Goal: Information Seeking & Learning: Learn about a topic

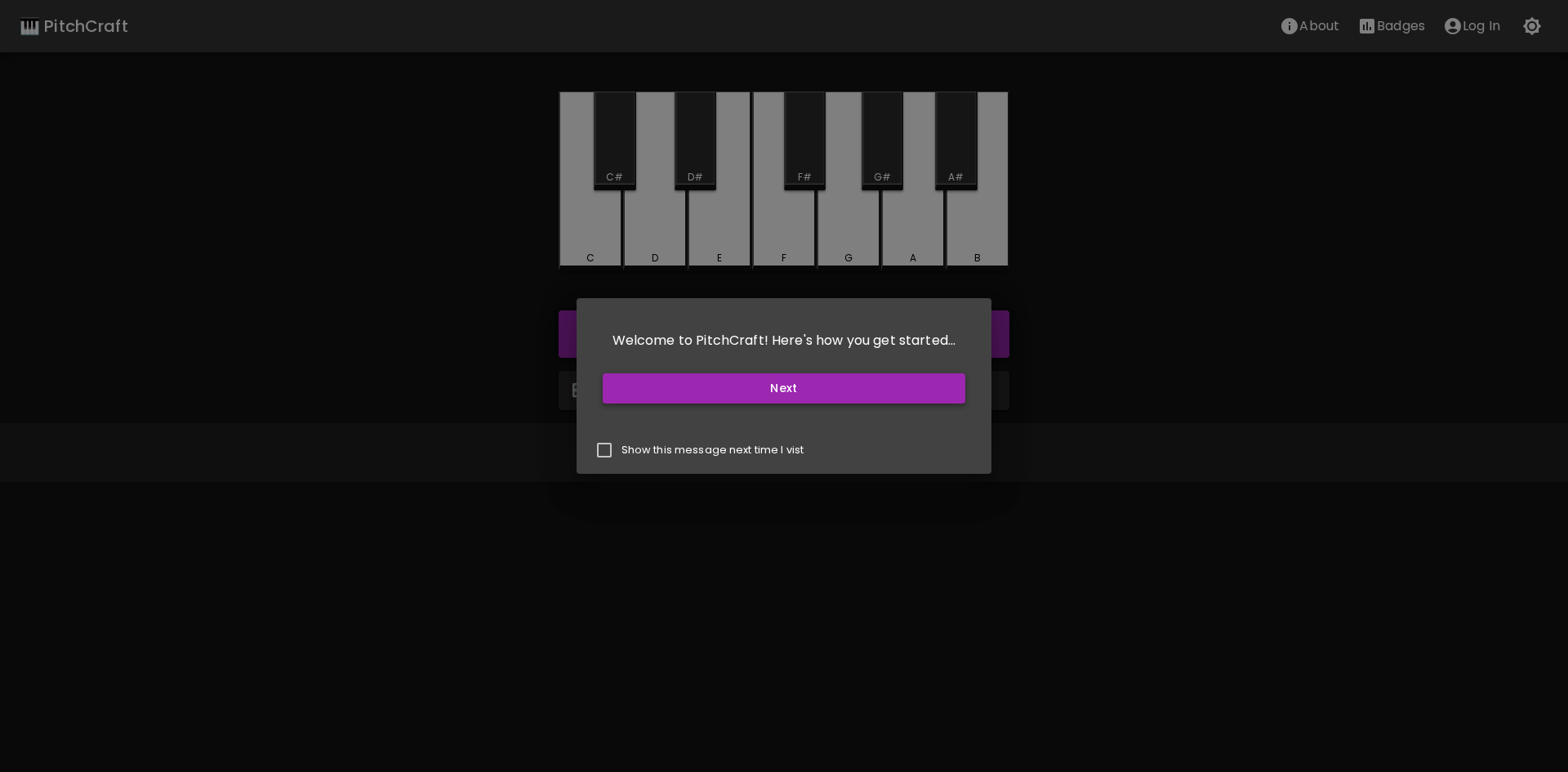
click at [923, 384] on button "Next" at bounding box center [784, 388] width 364 height 30
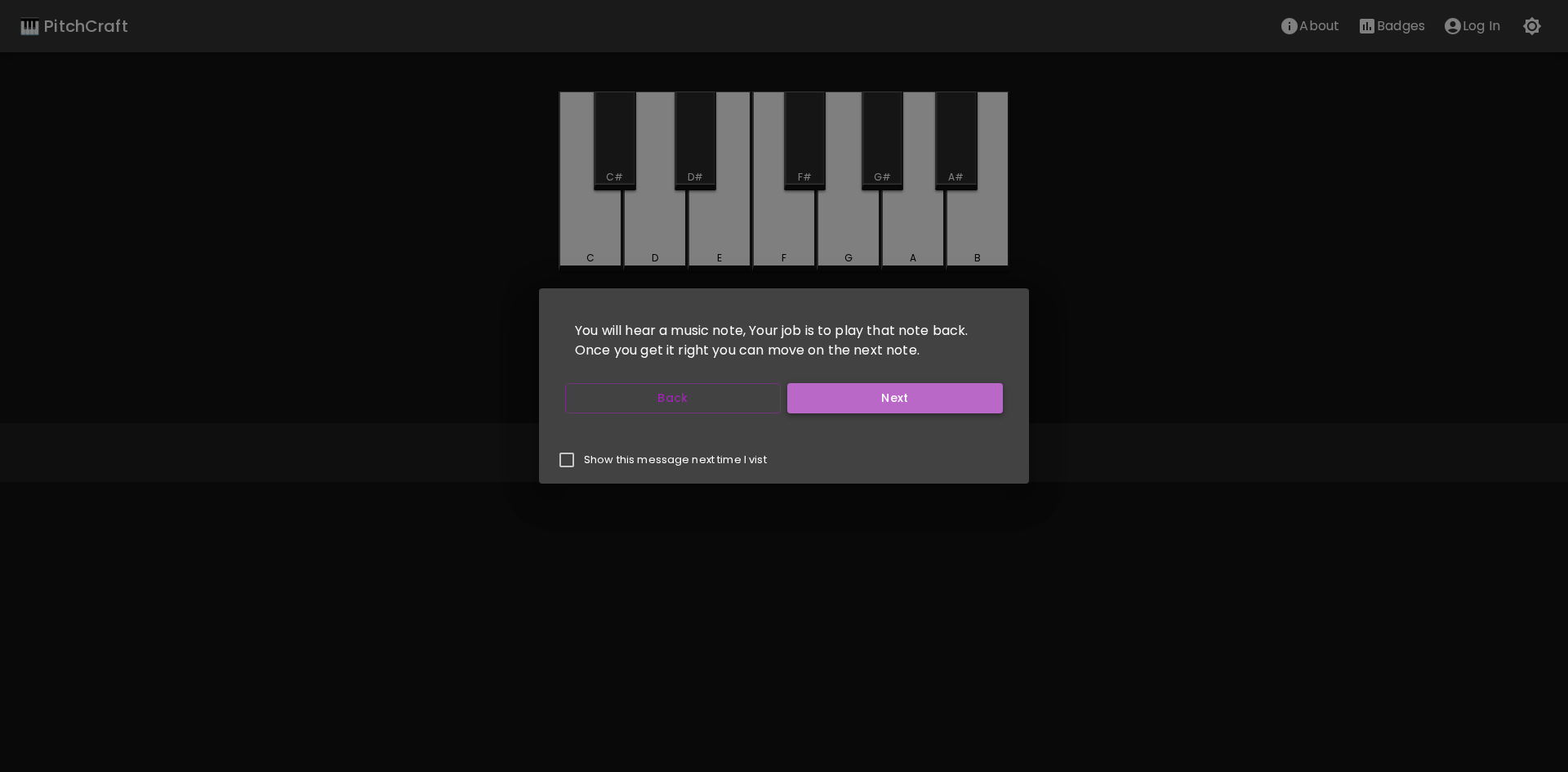
click at [960, 393] on button "Next" at bounding box center [895, 398] width 215 height 30
click at [960, 393] on button "Start Playing" at bounding box center [895, 398] width 215 height 30
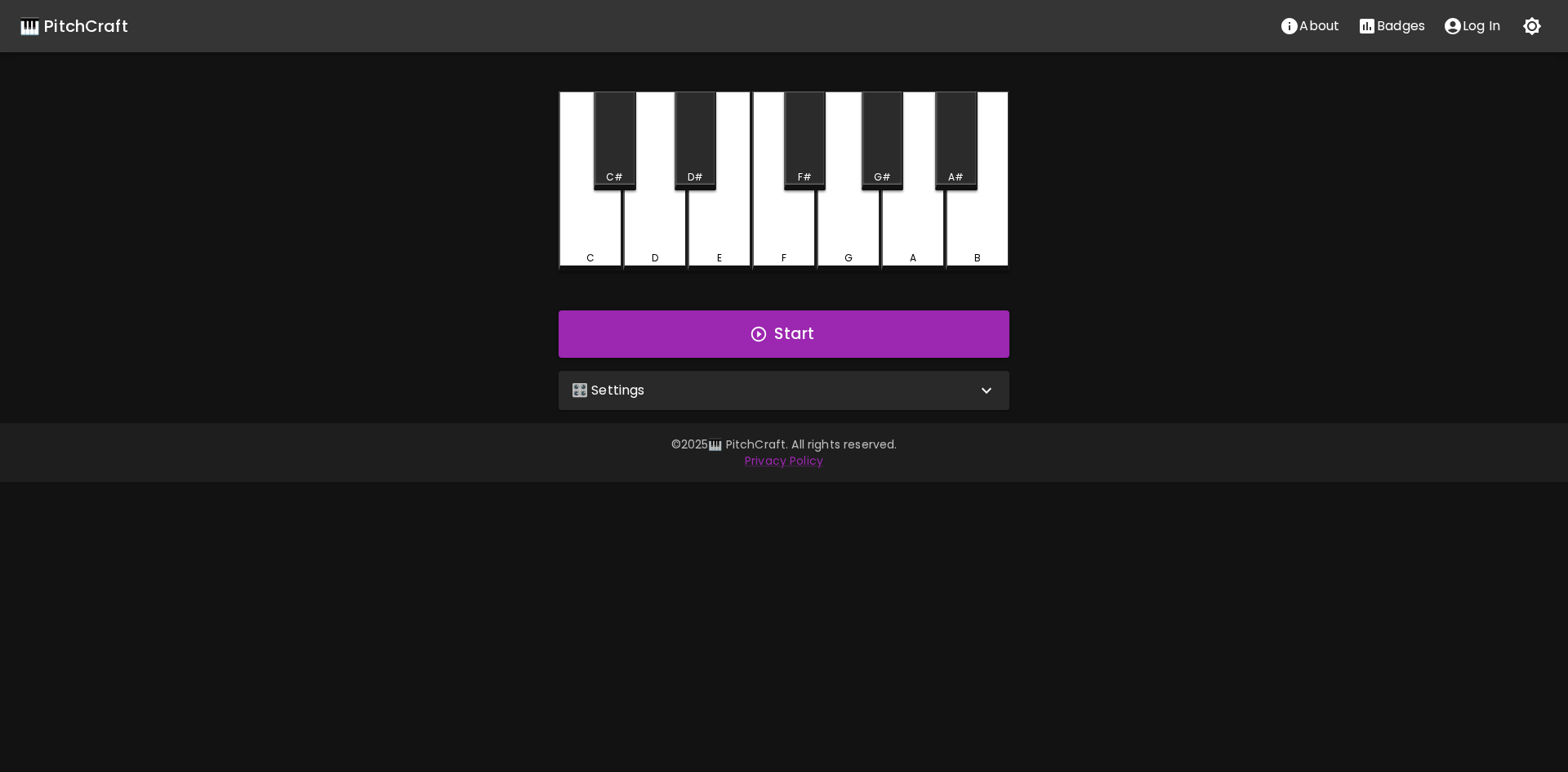
click at [962, 378] on div "🎛️ Settings" at bounding box center [784, 389] width 450 height 39
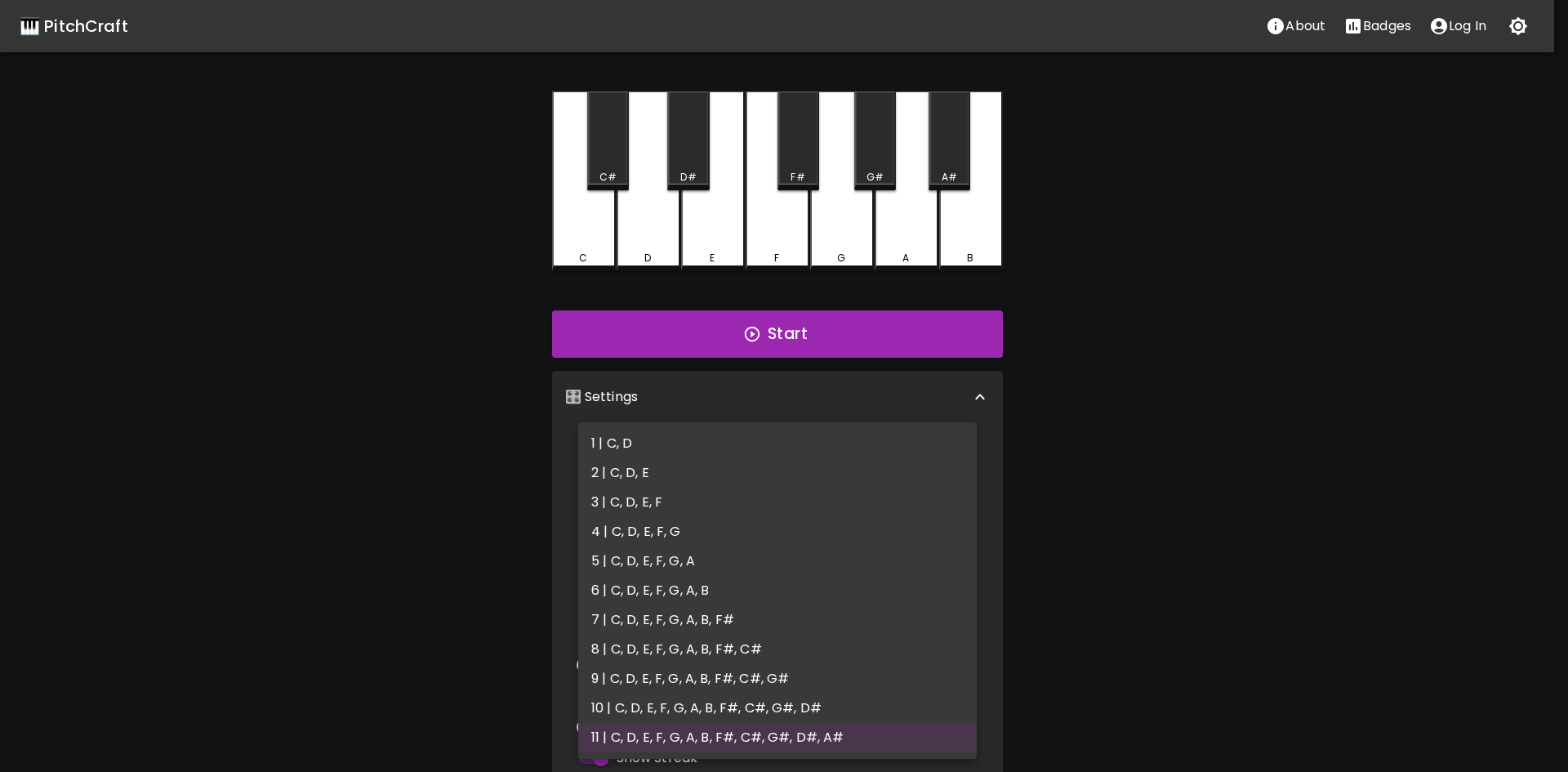
click at [962, 448] on body "🎹 PitchCraft About Badges Log In C C# D D# E F F# G G# A A# B Start 🎛️ Settings…" at bounding box center [784, 494] width 1568 height 989
click at [689, 461] on li "2 | C, D, E" at bounding box center [777, 472] width 399 height 30
type input "3"
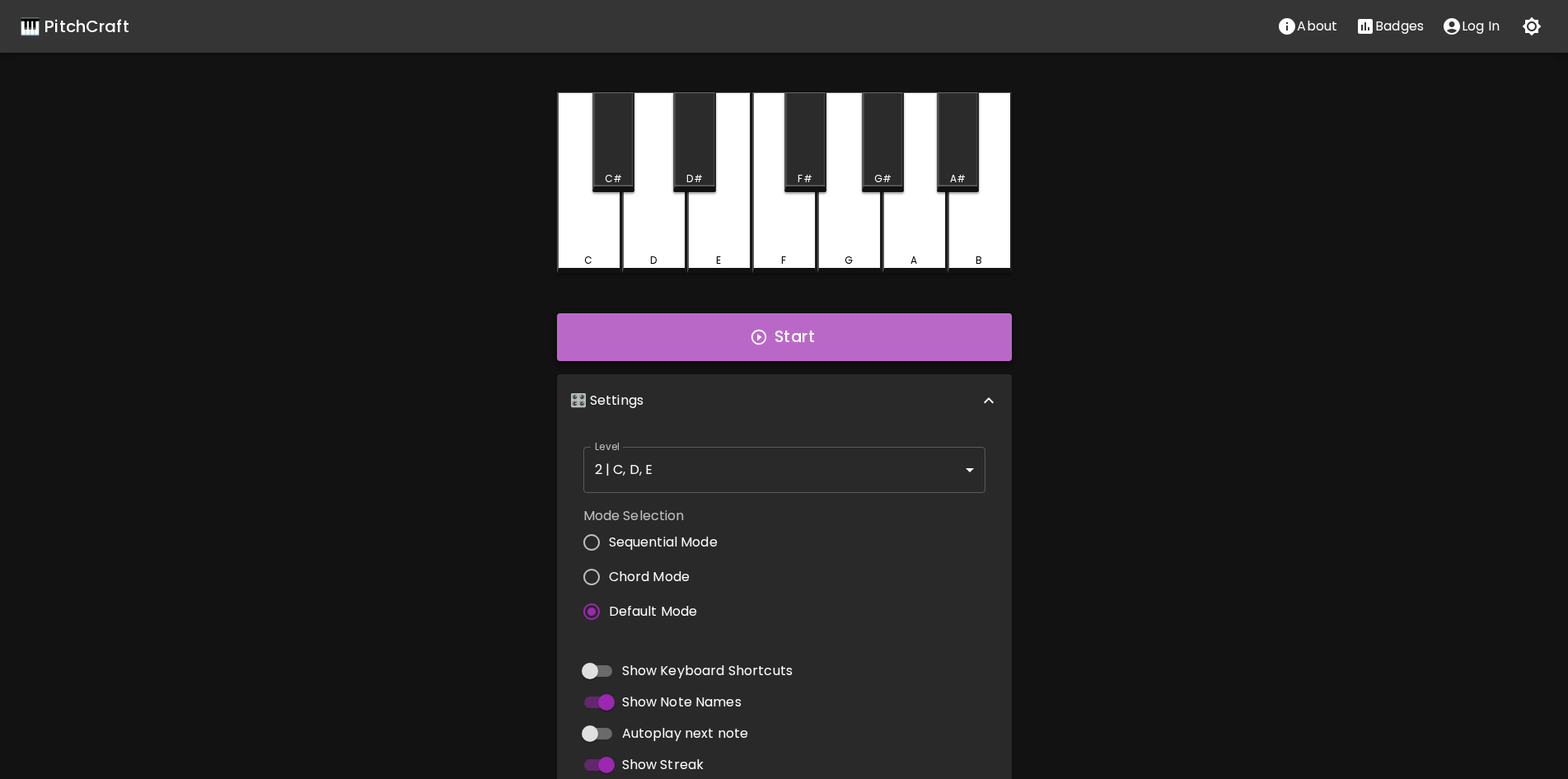
click at [830, 337] on button "Start" at bounding box center [784, 337] width 454 height 48
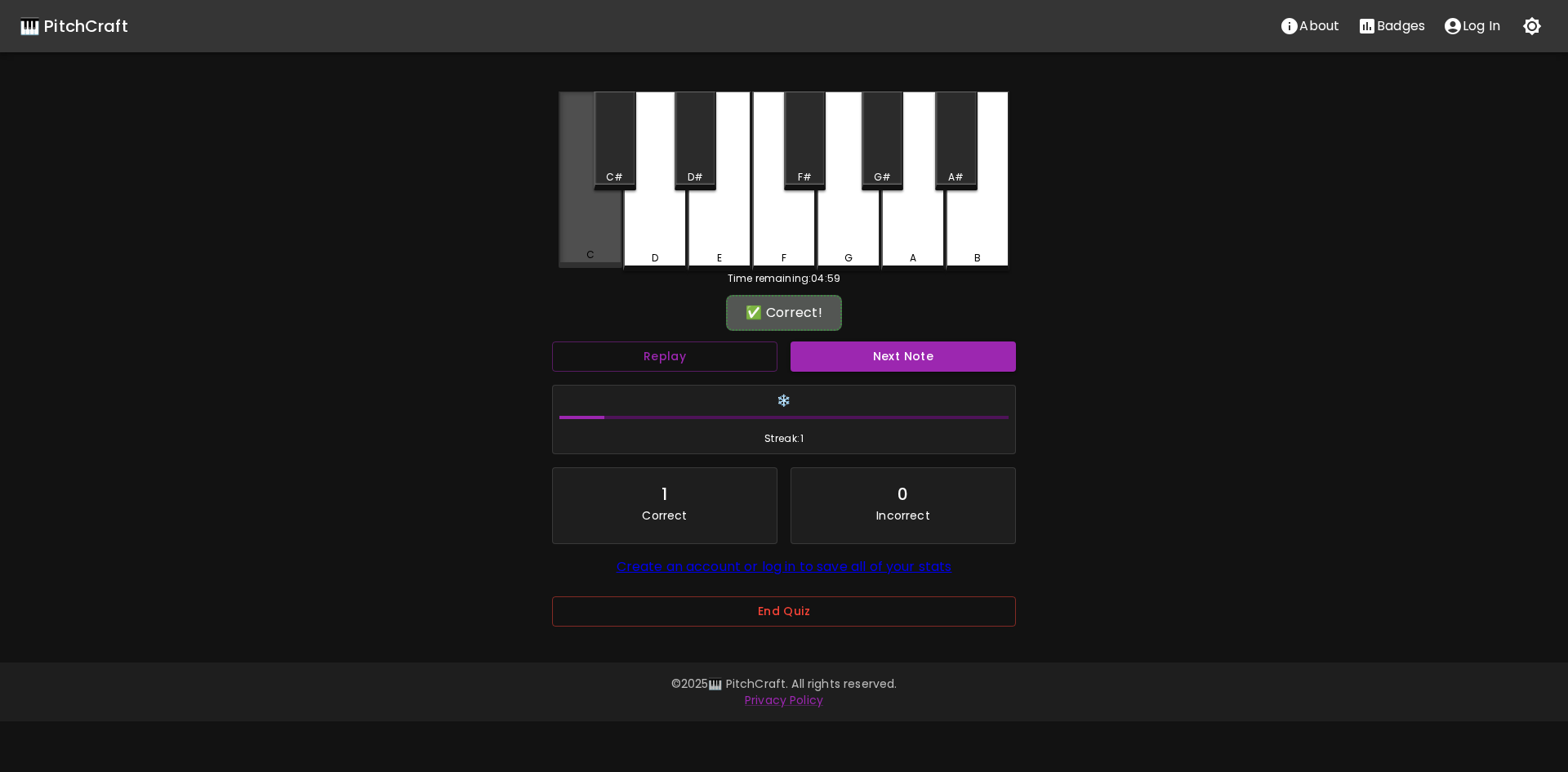
click at [587, 232] on div "C" at bounding box center [590, 179] width 64 height 176
click at [983, 341] on div "Next Note" at bounding box center [903, 356] width 238 height 43
click at [981, 347] on button "Next Note" at bounding box center [903, 357] width 226 height 30
click at [567, 223] on div "C" at bounding box center [590, 179] width 64 height 176
click at [991, 366] on button "Next Note" at bounding box center [903, 357] width 226 height 30
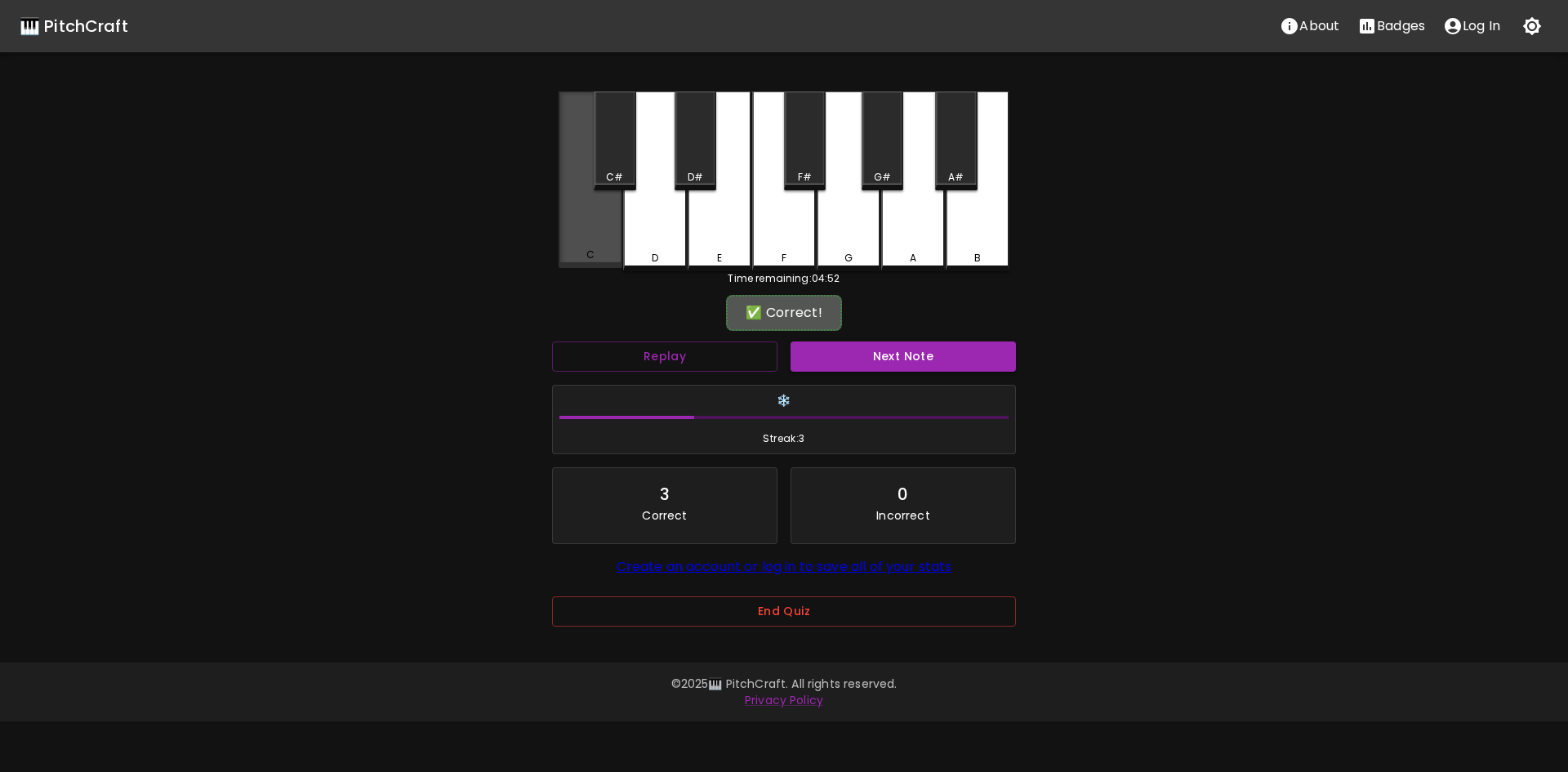
click at [583, 235] on div "C" at bounding box center [590, 179] width 64 height 176
click at [916, 356] on button "Next Note" at bounding box center [903, 357] width 226 height 30
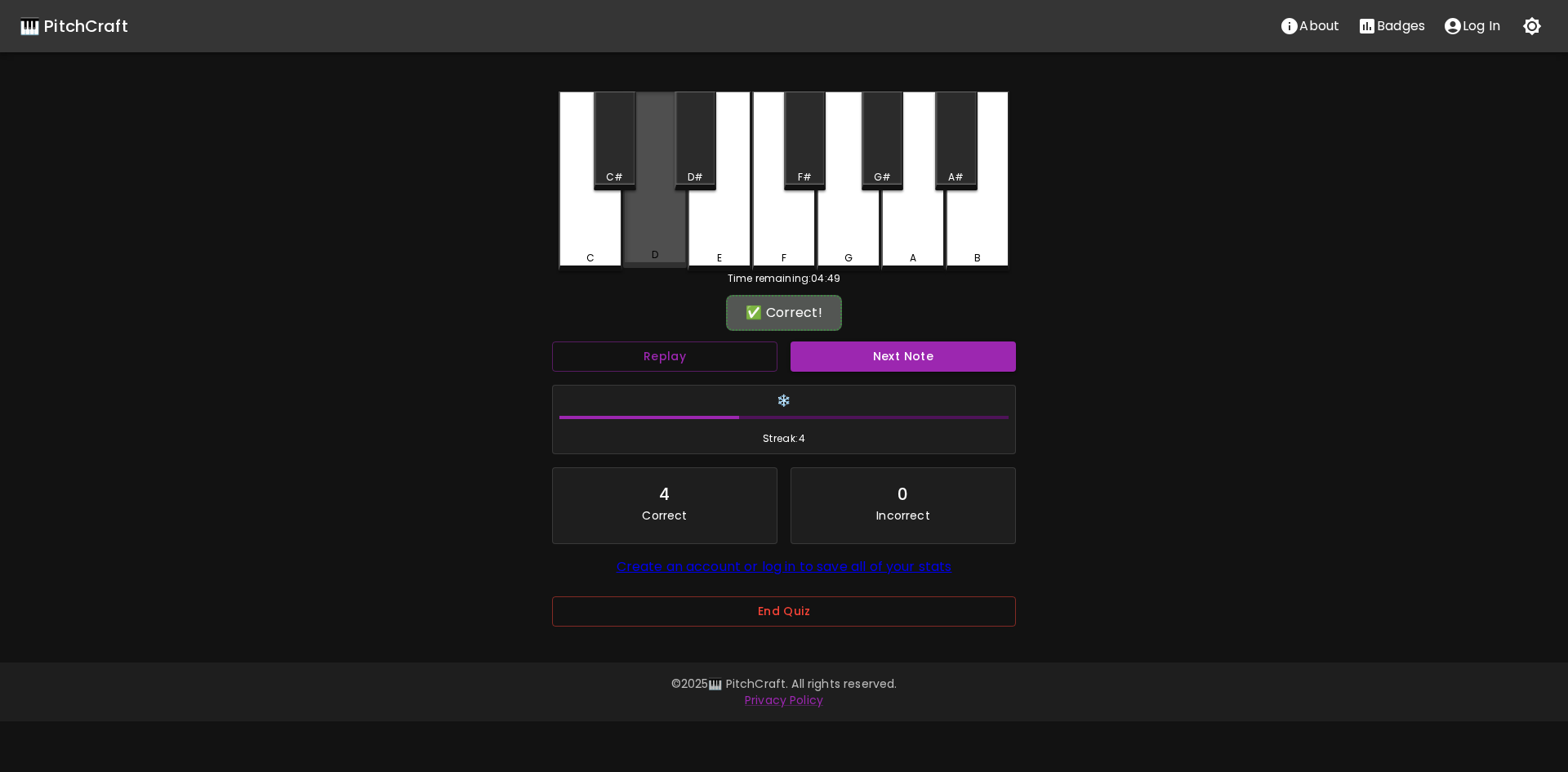
click at [678, 258] on div "D" at bounding box center [654, 254] width 60 height 14
click at [944, 363] on button "Next Note" at bounding box center [903, 357] width 226 height 30
drag, startPoint x: 649, startPoint y: 238, endPoint x: 823, endPoint y: 308, distance: 187.6
click at [650, 238] on div "D" at bounding box center [654, 179] width 64 height 176
click at [945, 344] on button "Next Note" at bounding box center [903, 357] width 226 height 30
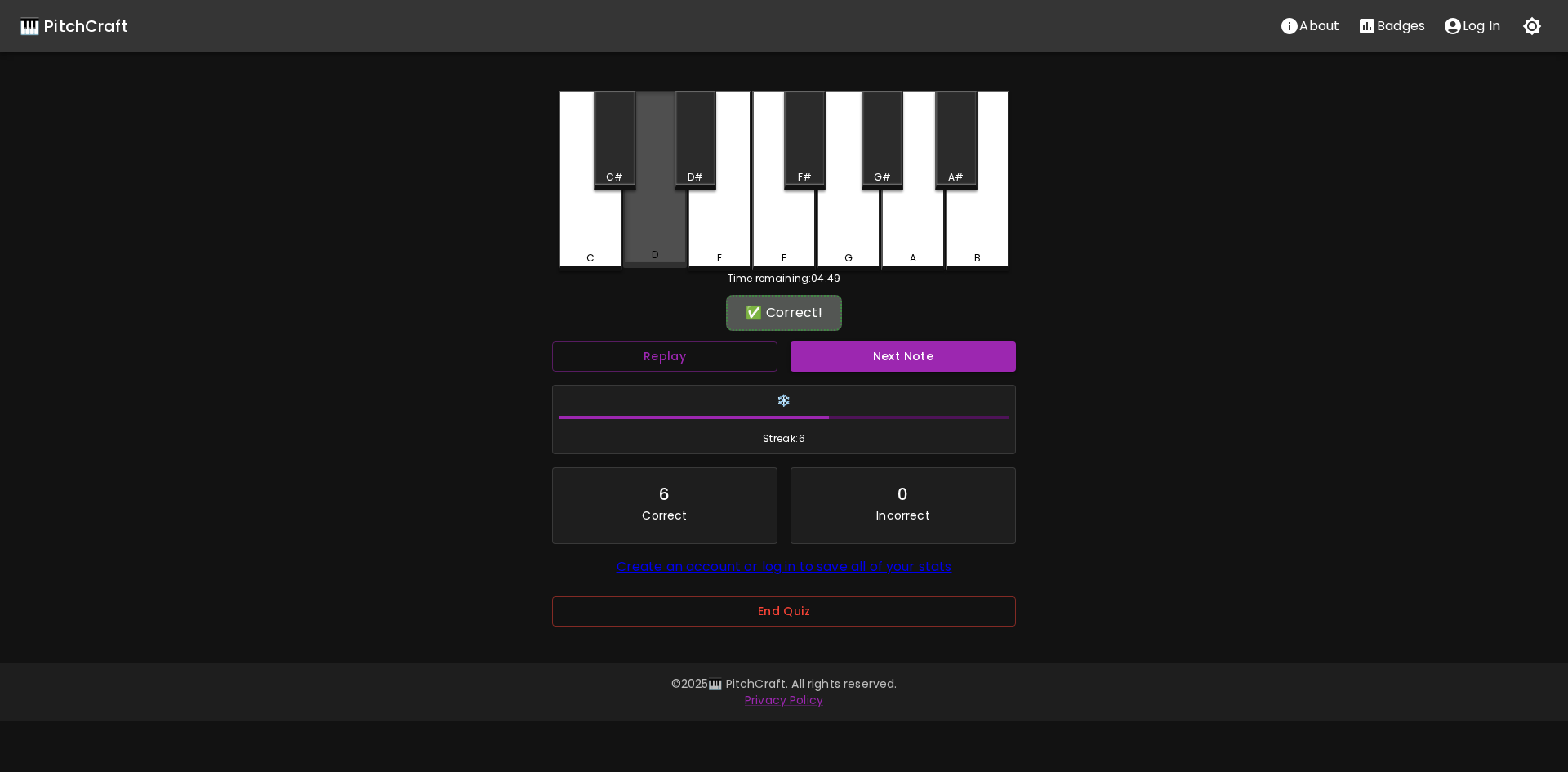
click at [653, 231] on div "D" at bounding box center [654, 179] width 64 height 176
click at [943, 361] on button "Next Note" at bounding box center [903, 357] width 226 height 30
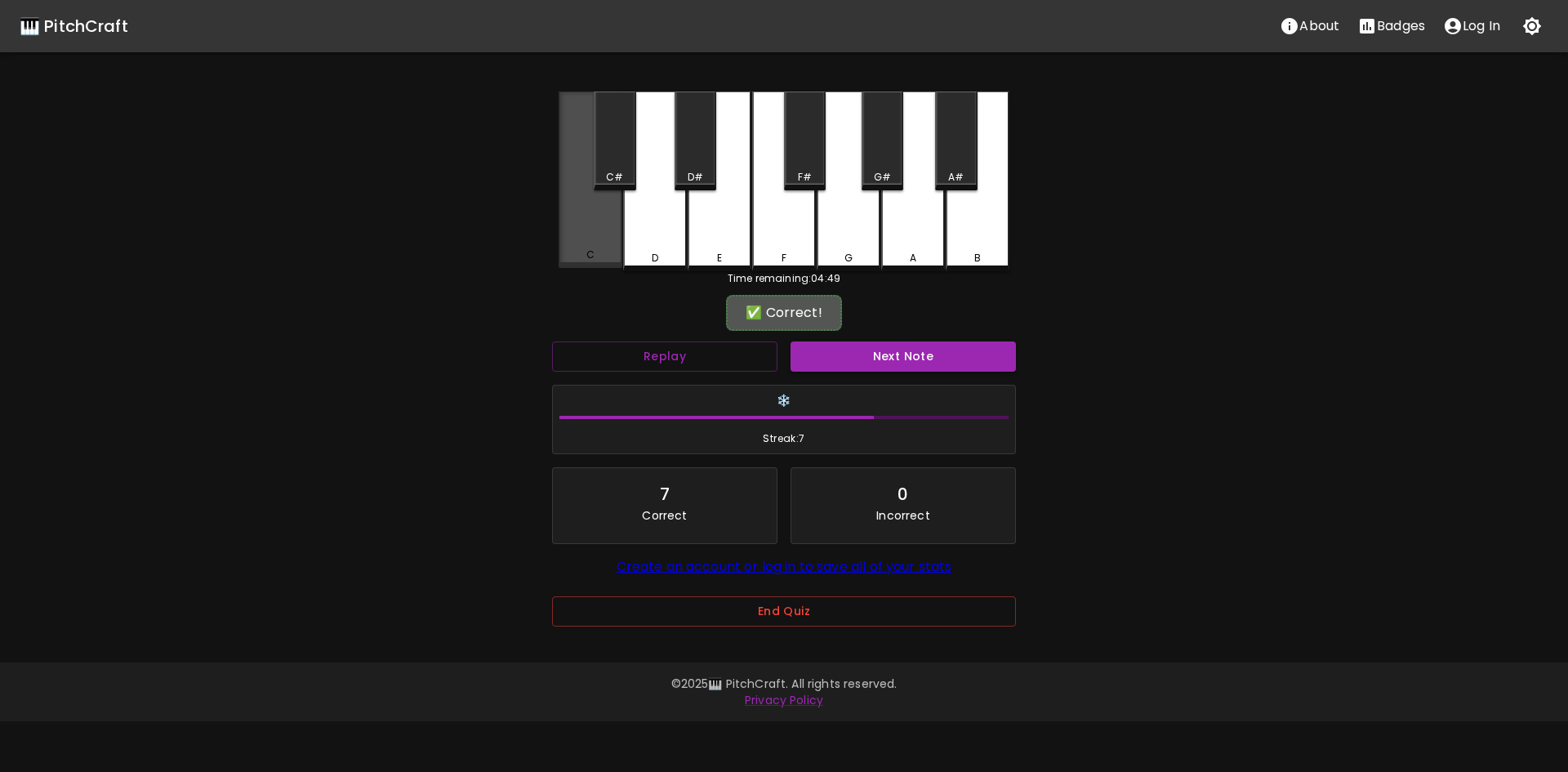
click at [588, 253] on div "C" at bounding box center [590, 254] width 9 height 14
click at [879, 353] on button "Next Note" at bounding box center [903, 357] width 226 height 30
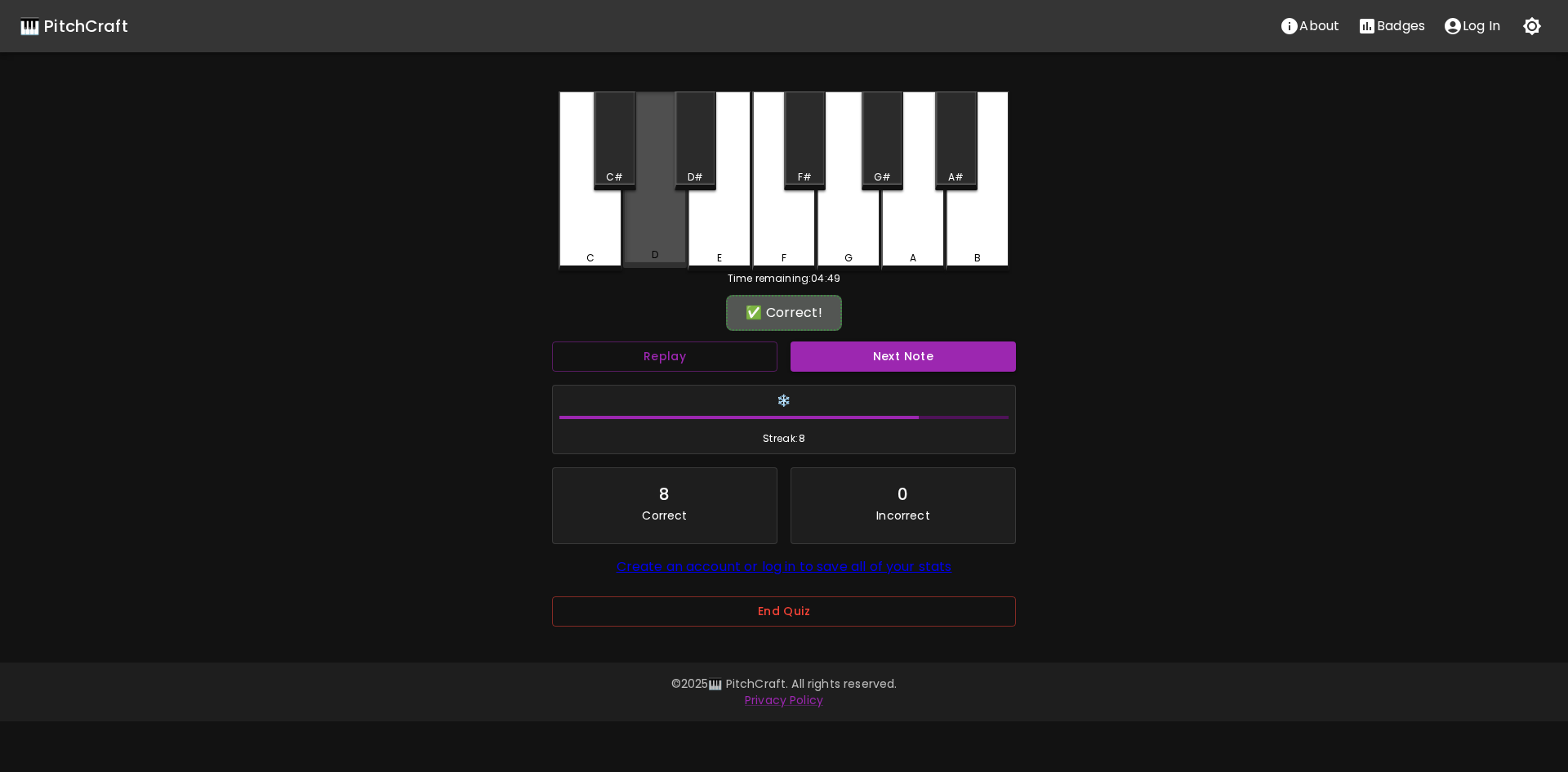
click at [657, 244] on div "D" at bounding box center [654, 179] width 64 height 176
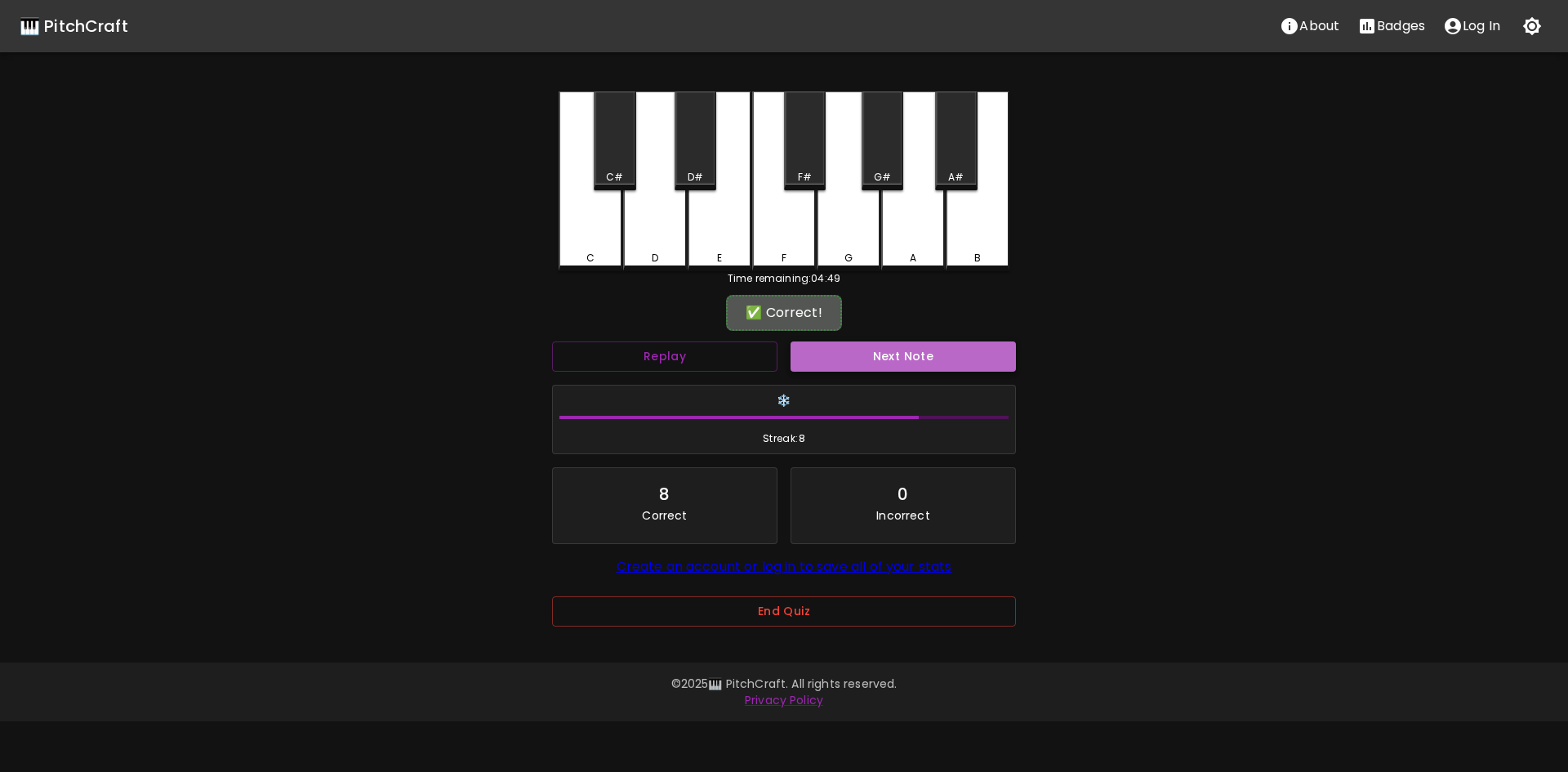
click at [886, 354] on button "Next Note" at bounding box center [903, 357] width 226 height 30
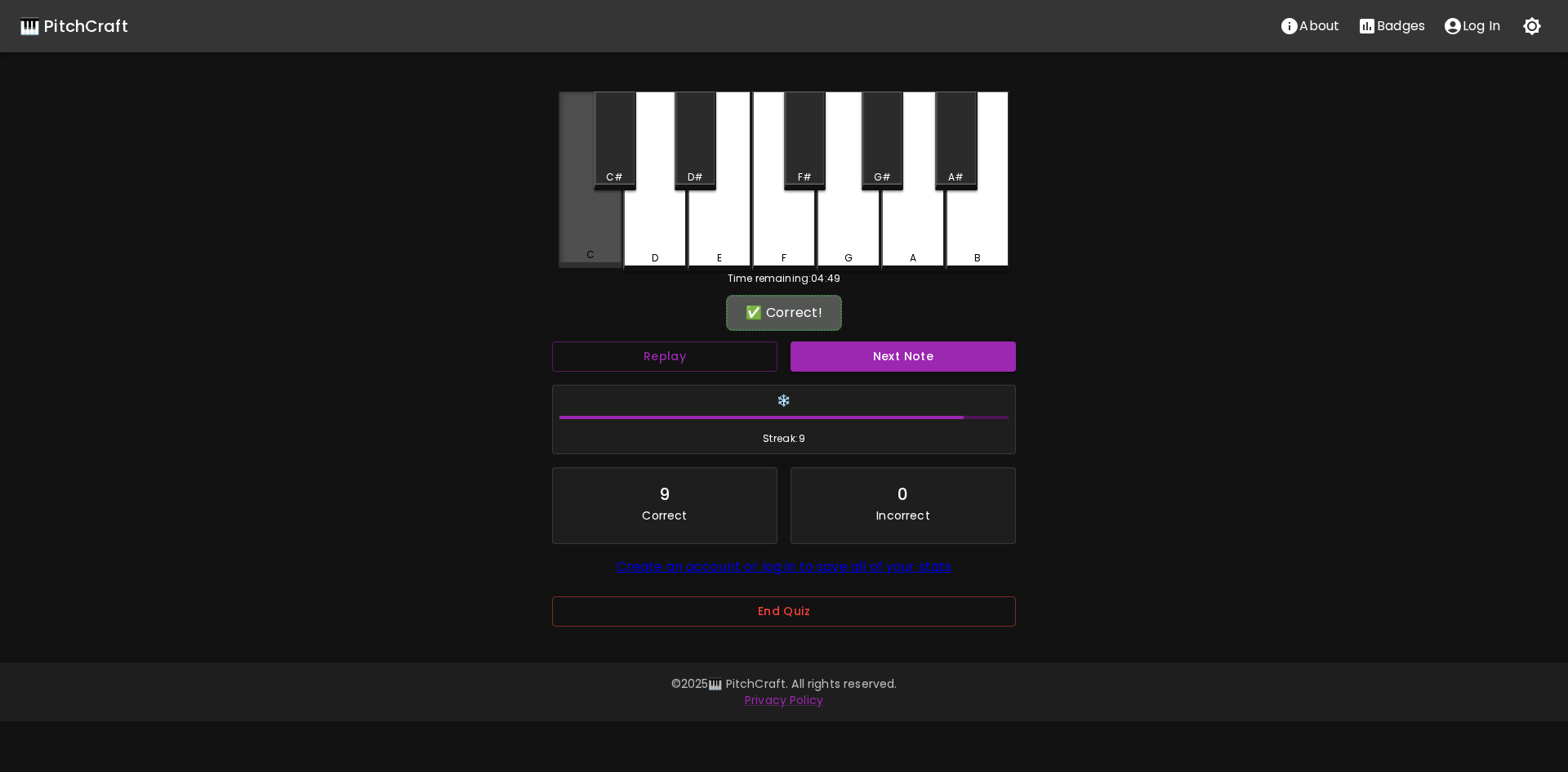
click at [566, 247] on div "C" at bounding box center [590, 179] width 64 height 176
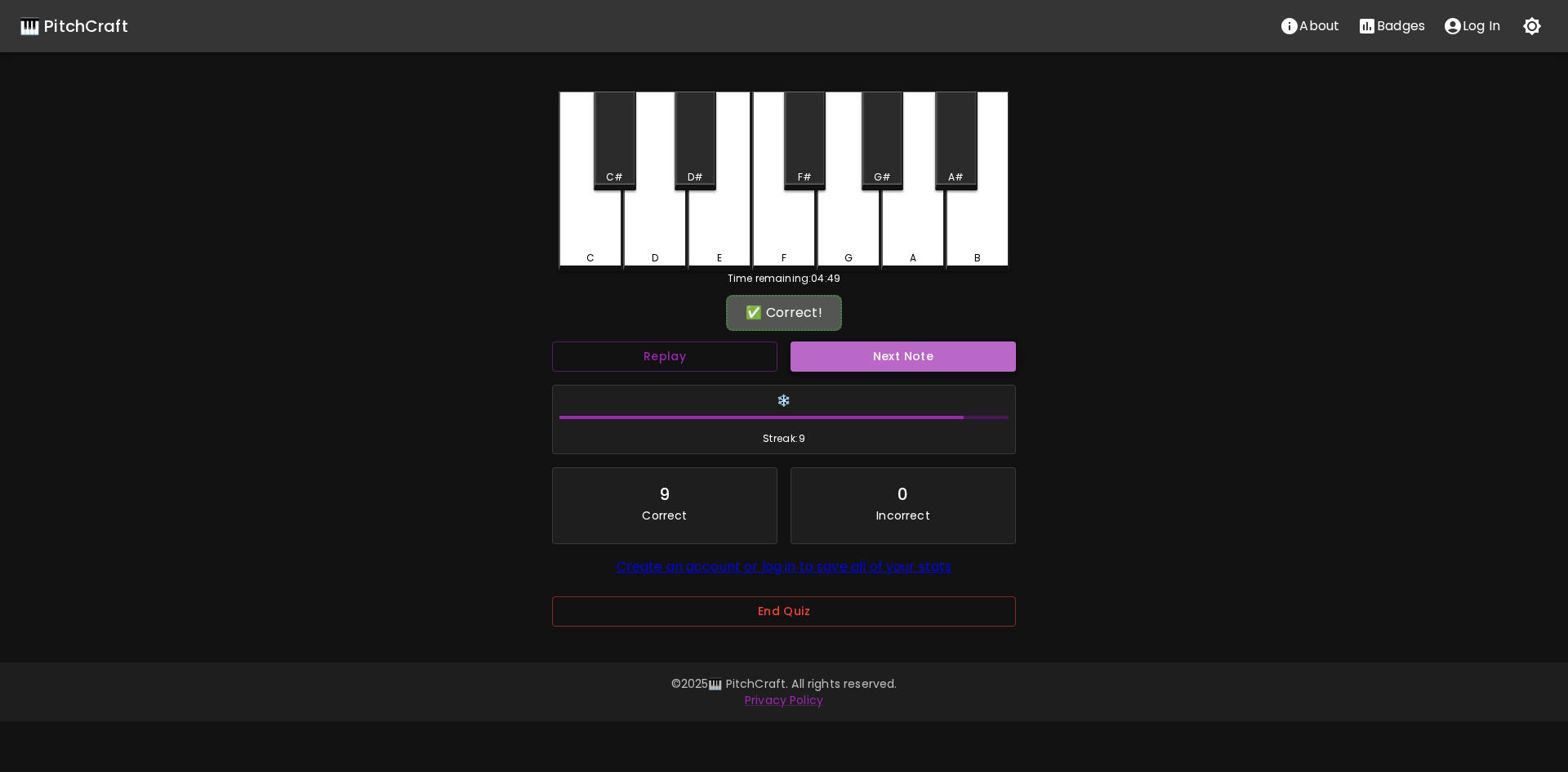
click at [892, 358] on button "Next Note" at bounding box center [903, 357] width 226 height 30
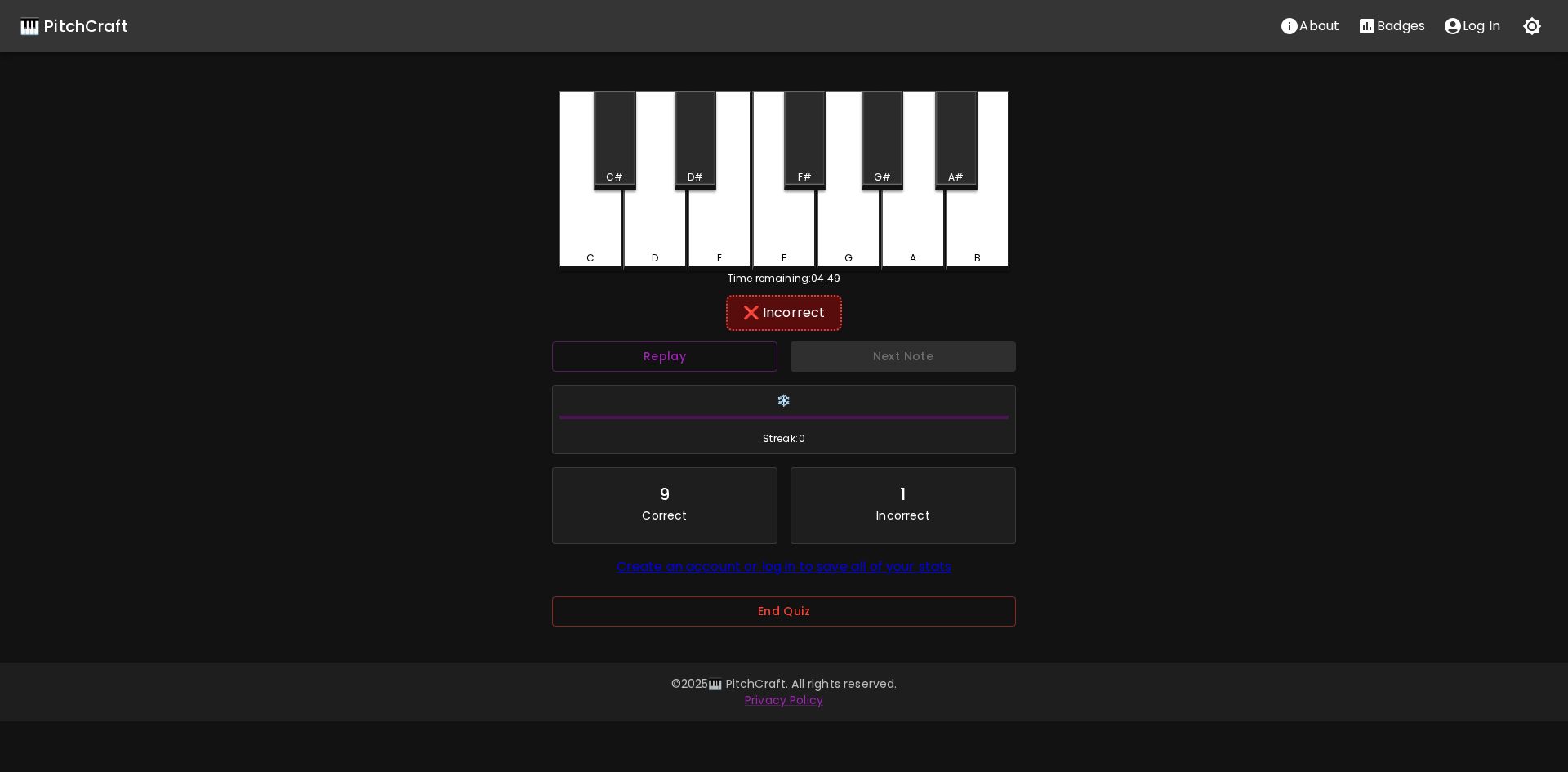
drag, startPoint x: 601, startPoint y: 260, endPoint x: 663, endPoint y: 285, distance: 66.9
click at [657, 284] on div "C C# D D# E F F# G G# A A# B Time remaining: 04:49 ❌ Incorrect Replay Next Note…" at bounding box center [784, 370] width 490 height 558
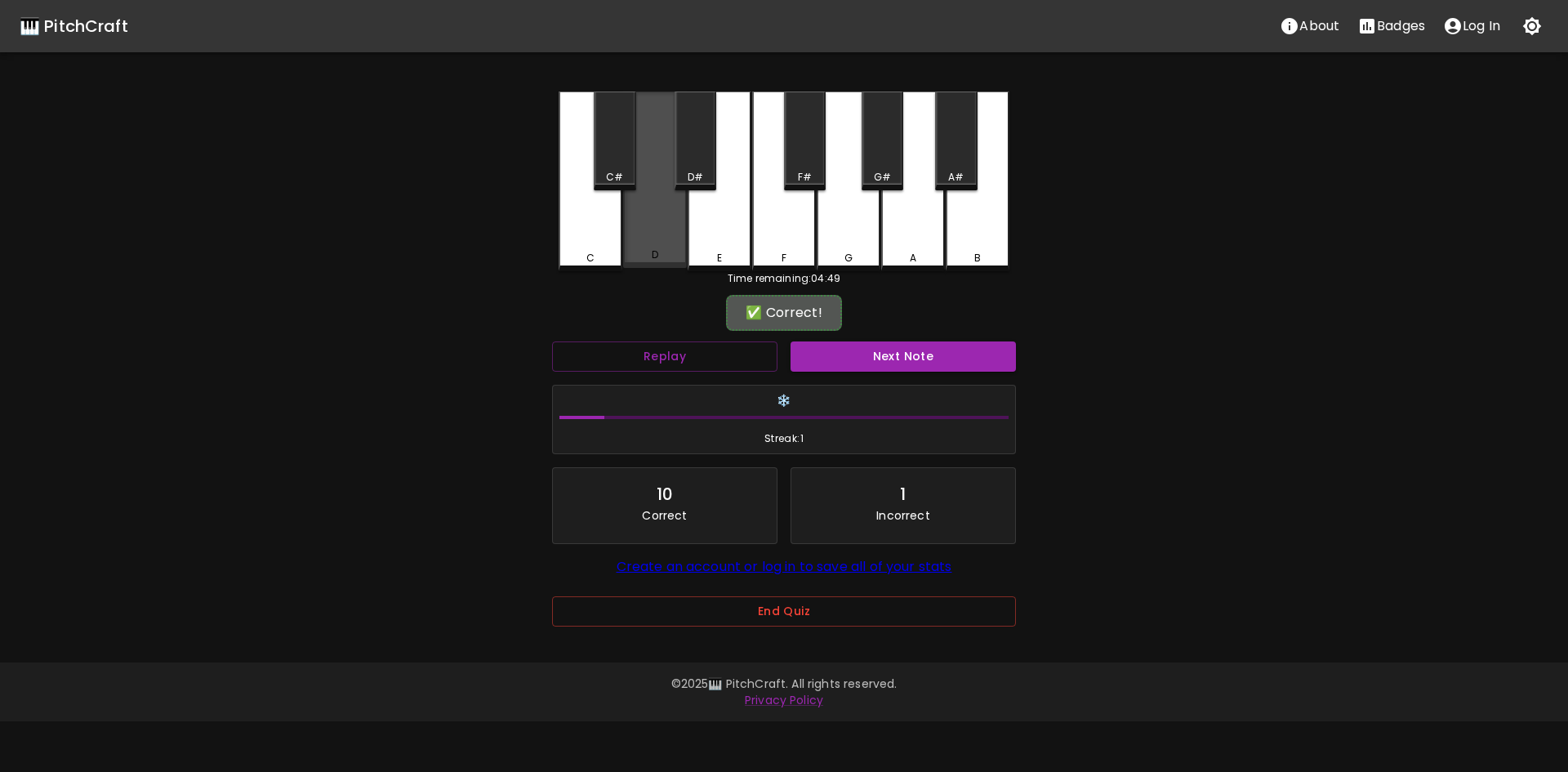
click at [666, 246] on div "D" at bounding box center [654, 179] width 64 height 176
click at [914, 365] on button "Next Note" at bounding box center [903, 357] width 226 height 30
click at [654, 250] on div "D" at bounding box center [654, 254] width 7 height 14
click at [895, 359] on button "Next Note" at bounding box center [903, 357] width 226 height 30
click at [645, 236] on div "D" at bounding box center [654, 179] width 64 height 176
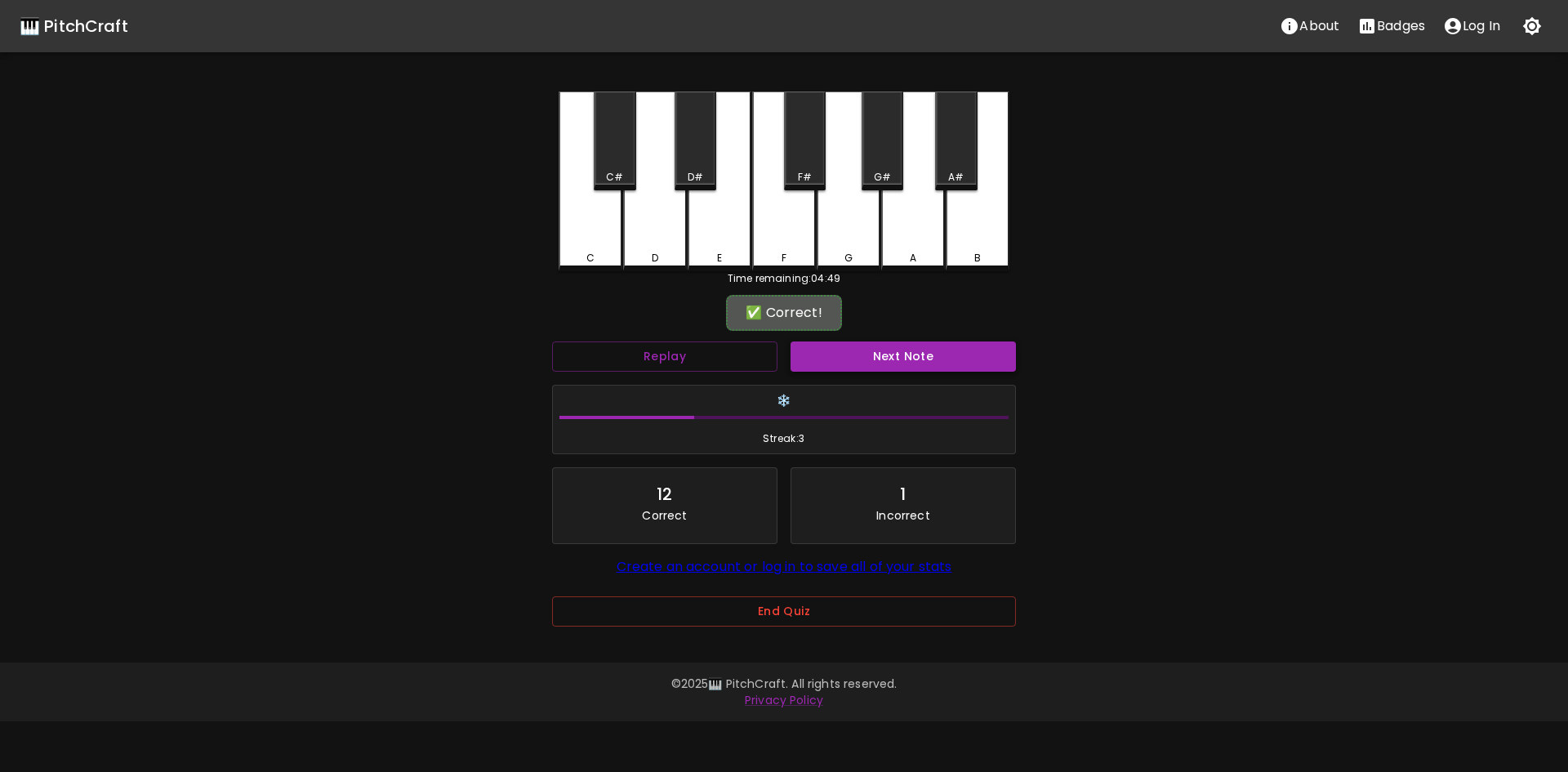
click at [892, 359] on button "Next Note" at bounding box center [903, 357] width 226 height 30
click at [664, 247] on div "D" at bounding box center [654, 179] width 64 height 176
click at [861, 346] on button "Next Note" at bounding box center [903, 357] width 226 height 30
click at [721, 251] on div "E" at bounding box center [719, 254] width 5 height 14
click at [862, 346] on button "Next Note" at bounding box center [903, 357] width 226 height 30
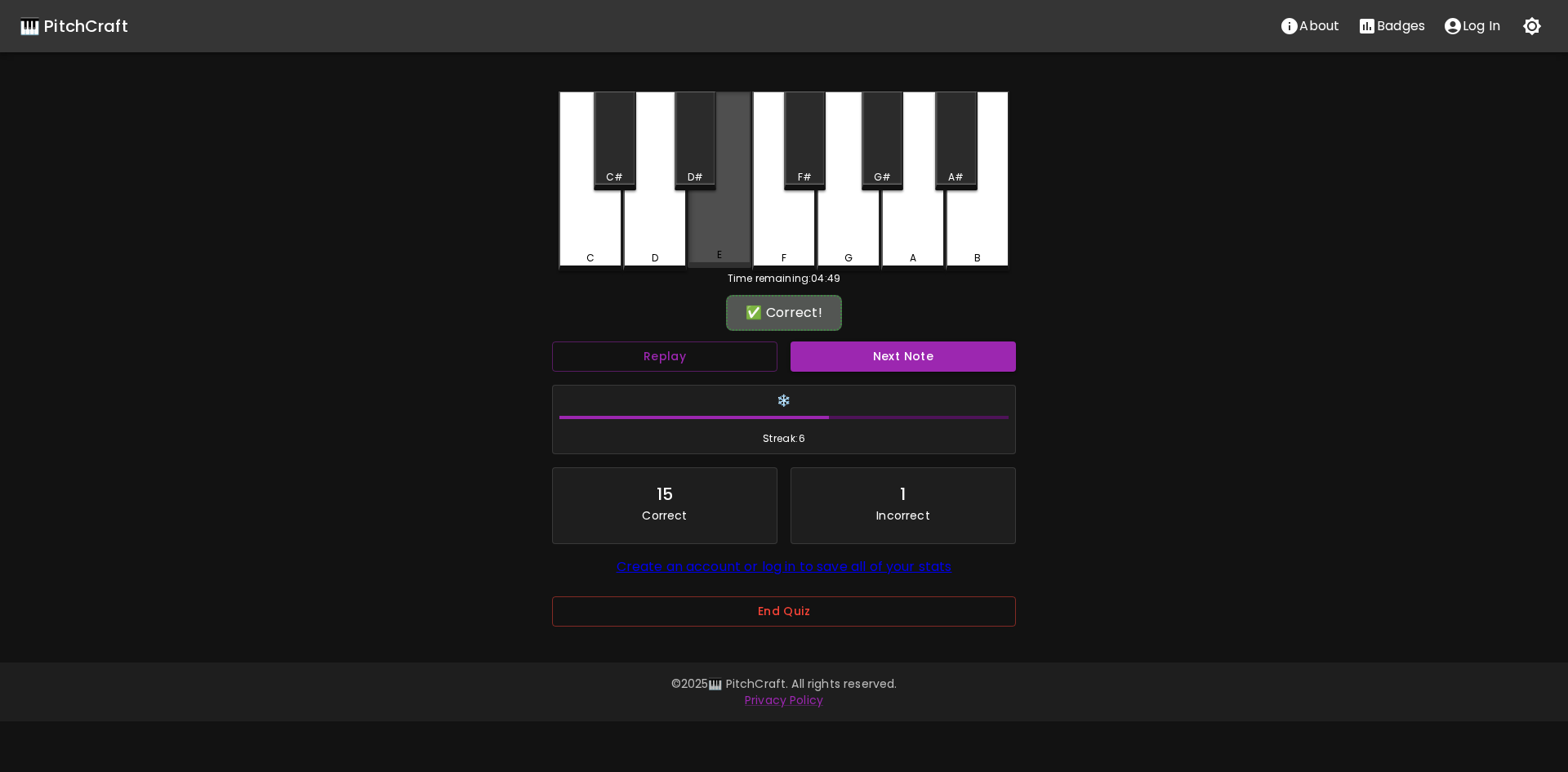
click at [725, 248] on div "E" at bounding box center [719, 179] width 64 height 176
click at [883, 349] on button "Next Note" at bounding box center [903, 357] width 226 height 30
click at [741, 259] on div "E" at bounding box center [719, 254] width 60 height 14
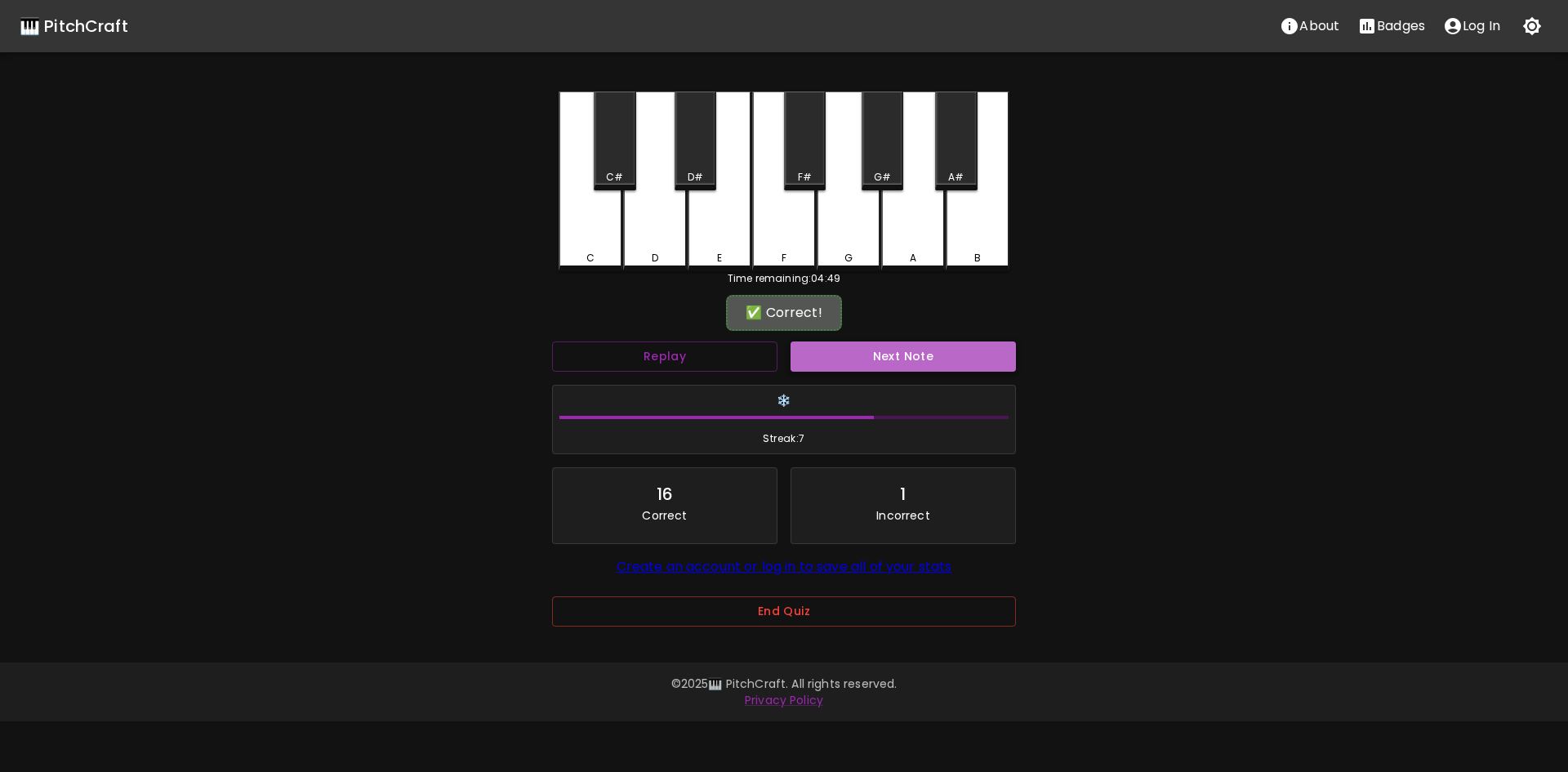
click at [893, 357] on button "Next Note" at bounding box center [903, 357] width 226 height 30
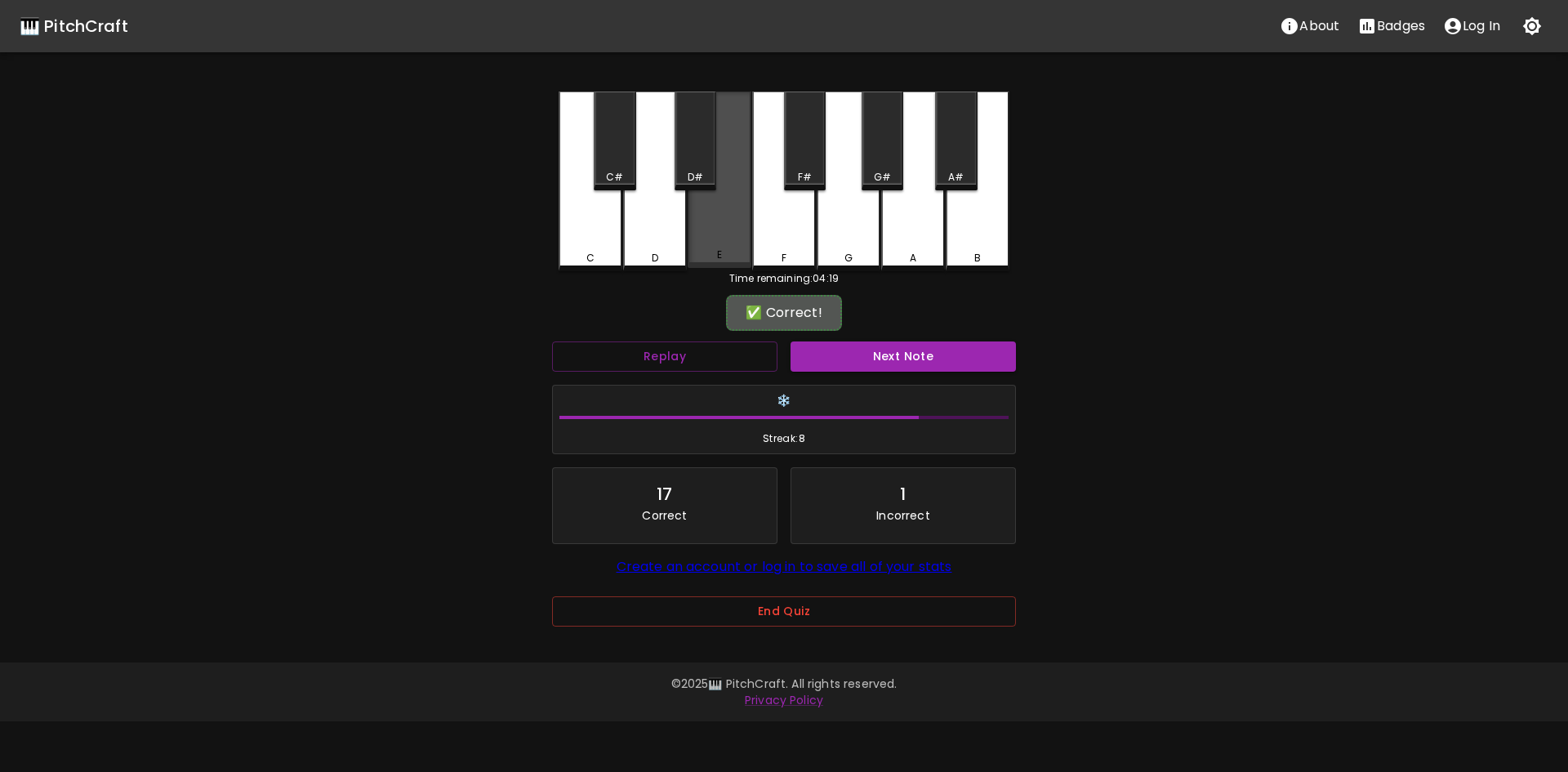
click at [726, 232] on div "E" at bounding box center [719, 179] width 64 height 176
click at [910, 354] on button "Next Note" at bounding box center [903, 357] width 226 height 30
click at [736, 240] on div "E" at bounding box center [719, 179] width 64 height 176
click at [896, 357] on button "Next Note" at bounding box center [903, 357] width 226 height 30
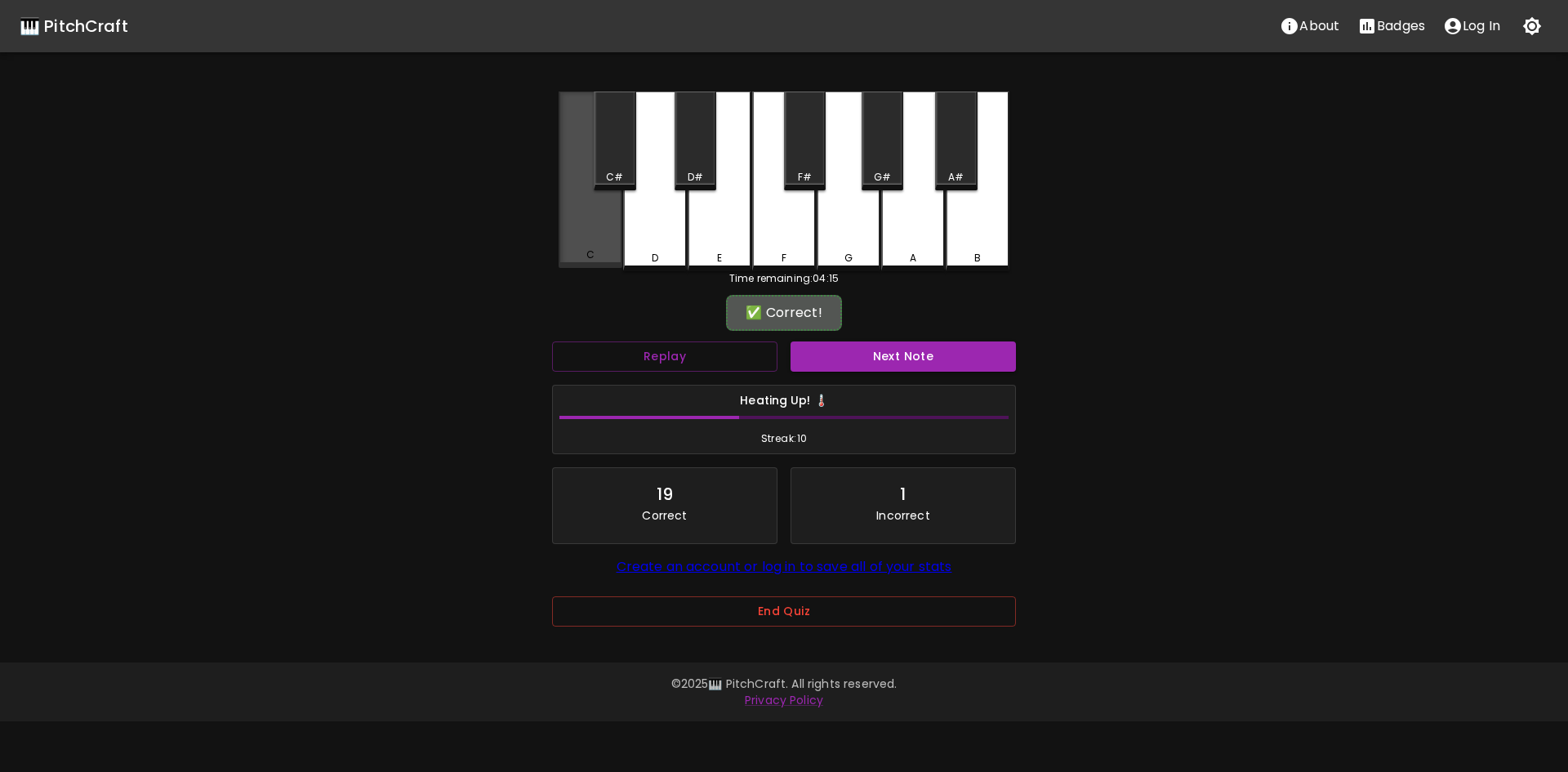
click at [605, 244] on div "C" at bounding box center [590, 179] width 64 height 176
click at [934, 356] on button "Next Note" at bounding box center [903, 357] width 226 height 30
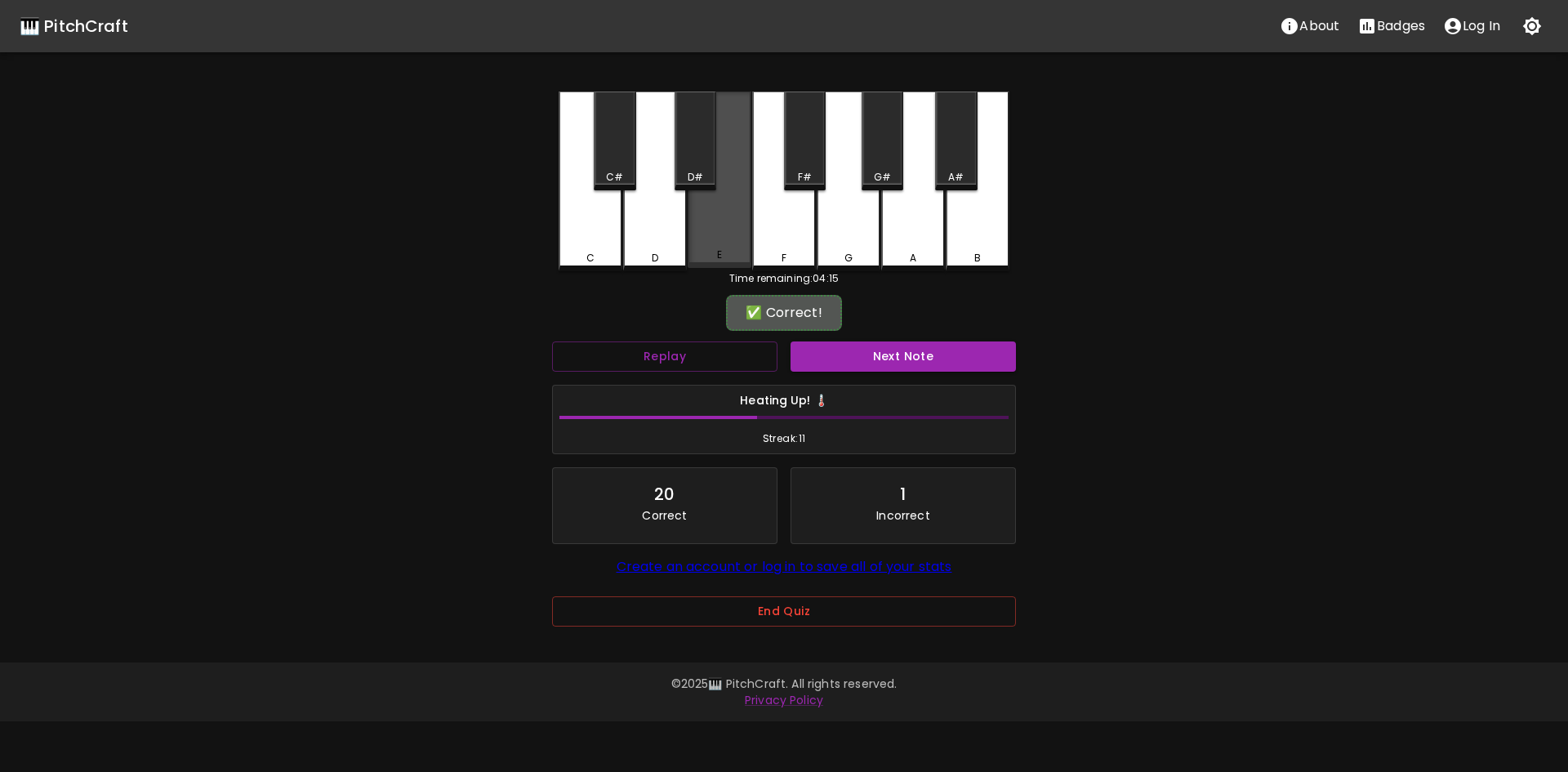
click at [712, 247] on div "E" at bounding box center [719, 179] width 64 height 176
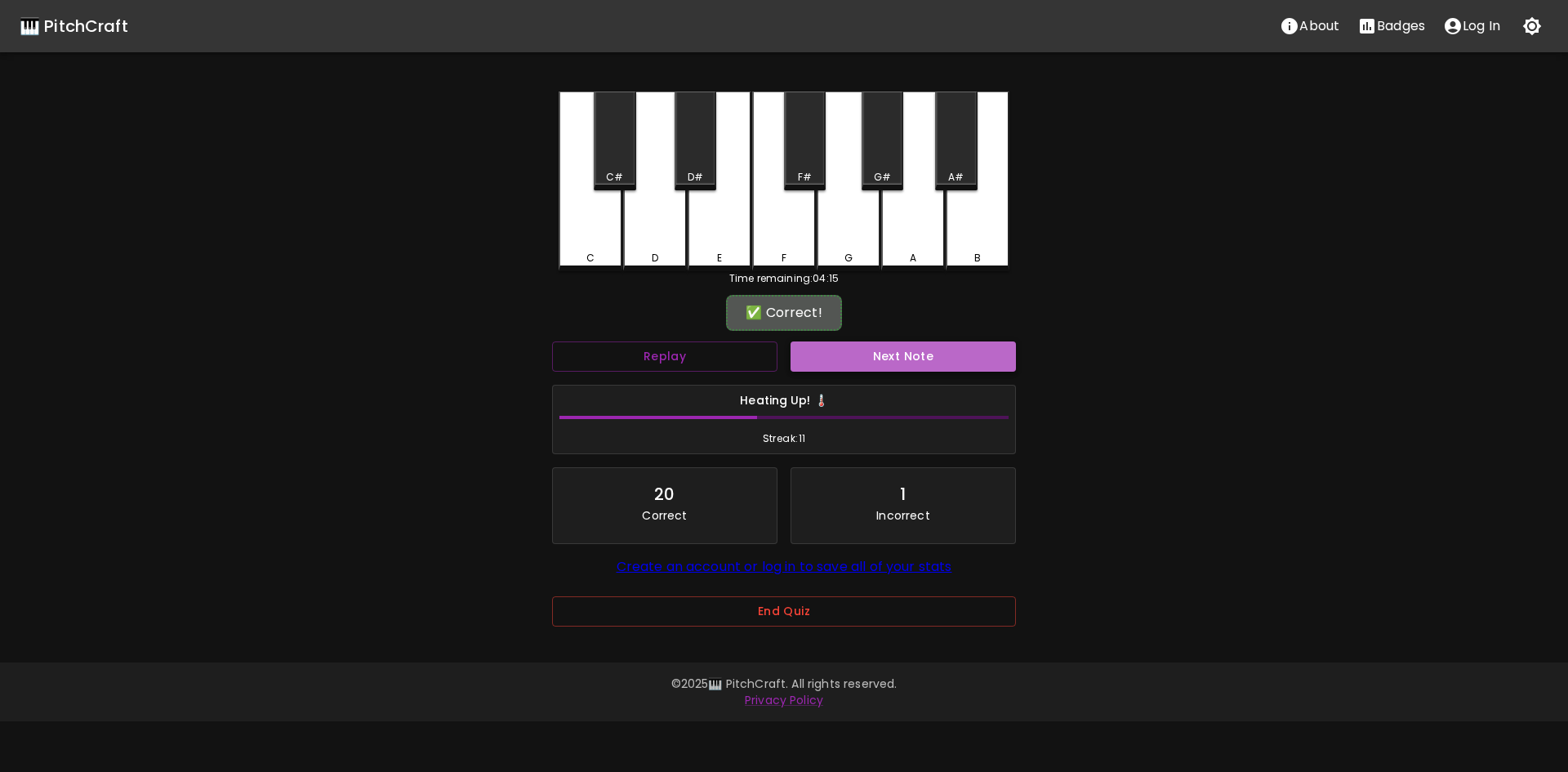
click at [929, 366] on button "Next Note" at bounding box center [903, 357] width 226 height 30
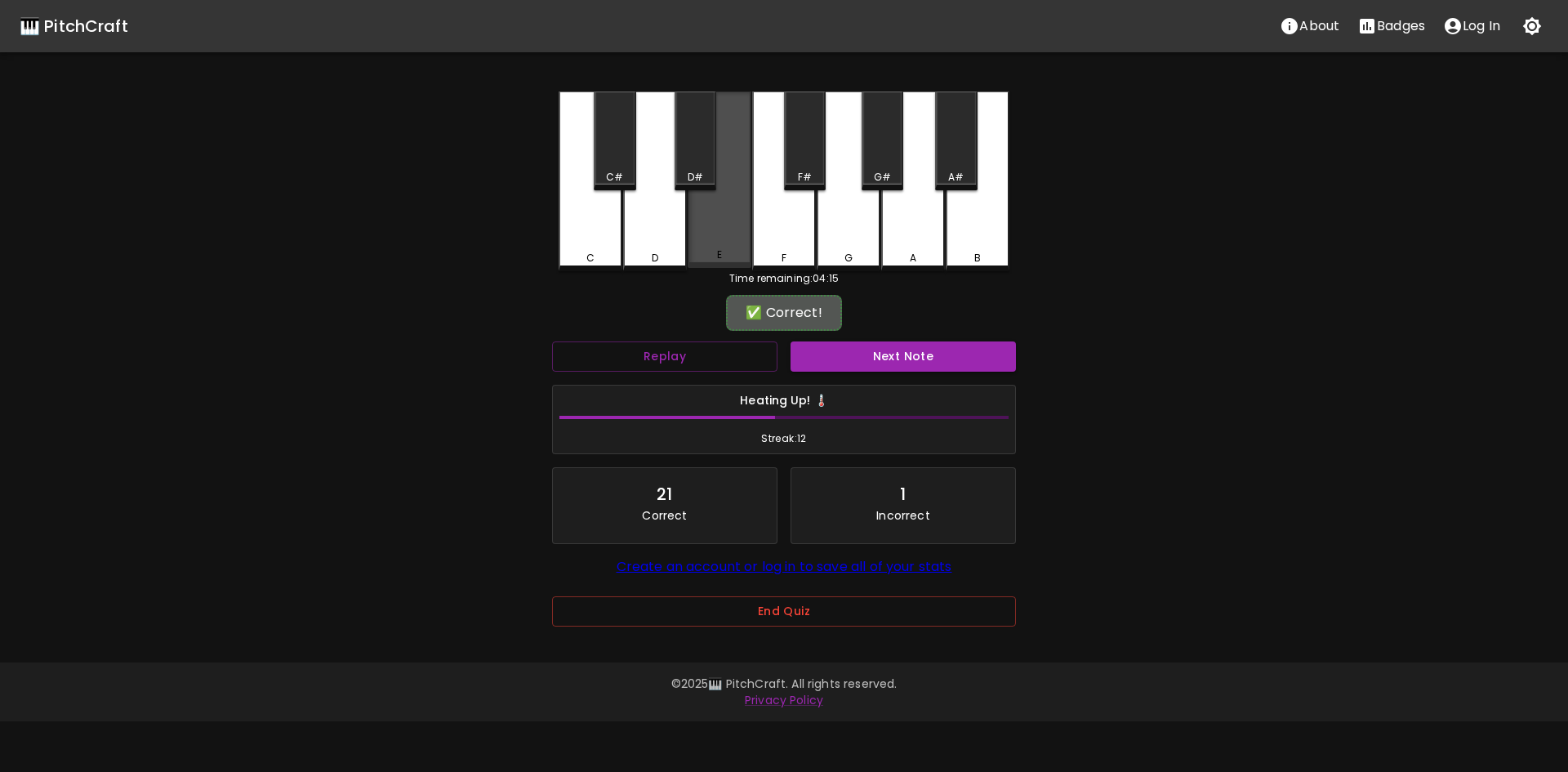
drag, startPoint x: 732, startPoint y: 253, endPoint x: 810, endPoint y: 307, distance: 94.9
click at [738, 256] on div "E" at bounding box center [719, 254] width 60 height 14
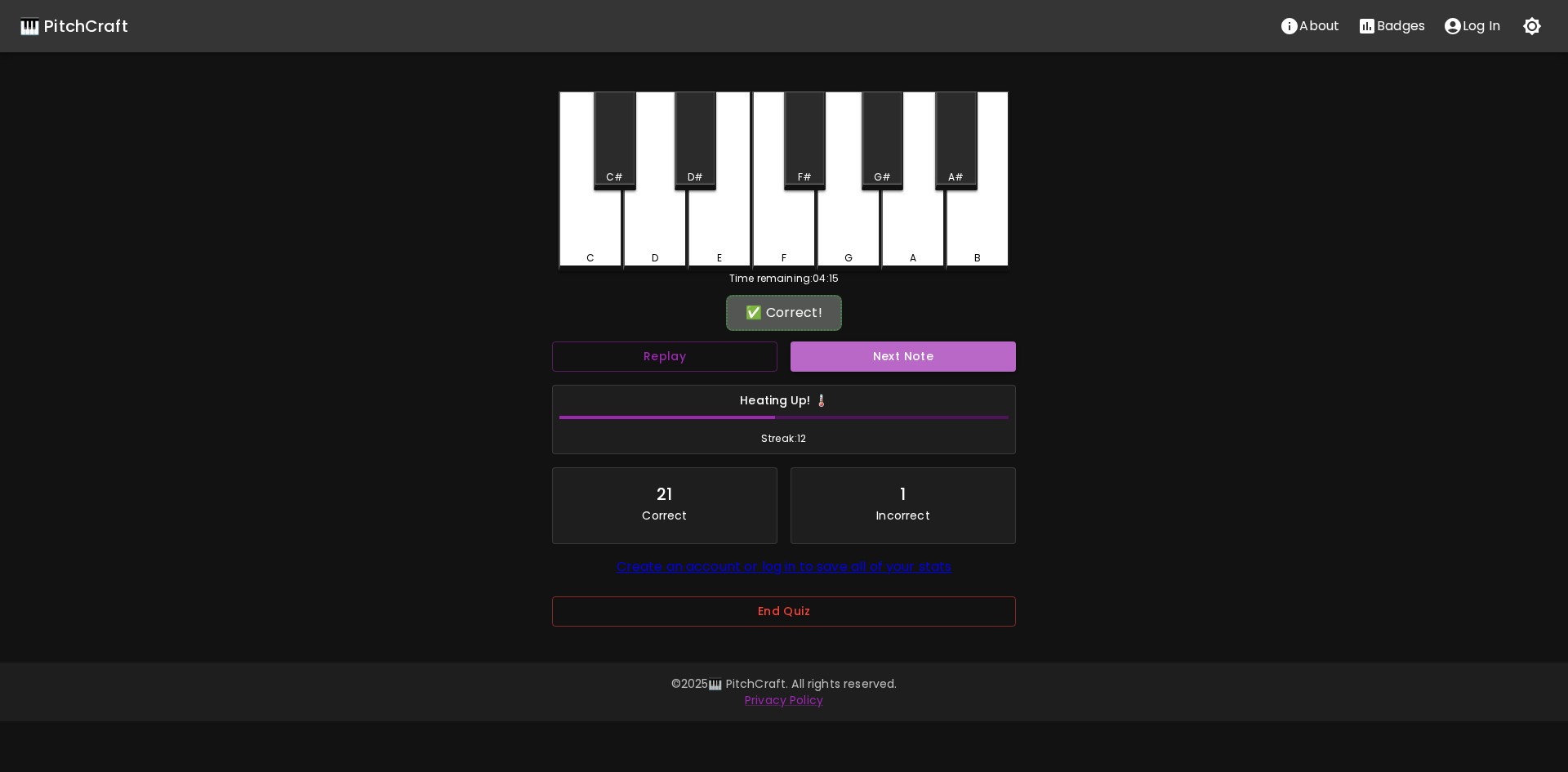
click at [909, 352] on button "Next Note" at bounding box center [903, 357] width 226 height 30
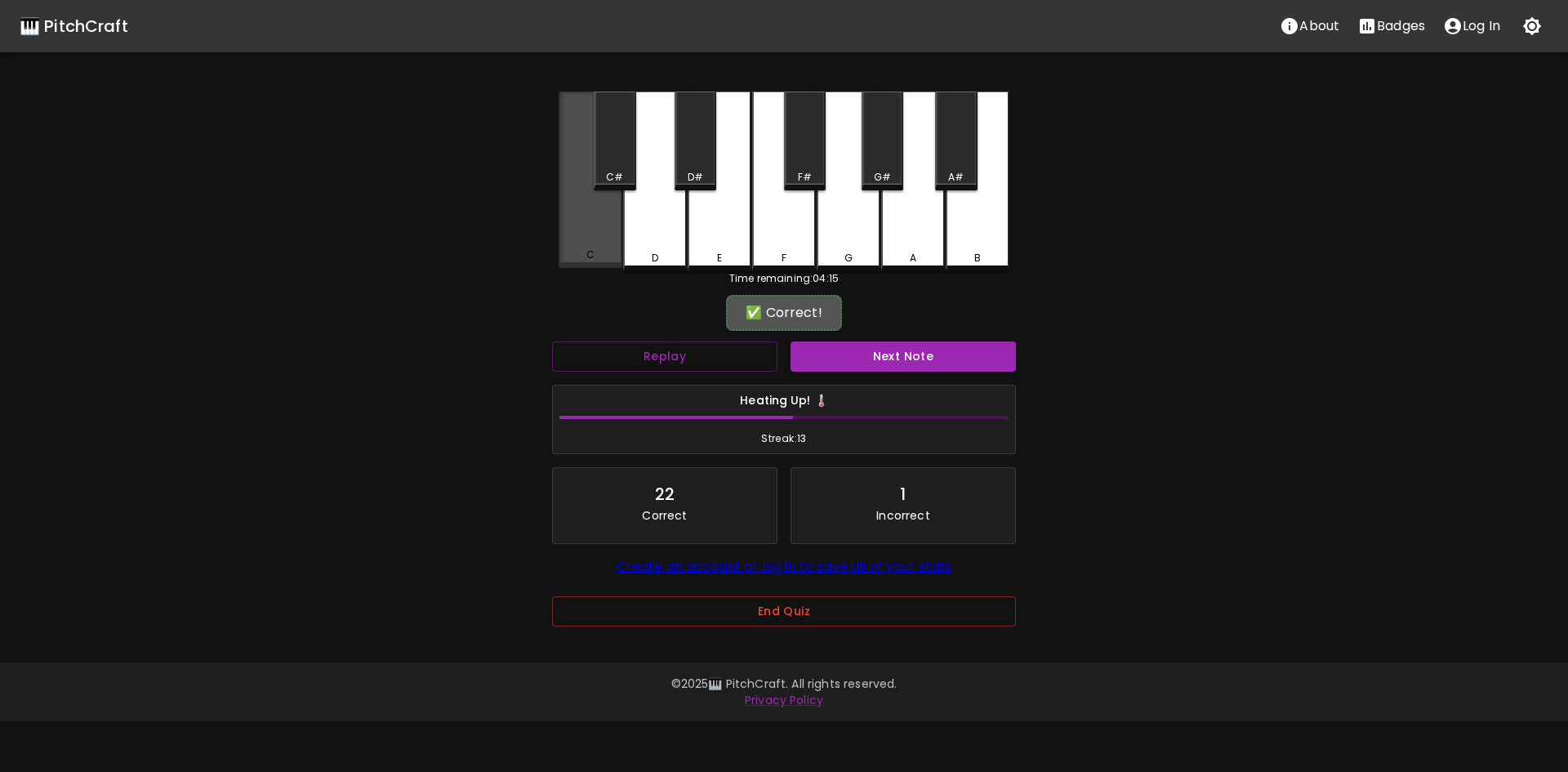
drag, startPoint x: 600, startPoint y: 228, endPoint x: 839, endPoint y: 330, distance: 259.9
click at [600, 228] on div "C" at bounding box center [590, 179] width 64 height 176
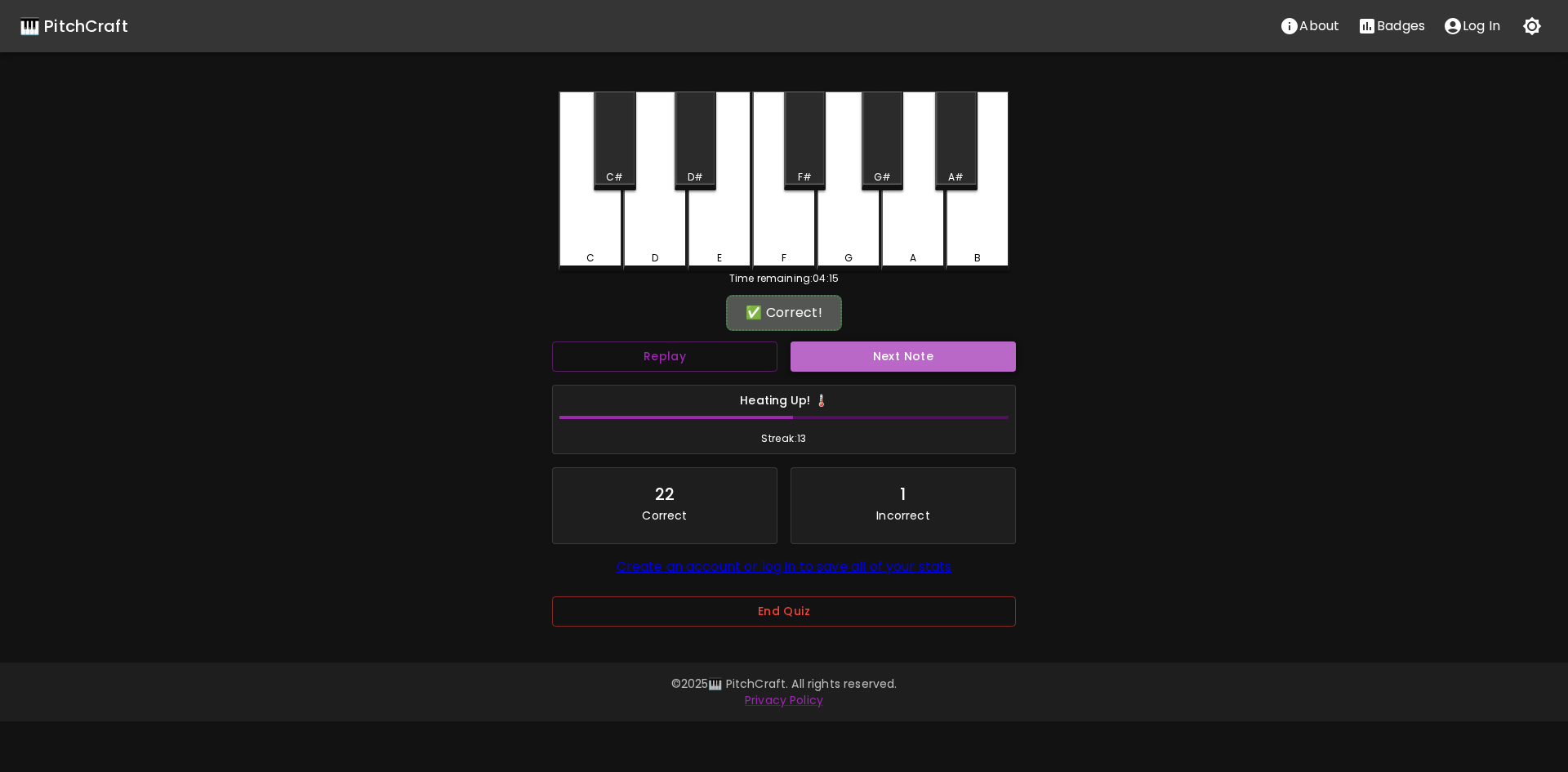
click at [953, 368] on button "Next Note" at bounding box center [903, 357] width 226 height 30
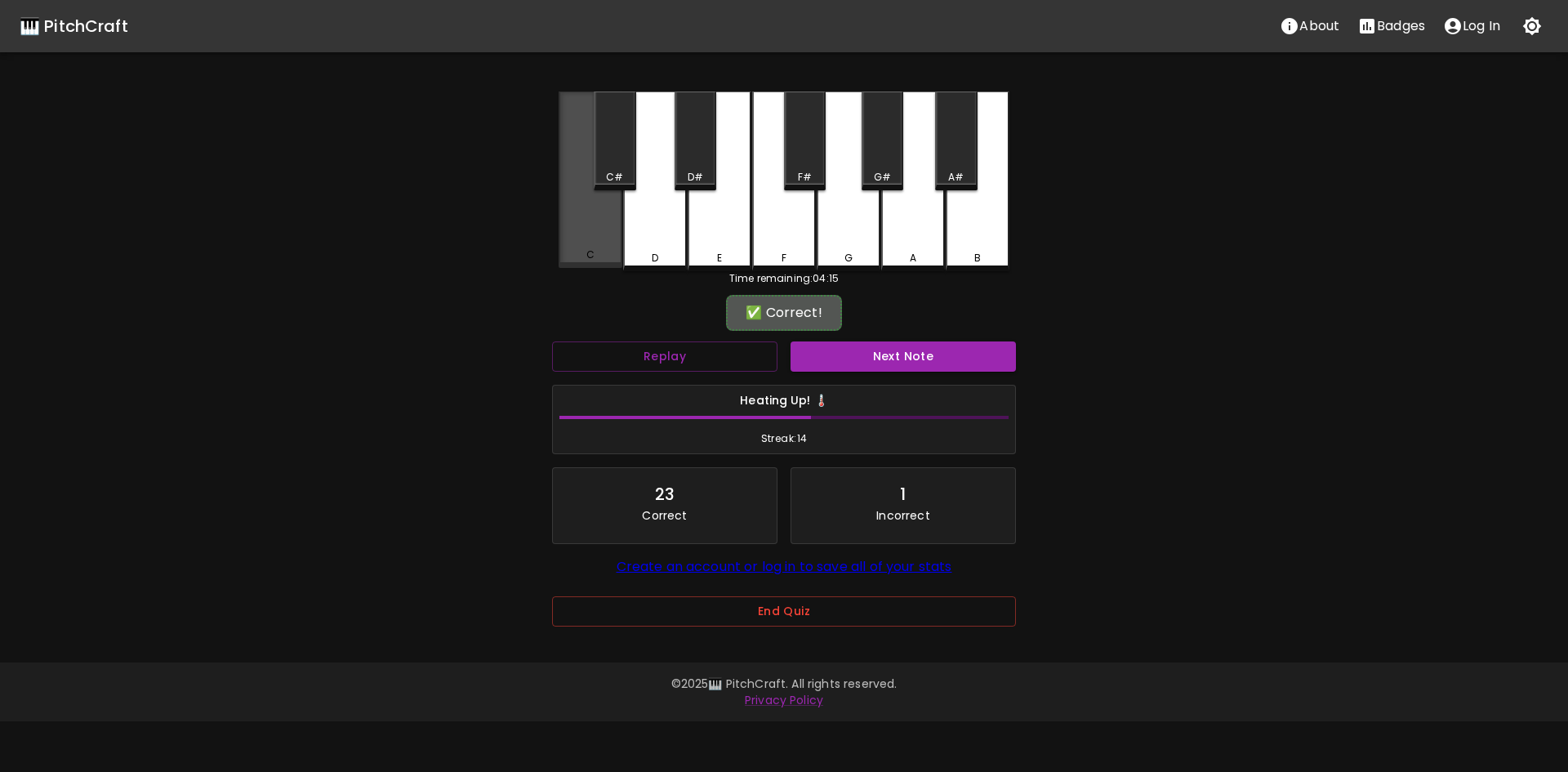
click at [587, 232] on div "C" at bounding box center [590, 179] width 64 height 176
click at [844, 345] on button "Next Note" at bounding box center [903, 357] width 226 height 30
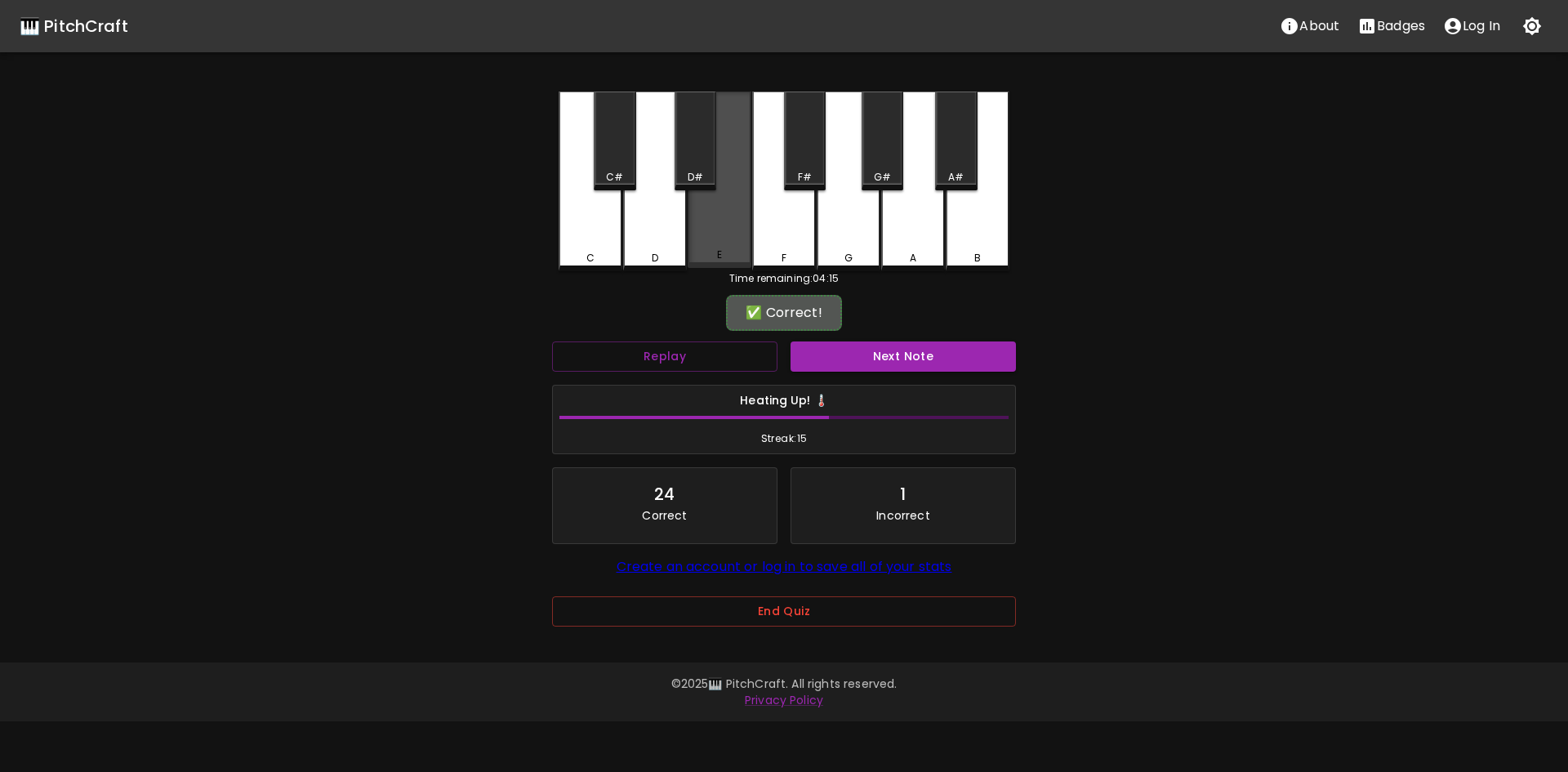
click at [704, 249] on div "E" at bounding box center [719, 179] width 64 height 176
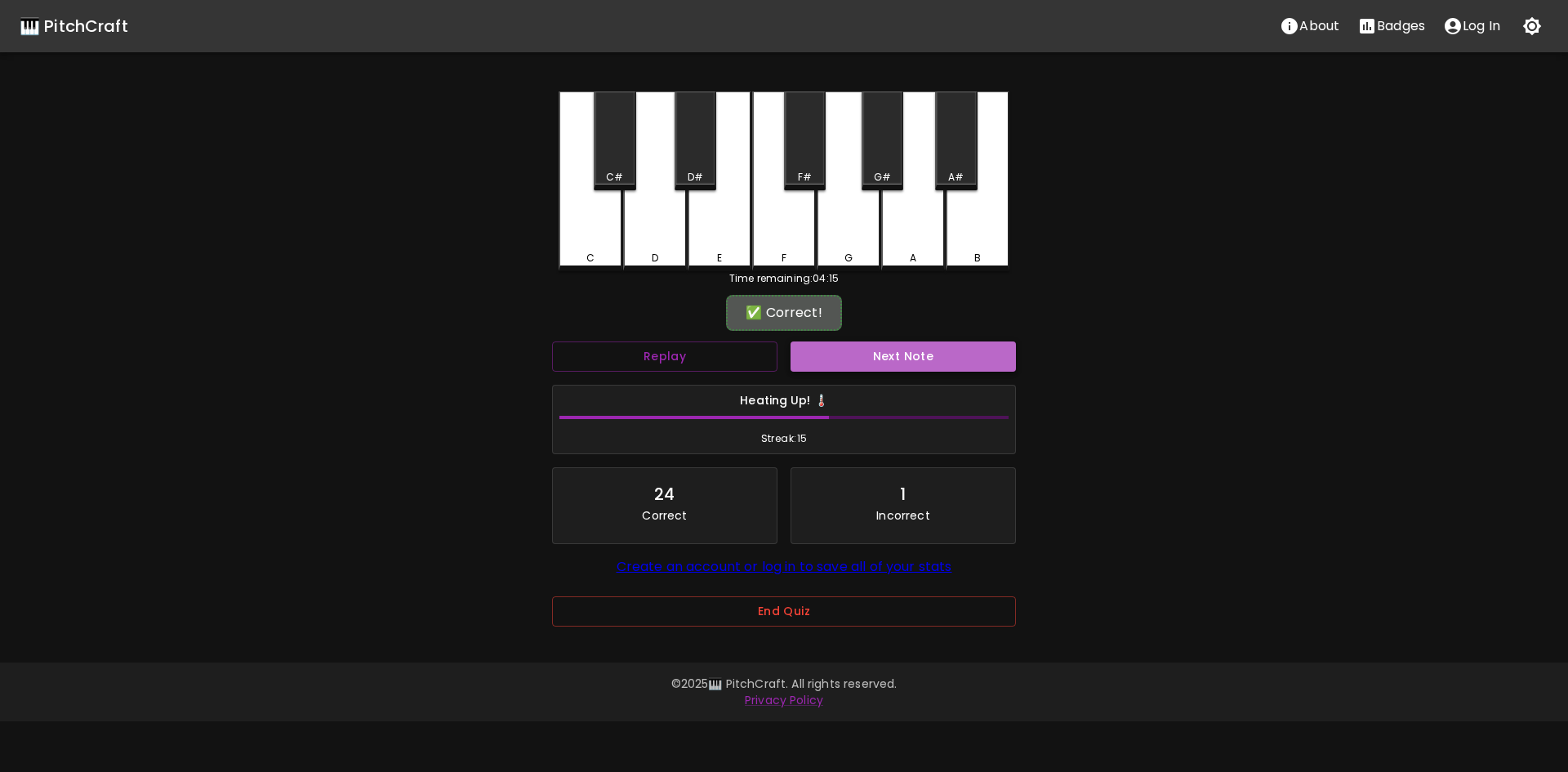
click at [906, 356] on button "Next Note" at bounding box center [903, 357] width 226 height 30
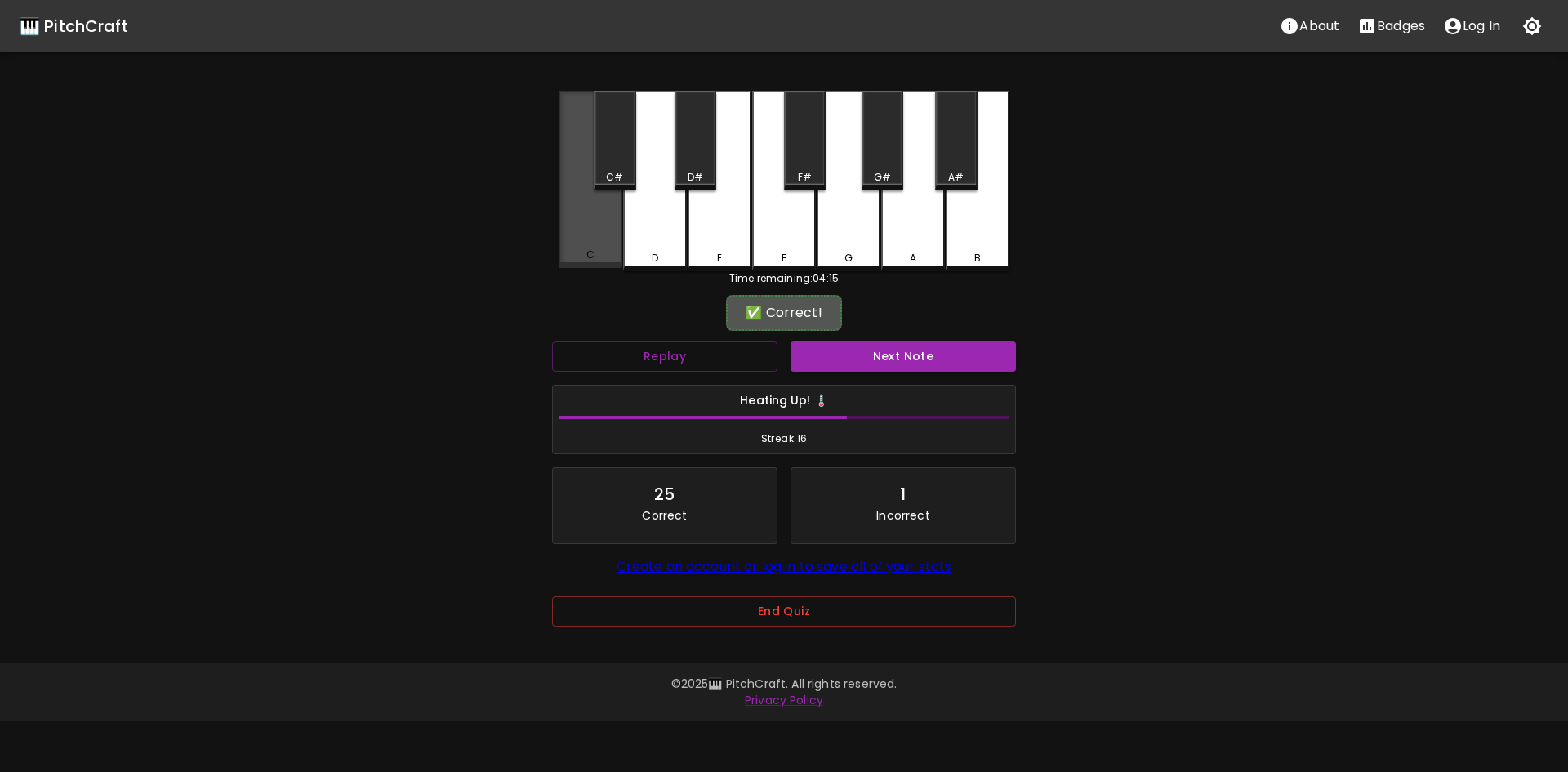
click at [572, 249] on div "C" at bounding box center [590, 179] width 64 height 176
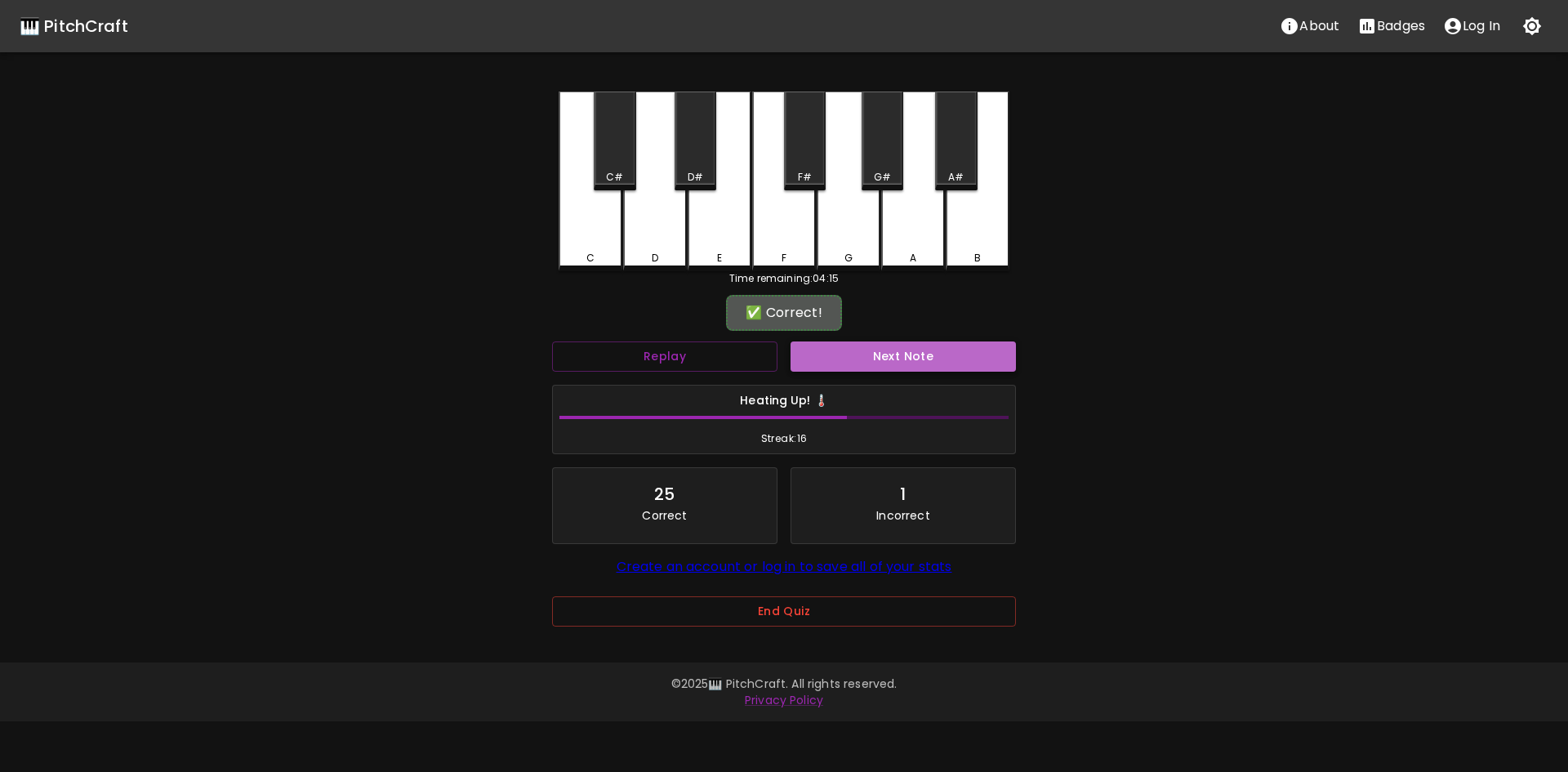
click at [922, 369] on button "Next Note" at bounding box center [903, 357] width 226 height 30
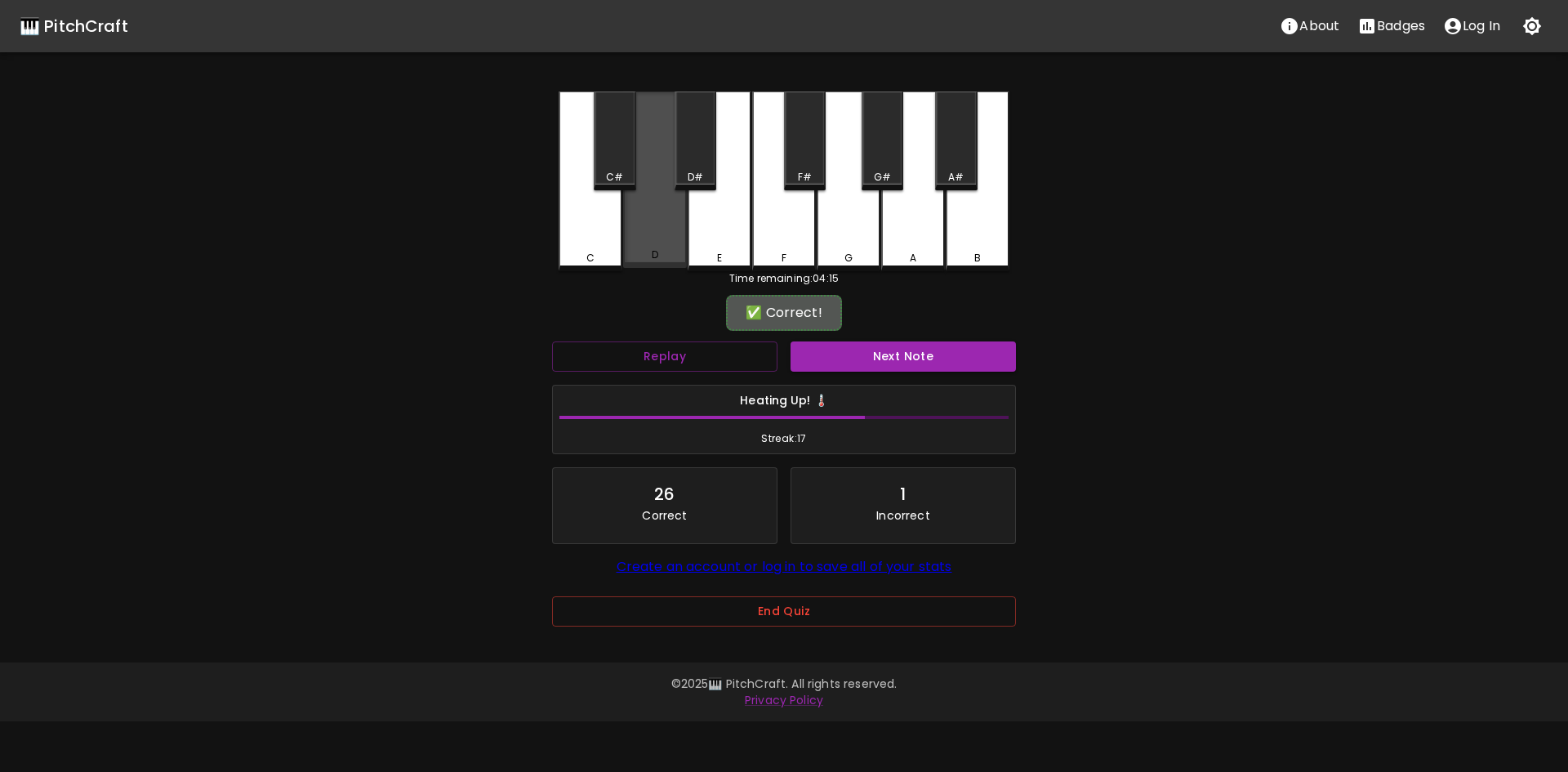
click at [655, 242] on div "D" at bounding box center [654, 179] width 64 height 176
click at [887, 355] on button "Next Note" at bounding box center [903, 357] width 226 height 30
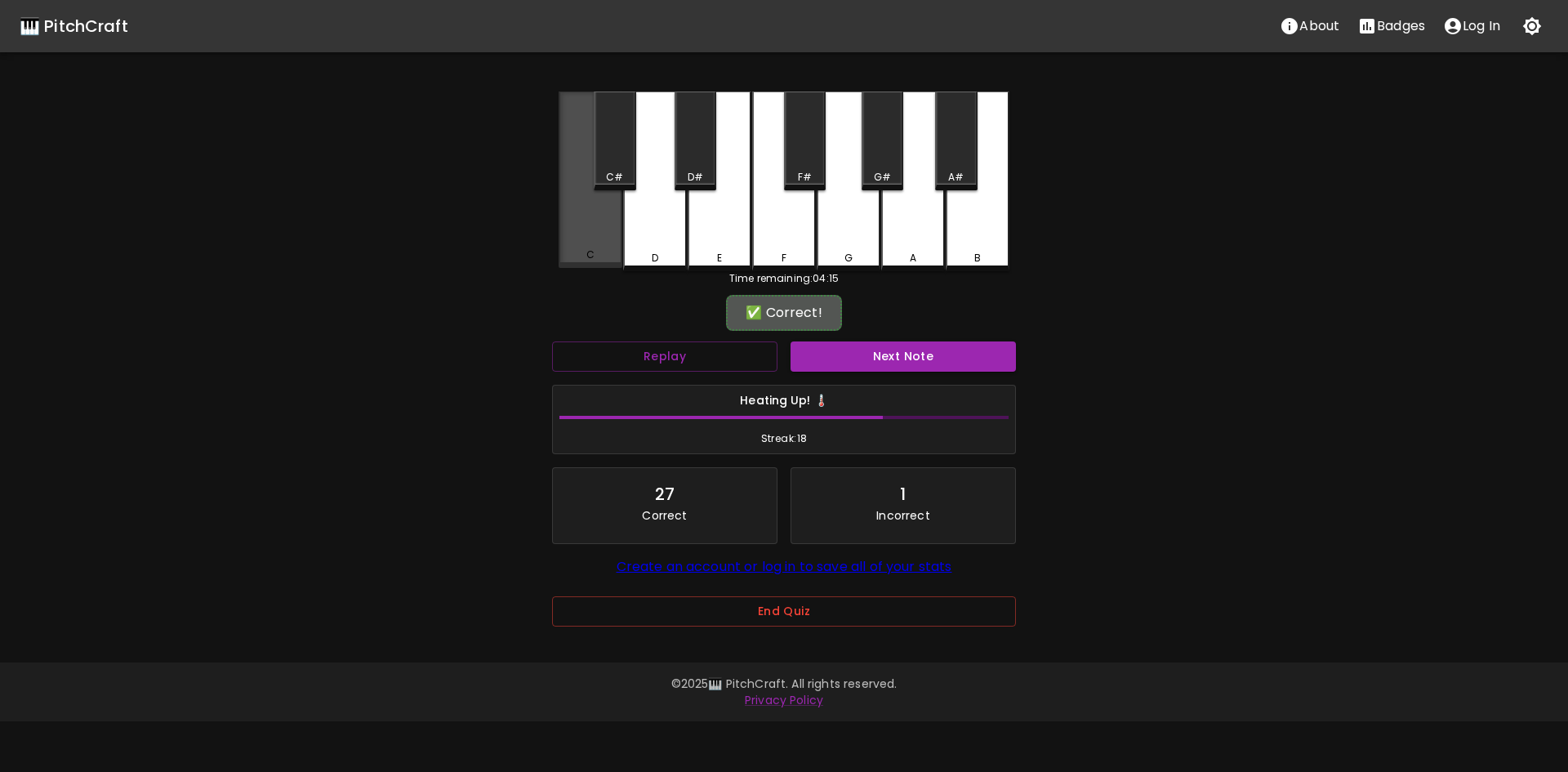
drag, startPoint x: 595, startPoint y: 231, endPoint x: 621, endPoint y: 245, distance: 29.5
click at [598, 234] on div "C" at bounding box center [590, 179] width 64 height 176
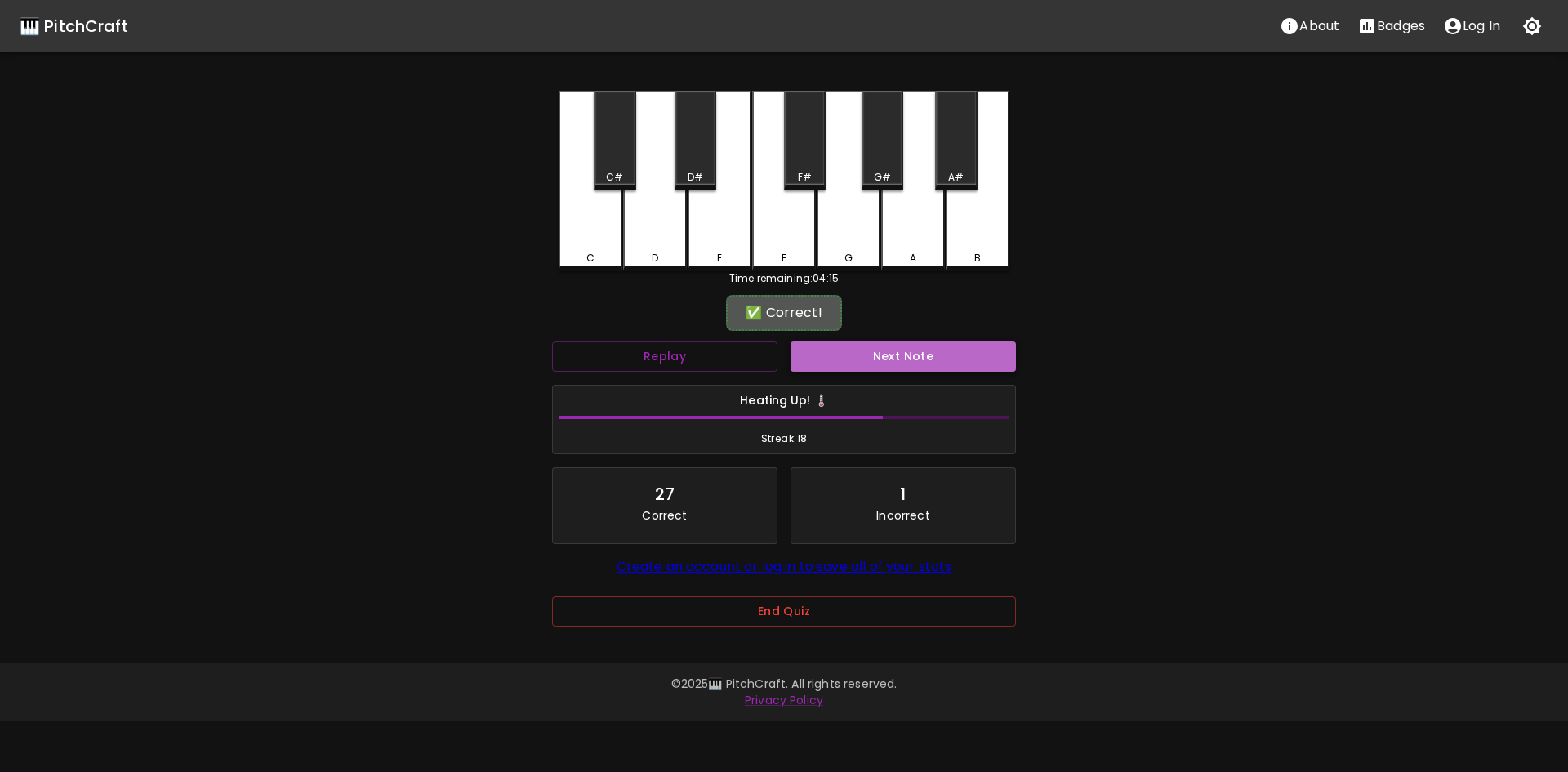
click at [956, 342] on button "Next Note" at bounding box center [903, 357] width 226 height 30
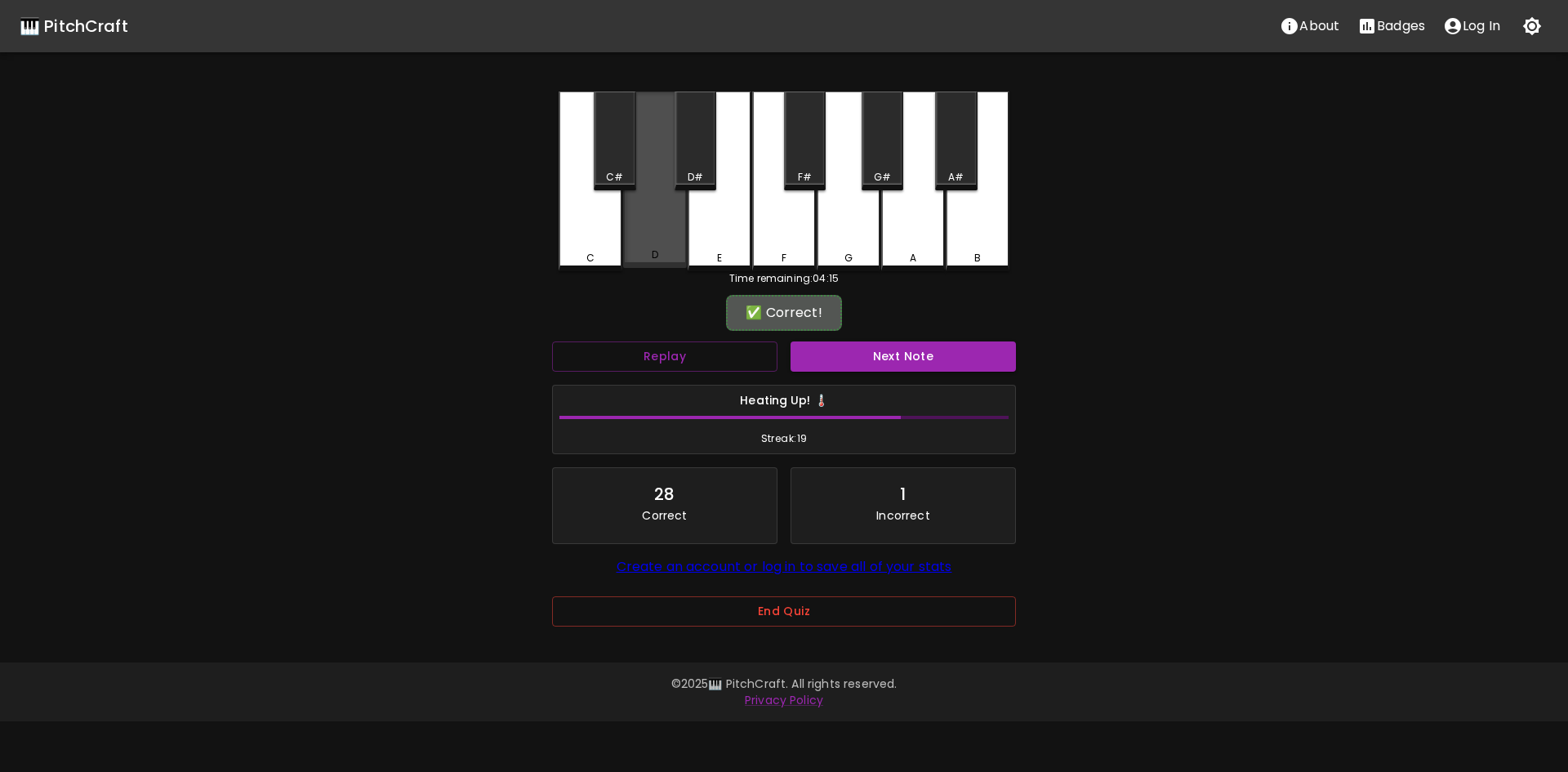
click at [645, 228] on div "D" at bounding box center [654, 179] width 64 height 176
click at [922, 348] on button "Next Note" at bounding box center [903, 357] width 226 height 30
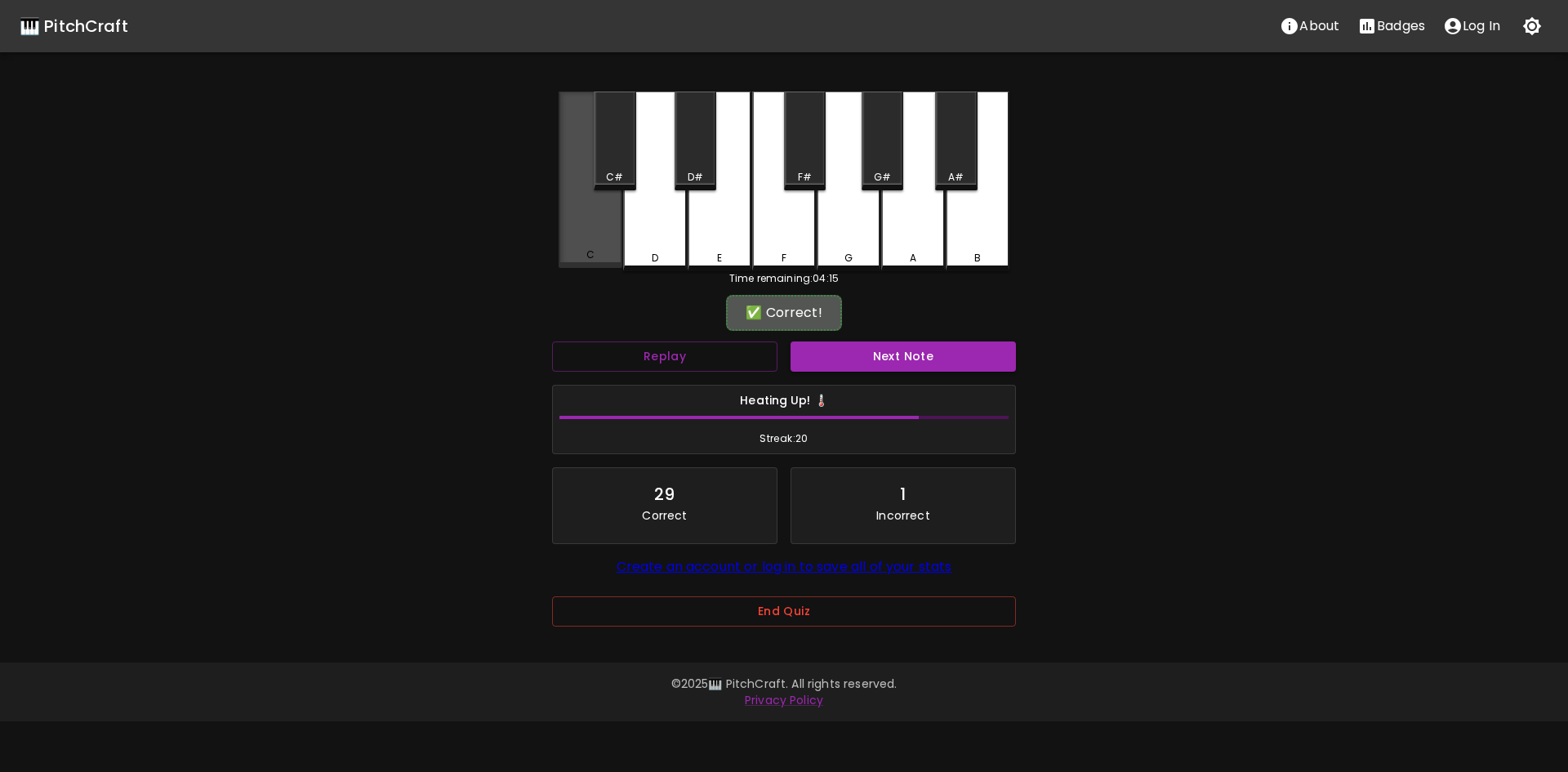
click at [581, 218] on div "C" at bounding box center [590, 179] width 64 height 176
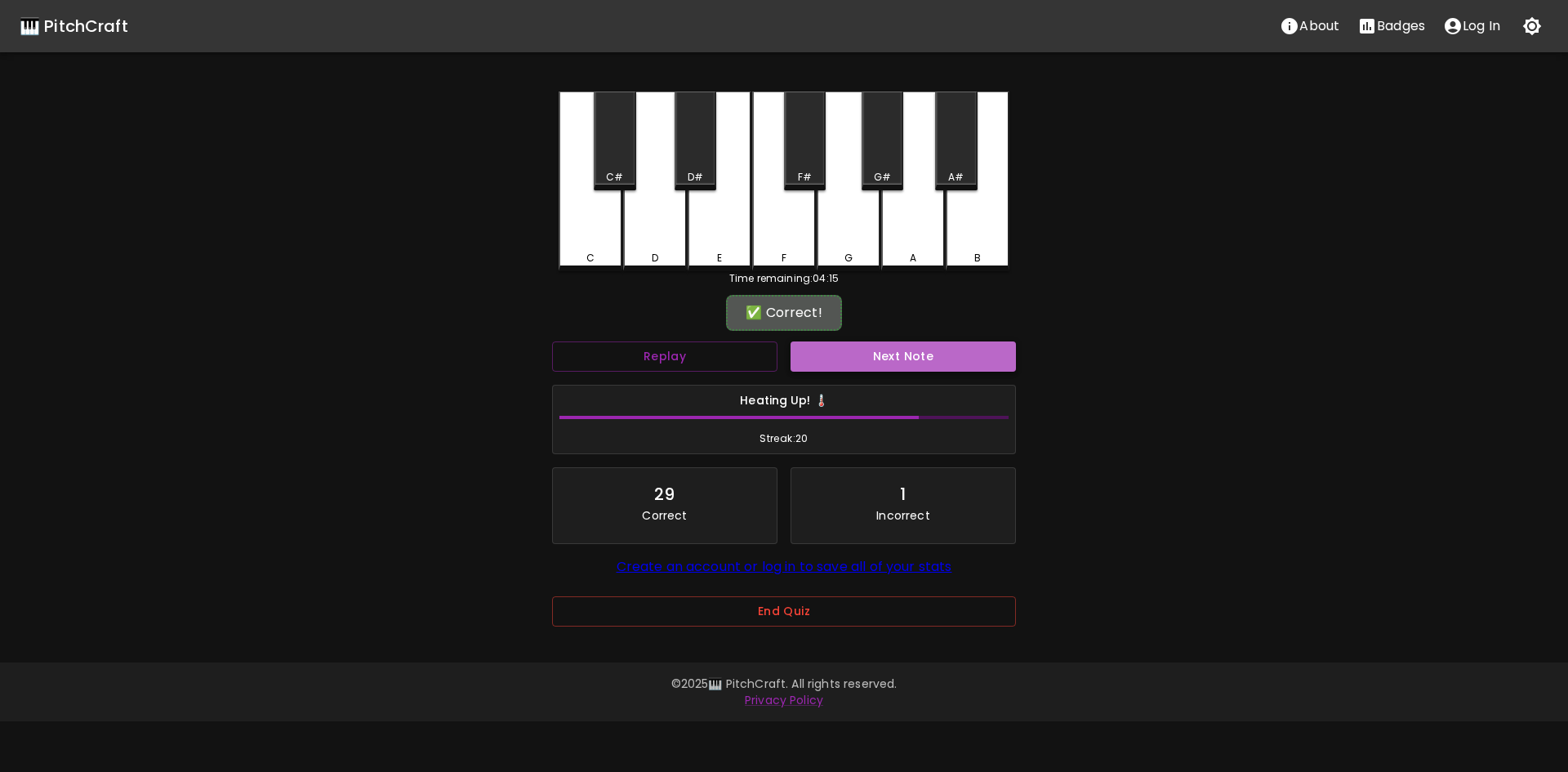
click at [918, 347] on button "Next Note" at bounding box center [903, 357] width 226 height 30
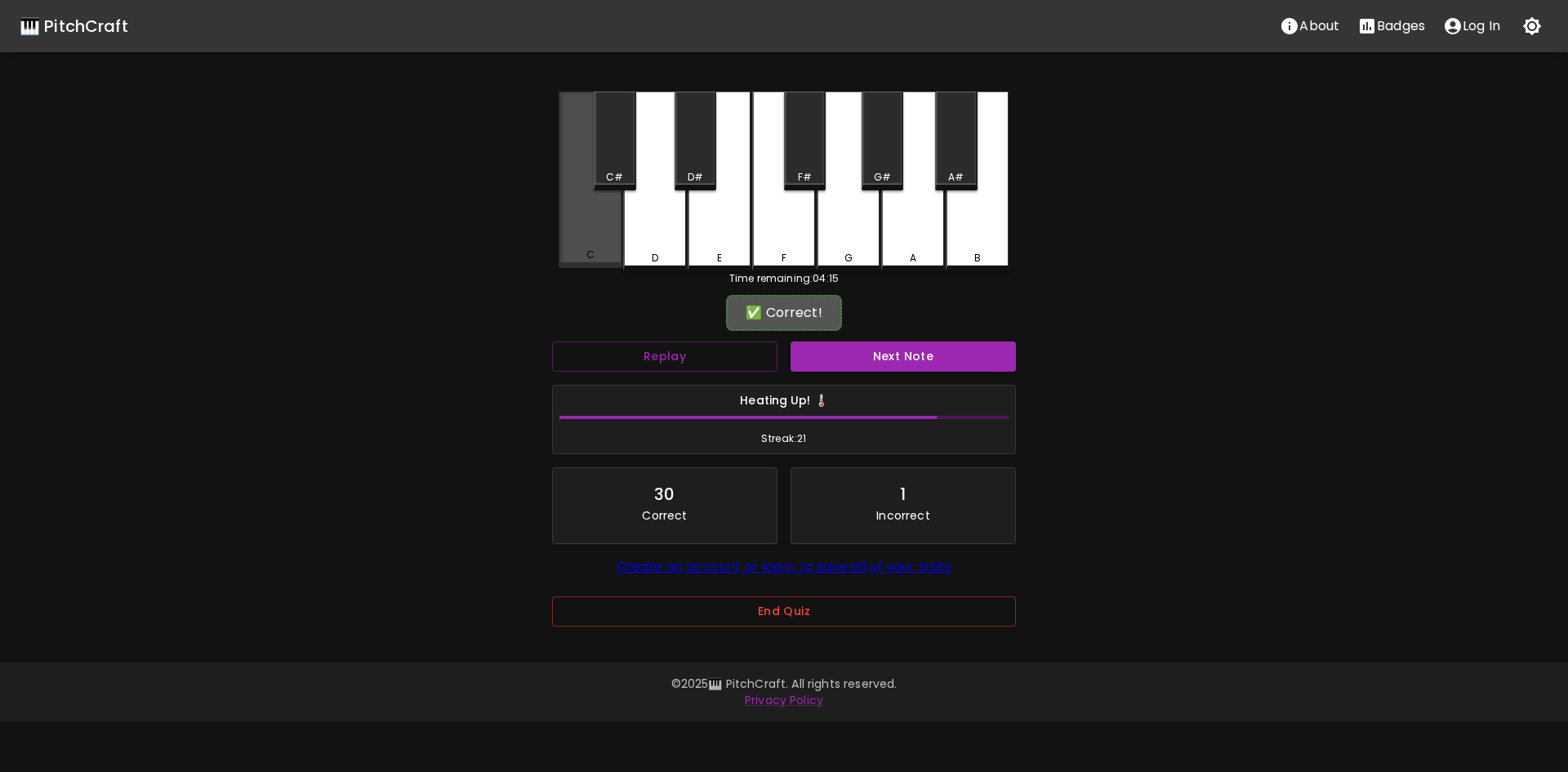
click at [617, 245] on div "C" at bounding box center [590, 179] width 64 height 176
click at [903, 359] on button "Next Note" at bounding box center [903, 357] width 226 height 30
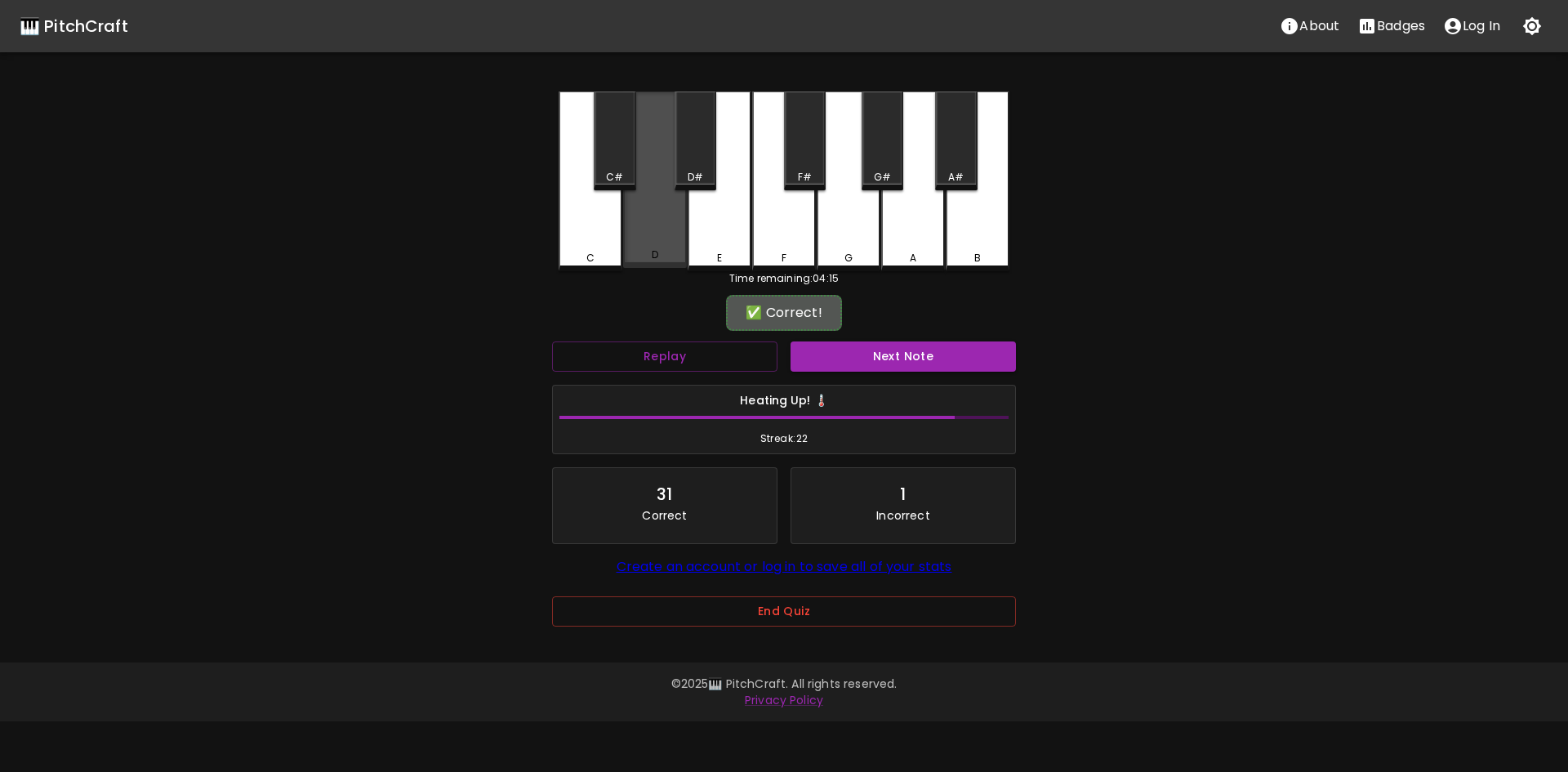
click at [651, 238] on div "D" at bounding box center [654, 179] width 64 height 176
click at [923, 355] on button "Next Note" at bounding box center [903, 357] width 226 height 30
click at [641, 251] on div "D" at bounding box center [654, 254] width 60 height 14
click at [859, 351] on button "Next Note" at bounding box center [903, 357] width 226 height 30
click at [671, 240] on div "D" at bounding box center [654, 179] width 64 height 176
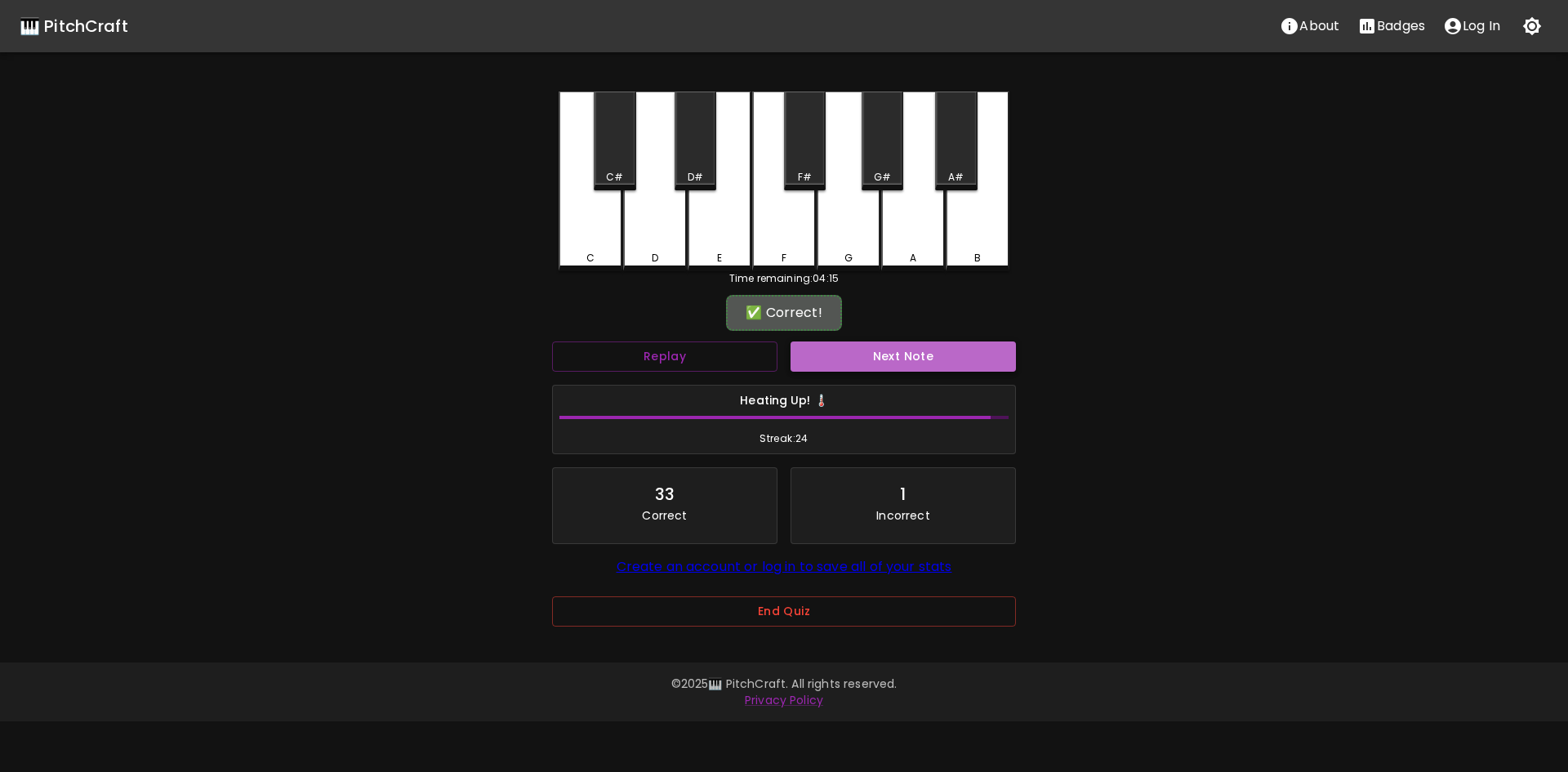
click at [898, 357] on button "Next Note" at bounding box center [903, 357] width 226 height 30
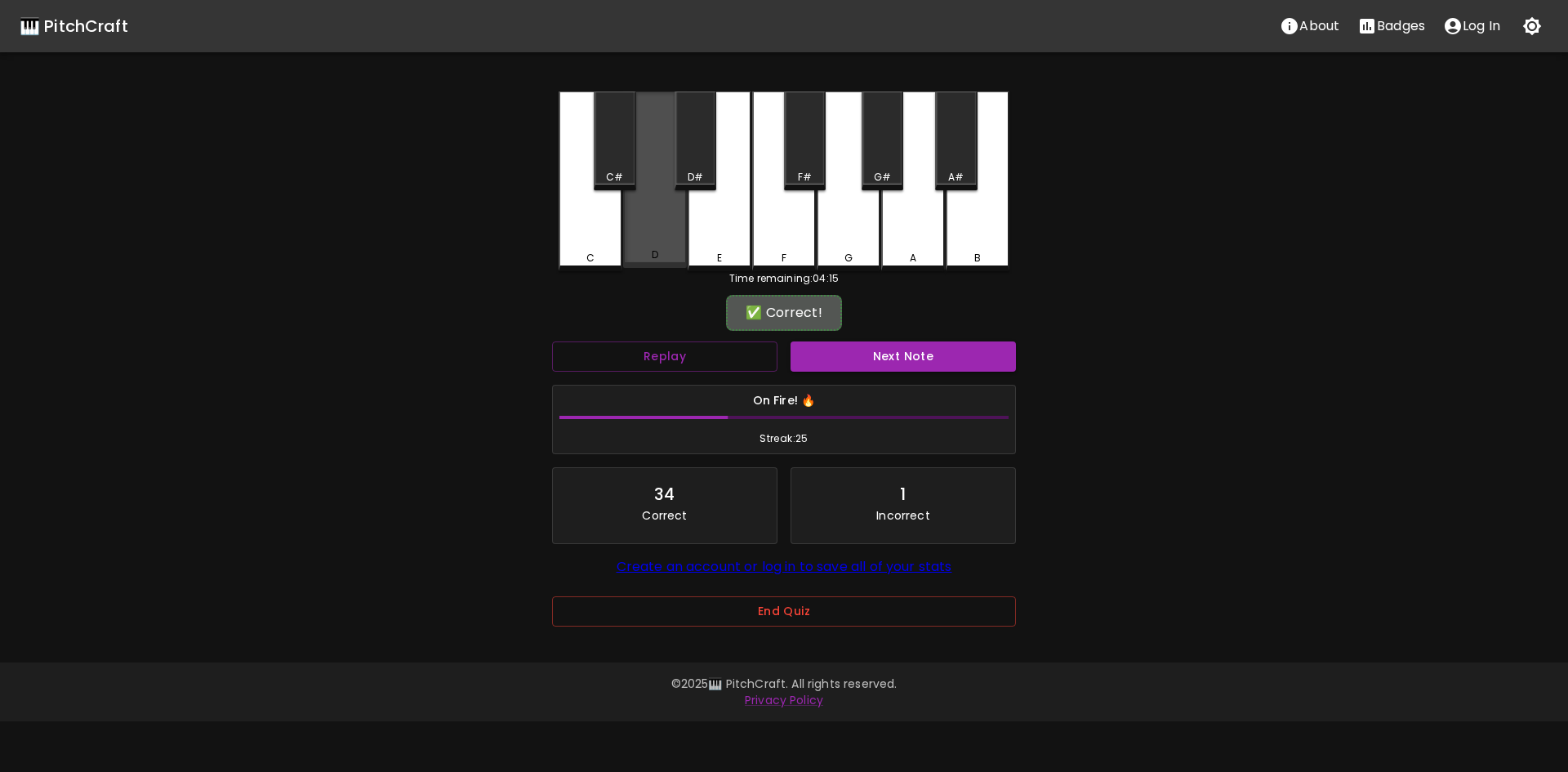
click at [658, 237] on div "D" at bounding box center [654, 179] width 64 height 176
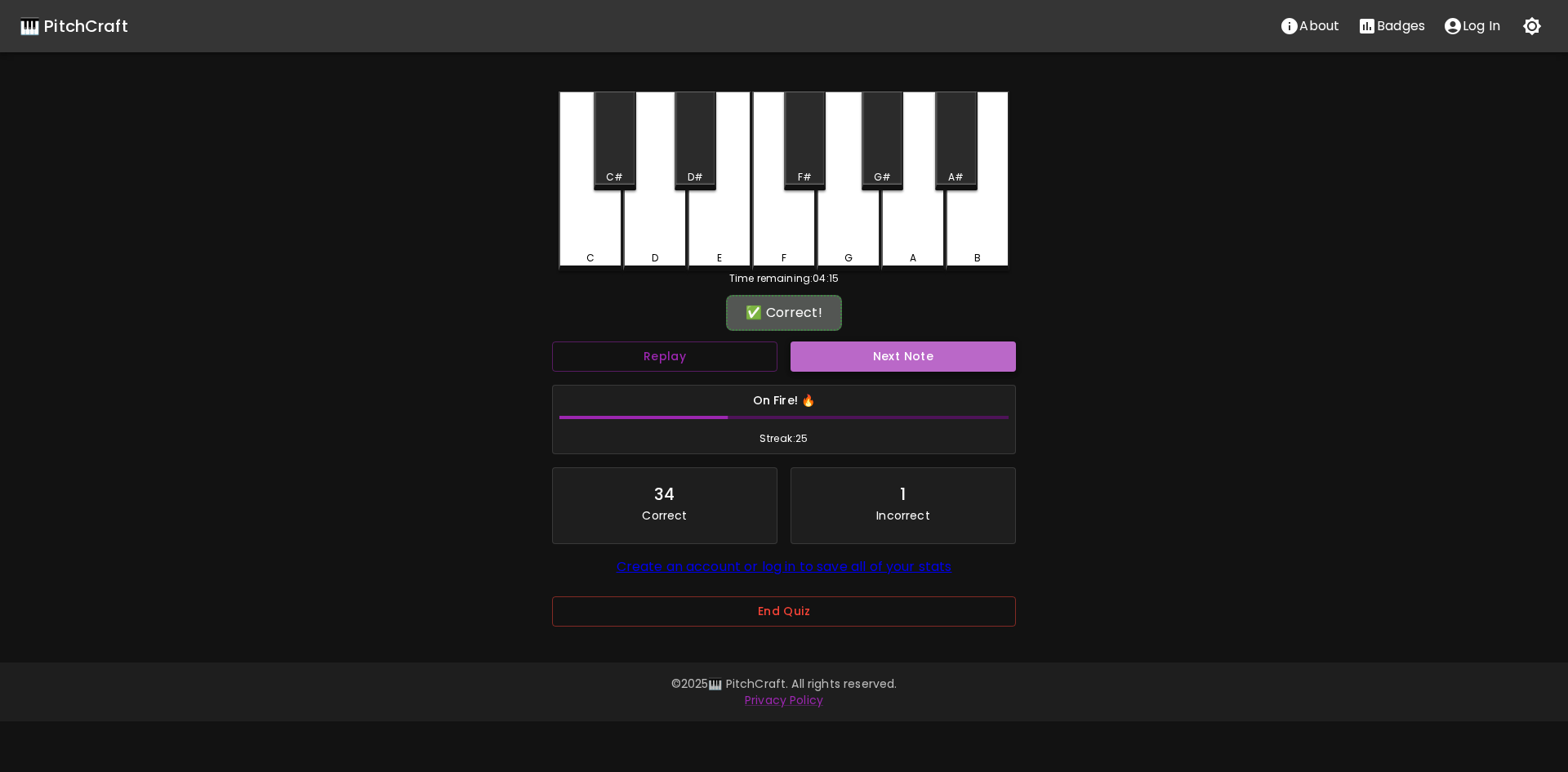
click at [921, 345] on button "Next Note" at bounding box center [903, 357] width 226 height 30
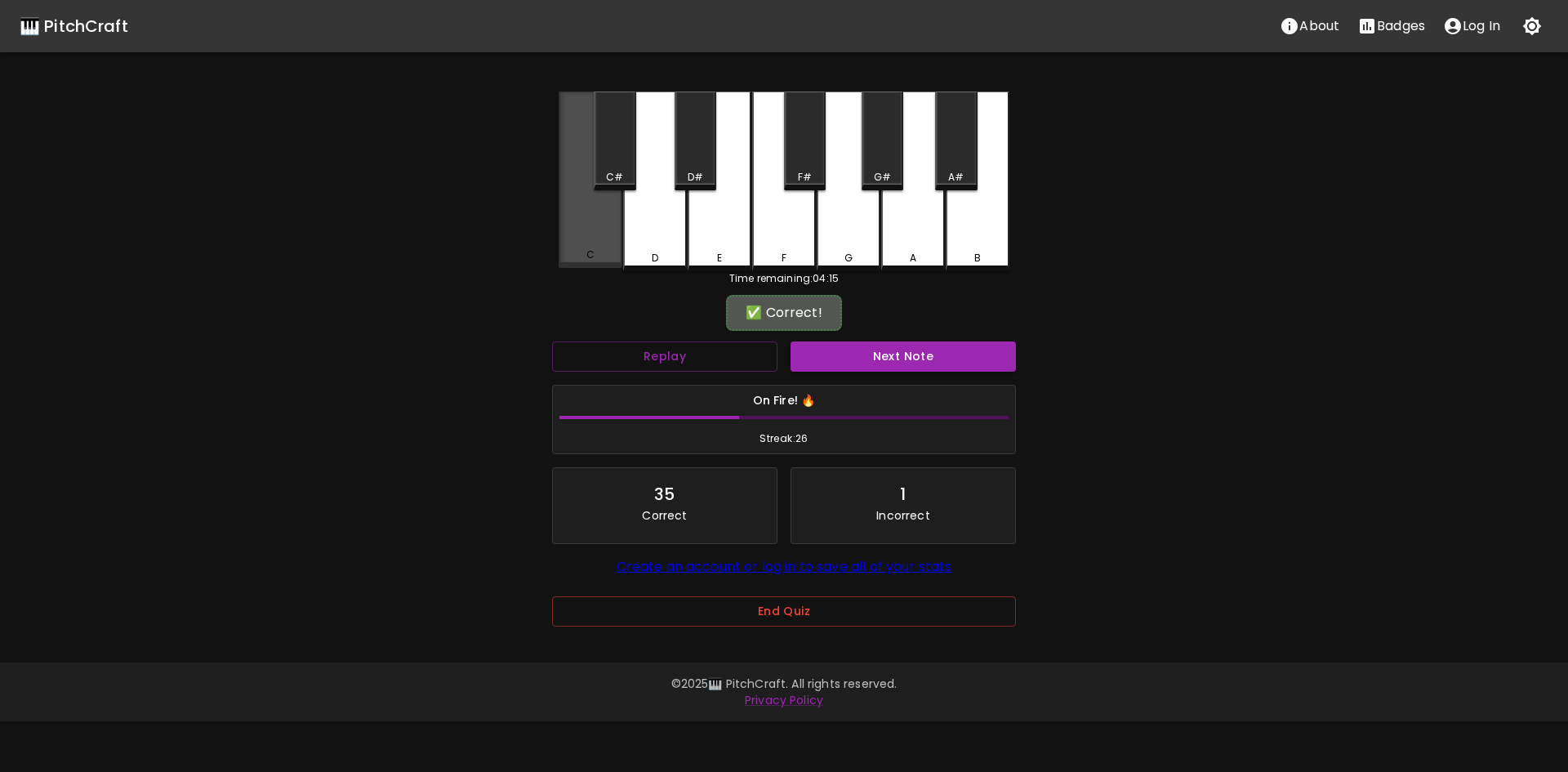
click at [593, 228] on div "C" at bounding box center [590, 179] width 64 height 176
click at [863, 610] on button "End Quiz" at bounding box center [784, 611] width 464 height 30
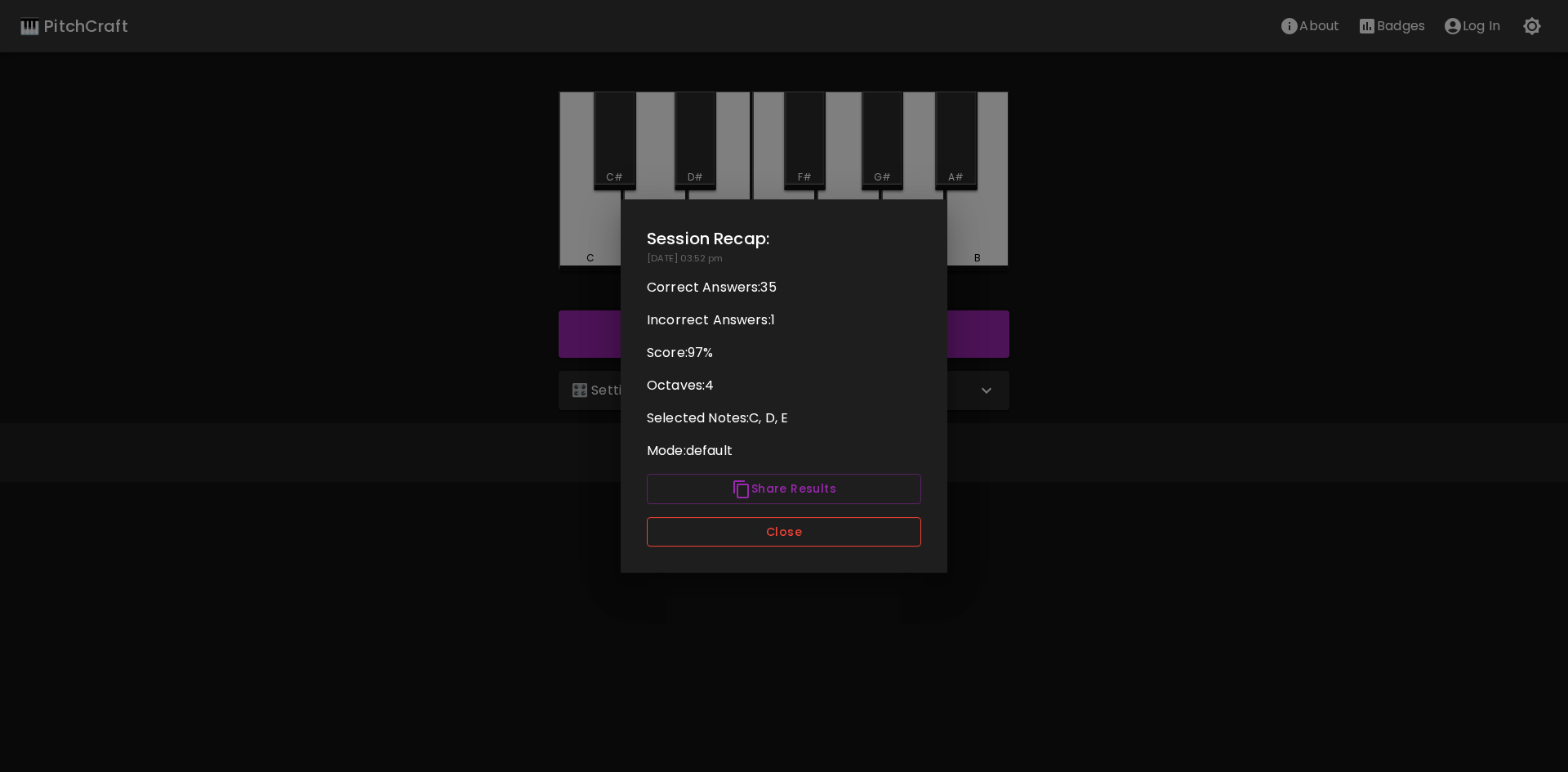
click at [871, 525] on button "Close" at bounding box center [784, 532] width 274 height 30
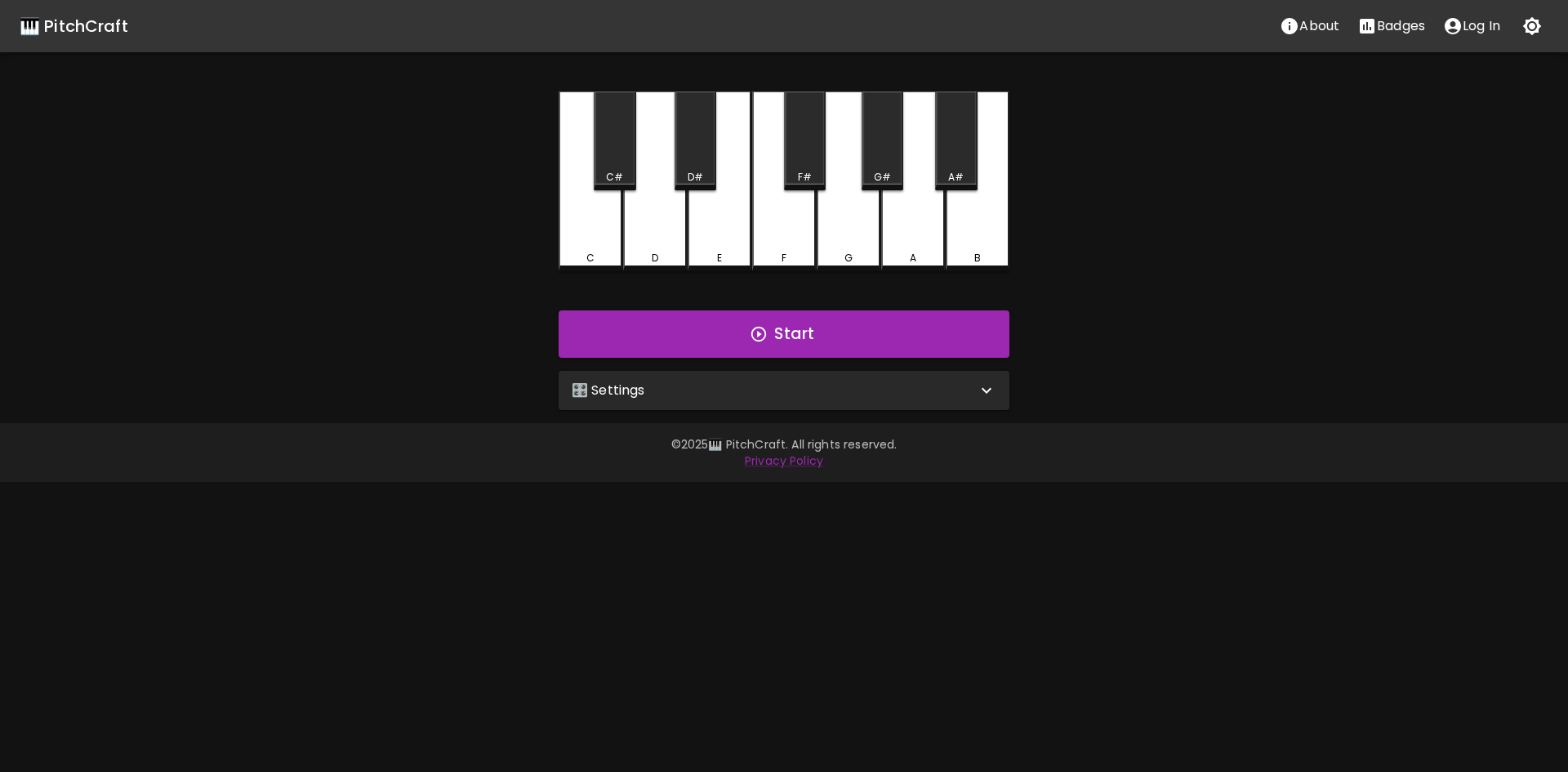
click at [858, 381] on div "🎛️ Settings" at bounding box center [773, 390] width 405 height 20
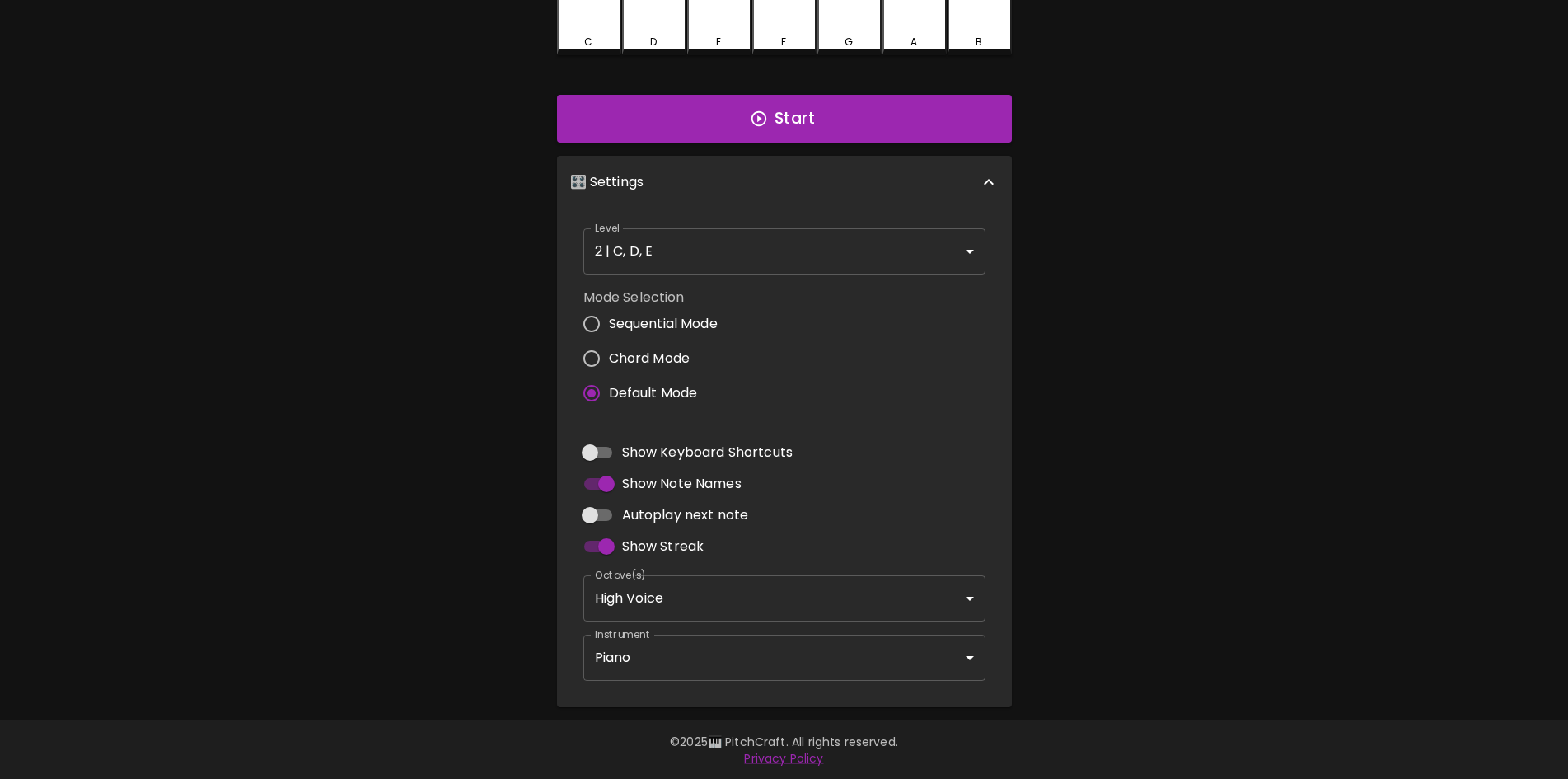
scroll to position [219, 0]
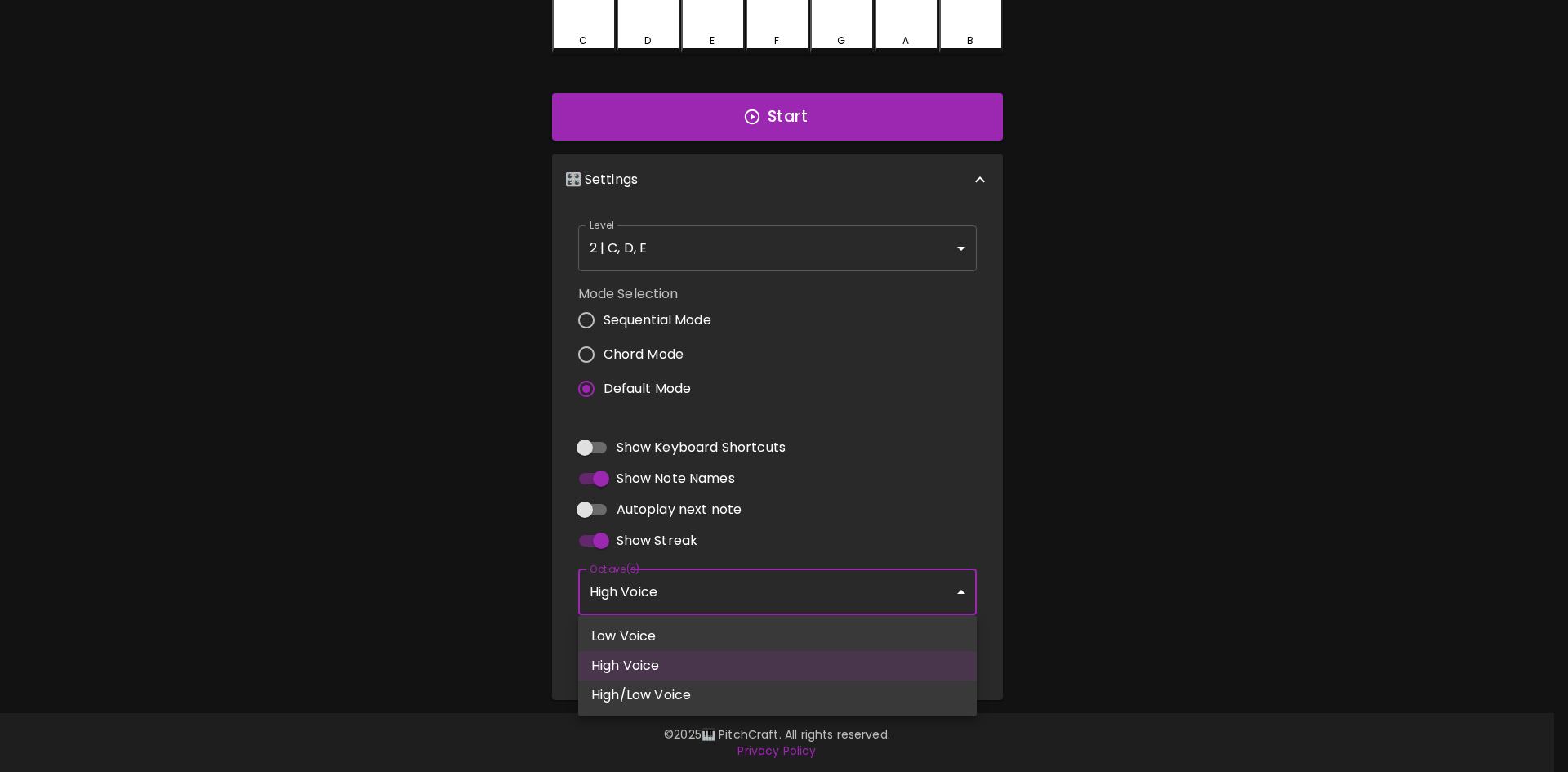
click at [956, 572] on body "🎹 PitchCraft About Badges Log In C C# D D# E F F# G G# A A# B Start 🎛️ Settings…" at bounding box center [784, 277] width 1568 height 989
click at [956, 572] on div at bounding box center [784, 386] width 1568 height 772
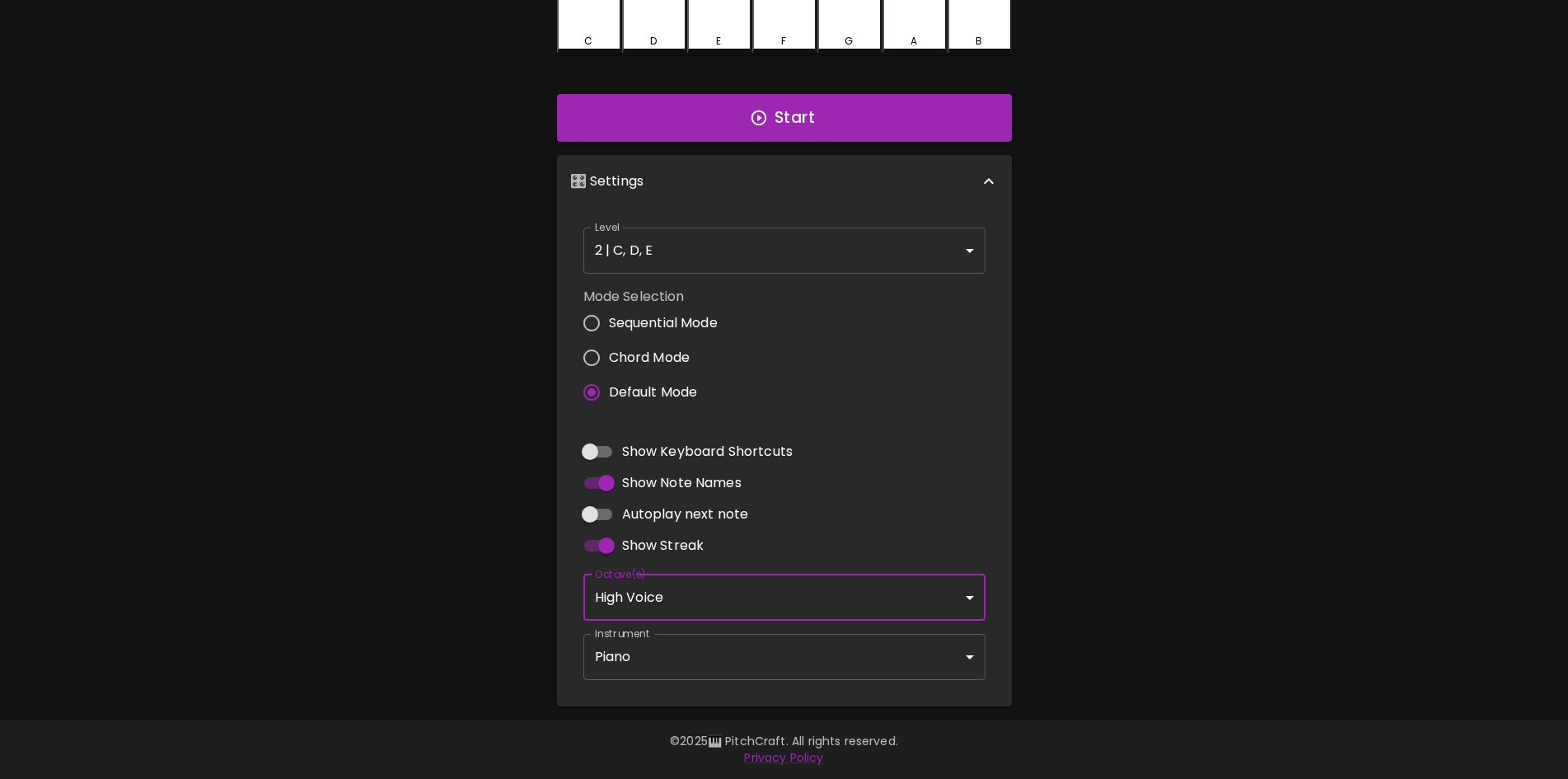
click at [808, 256] on body "🎹 PitchCraft About Badges Log In C C# D D# E F F# G G# A A# B Start 🎛️ Settings…" at bounding box center [784, 280] width 1568 height 998
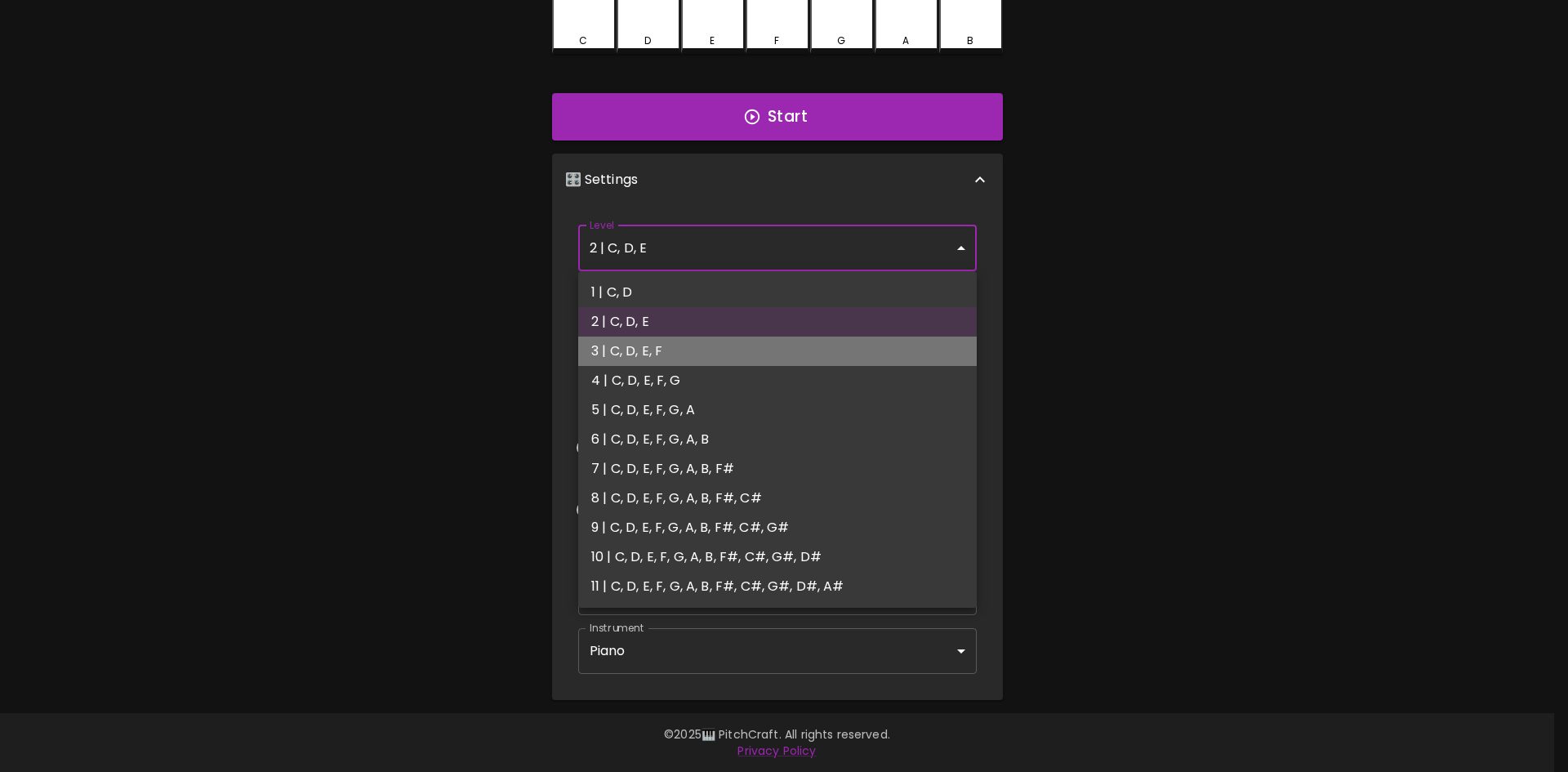
click at [780, 343] on li "3 | C, D, E, F" at bounding box center [777, 350] width 399 height 30
type input "5"
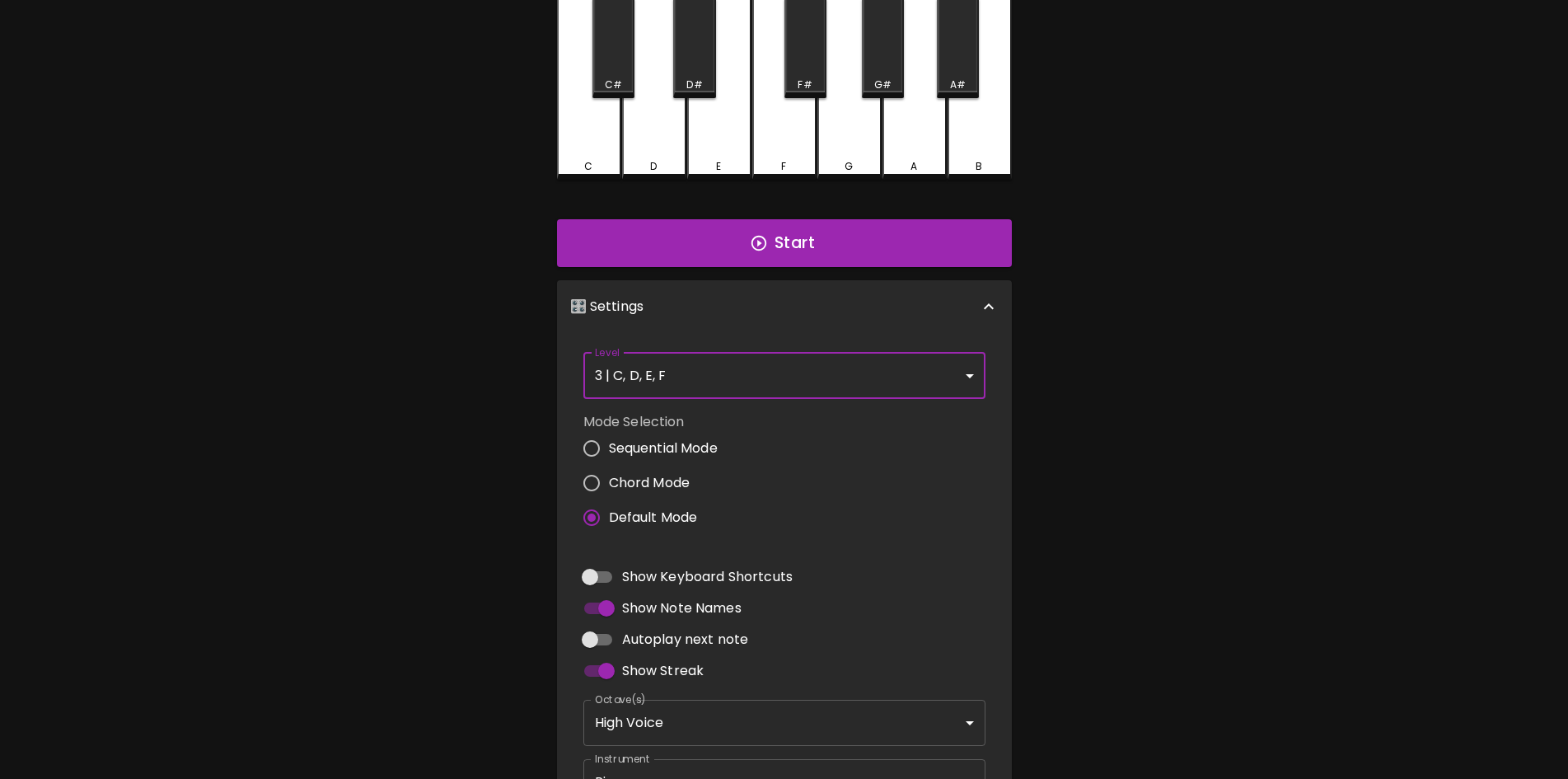
scroll to position [55, 0]
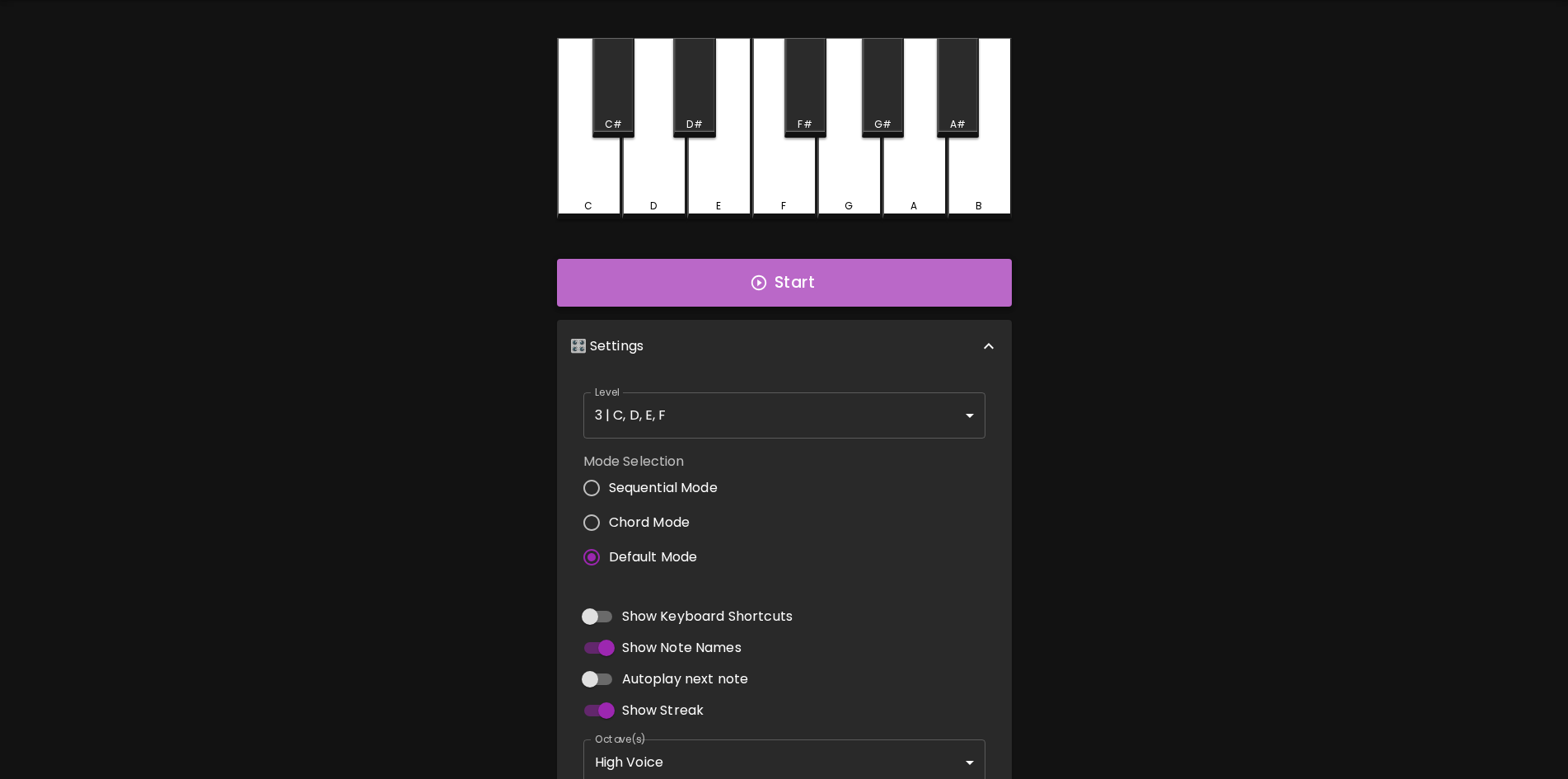
click at [831, 271] on button "Start" at bounding box center [784, 282] width 454 height 48
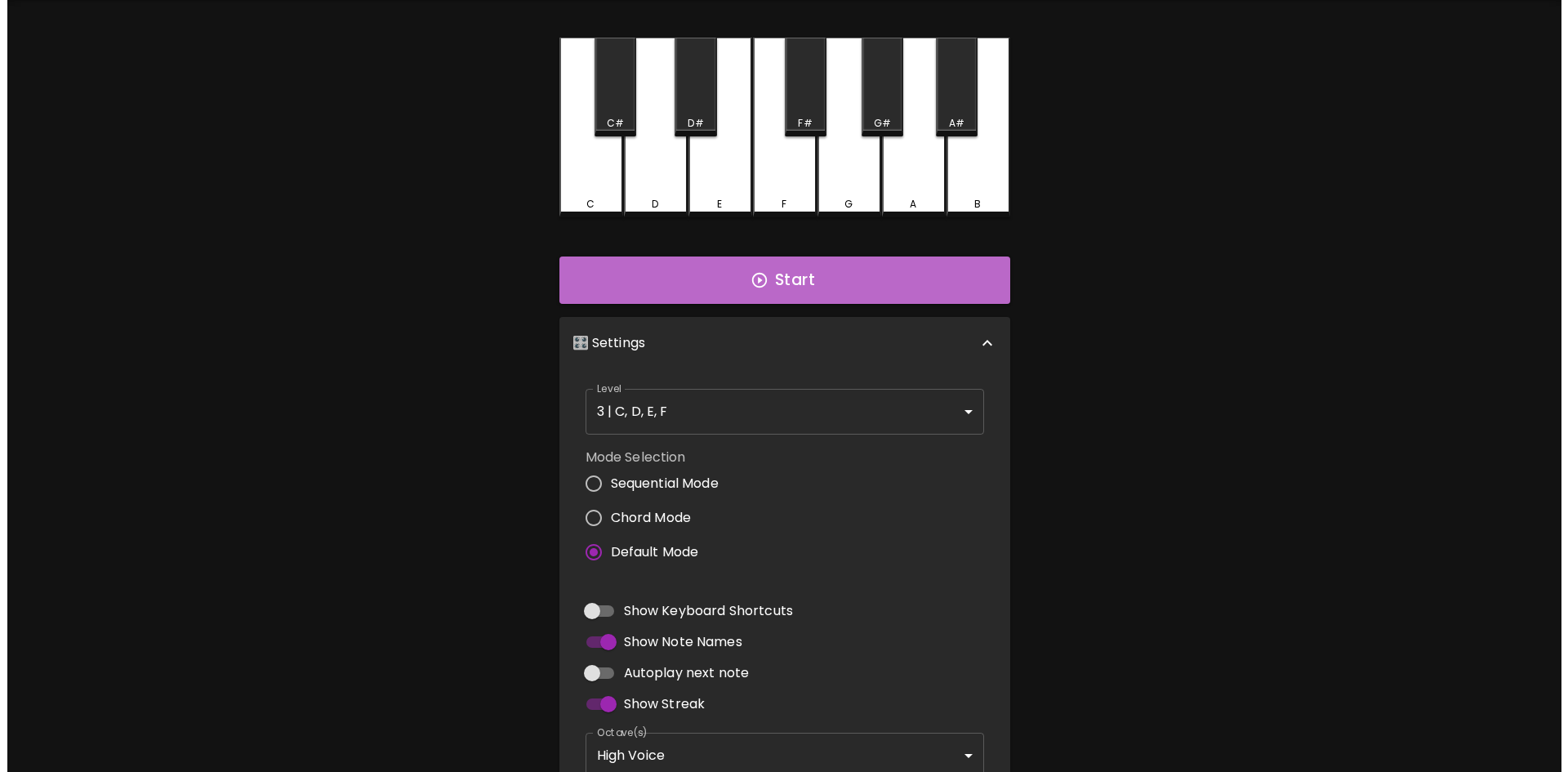
scroll to position [0, 0]
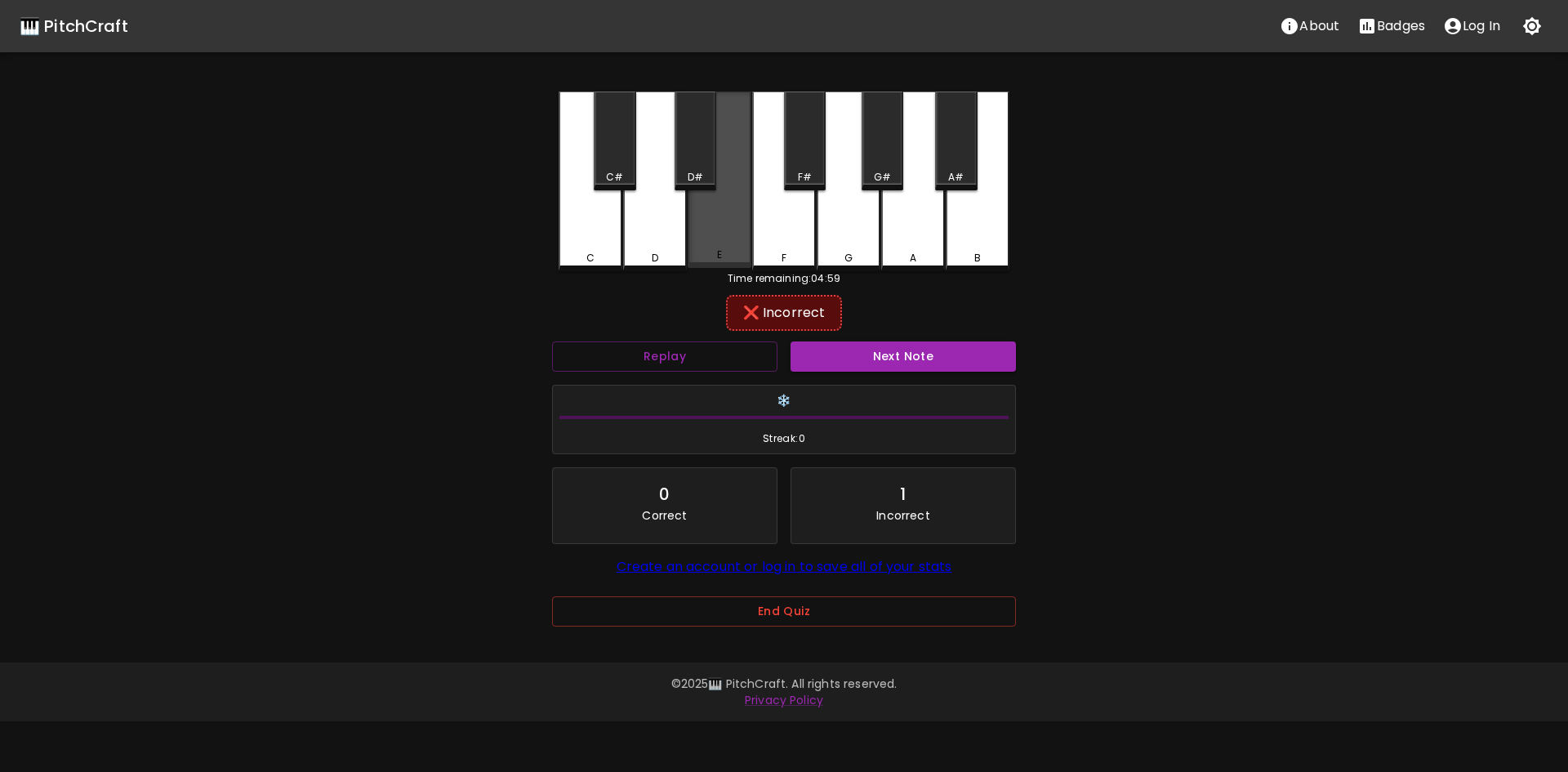
click at [729, 248] on div "E" at bounding box center [719, 179] width 64 height 176
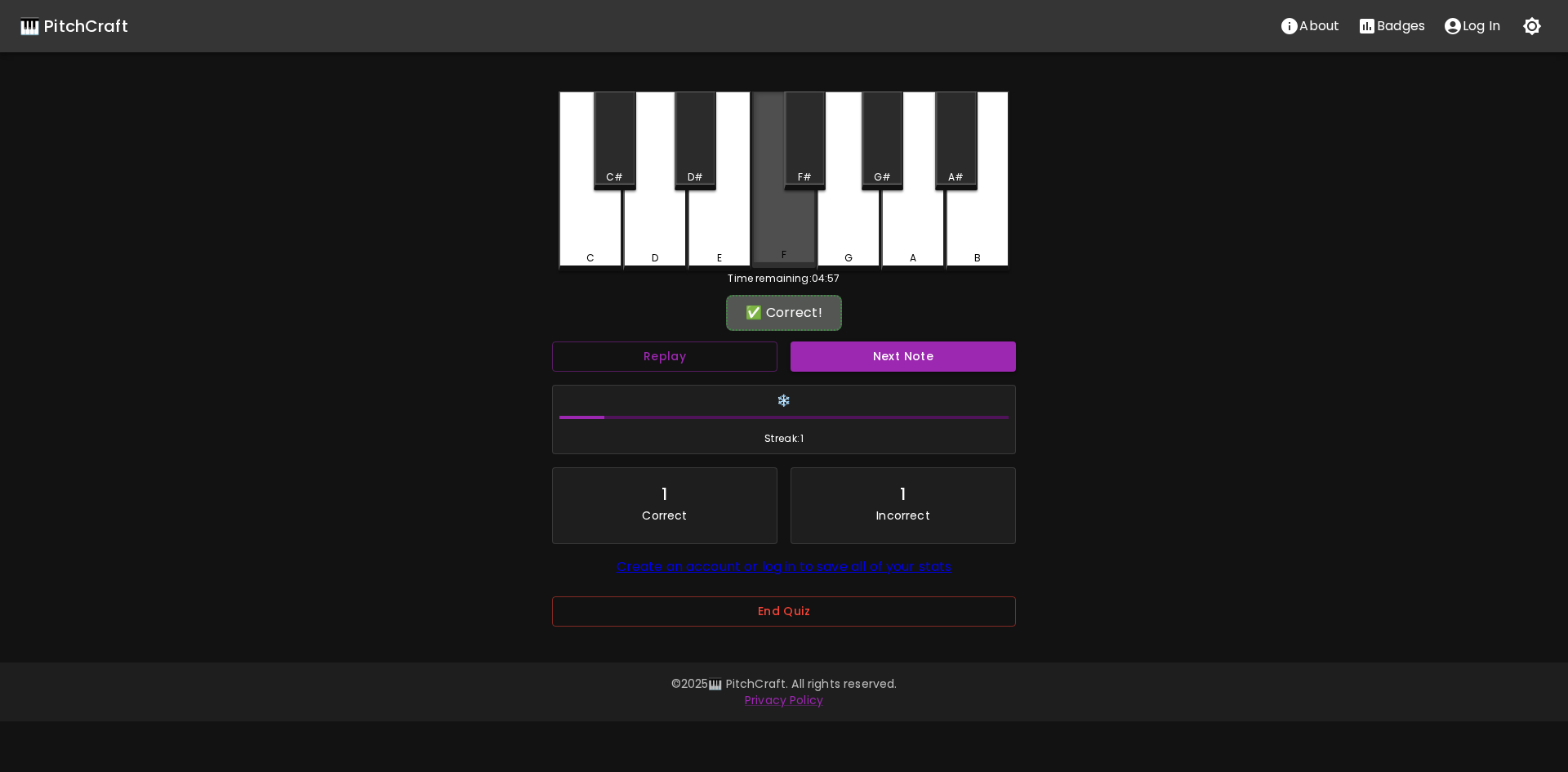
click at [795, 229] on div "F" at bounding box center [784, 179] width 64 height 176
click at [968, 359] on button "Next Note" at bounding box center [903, 357] width 226 height 30
click at [766, 228] on div "F" at bounding box center [784, 179] width 64 height 176
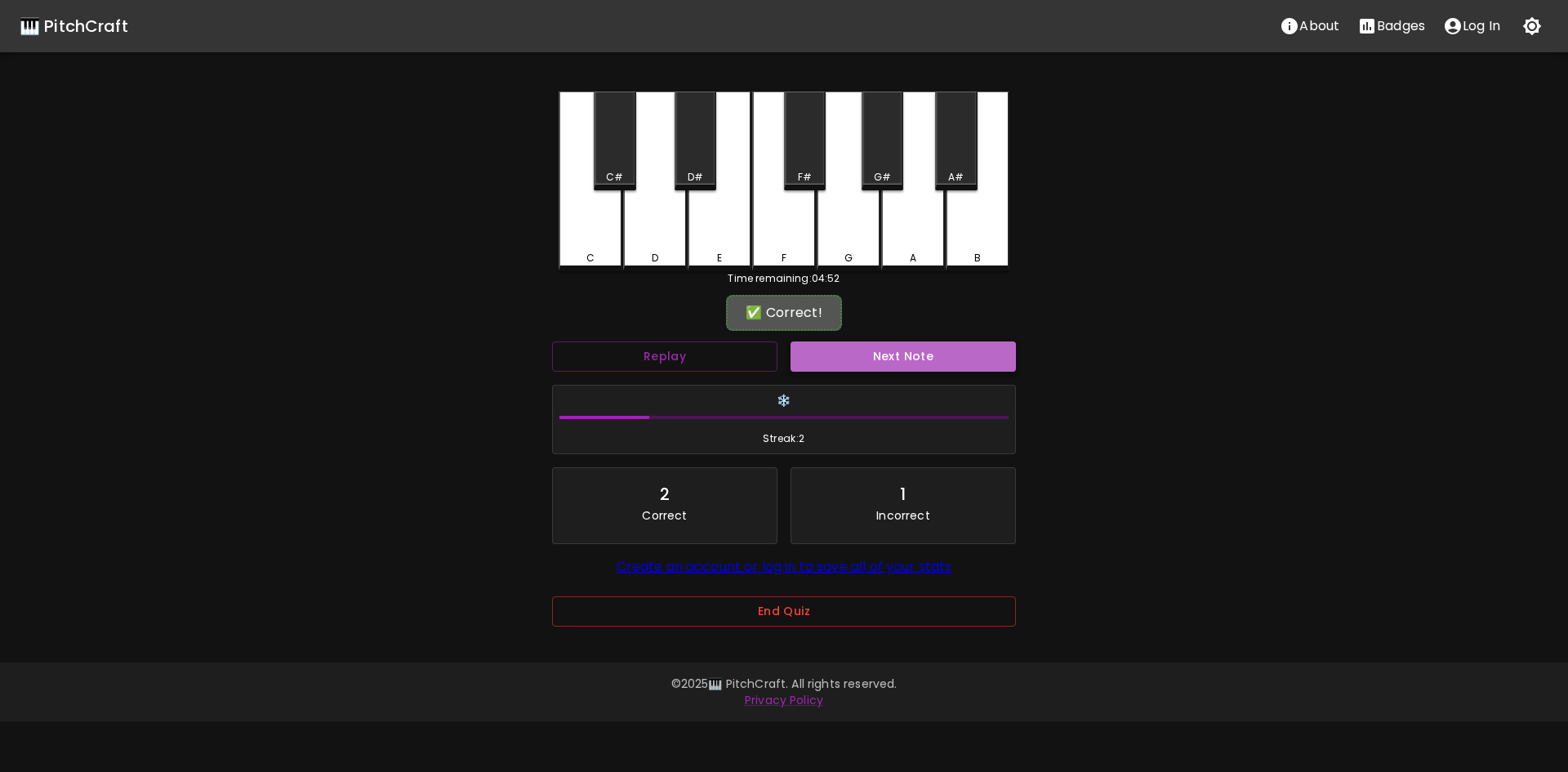
click at [895, 365] on button "Next Note" at bounding box center [903, 357] width 226 height 30
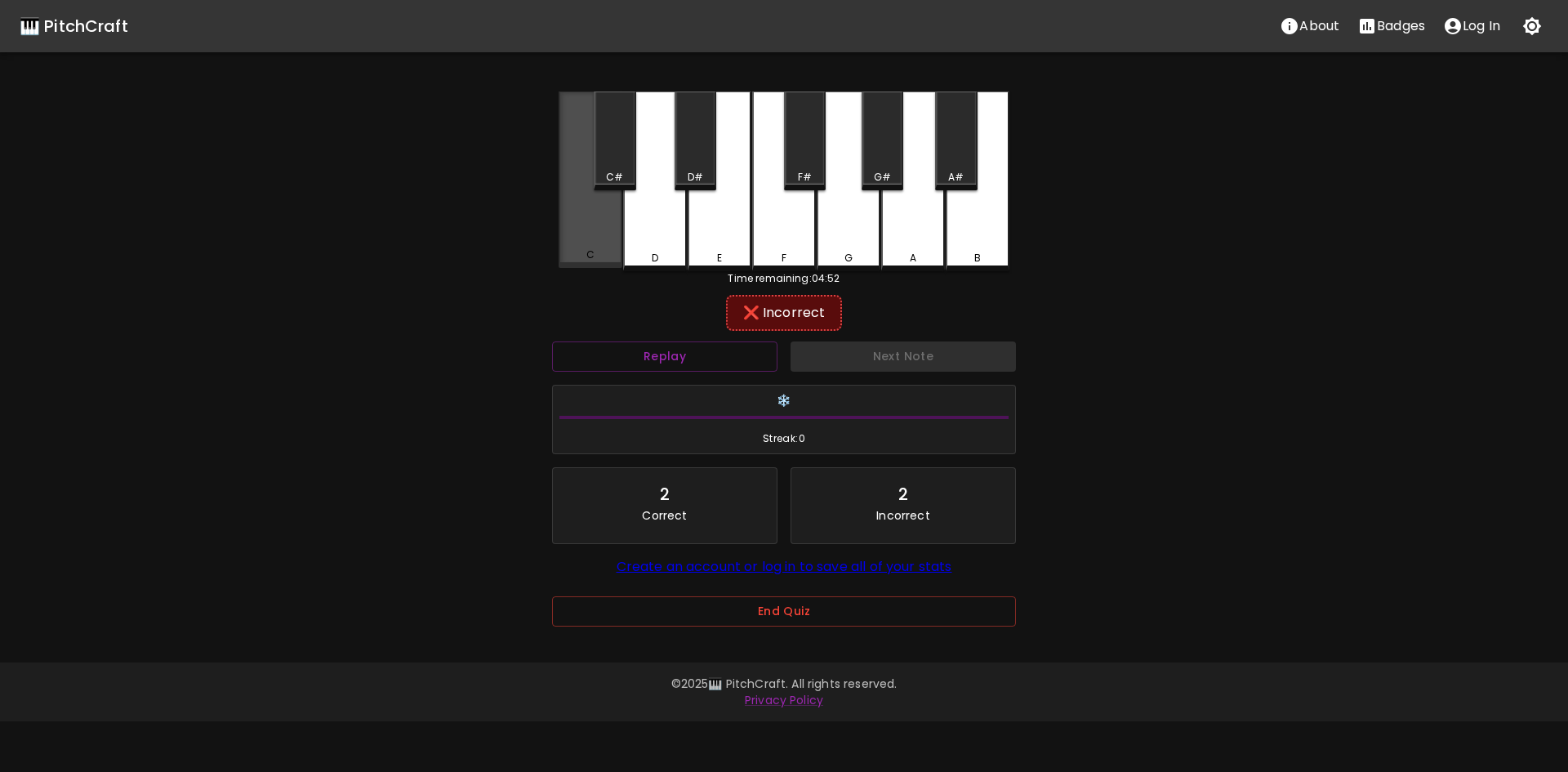
click at [587, 245] on div "C" at bounding box center [590, 179] width 64 height 176
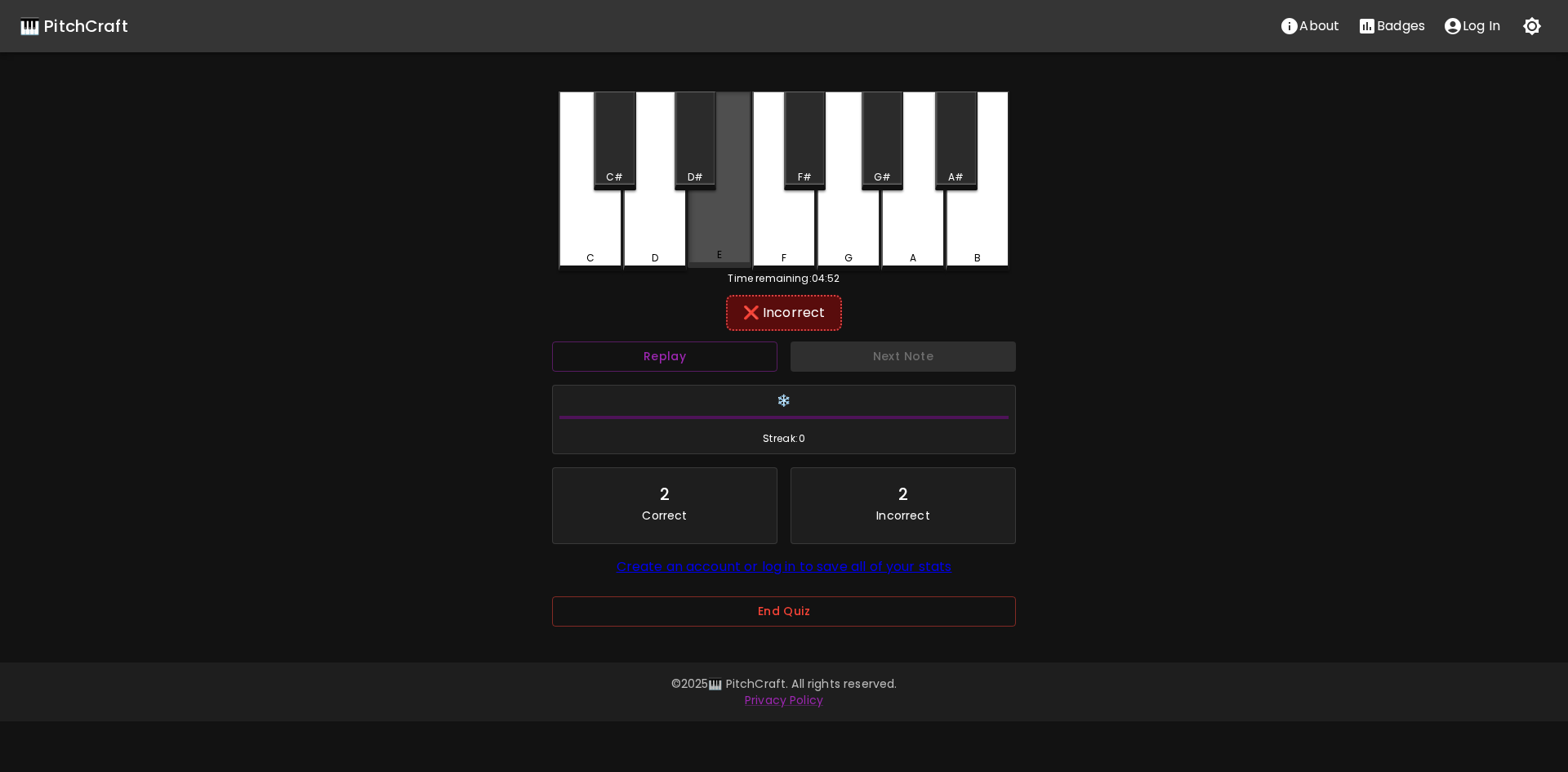
click at [726, 236] on div "E" at bounding box center [719, 179] width 64 height 176
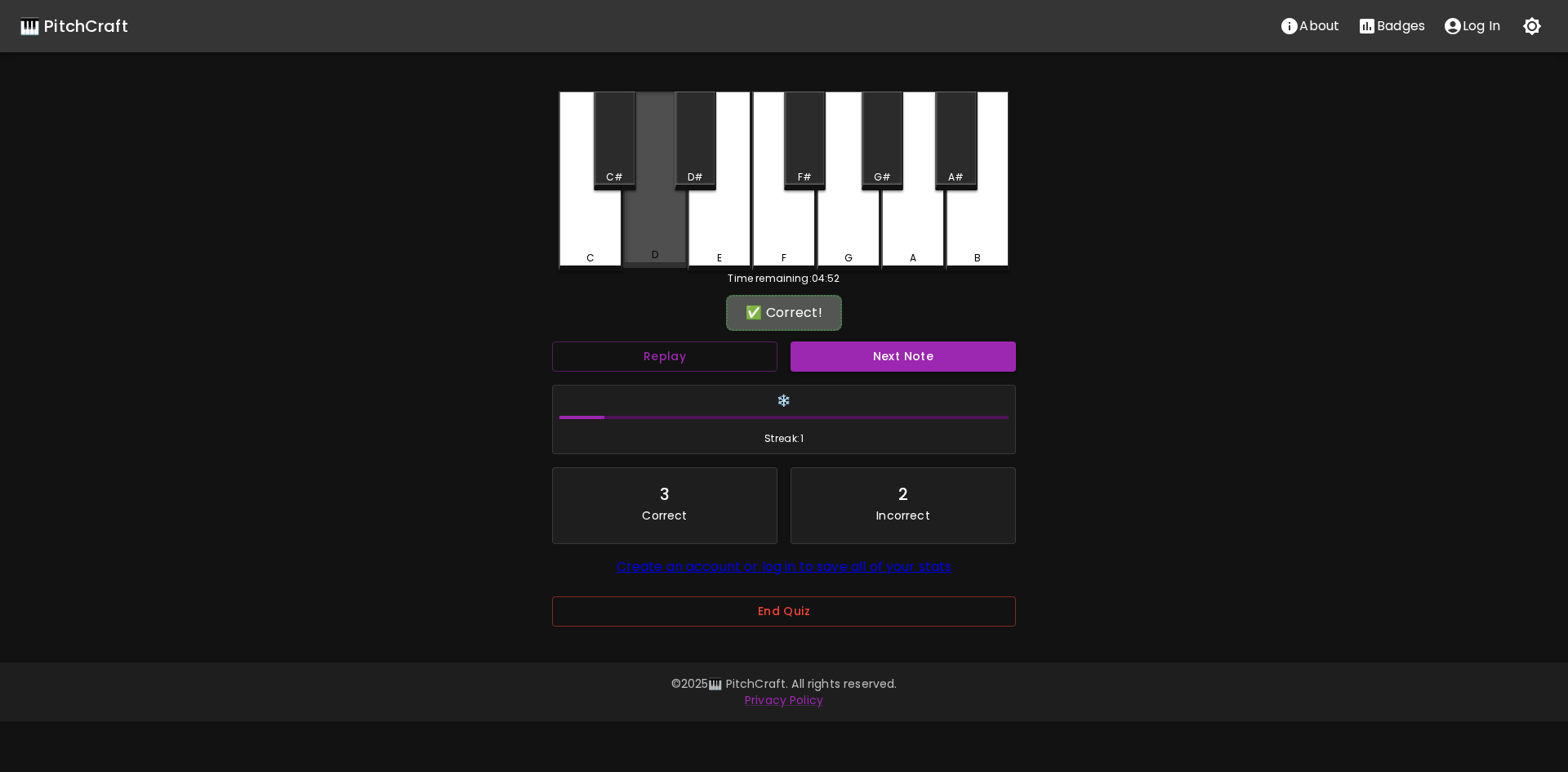
click at [657, 235] on div "D" at bounding box center [654, 179] width 64 height 176
click at [956, 370] on button "Next Note" at bounding box center [903, 357] width 226 height 30
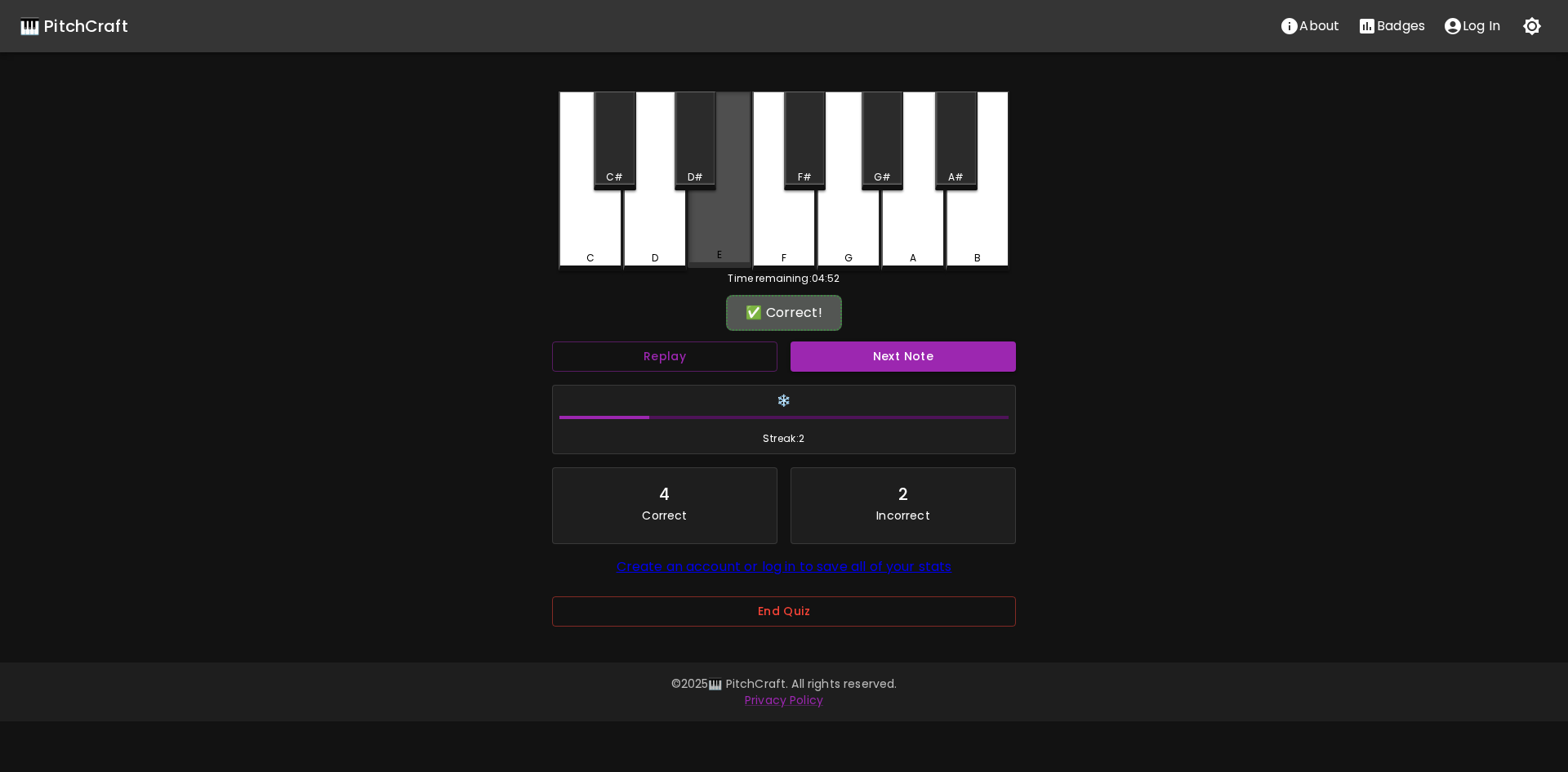
click at [722, 254] on div "E" at bounding box center [719, 254] width 5 height 14
click at [938, 368] on button "Next Note" at bounding box center [903, 357] width 226 height 30
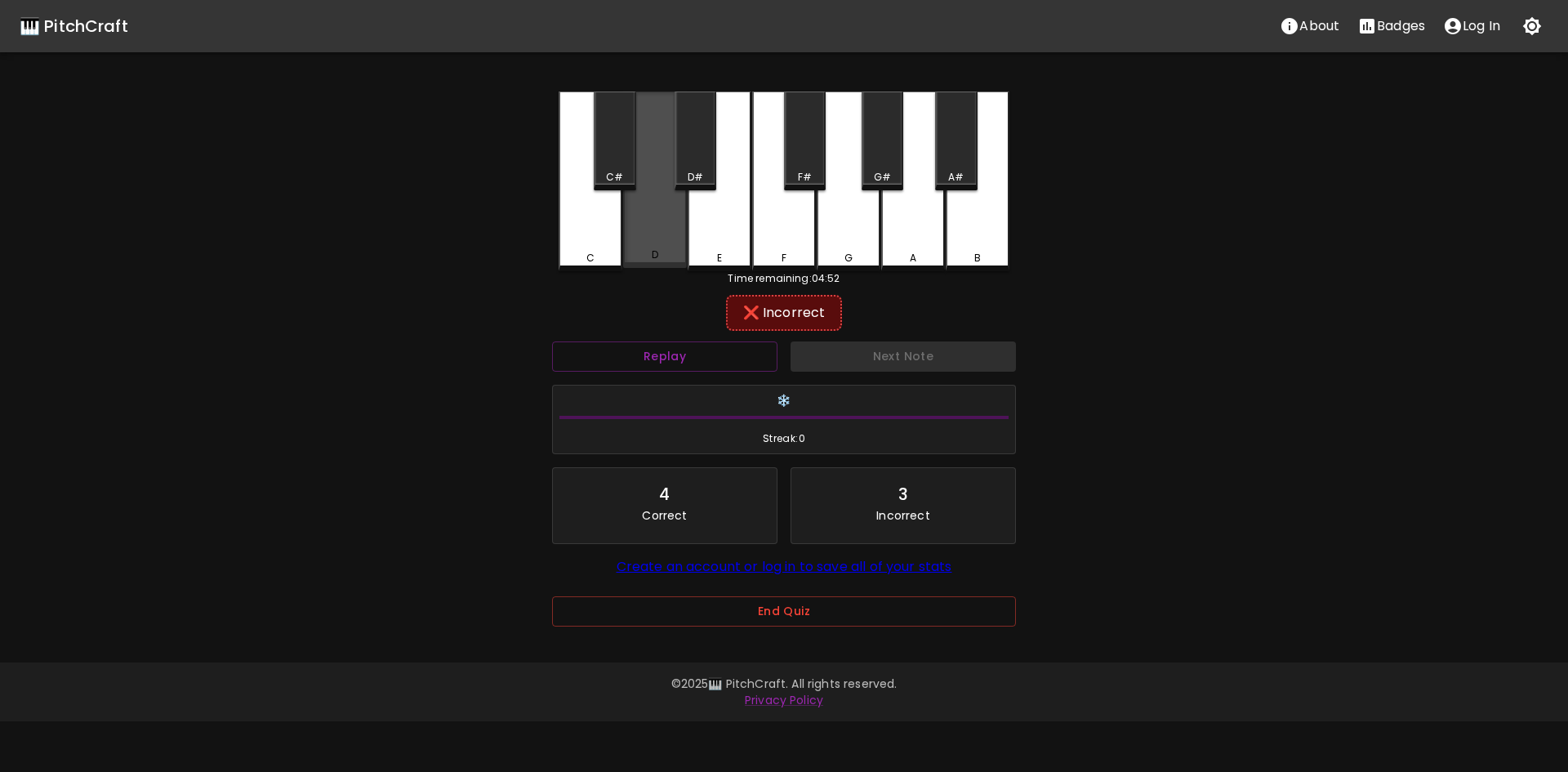
click at [665, 254] on div "D" at bounding box center [654, 254] width 60 height 14
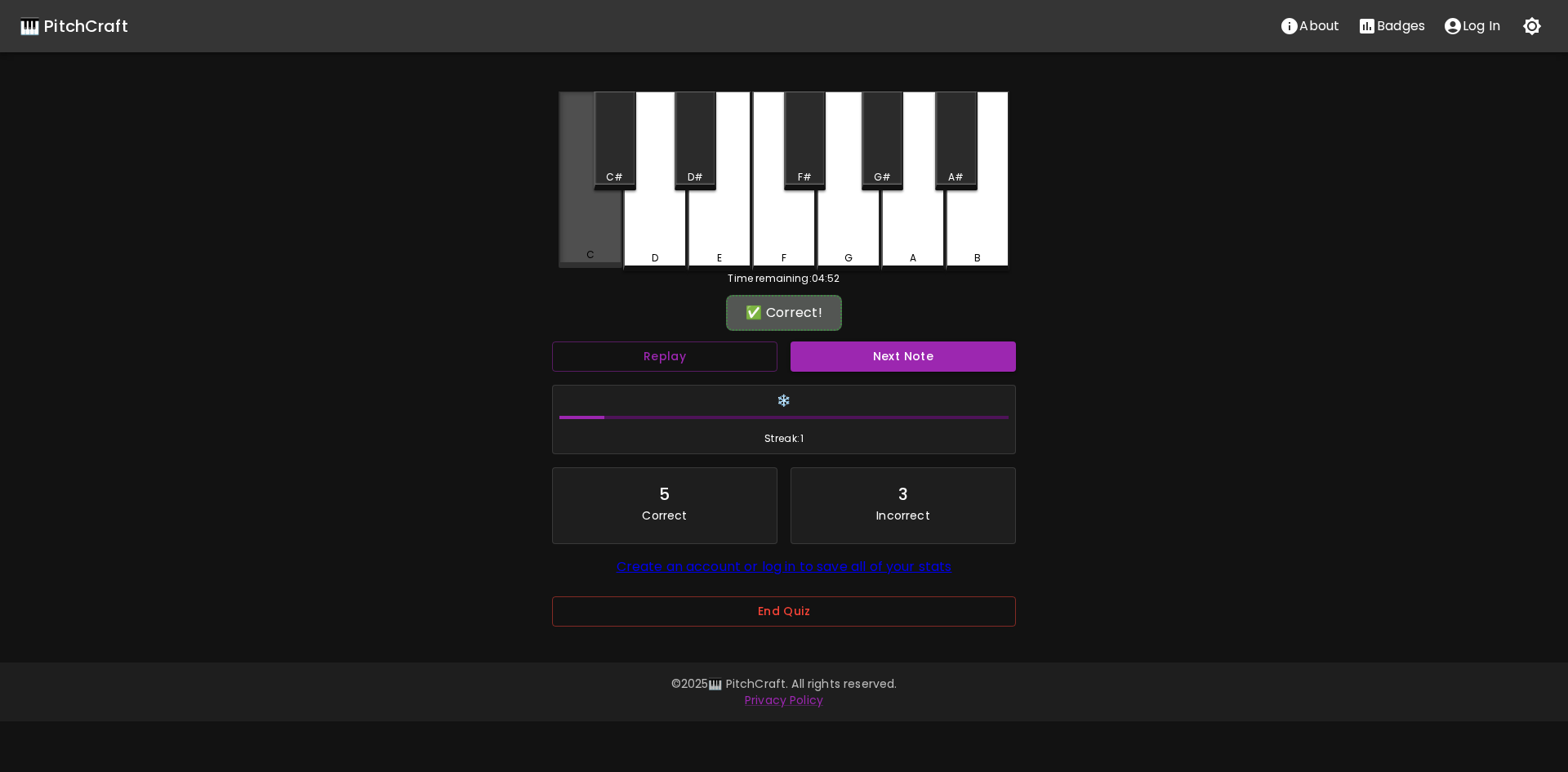
click at [597, 266] on div "C" at bounding box center [590, 179] width 64 height 176
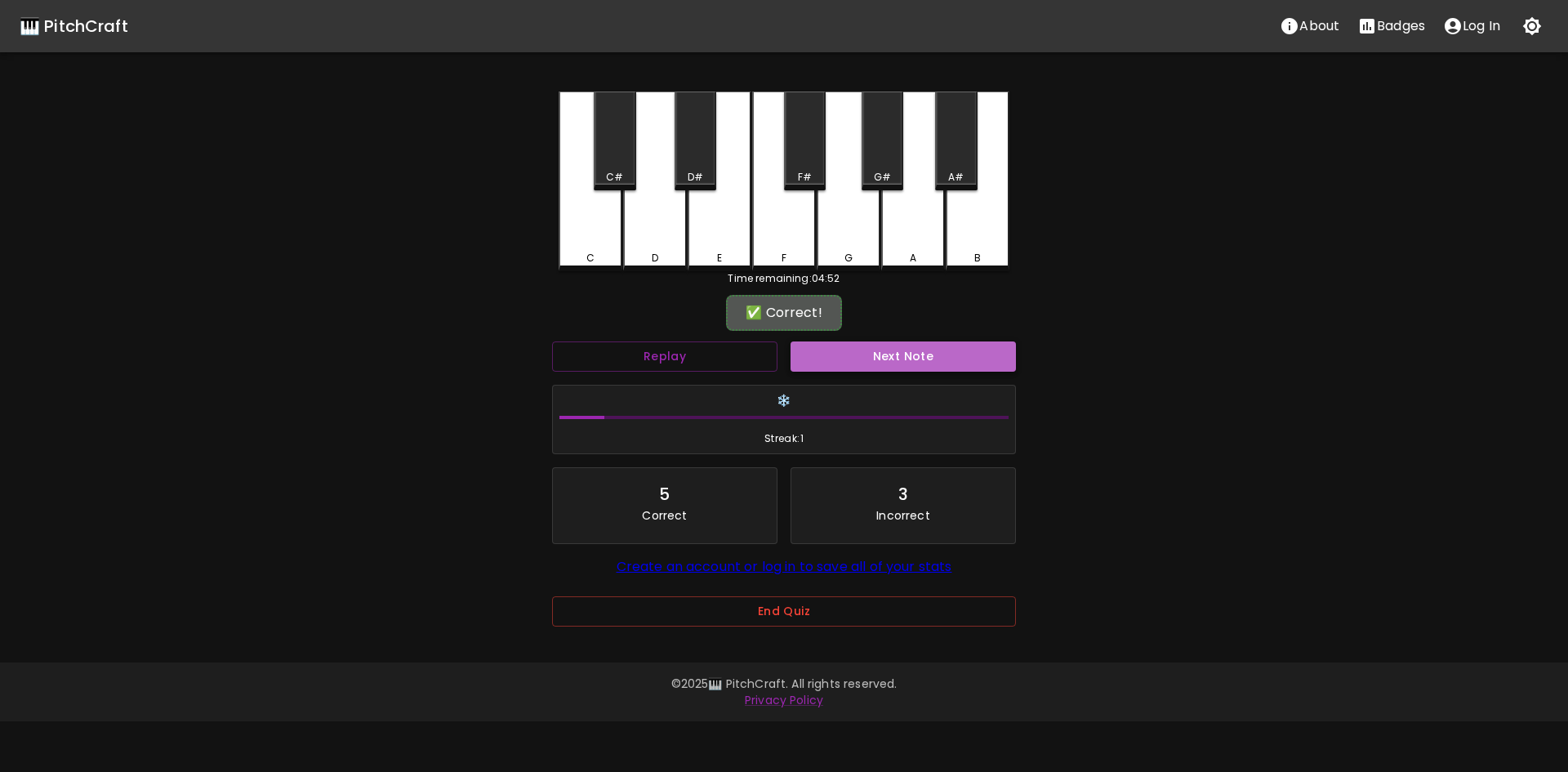
click at [965, 356] on button "Next Note" at bounding box center [903, 357] width 226 height 30
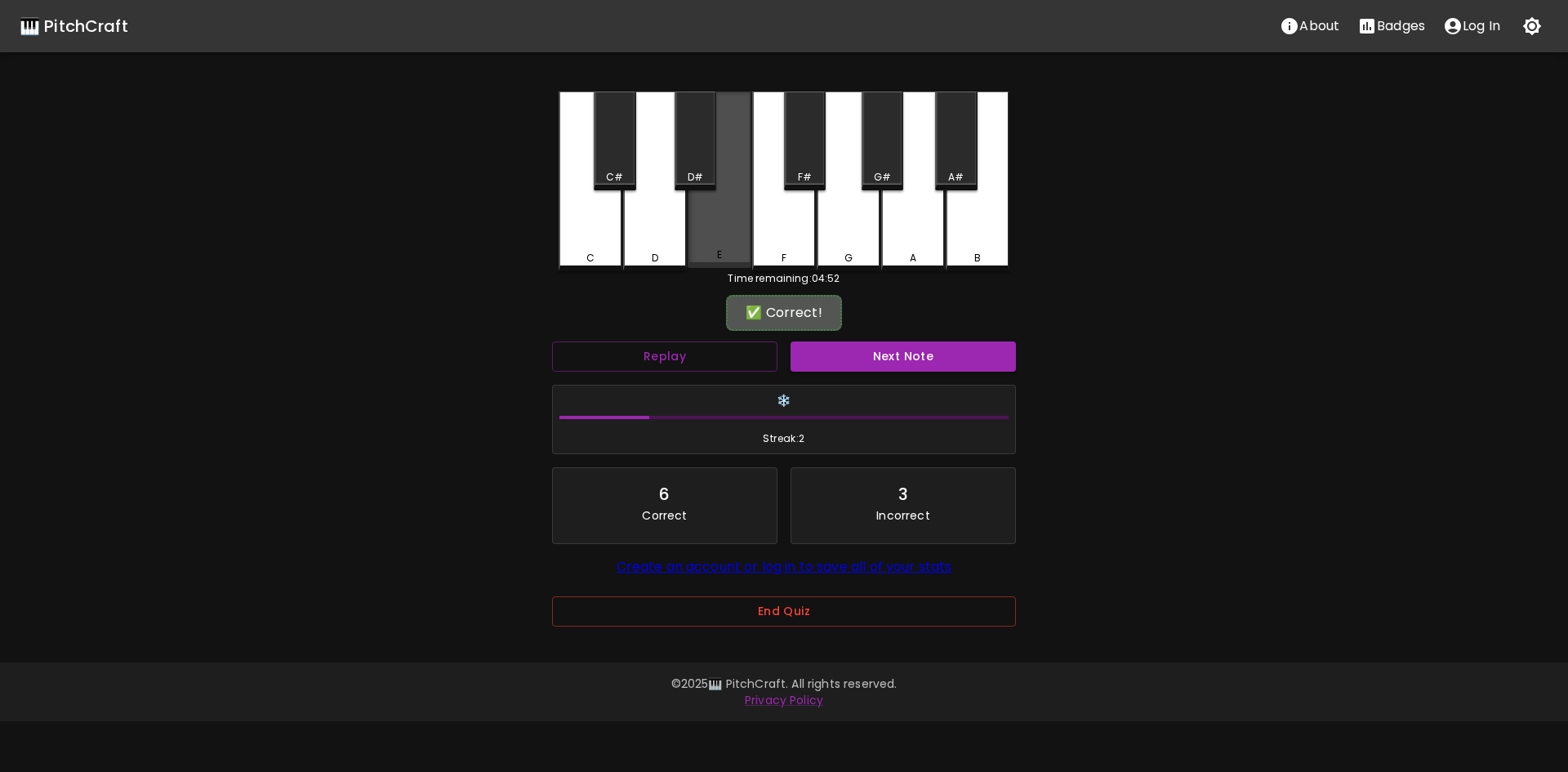
click at [721, 252] on div "E" at bounding box center [719, 254] width 5 height 14
click at [990, 356] on button "Next Note" at bounding box center [903, 357] width 226 height 30
click at [691, 230] on div "E" at bounding box center [719, 179] width 64 height 176
click at [973, 345] on button "Next Note" at bounding box center [903, 357] width 226 height 30
click at [725, 228] on div "E" at bounding box center [719, 179] width 64 height 176
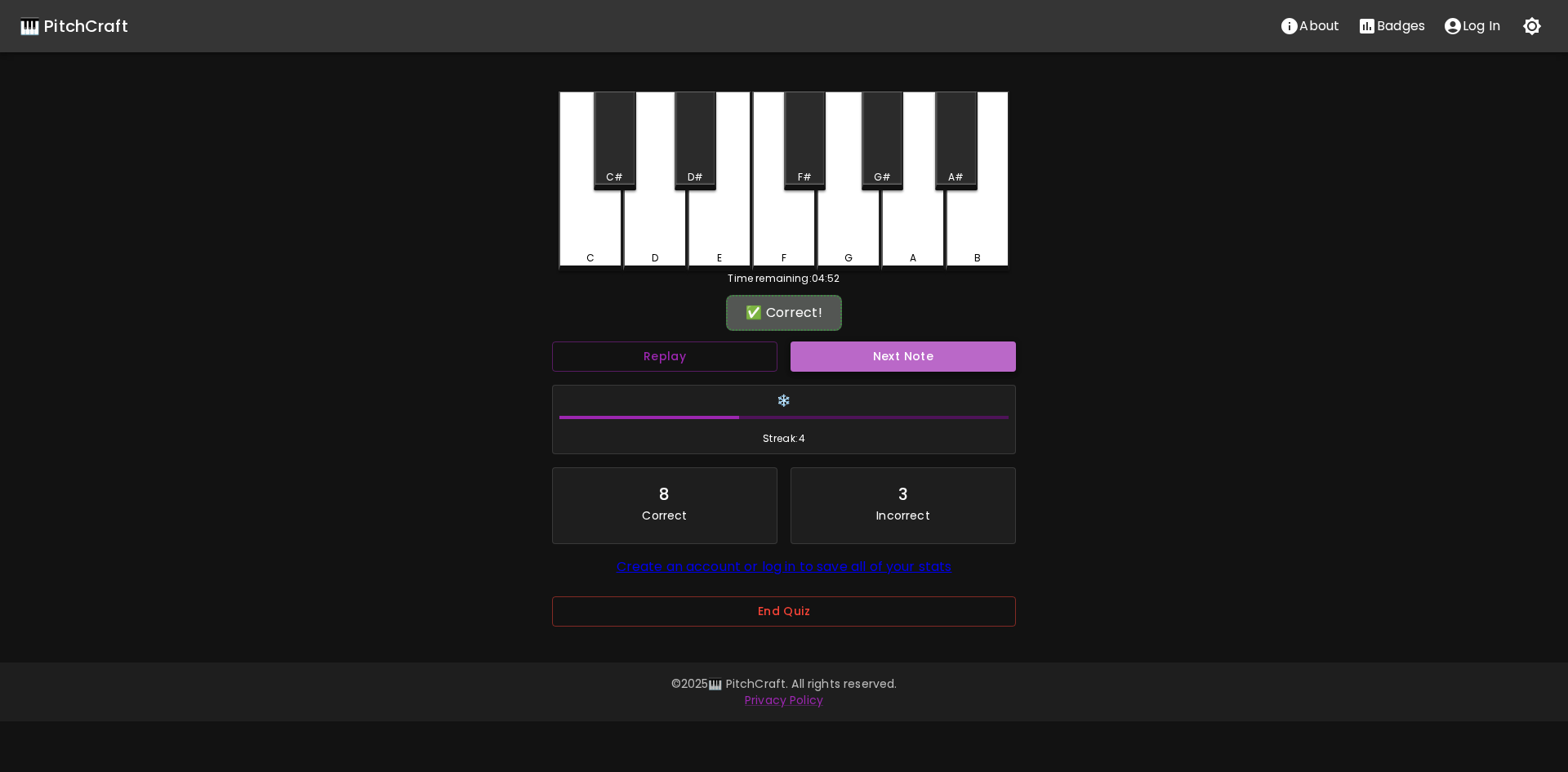
click at [960, 346] on button "Next Note" at bounding box center [903, 357] width 226 height 30
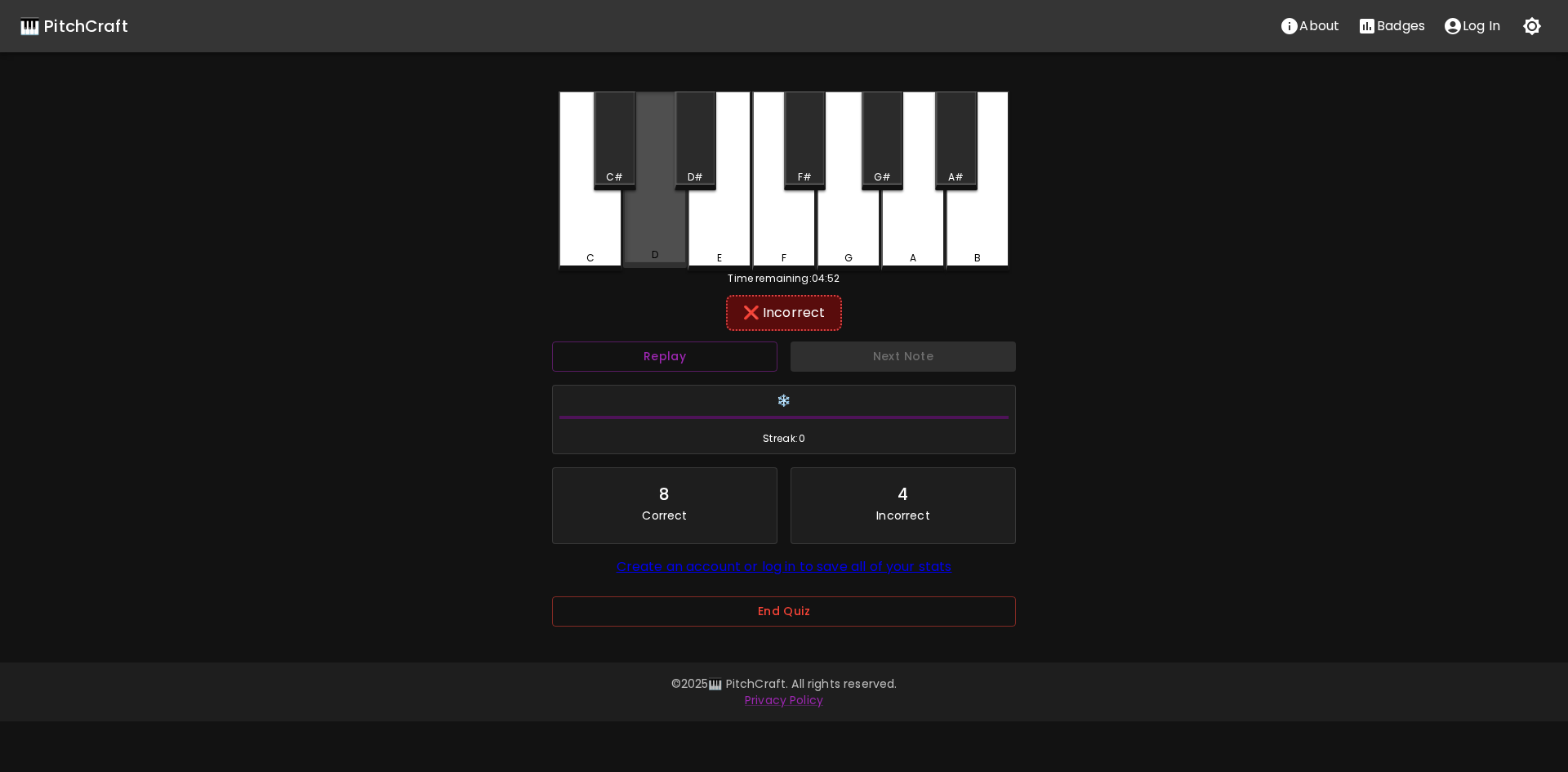
click at [650, 228] on div "D" at bounding box center [654, 179] width 64 height 176
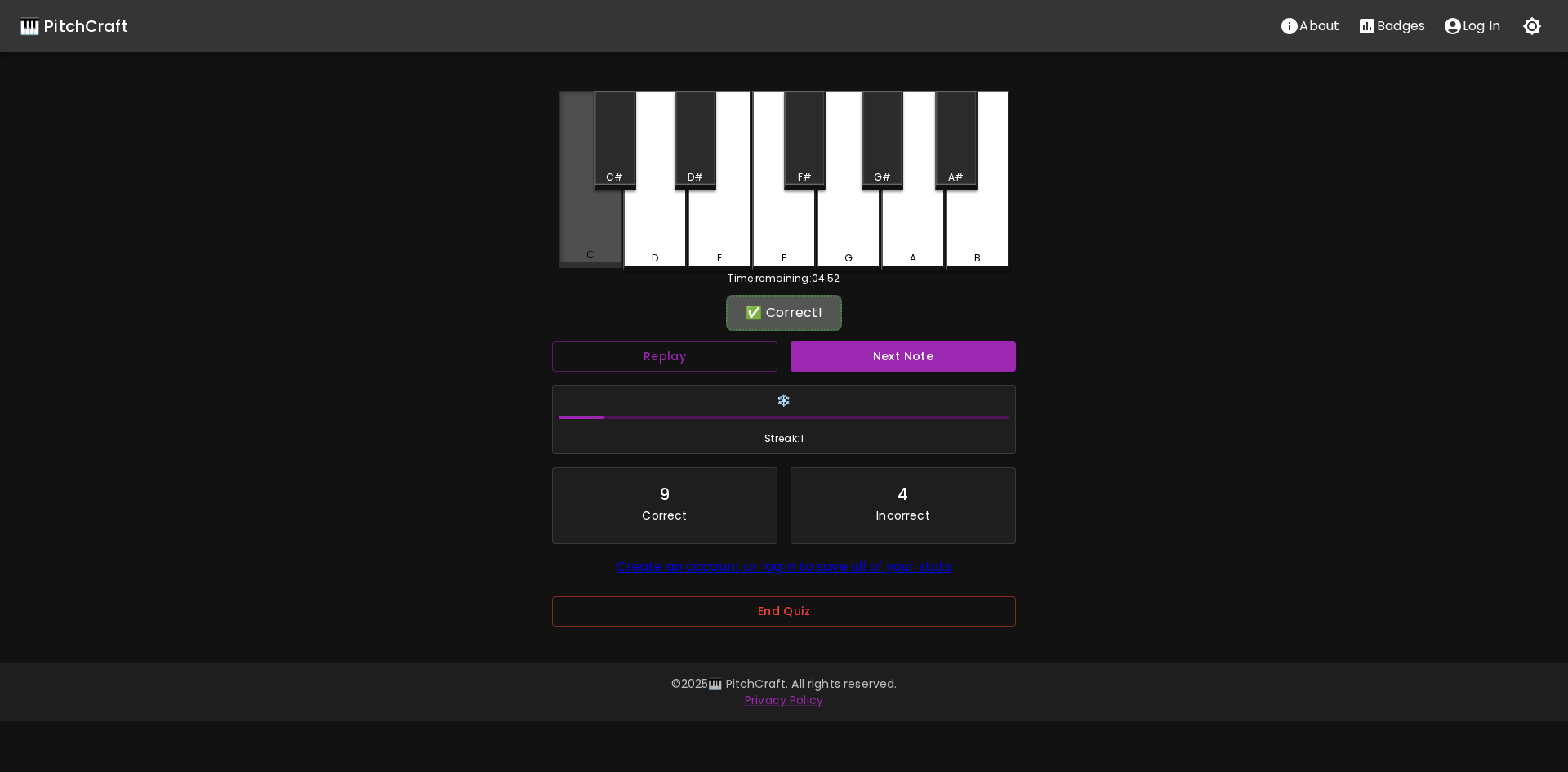
click at [588, 247] on div "C" at bounding box center [590, 179] width 64 height 176
click at [967, 346] on button "Next Note" at bounding box center [903, 357] width 226 height 30
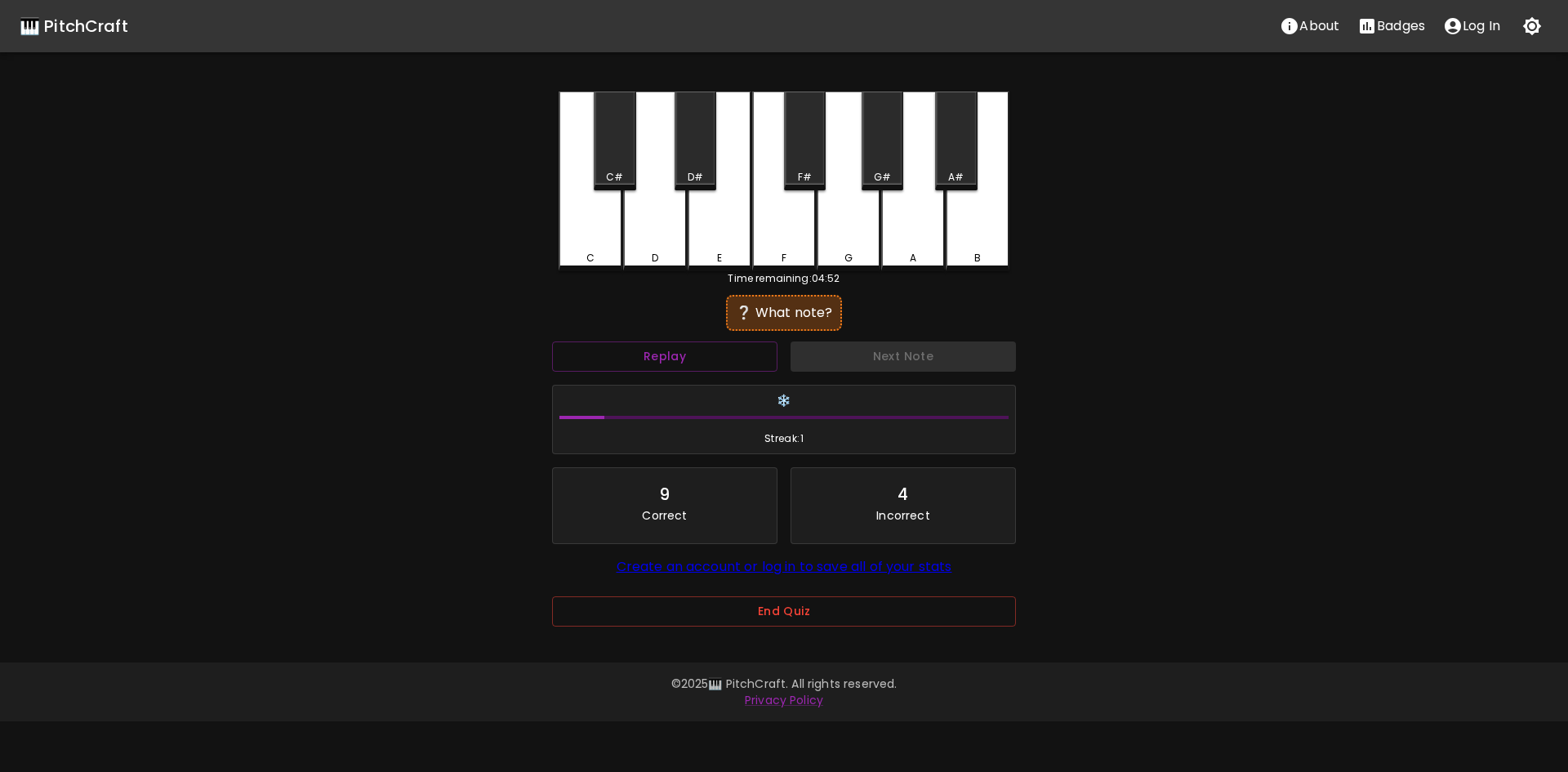
click at [577, 221] on div "C" at bounding box center [590, 181] width 64 height 180
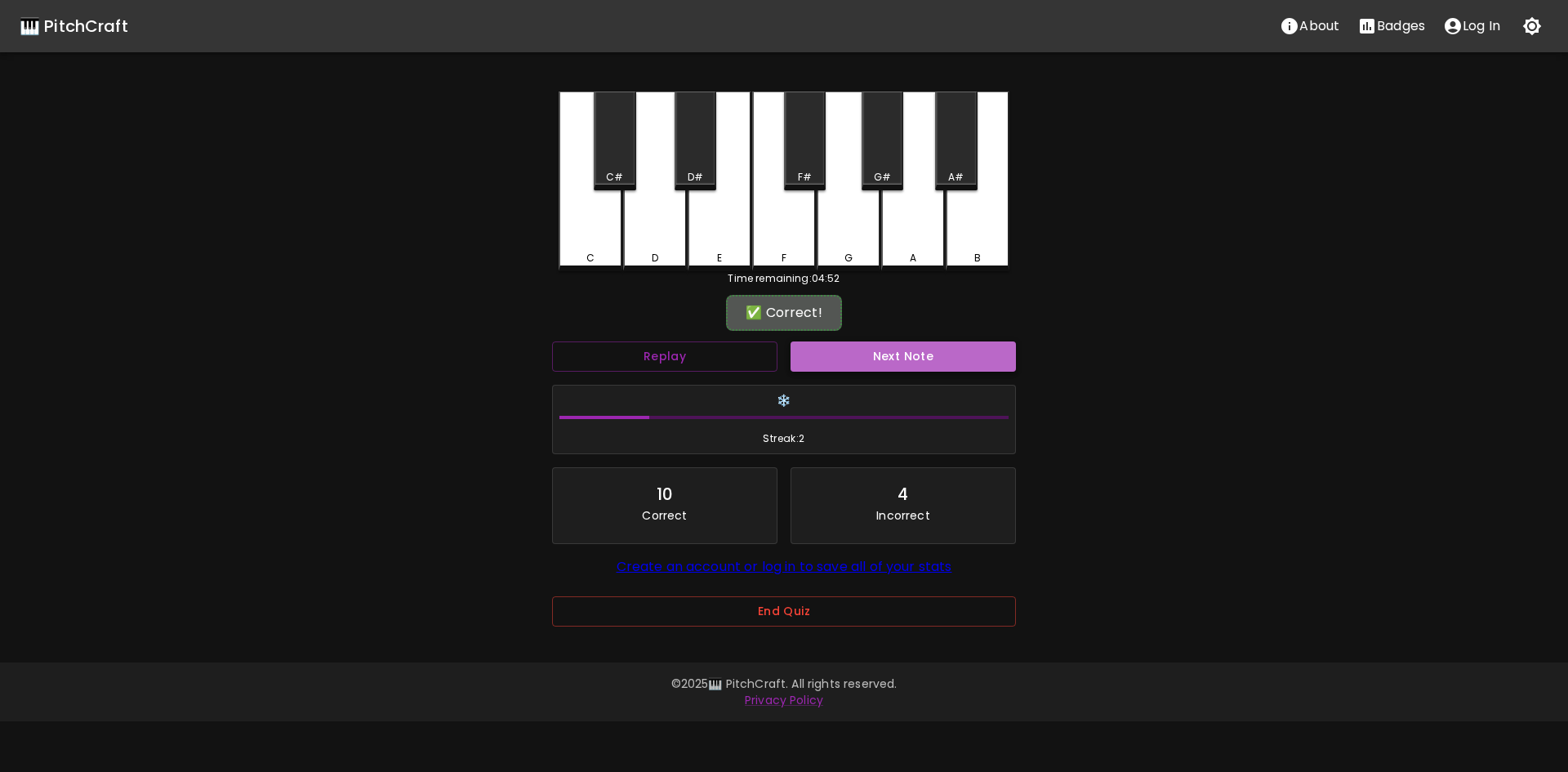
click at [910, 350] on button "Next Note" at bounding box center [903, 357] width 226 height 30
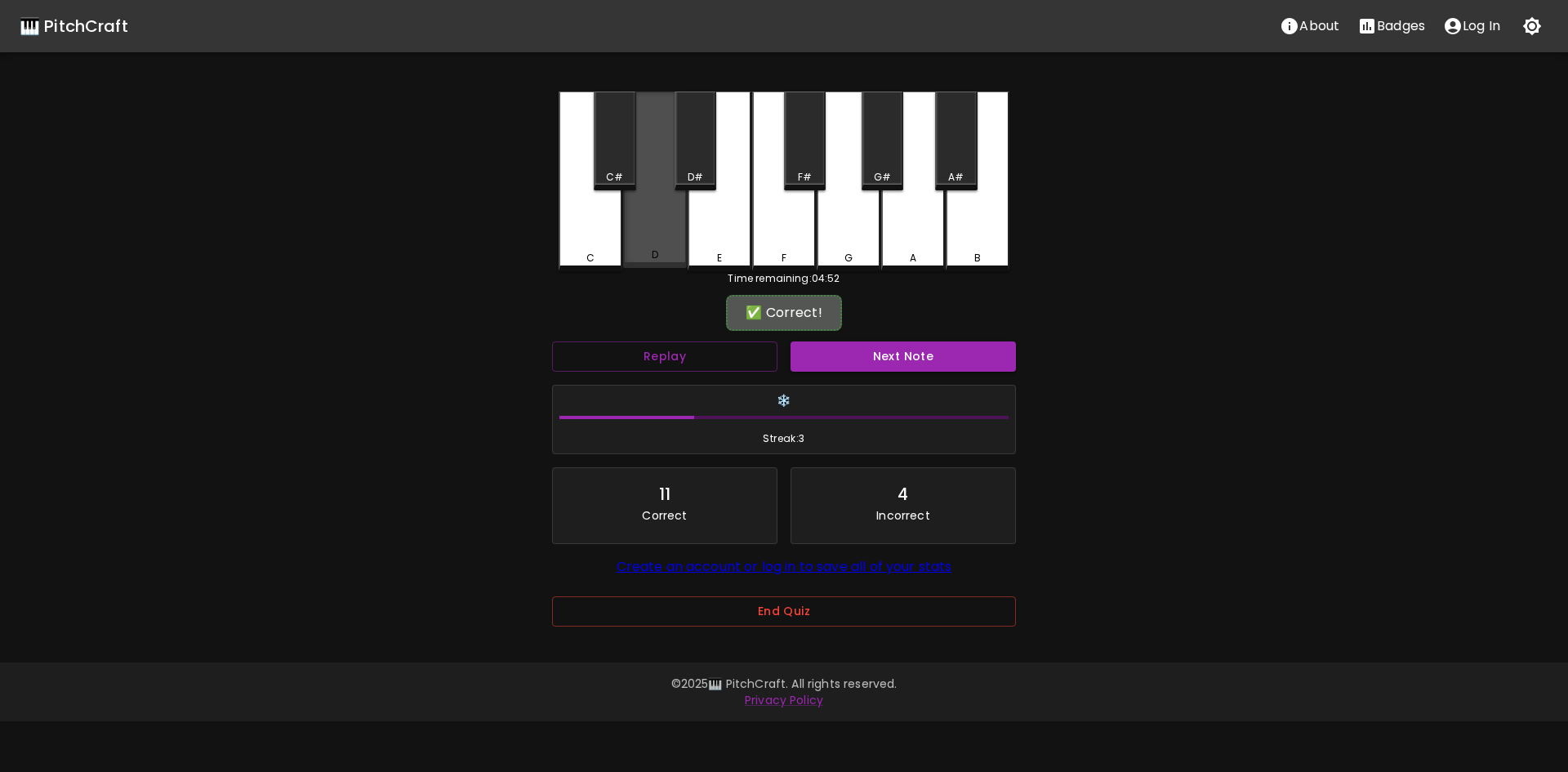
click at [665, 232] on div "D" at bounding box center [654, 179] width 64 height 176
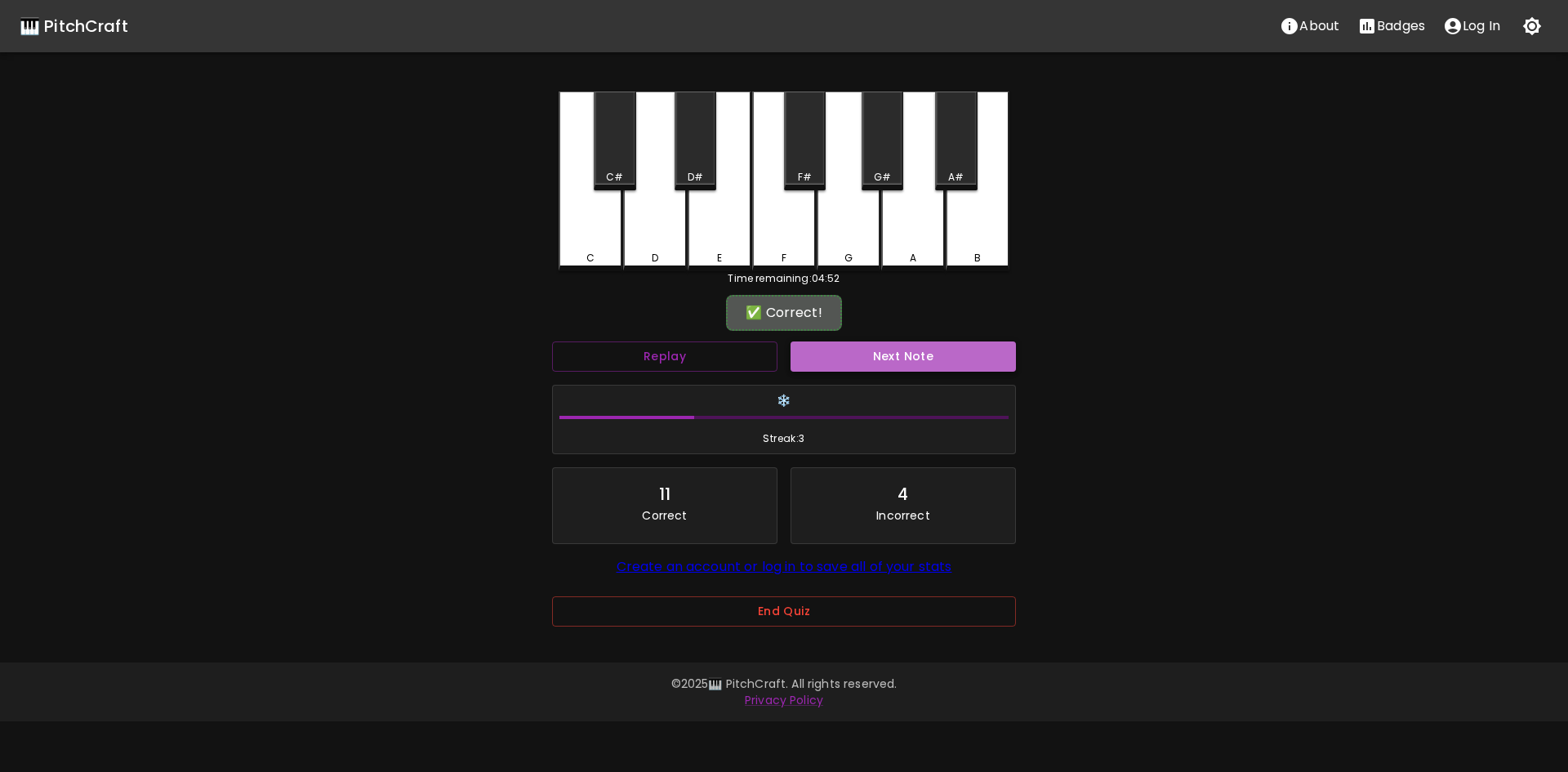
click at [935, 346] on button "Next Note" at bounding box center [903, 357] width 226 height 30
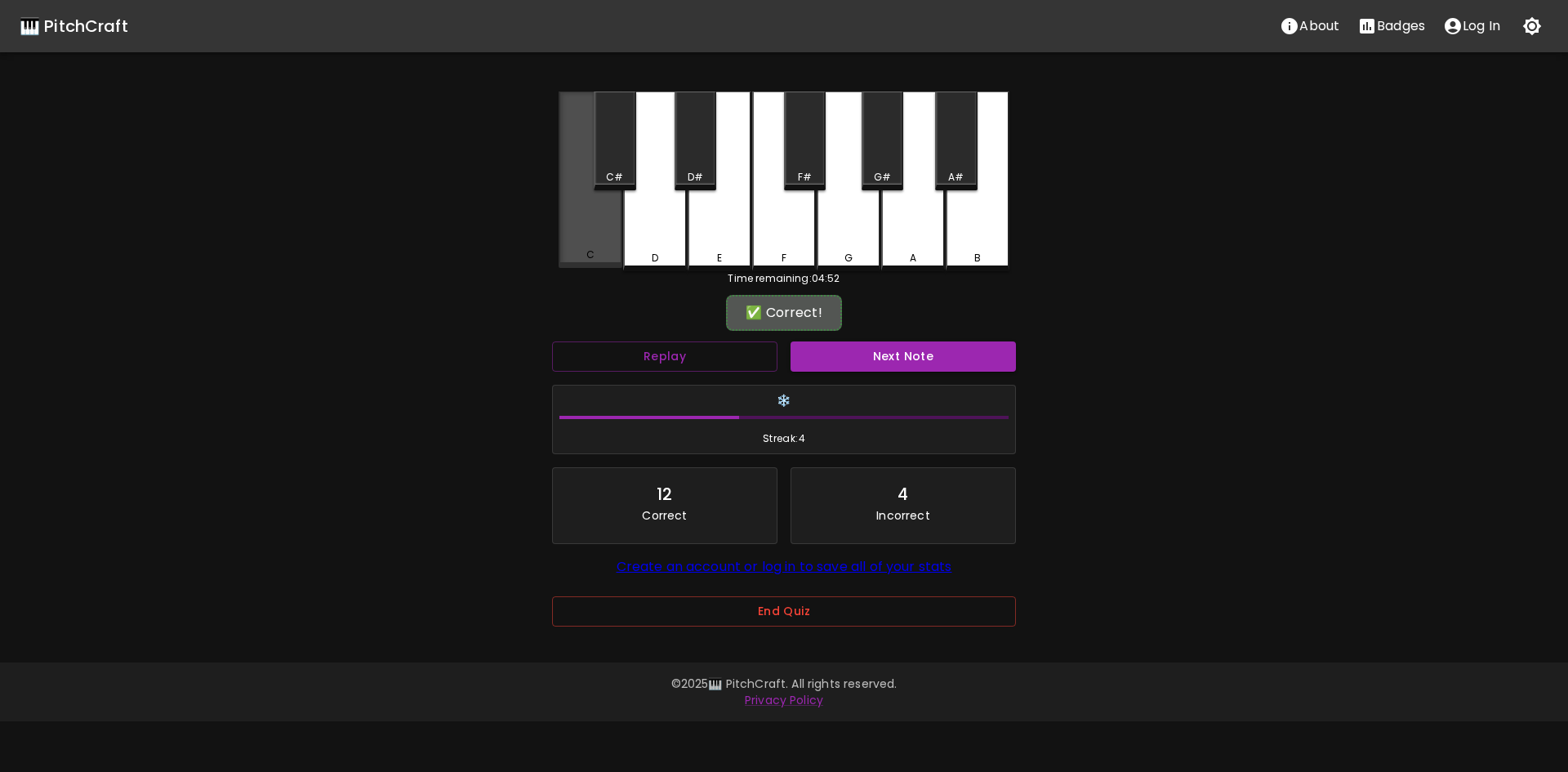
click at [600, 231] on div "C" at bounding box center [590, 179] width 64 height 176
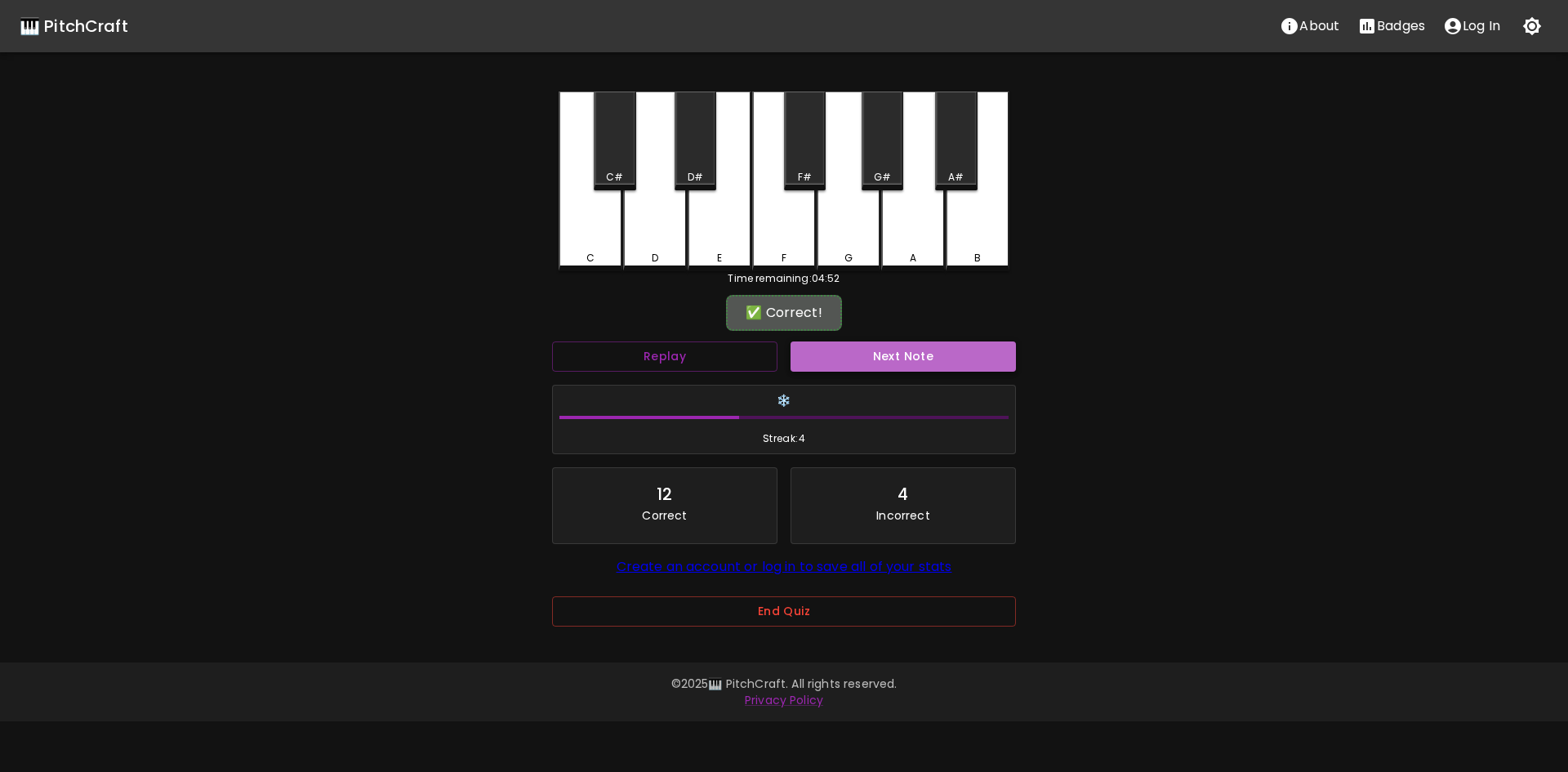
click at [946, 356] on button "Next Note" at bounding box center [903, 357] width 226 height 30
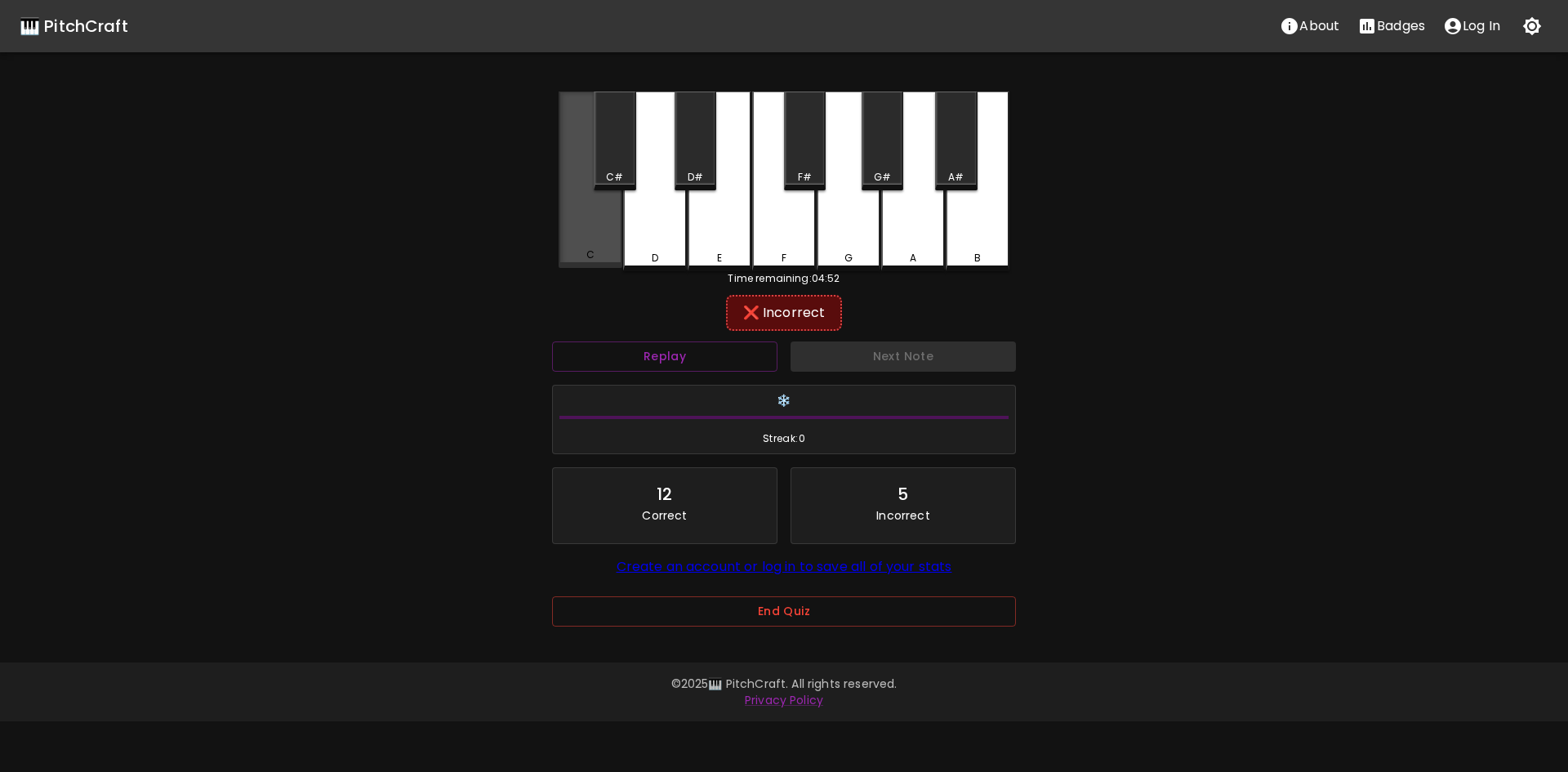
click at [589, 223] on div "C" at bounding box center [590, 179] width 64 height 176
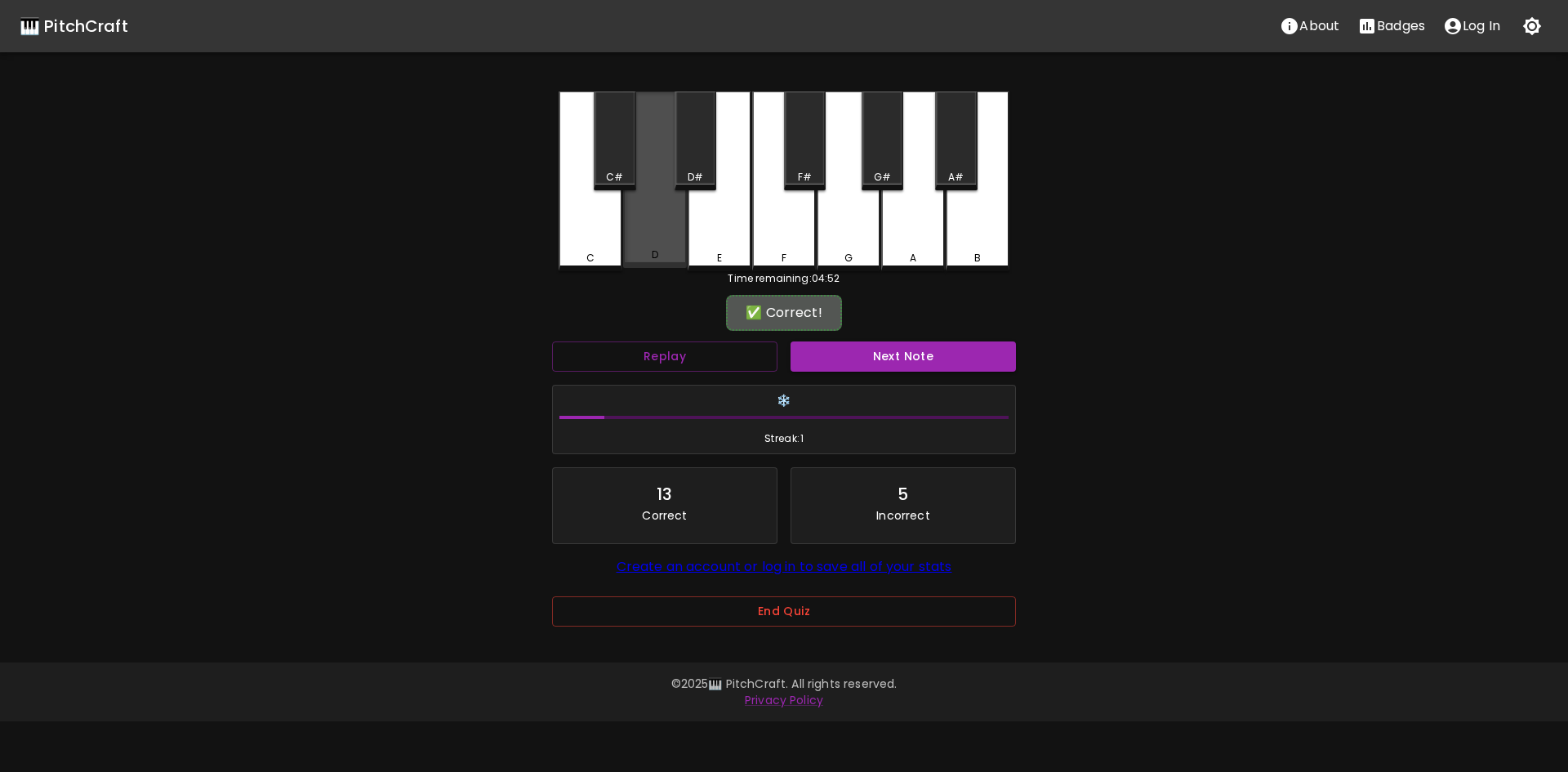
click at [662, 238] on div "D" at bounding box center [654, 179] width 64 height 176
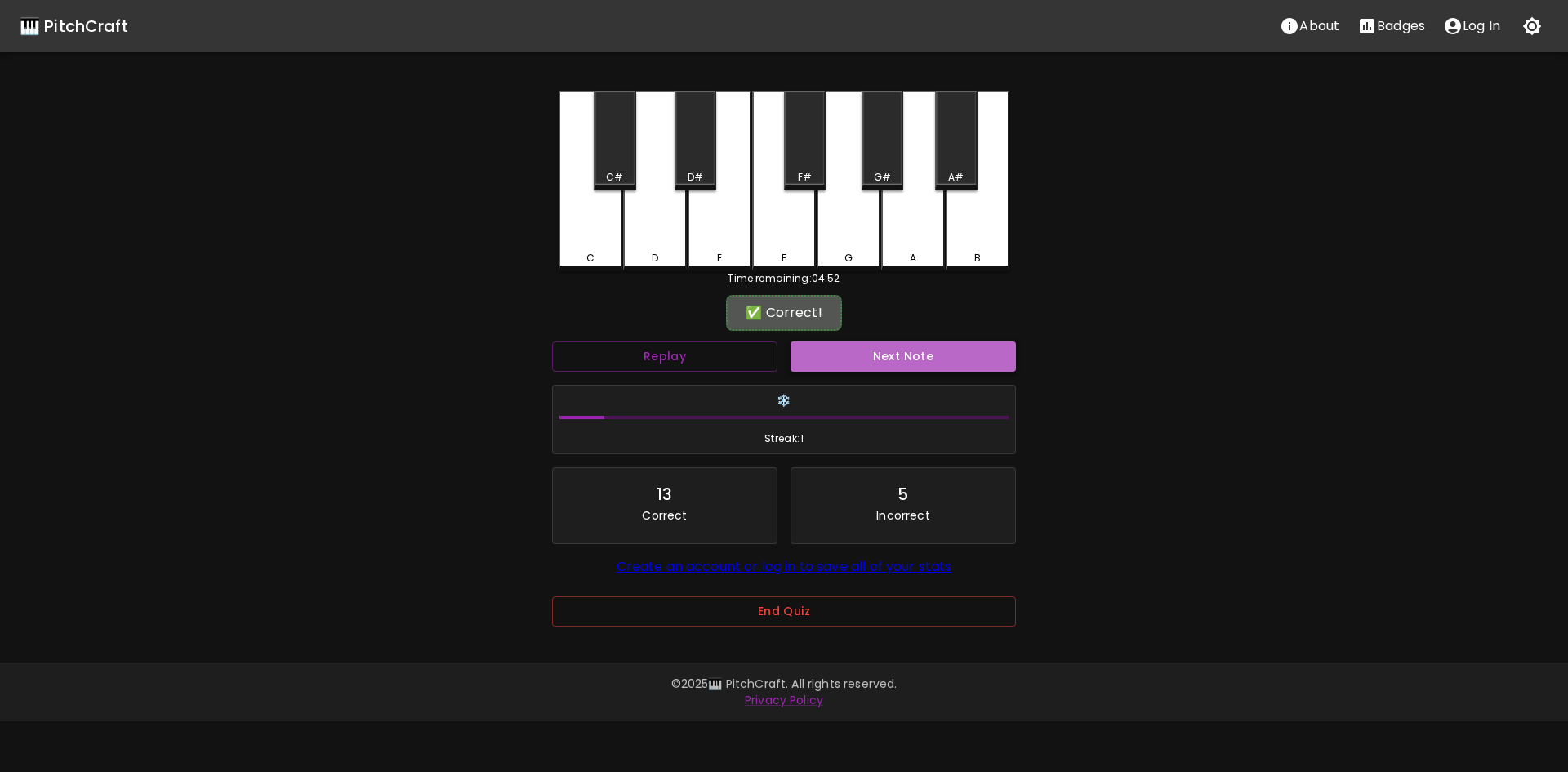
click at [908, 347] on button "Next Note" at bounding box center [903, 357] width 226 height 30
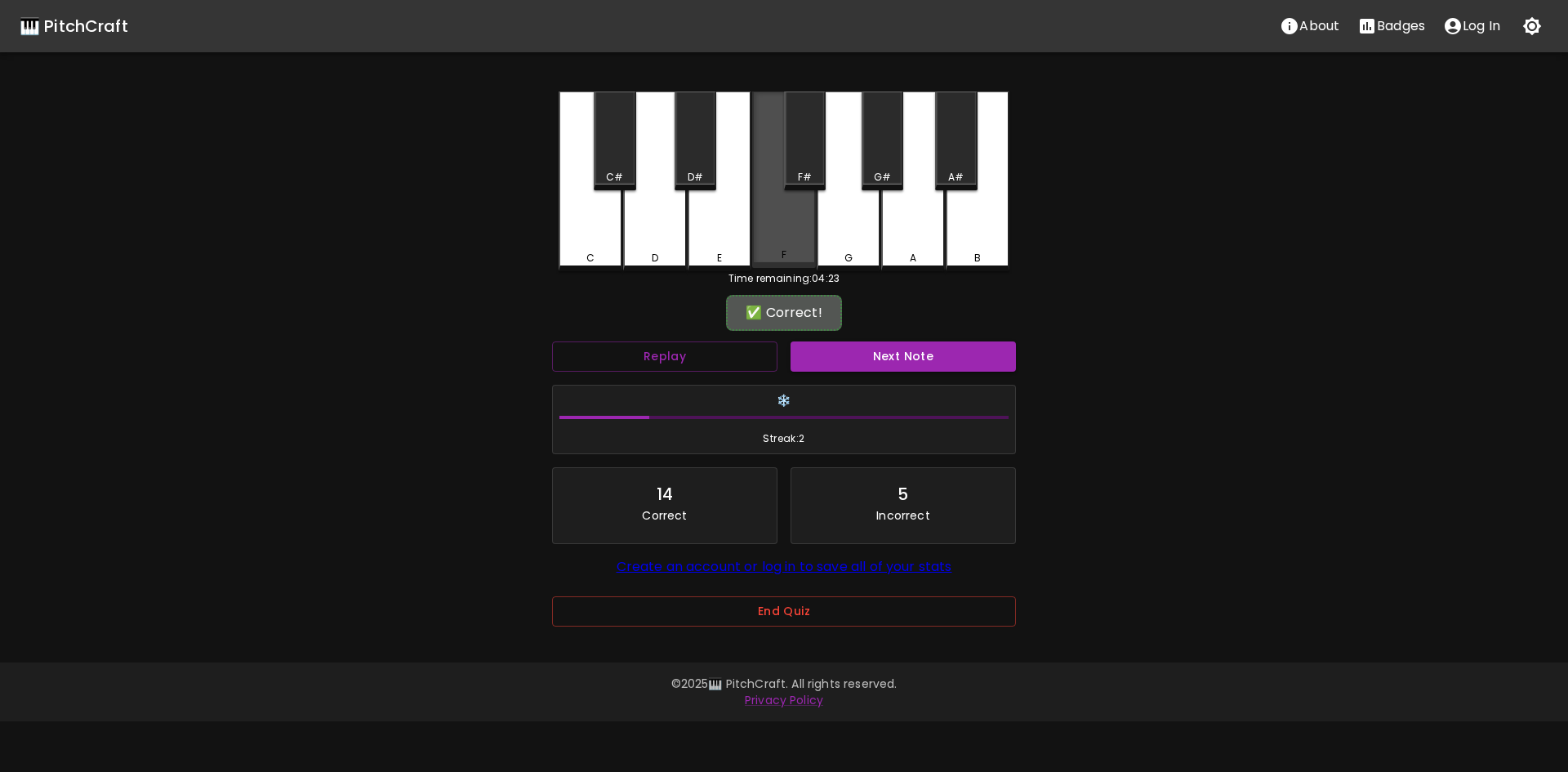
click at [769, 248] on div "F" at bounding box center [784, 179] width 64 height 176
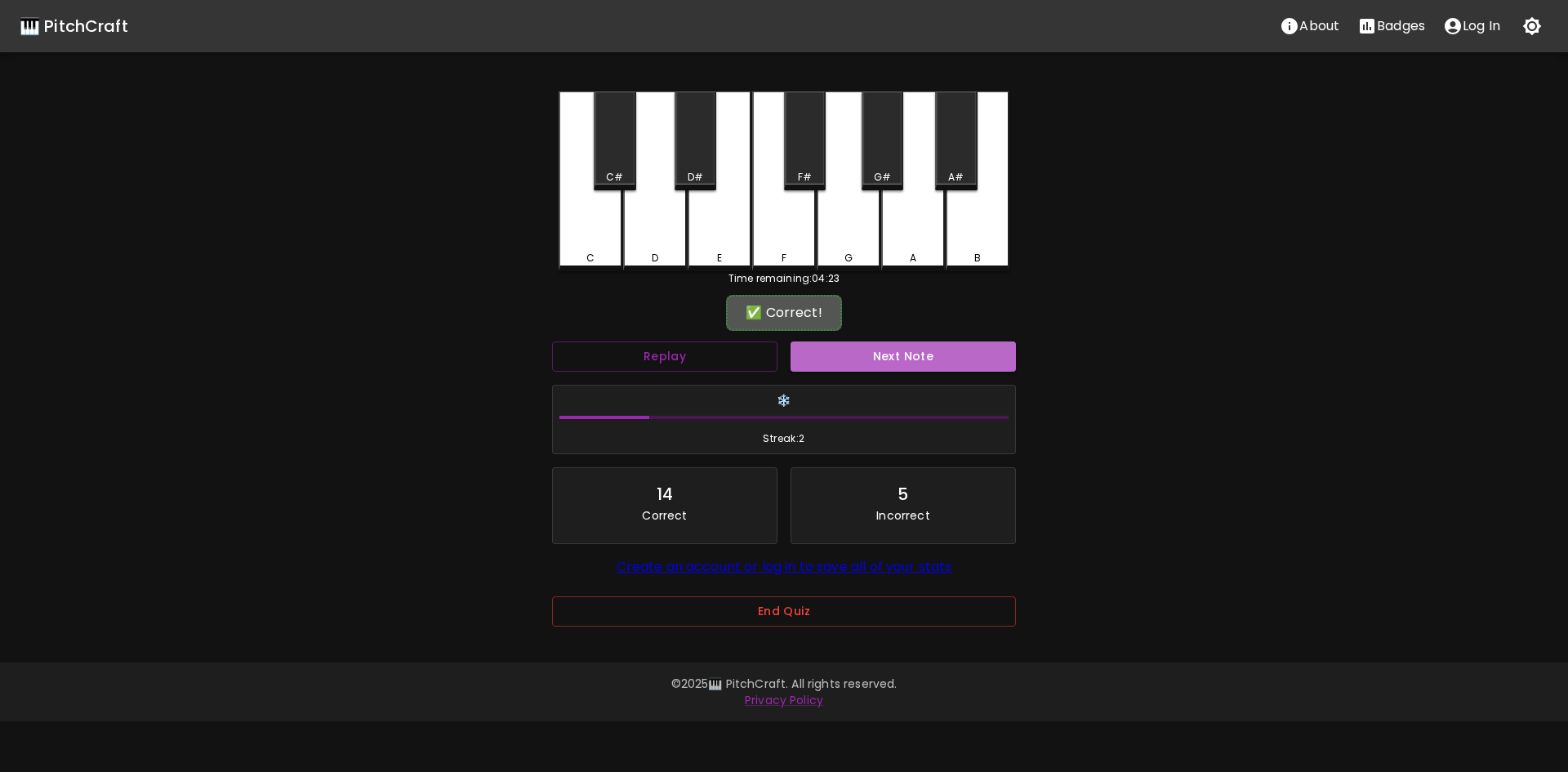
click at [970, 361] on button "Next Note" at bounding box center [903, 357] width 226 height 30
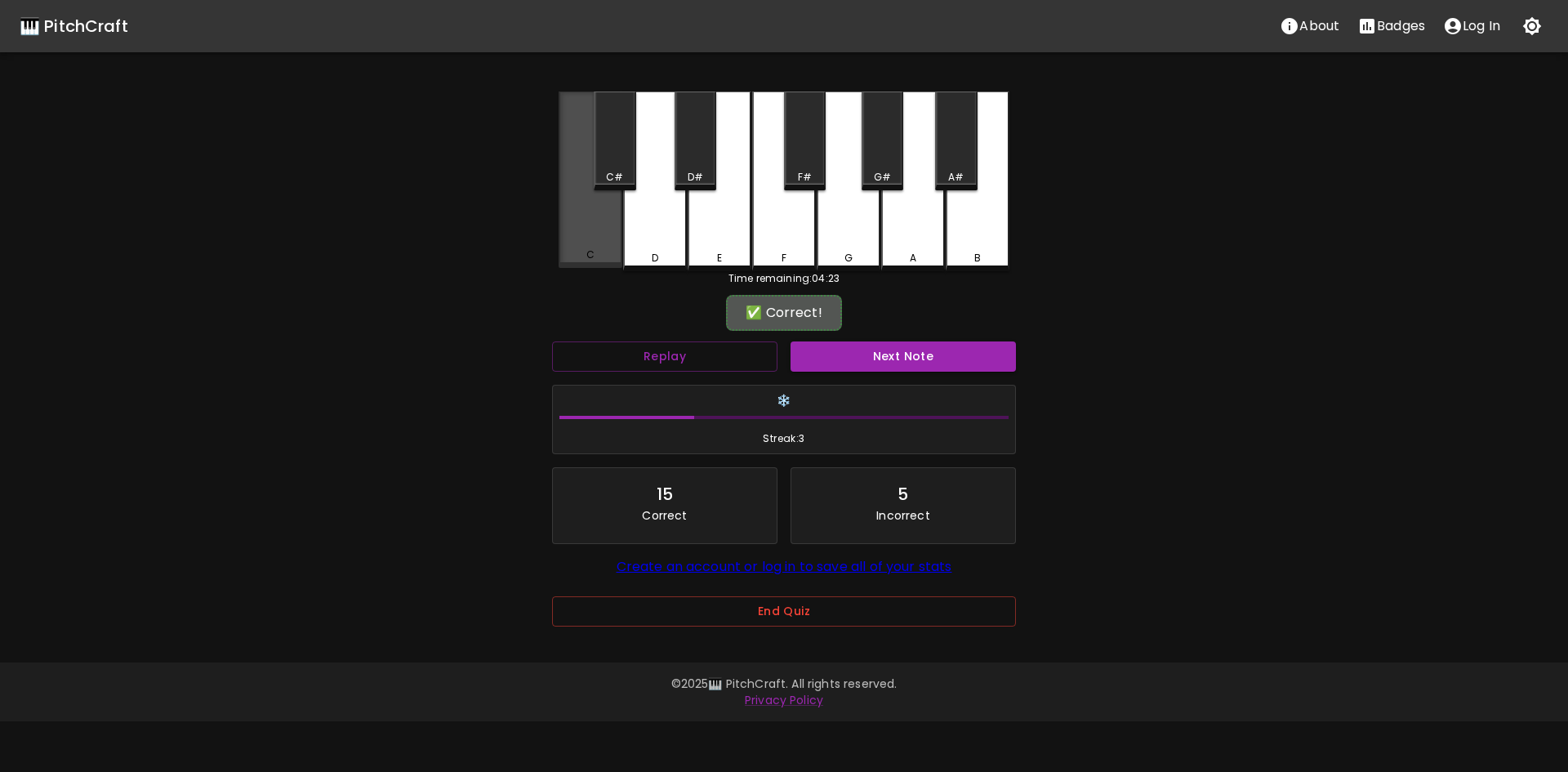
click at [595, 223] on div "C" at bounding box center [590, 179] width 64 height 176
click at [870, 342] on div "Next Note" at bounding box center [903, 356] width 238 height 43
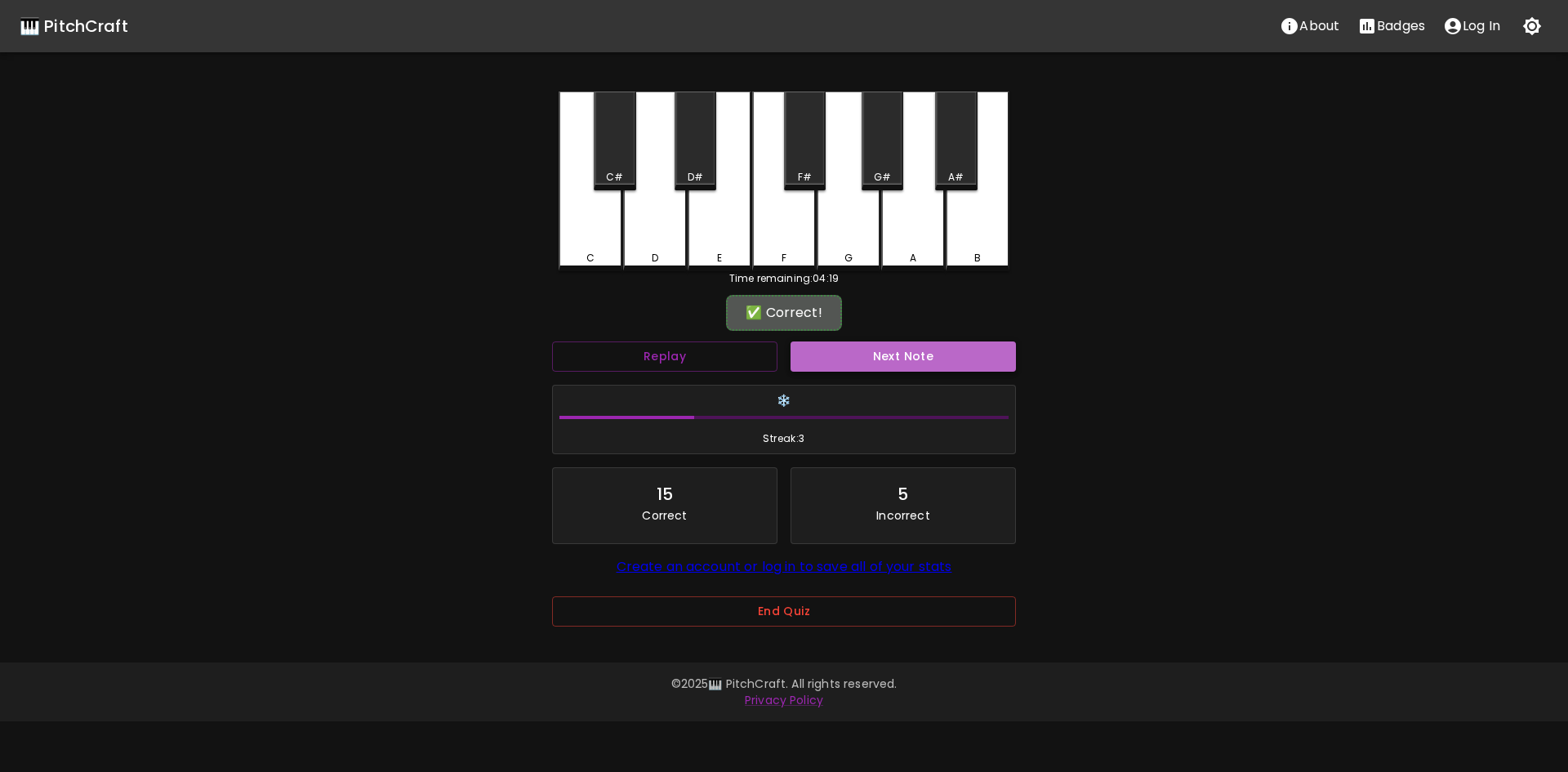
click at [869, 352] on button "Next Note" at bounding box center [903, 357] width 226 height 30
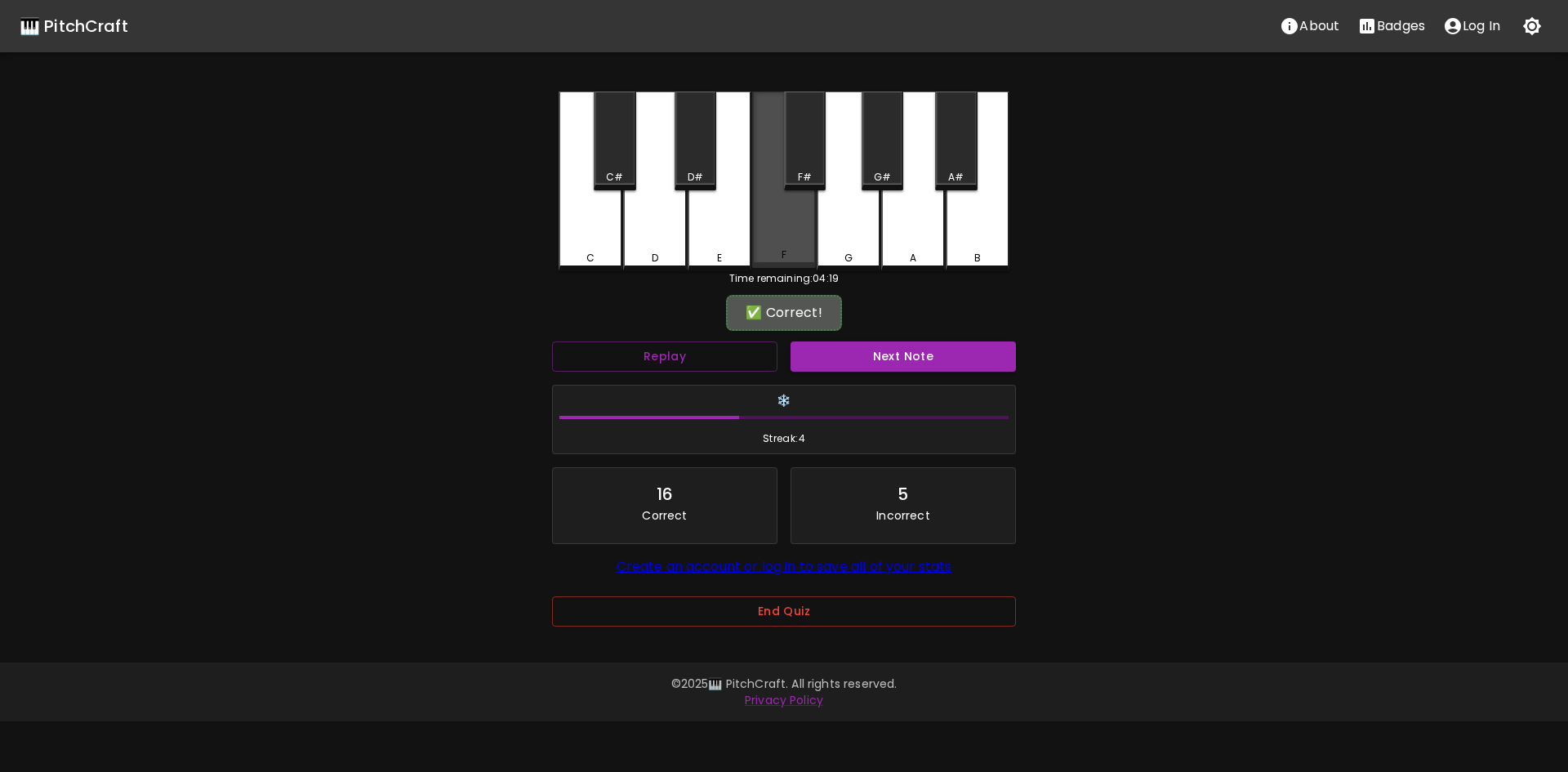
click at [773, 238] on div "F" at bounding box center [784, 179] width 64 height 176
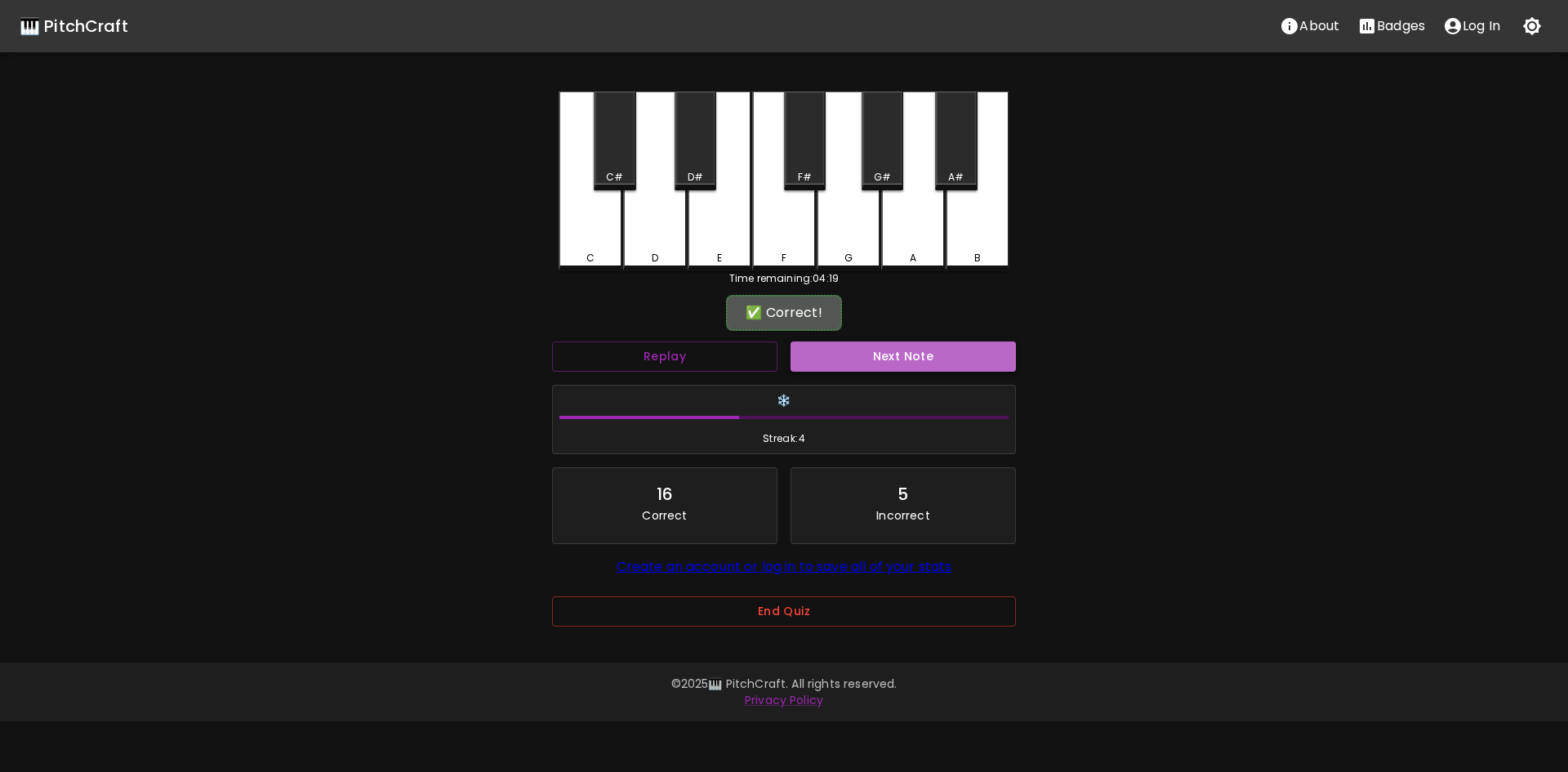
click at [949, 351] on button "Next Note" at bounding box center [903, 357] width 226 height 30
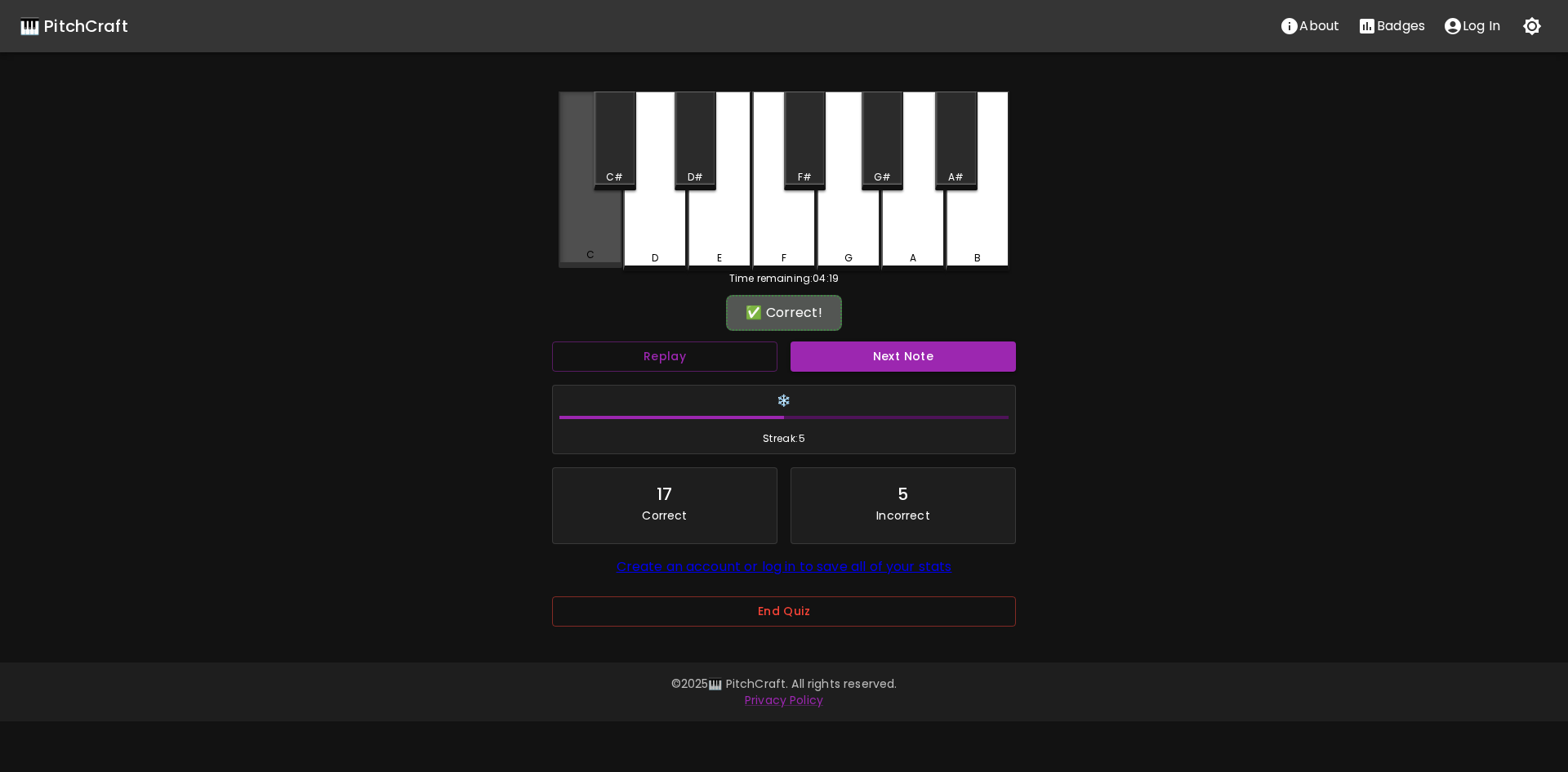
click at [590, 232] on div "C" at bounding box center [590, 179] width 64 height 176
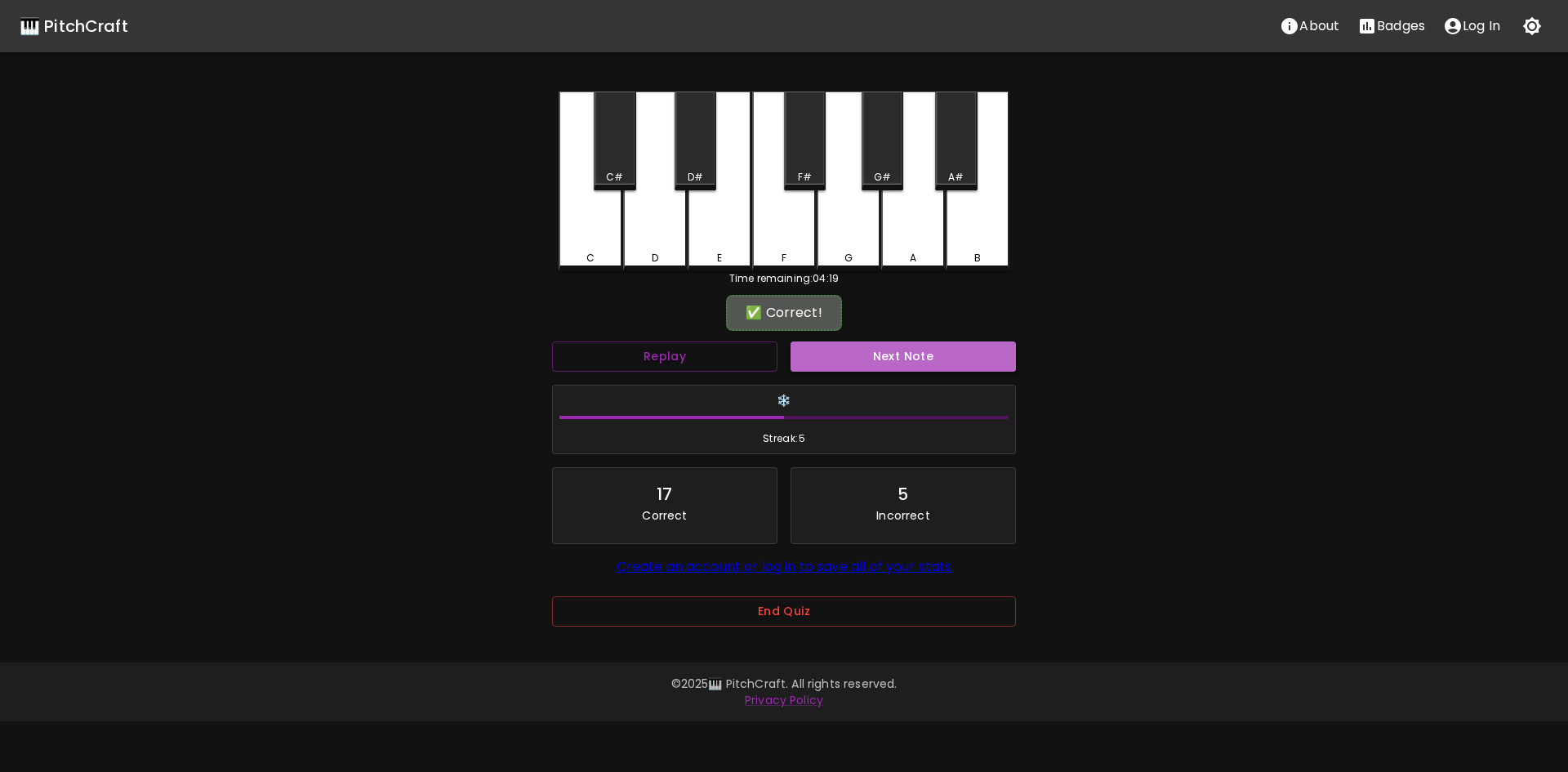
click at [903, 354] on button "Next Note" at bounding box center [903, 357] width 226 height 30
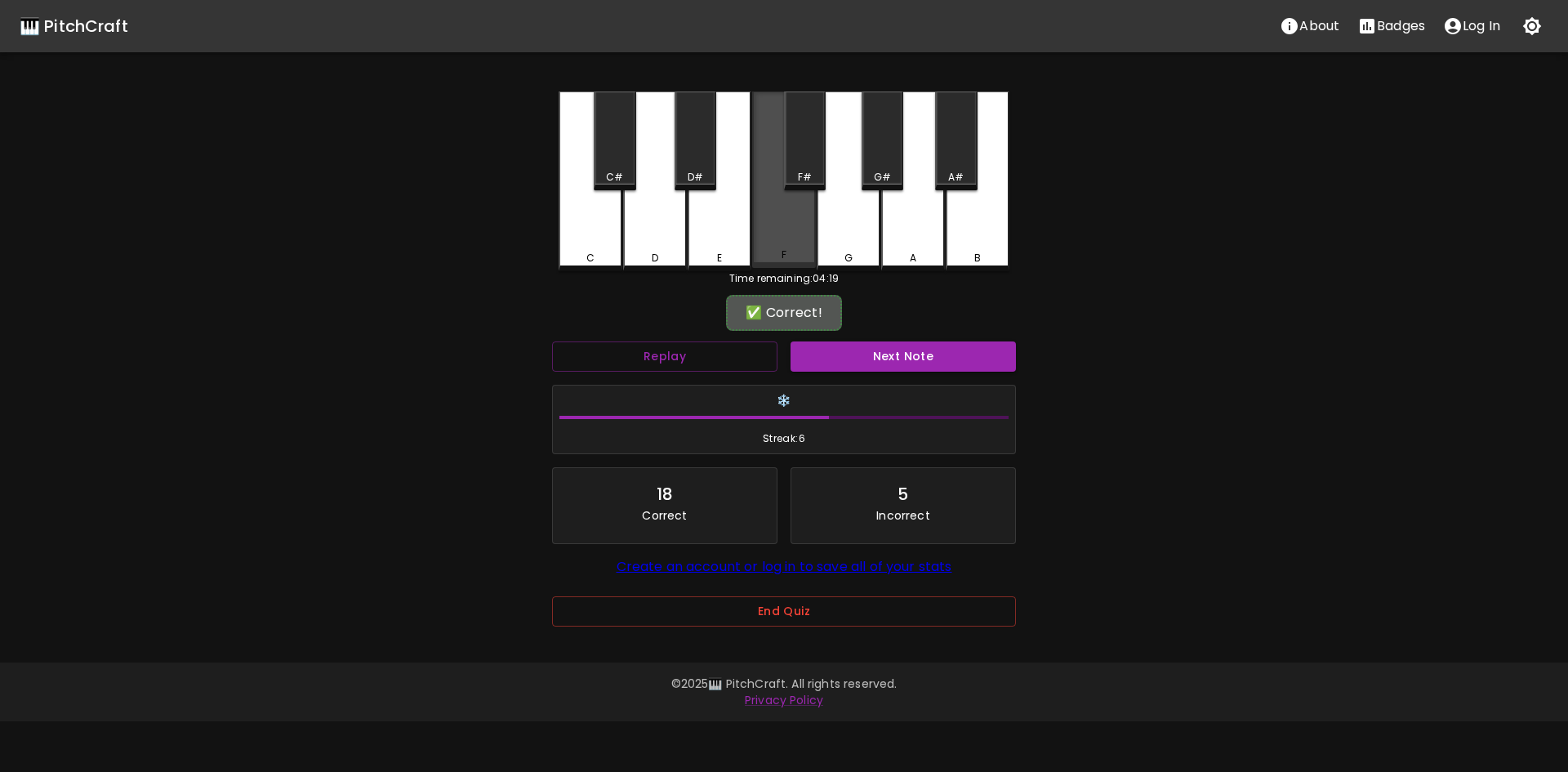
click at [790, 244] on div "F" at bounding box center [784, 179] width 64 height 176
click at [933, 347] on button "Next Note" at bounding box center [903, 357] width 226 height 30
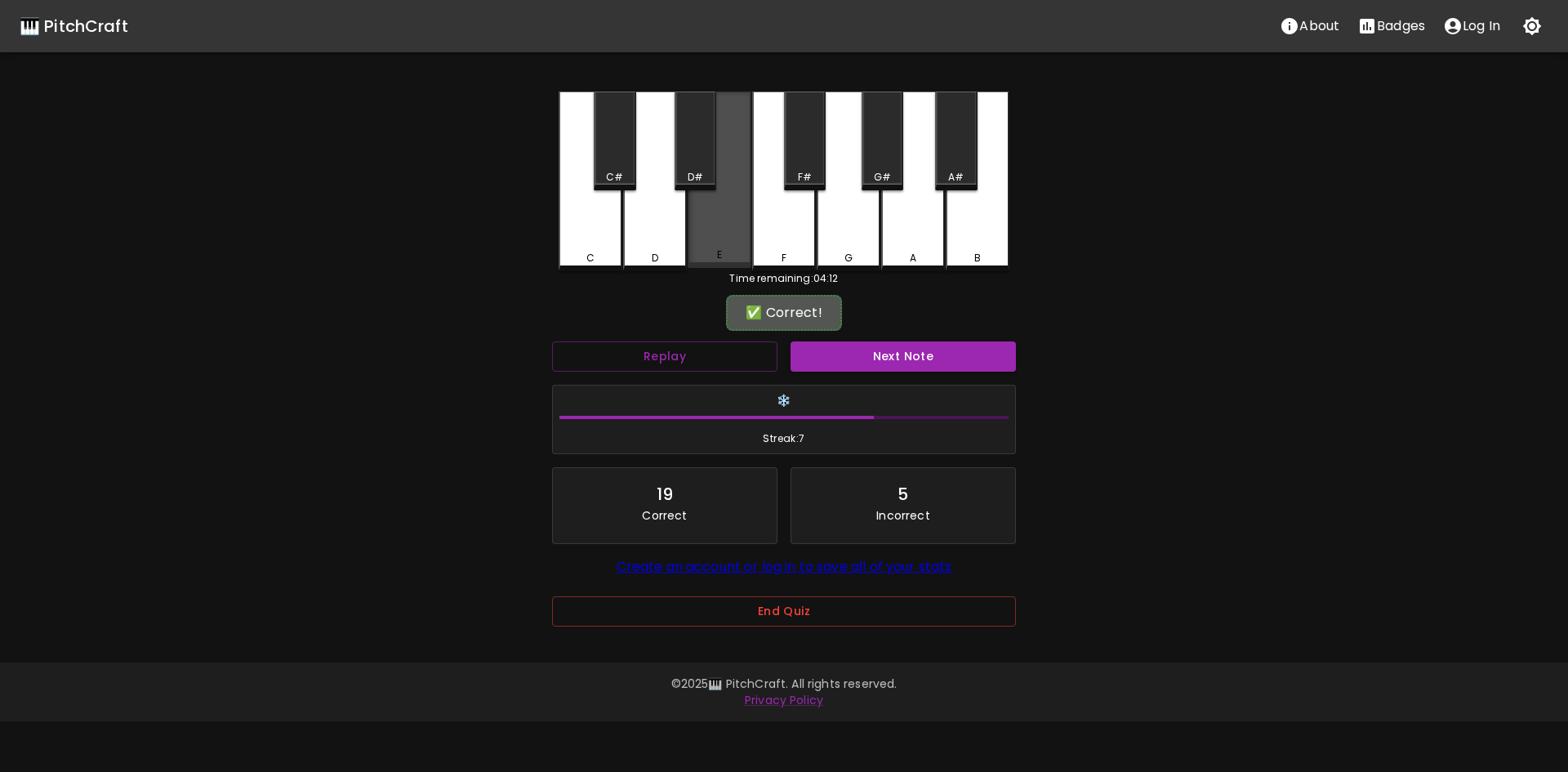
click at [715, 247] on div "E" at bounding box center [719, 179] width 64 height 176
click at [943, 347] on button "Next Note" at bounding box center [903, 357] width 226 height 30
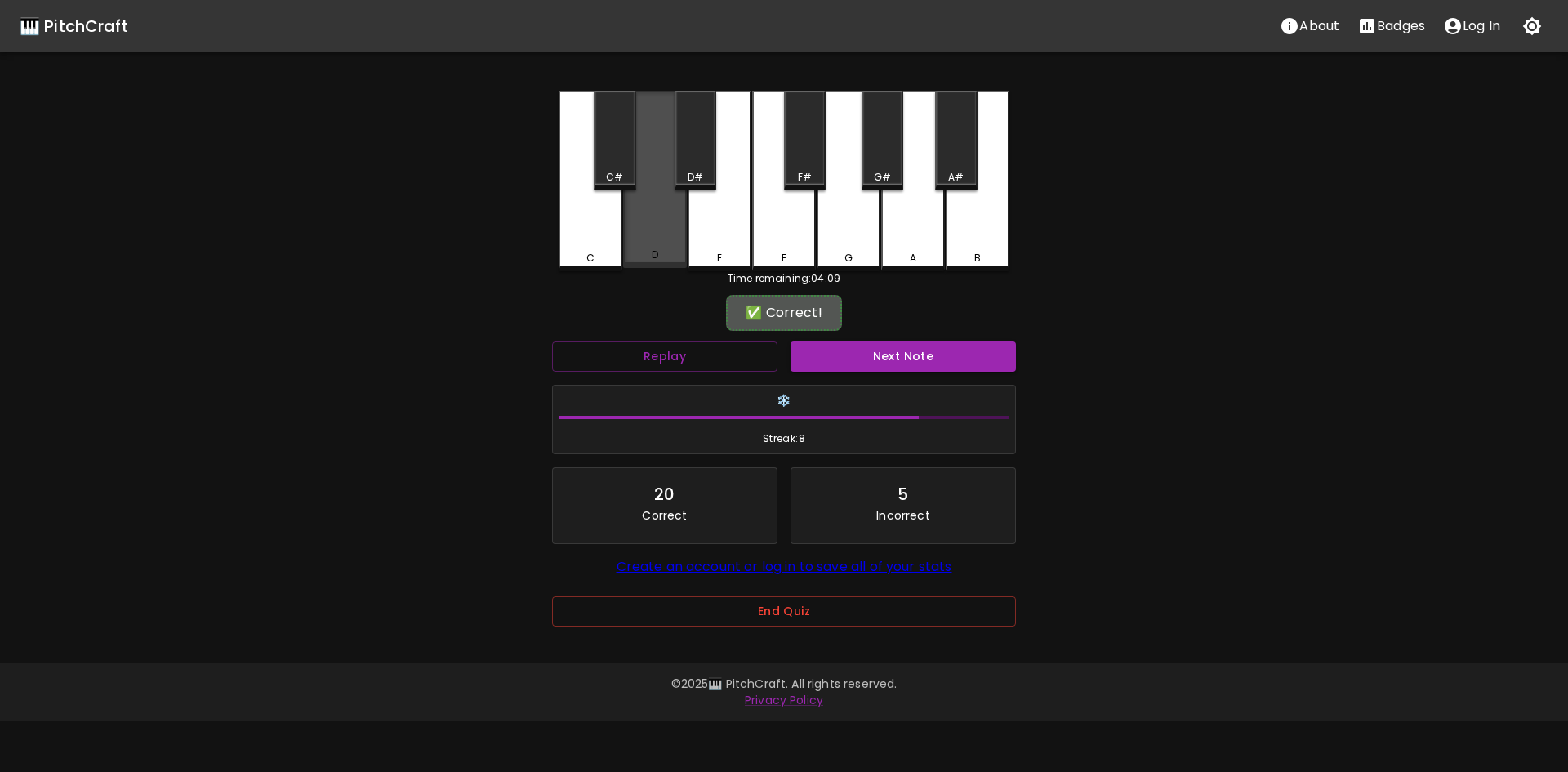
click at [671, 247] on div "D" at bounding box center [654, 179] width 64 height 176
click at [979, 372] on div "Next Note" at bounding box center [903, 356] width 238 height 43
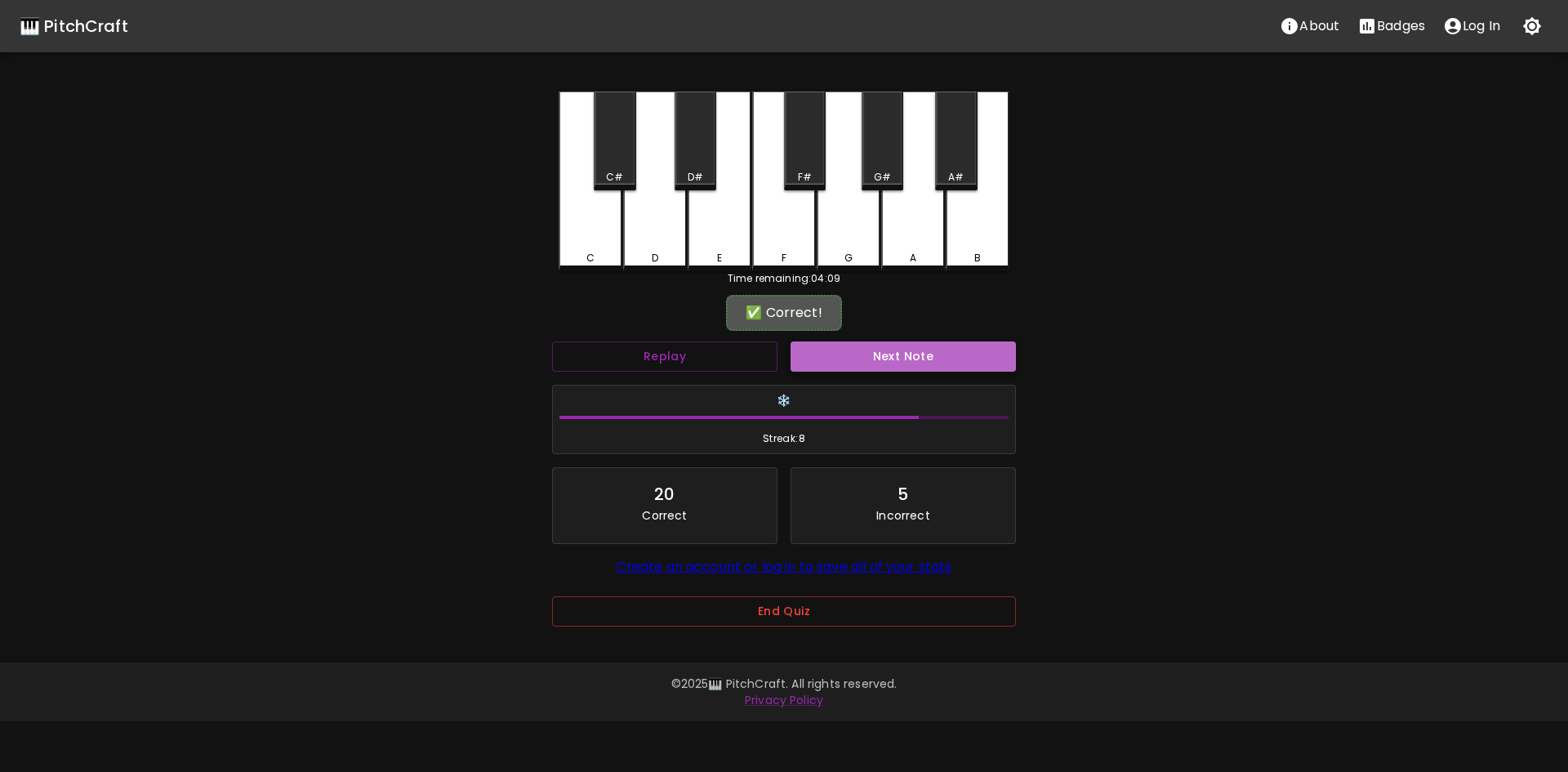
click at [974, 361] on button "Next Note" at bounding box center [903, 357] width 226 height 30
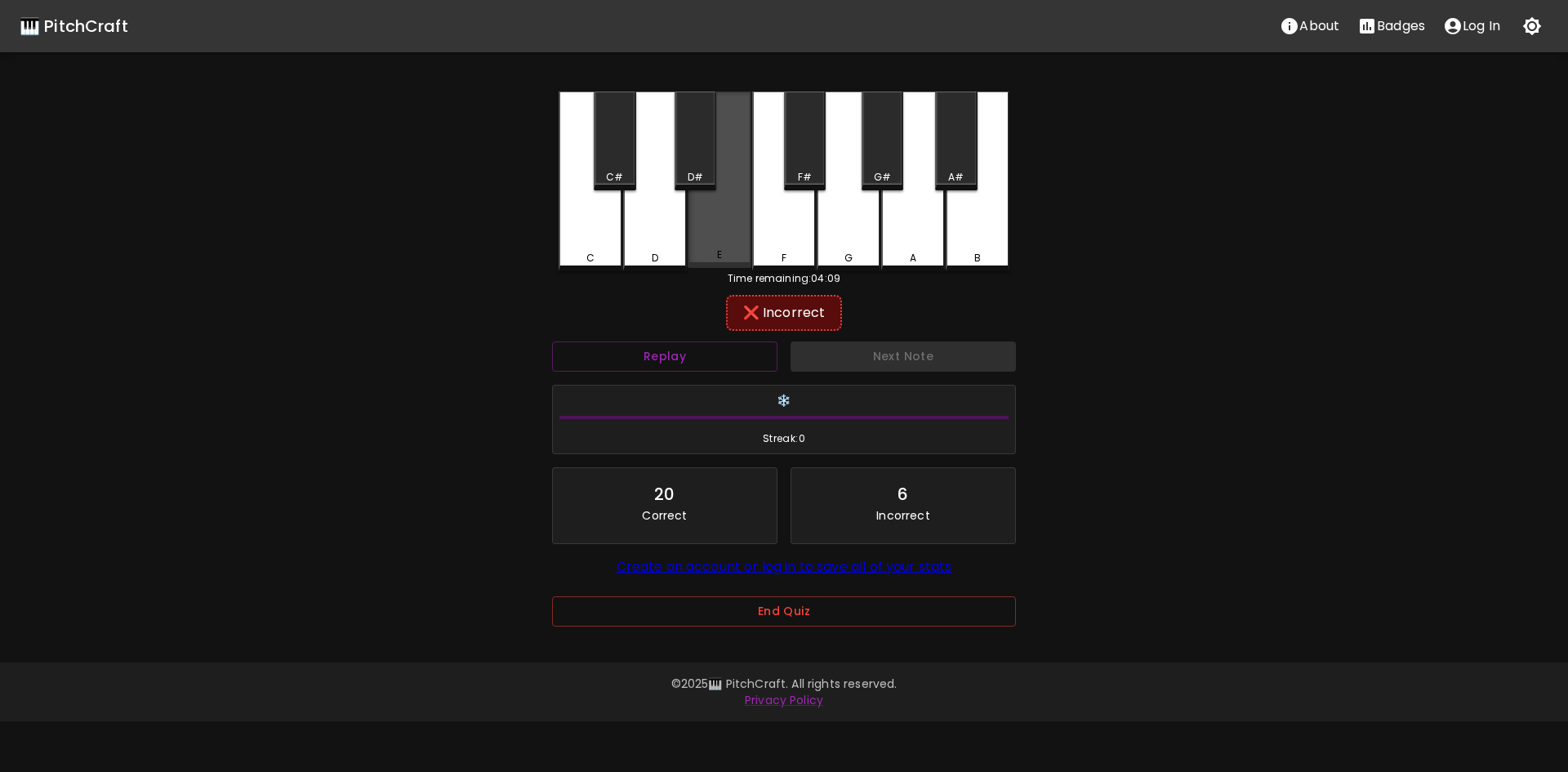
click at [736, 254] on div "E" at bounding box center [719, 254] width 60 height 14
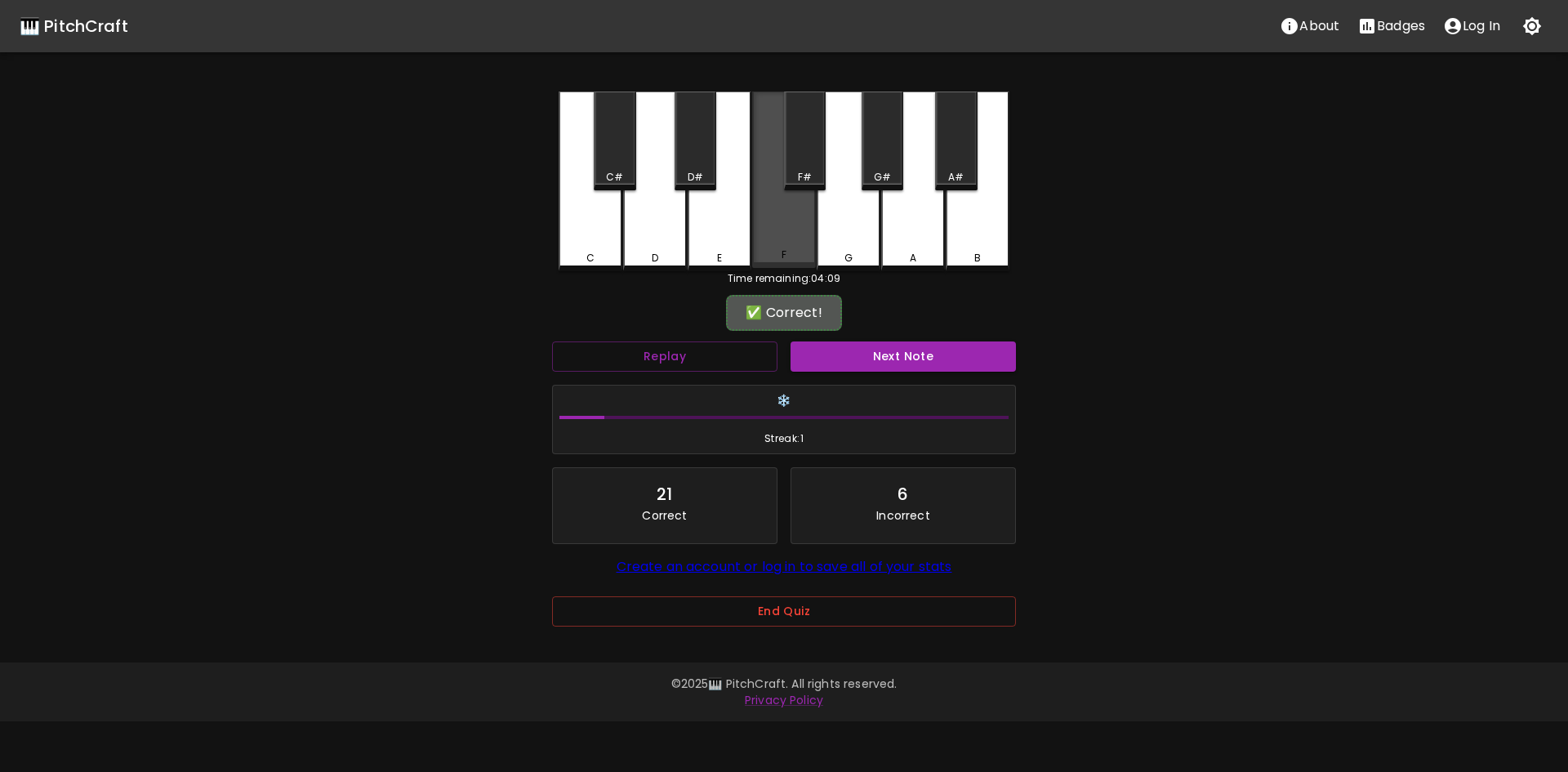
drag, startPoint x: 788, startPoint y: 251, endPoint x: 917, endPoint y: 330, distance: 151.3
click at [789, 251] on div "F" at bounding box center [784, 254] width 60 height 14
click at [933, 337] on div "Next Note" at bounding box center [903, 356] width 238 height 43
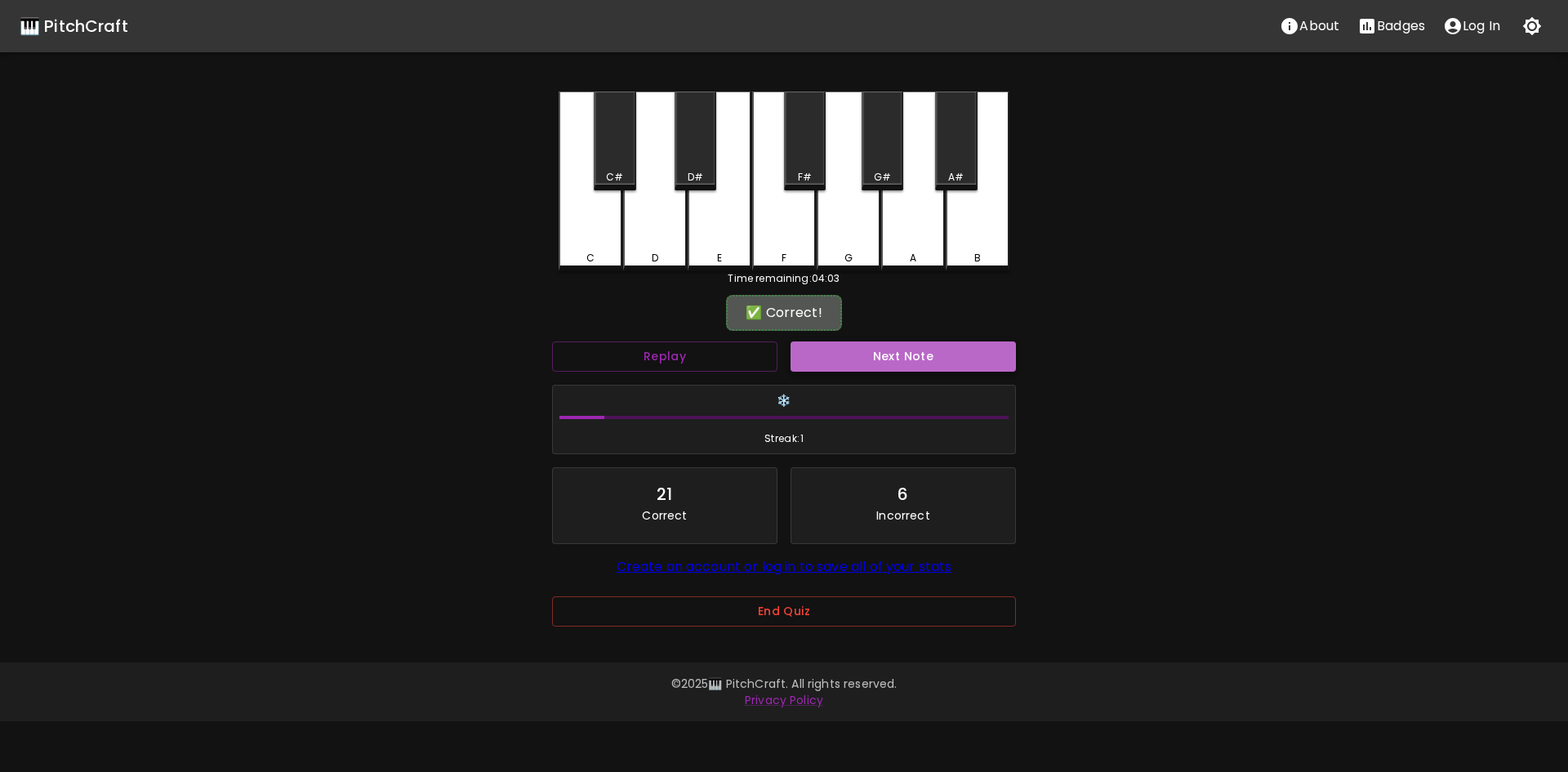
click at [933, 354] on button "Next Note" at bounding box center [903, 357] width 226 height 30
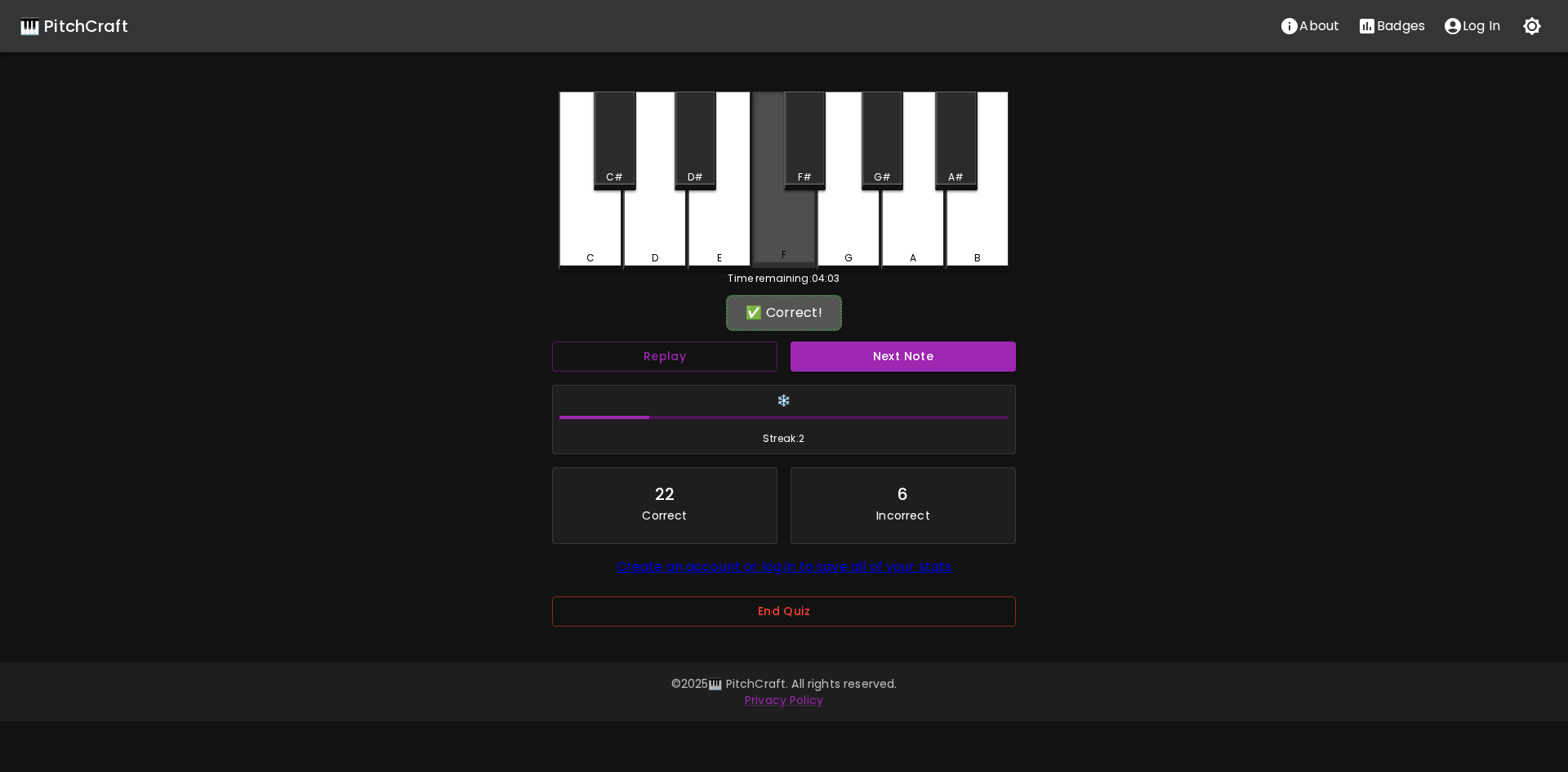
drag, startPoint x: 790, startPoint y: 220, endPoint x: 863, endPoint y: 309, distance: 115.1
click at [794, 226] on div "F" at bounding box center [784, 179] width 64 height 176
click at [946, 359] on button "Next Note" at bounding box center [903, 357] width 226 height 30
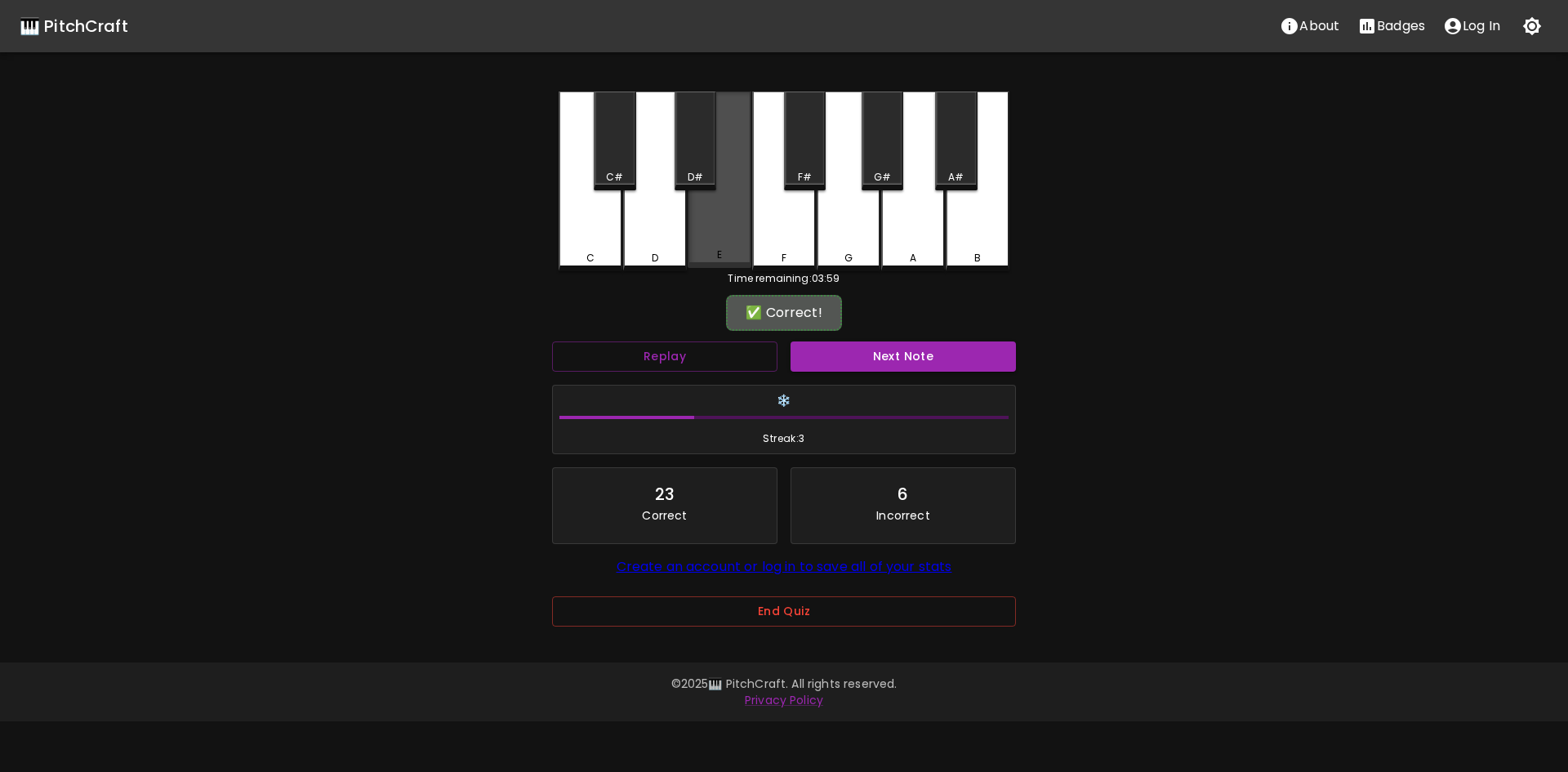
click at [739, 251] on div "E" at bounding box center [719, 254] width 60 height 14
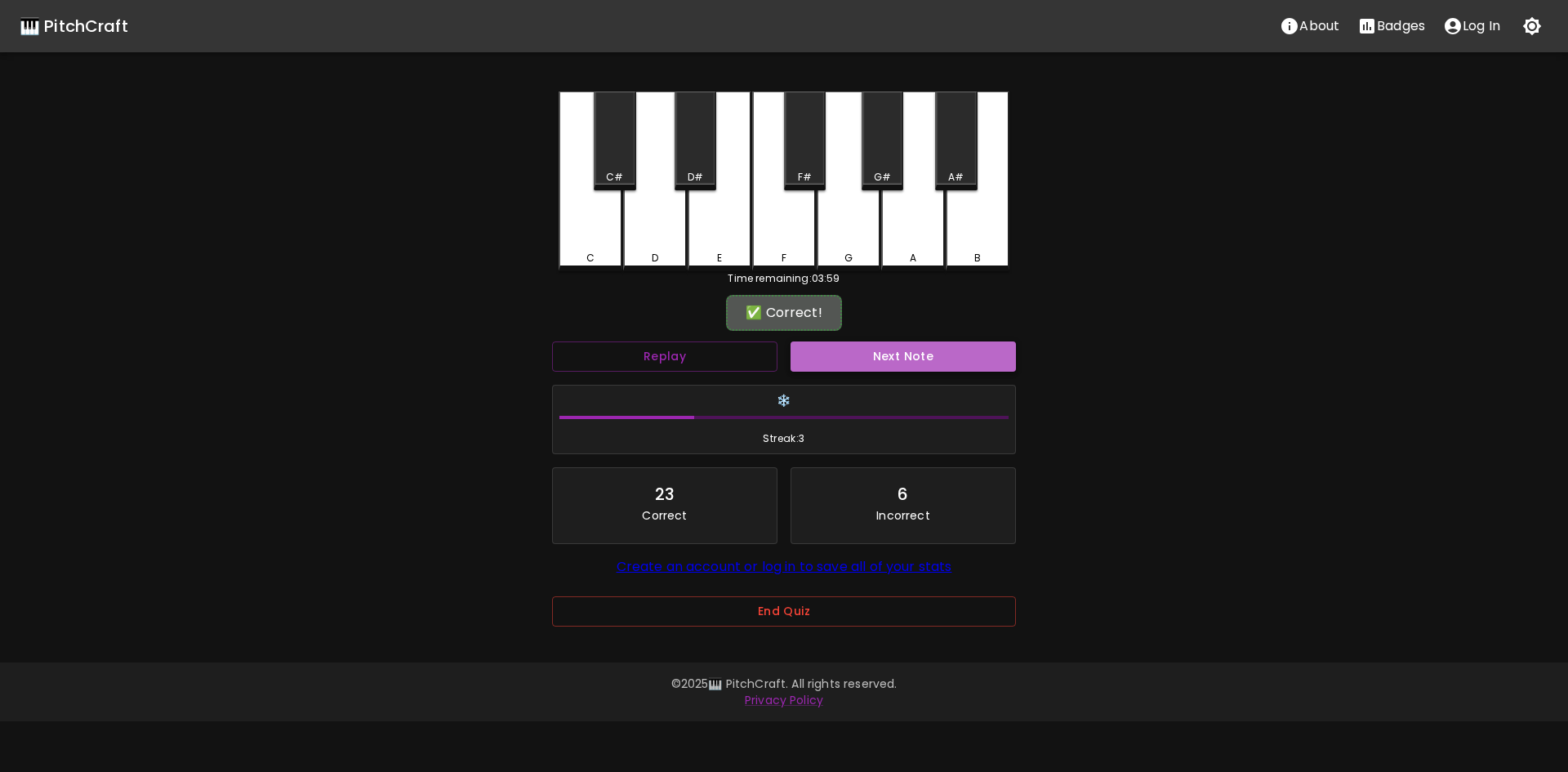
click at [944, 355] on button "Next Note" at bounding box center [903, 357] width 226 height 30
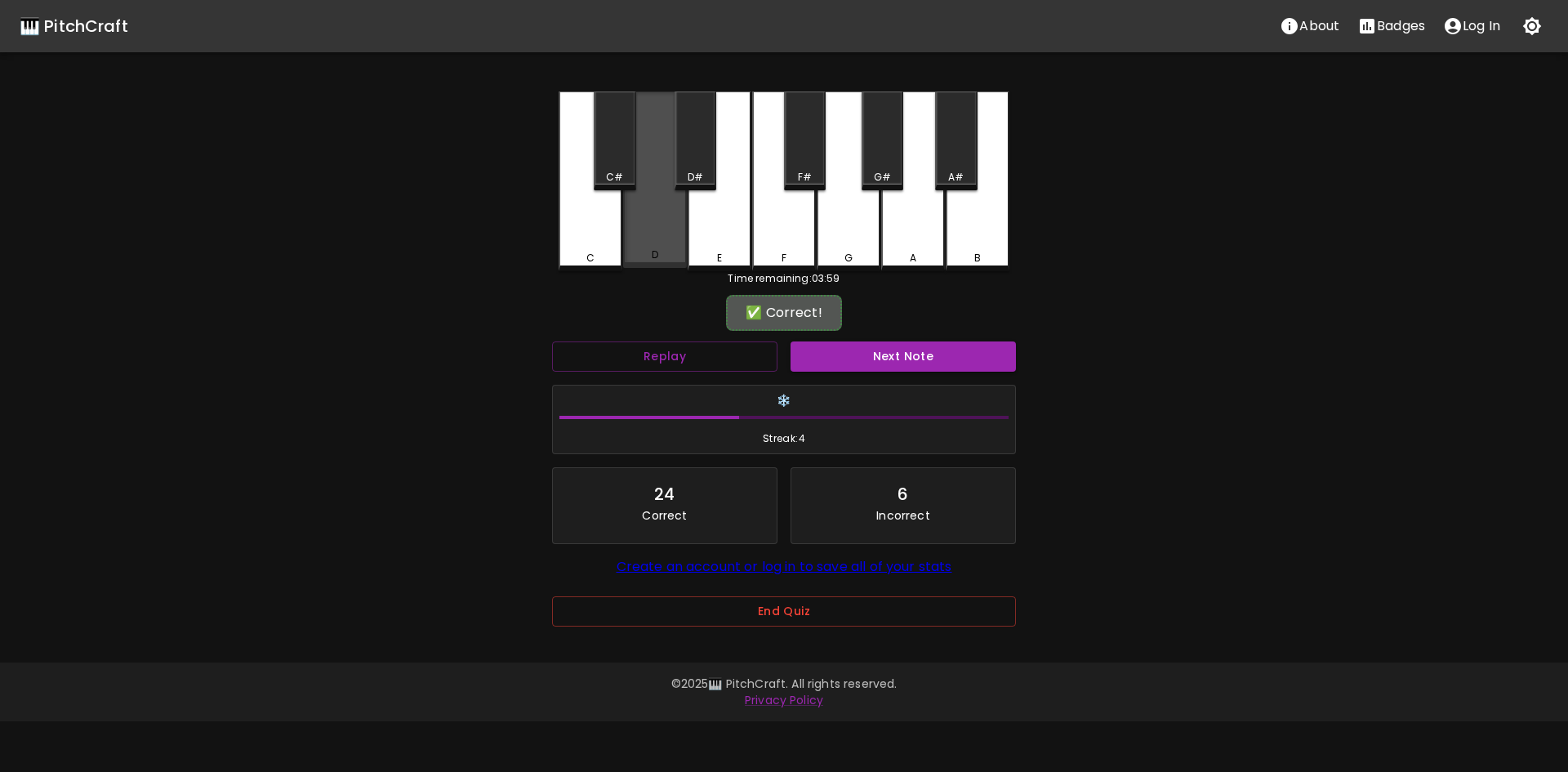
drag, startPoint x: 641, startPoint y: 256, endPoint x: 657, endPoint y: 261, distance: 16.8
click at [642, 256] on div "D" at bounding box center [654, 254] width 60 height 14
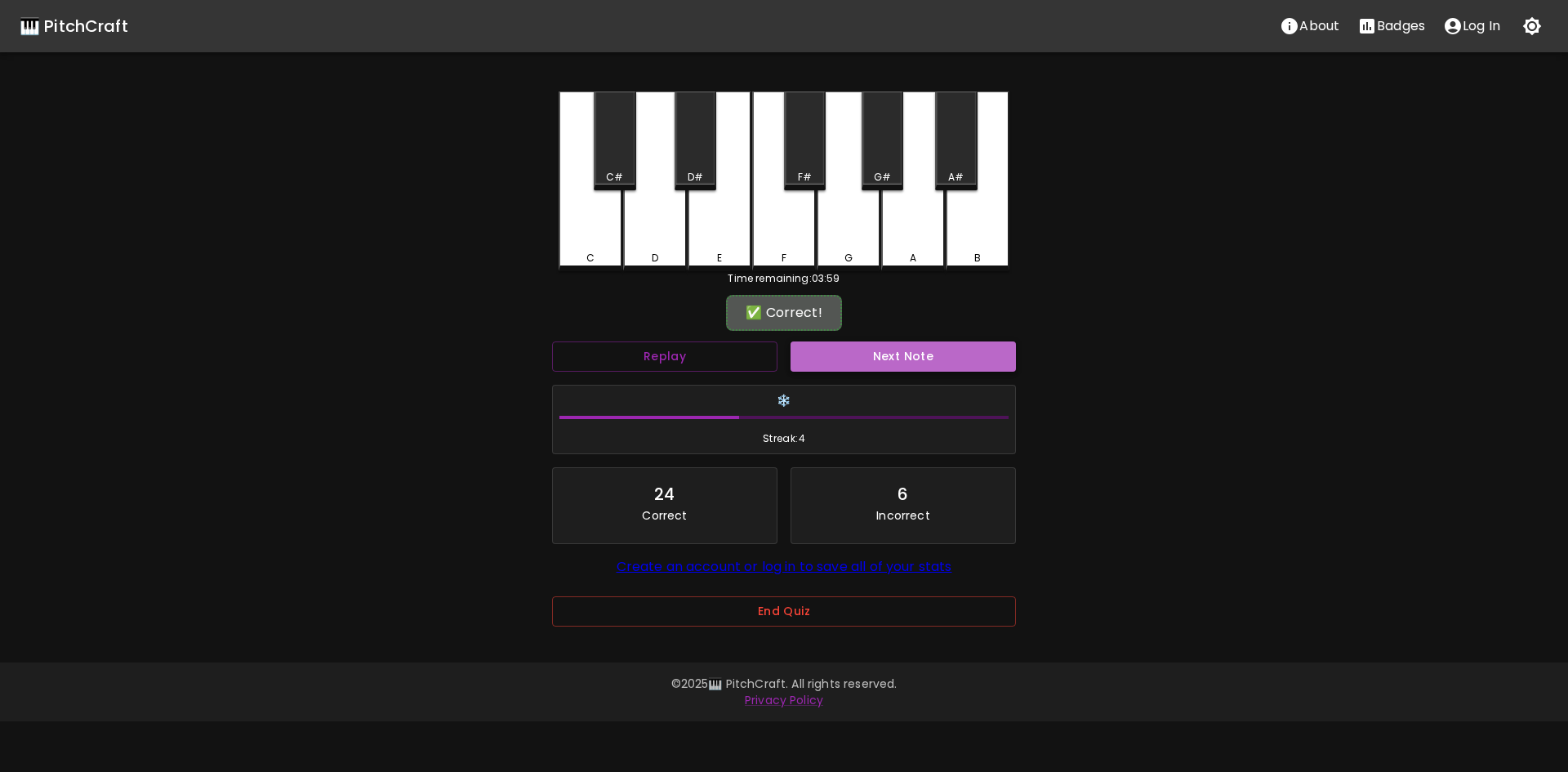
click at [921, 361] on button "Next Note" at bounding box center [903, 357] width 226 height 30
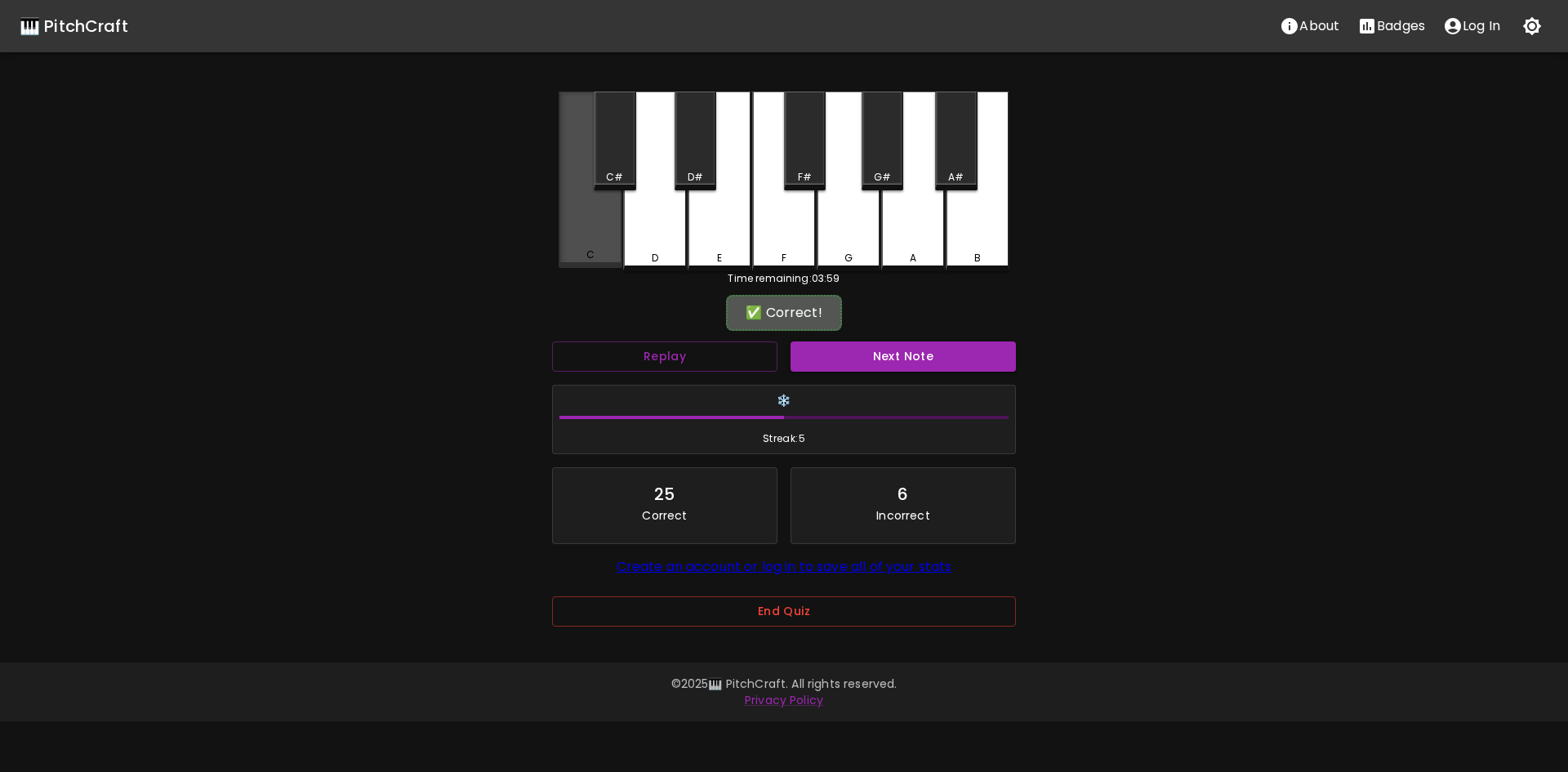
click at [560, 227] on div "C" at bounding box center [590, 179] width 64 height 176
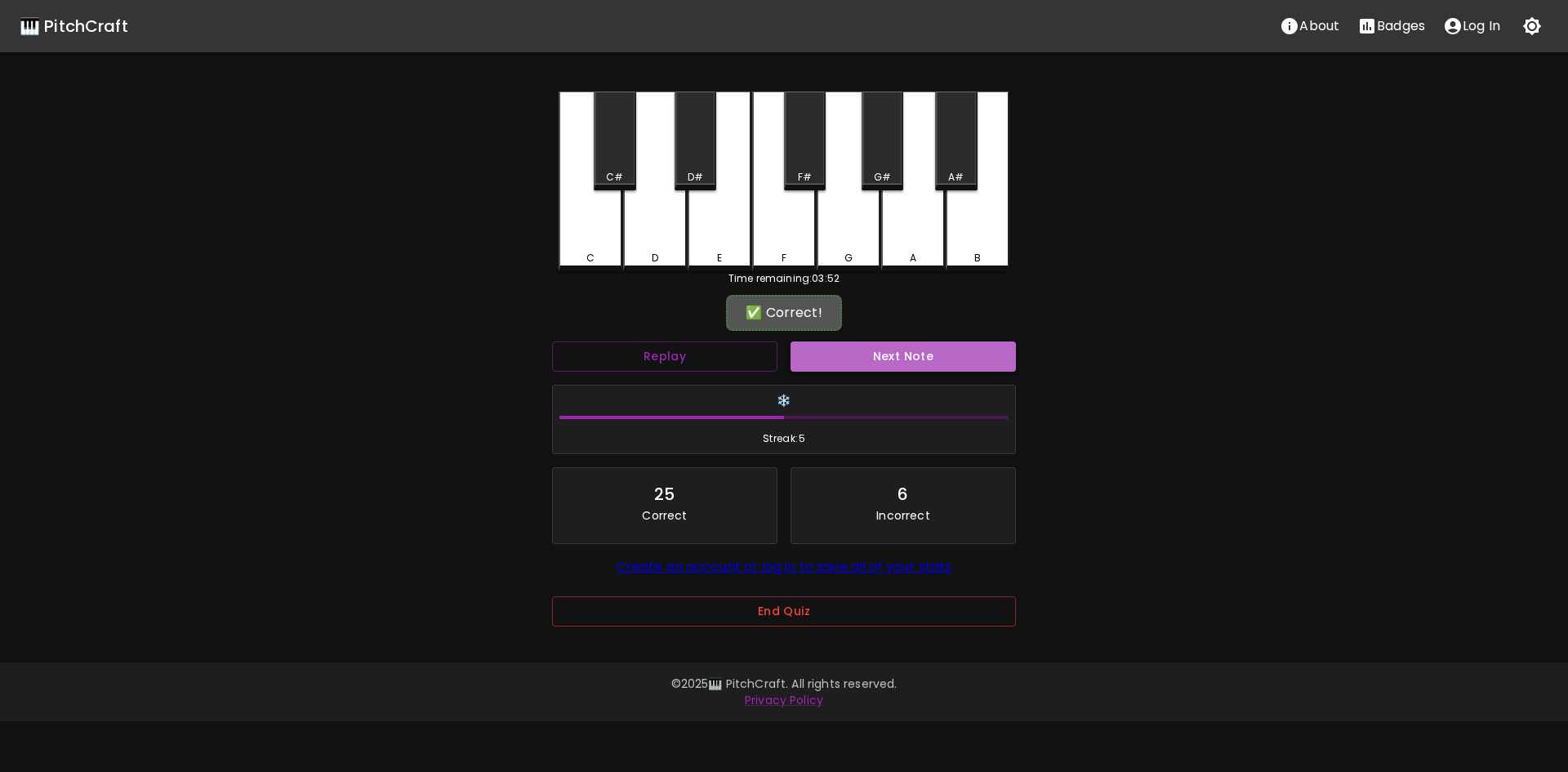
click at [885, 346] on button "Next Note" at bounding box center [903, 357] width 226 height 30
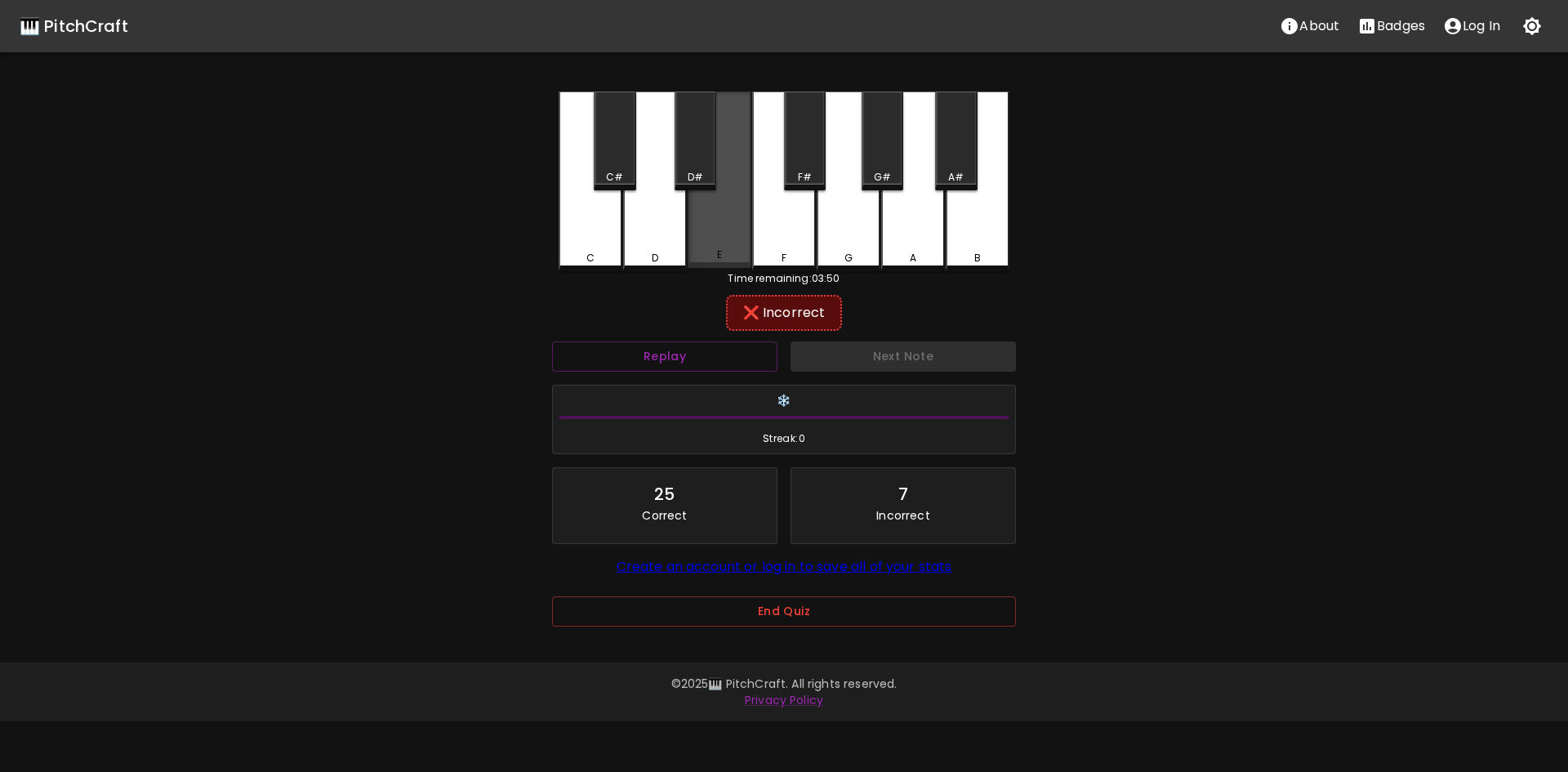
click at [715, 236] on div "E" at bounding box center [719, 179] width 64 height 176
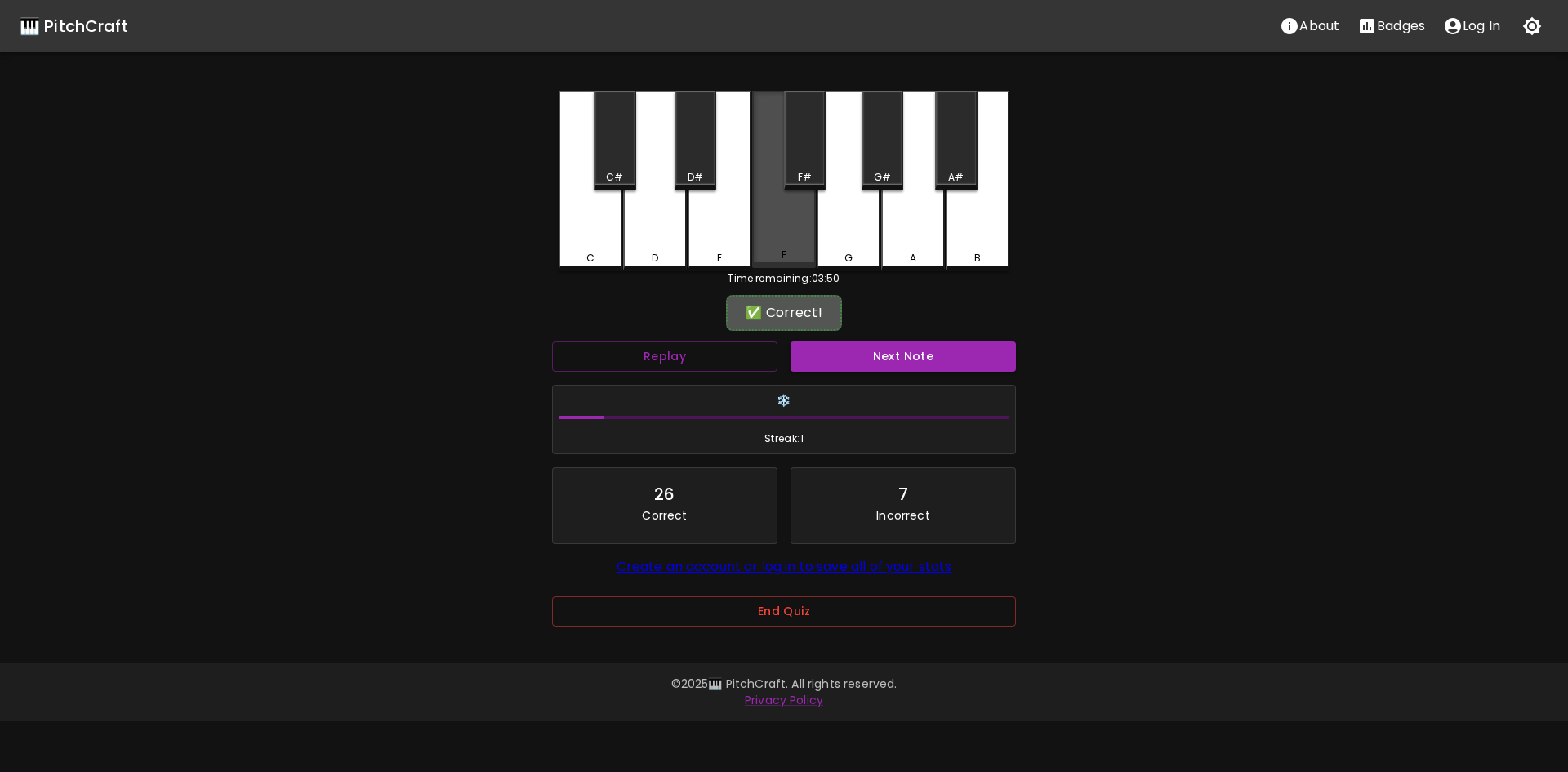
click at [758, 230] on div "F" at bounding box center [784, 179] width 64 height 176
click at [955, 369] on button "Next Note" at bounding box center [903, 357] width 226 height 30
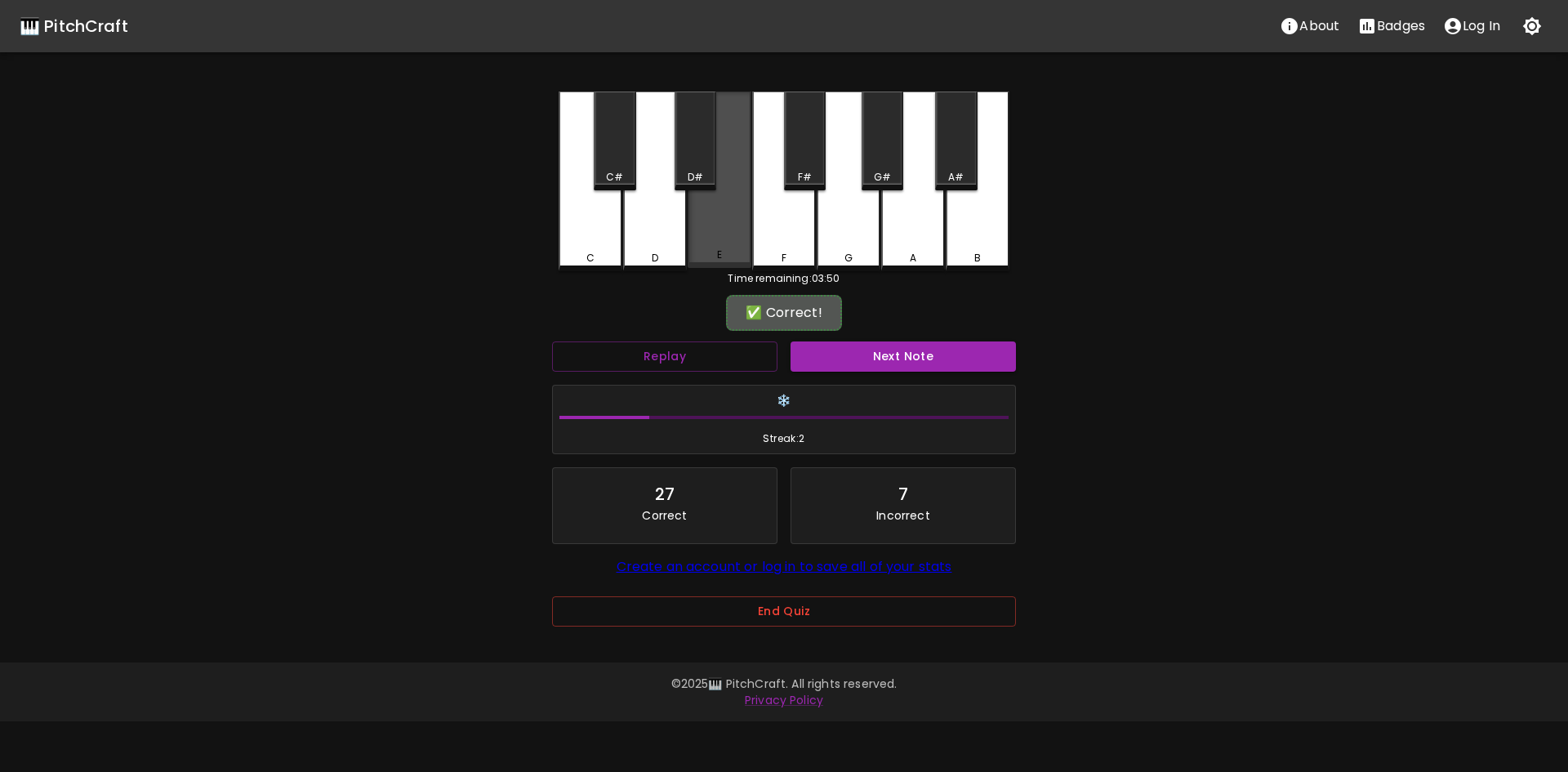
click at [716, 246] on div "E" at bounding box center [719, 179] width 64 height 176
click at [896, 341] on div "Next Note" at bounding box center [903, 356] width 238 height 43
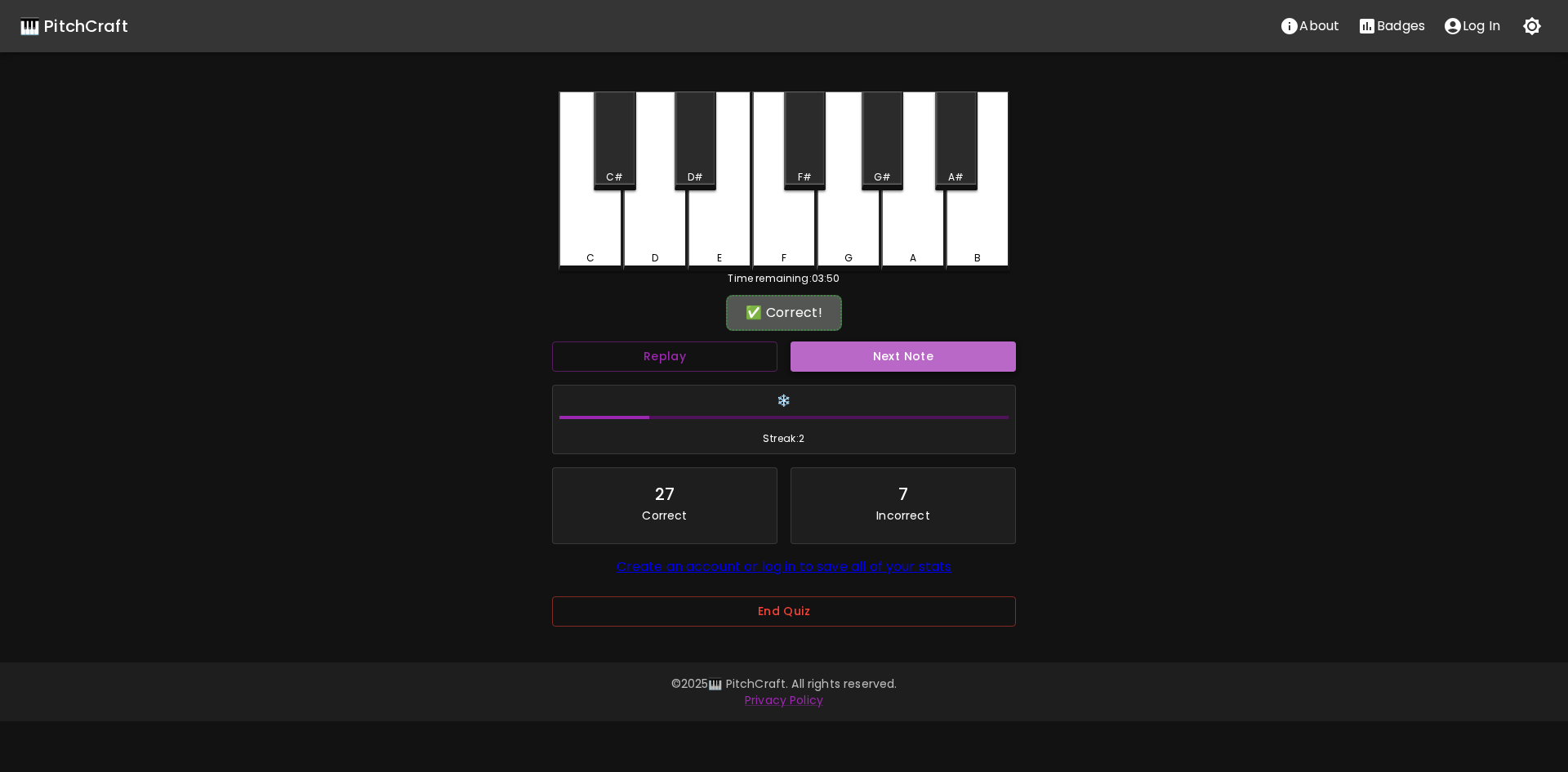
click at [898, 347] on button "Next Note" at bounding box center [903, 357] width 226 height 30
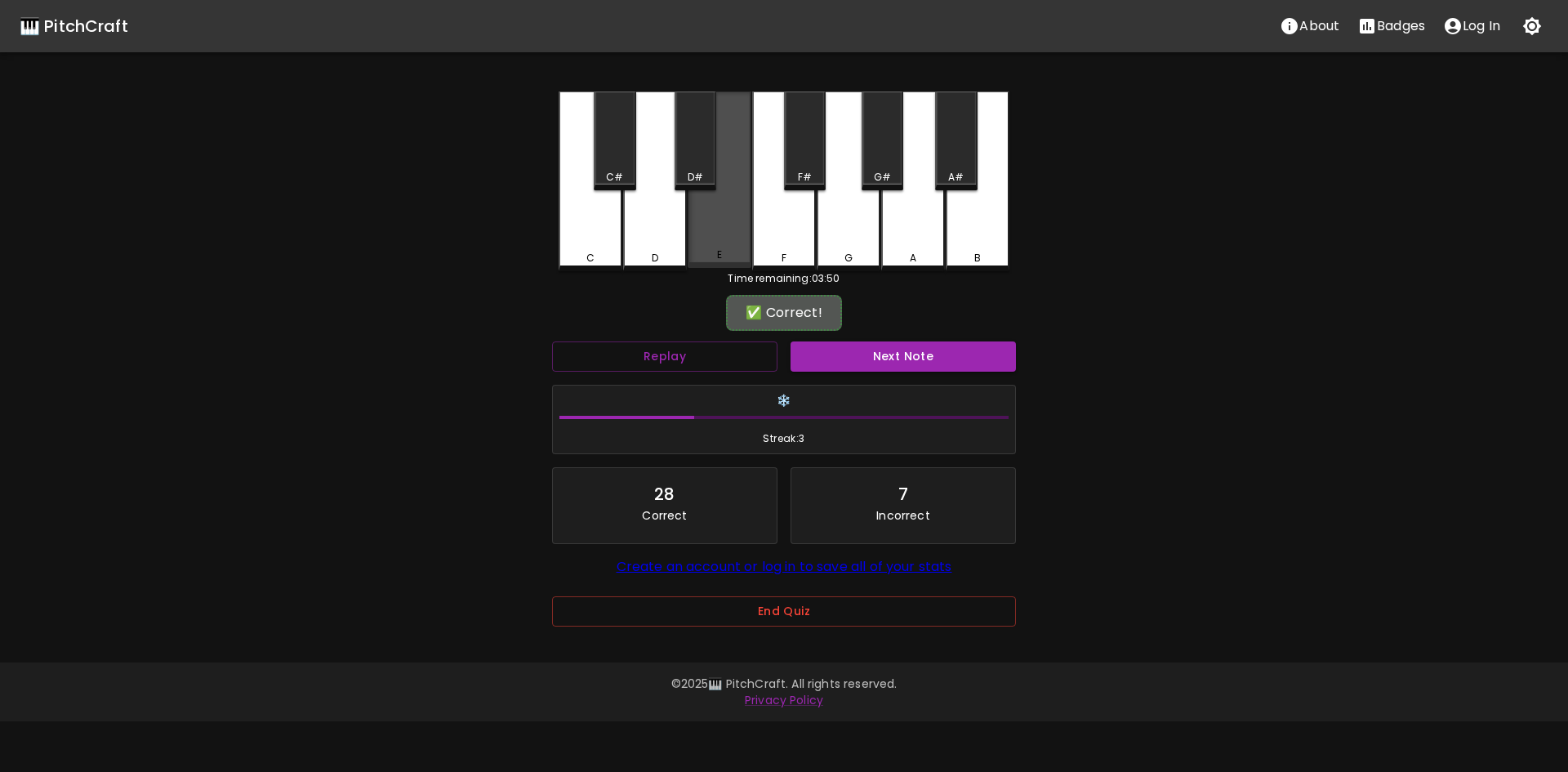
click at [724, 257] on div "E" at bounding box center [719, 254] width 60 height 14
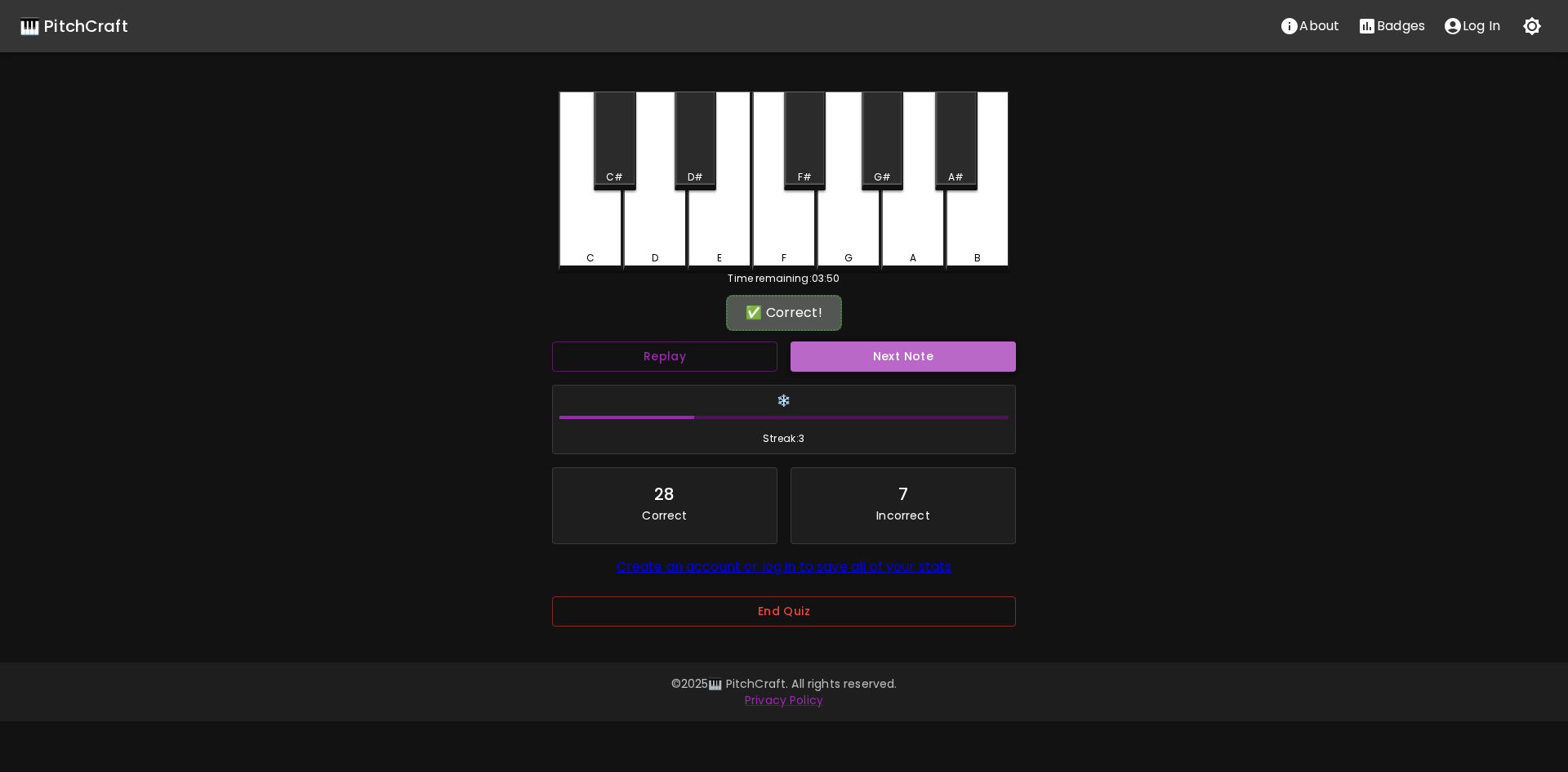
click at [900, 357] on button "Next Note" at bounding box center [903, 357] width 226 height 30
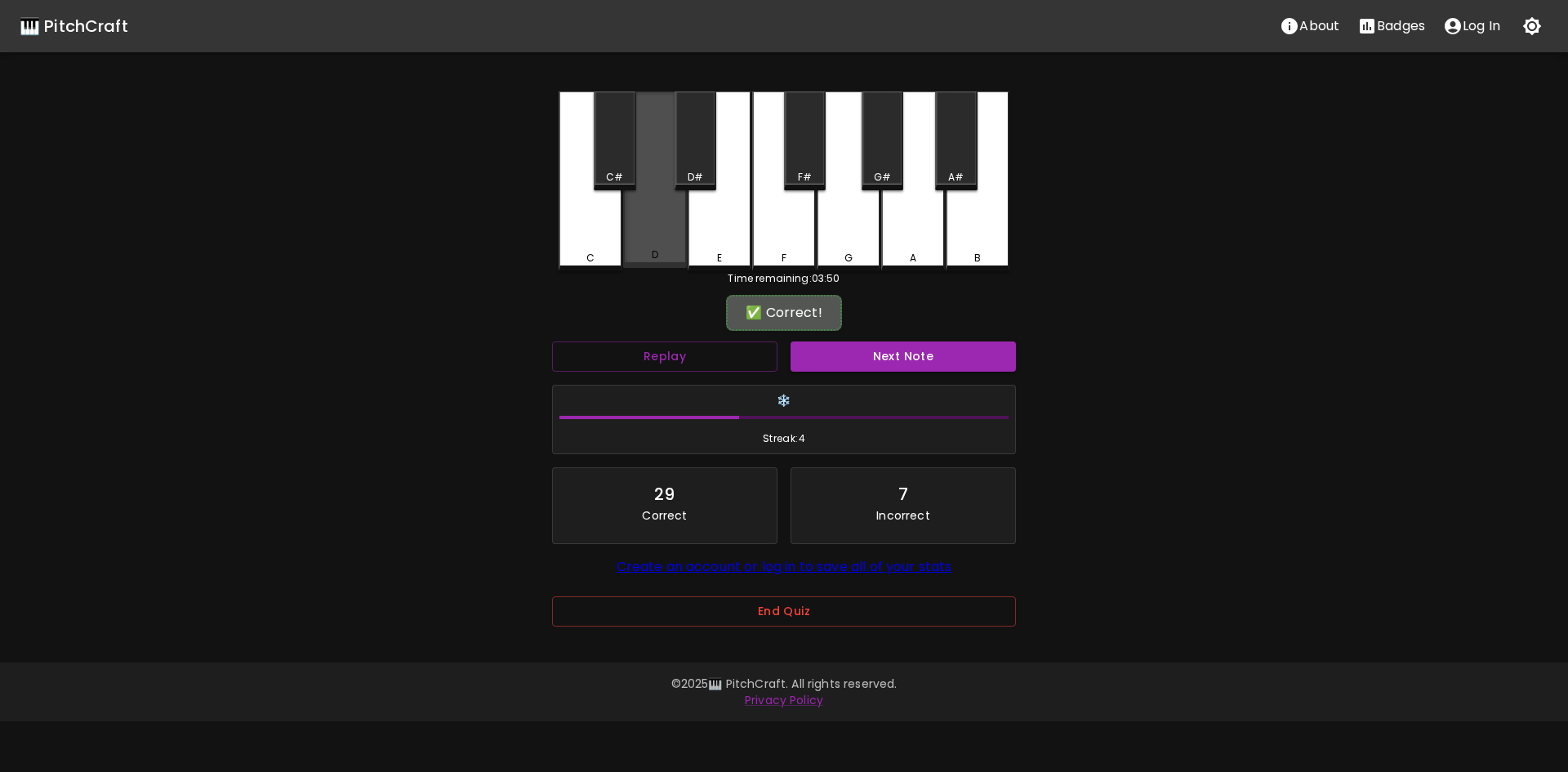
click at [641, 247] on div "D" at bounding box center [654, 179] width 64 height 176
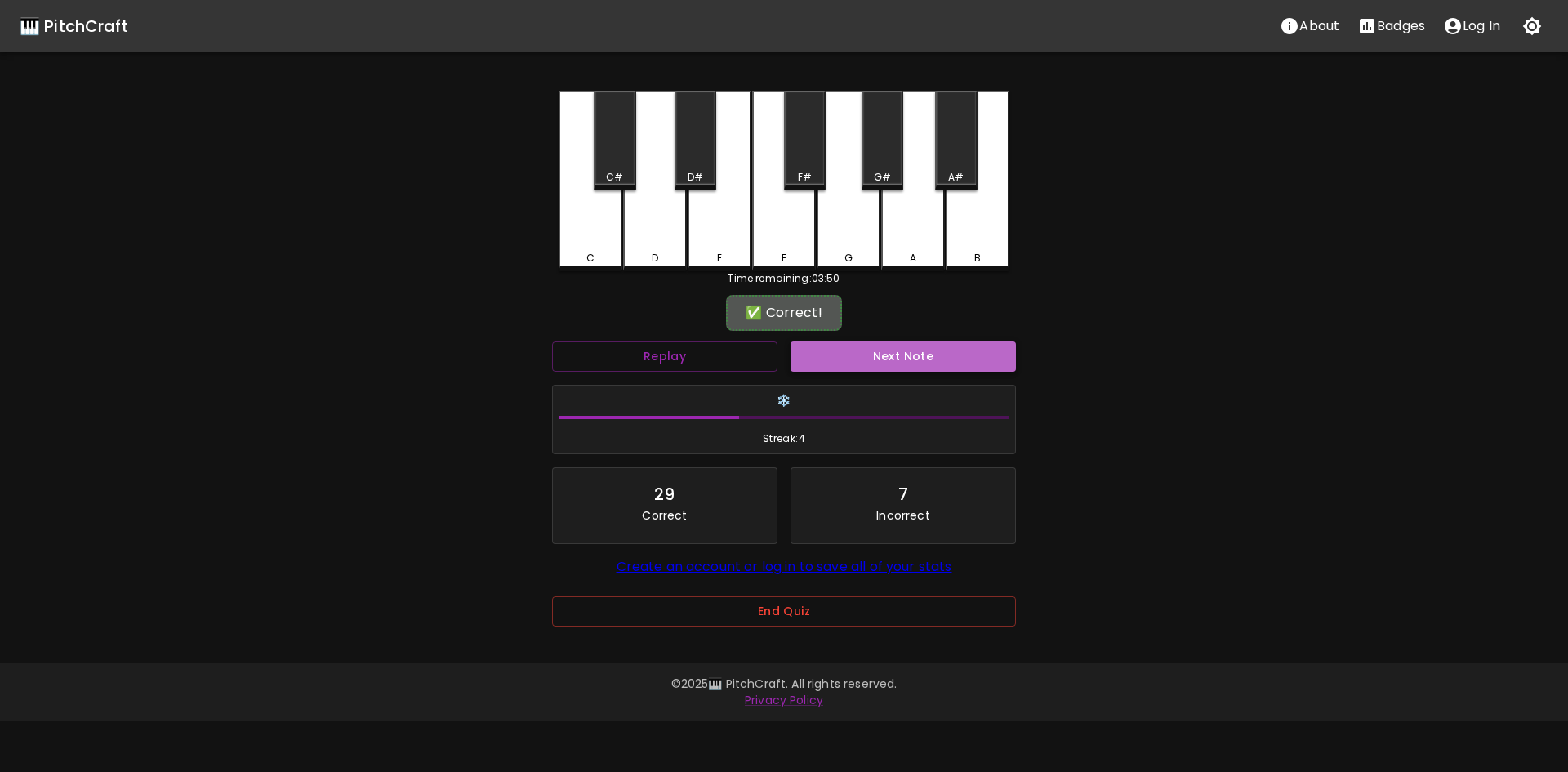
click at [918, 365] on button "Next Note" at bounding box center [903, 357] width 226 height 30
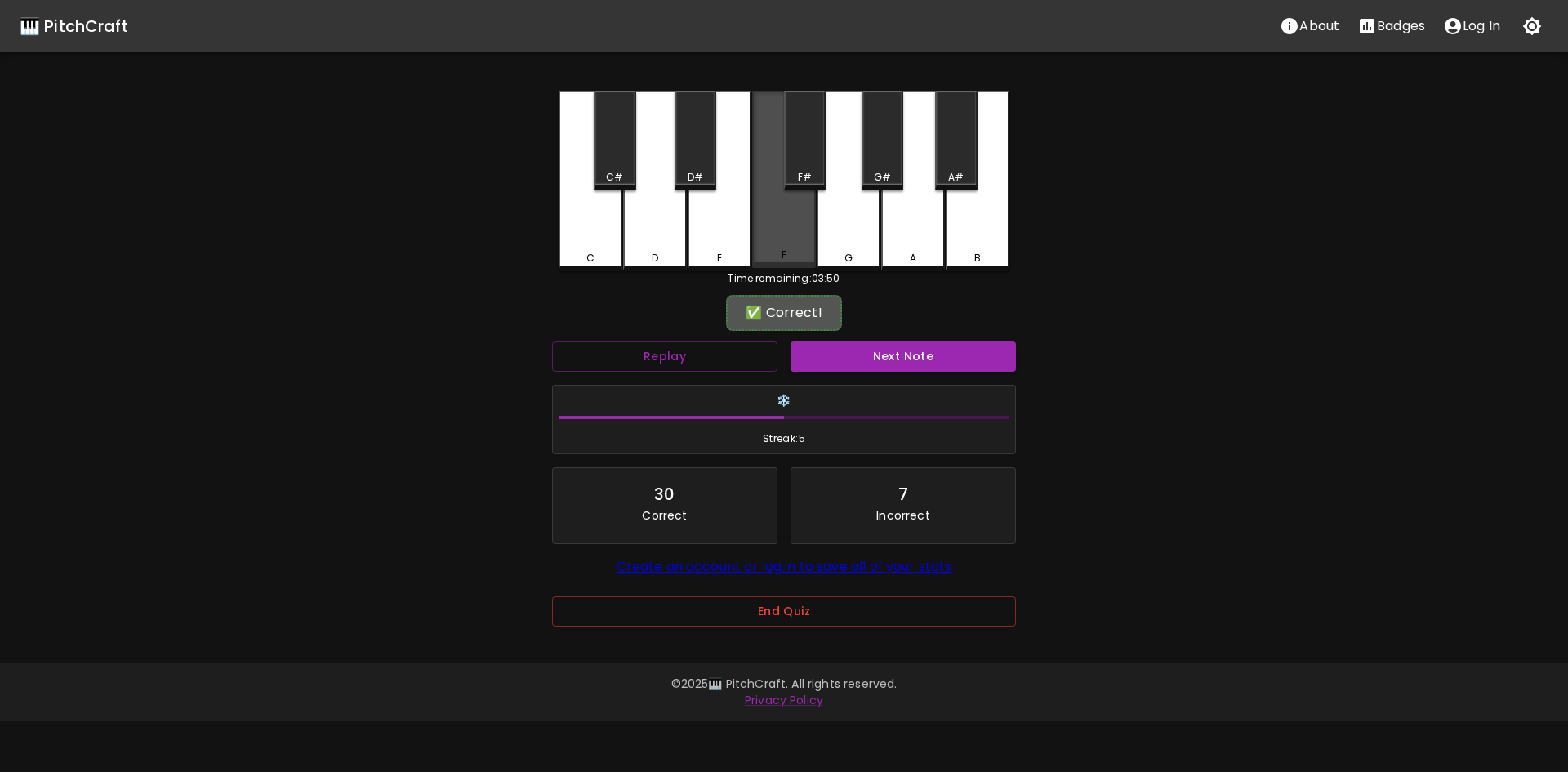
drag, startPoint x: 781, startPoint y: 250, endPoint x: 961, endPoint y: 373, distance: 218.0
click at [781, 251] on div "F" at bounding box center [784, 179] width 64 height 176
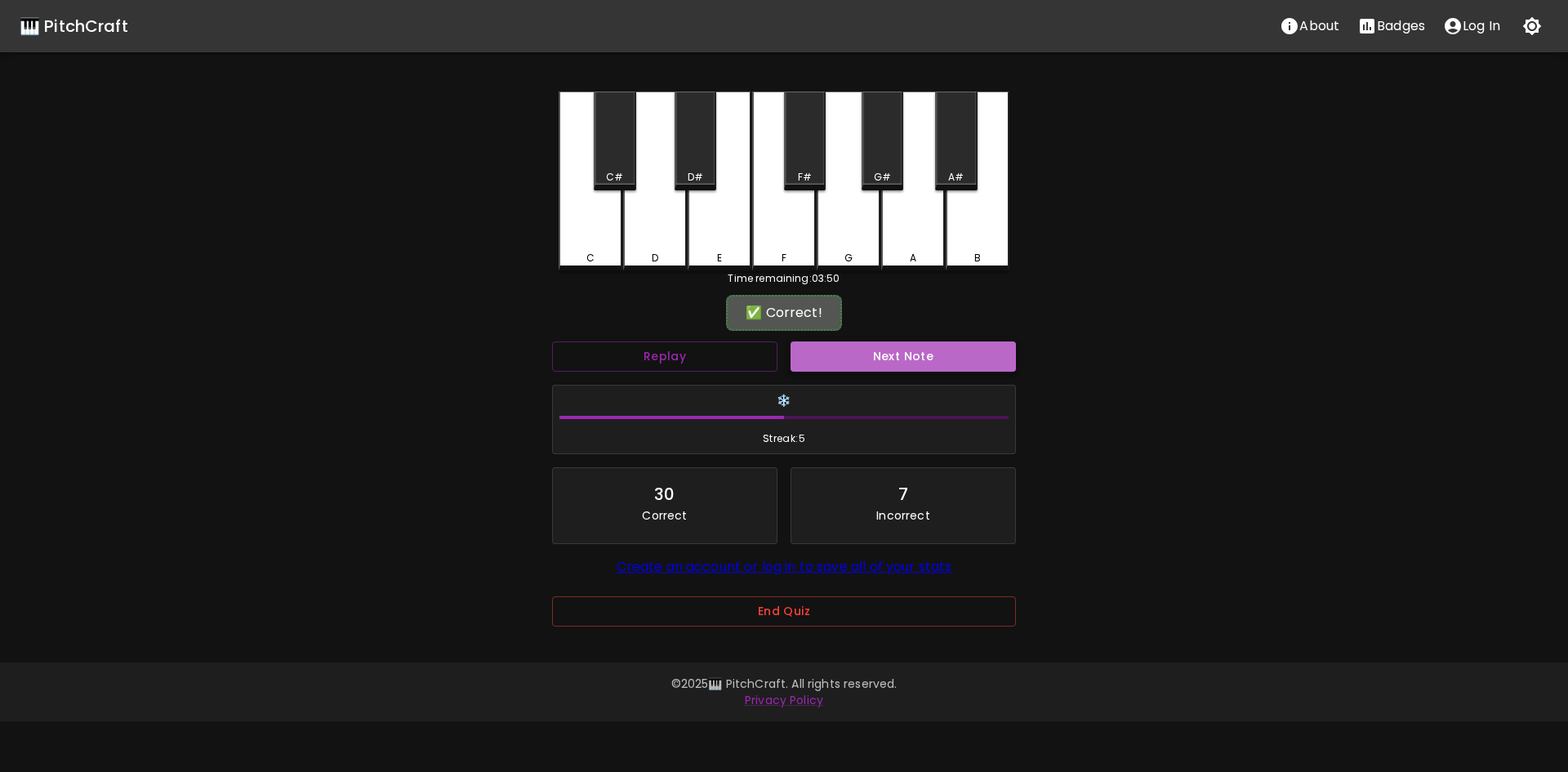
click at [960, 361] on button "Next Note" at bounding box center [903, 357] width 226 height 30
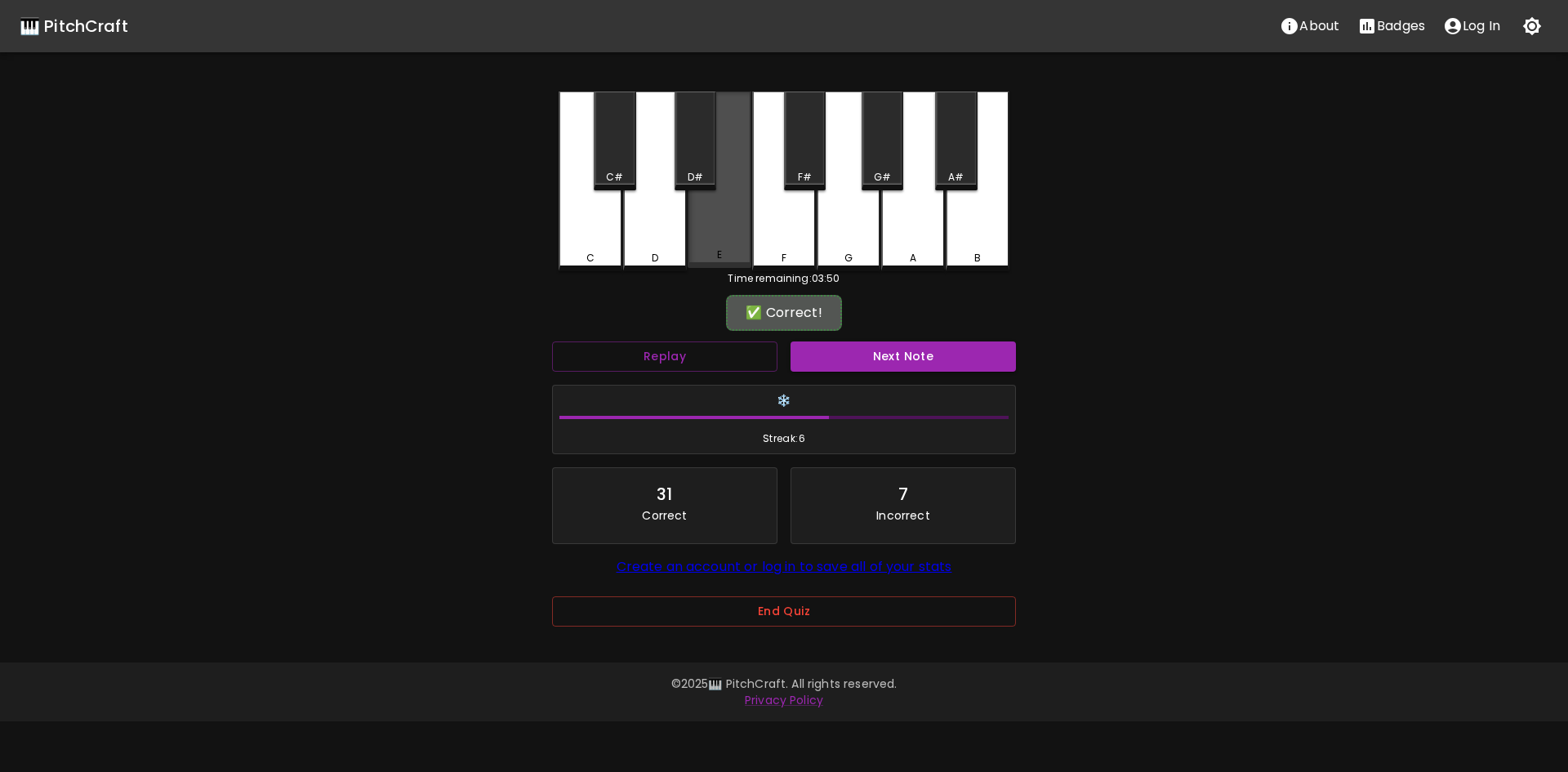
click at [721, 257] on div "E" at bounding box center [719, 254] width 5 height 14
click at [967, 365] on button "Next Note" at bounding box center [903, 357] width 226 height 30
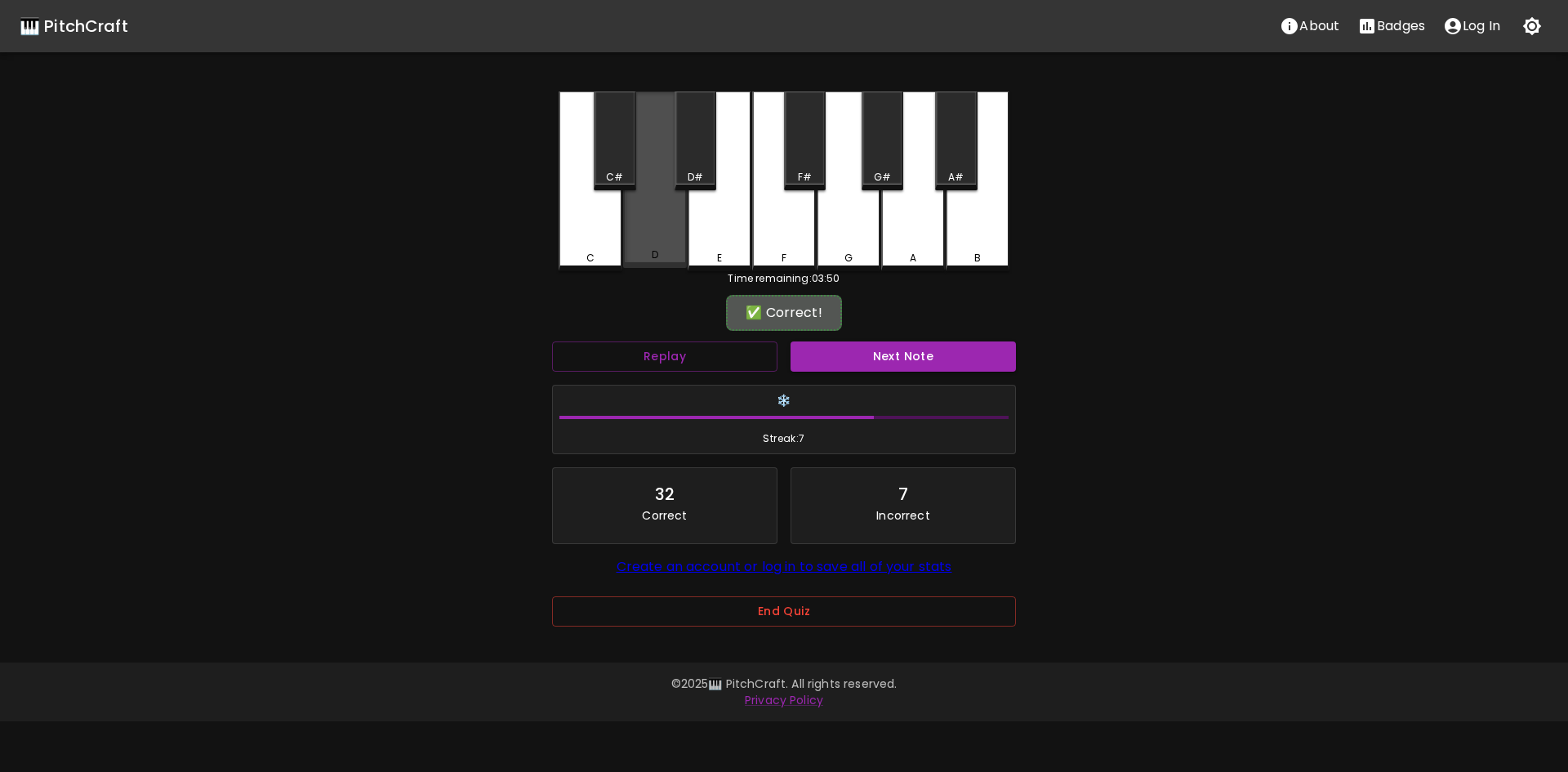
click at [629, 247] on div "D" at bounding box center [654, 179] width 64 height 176
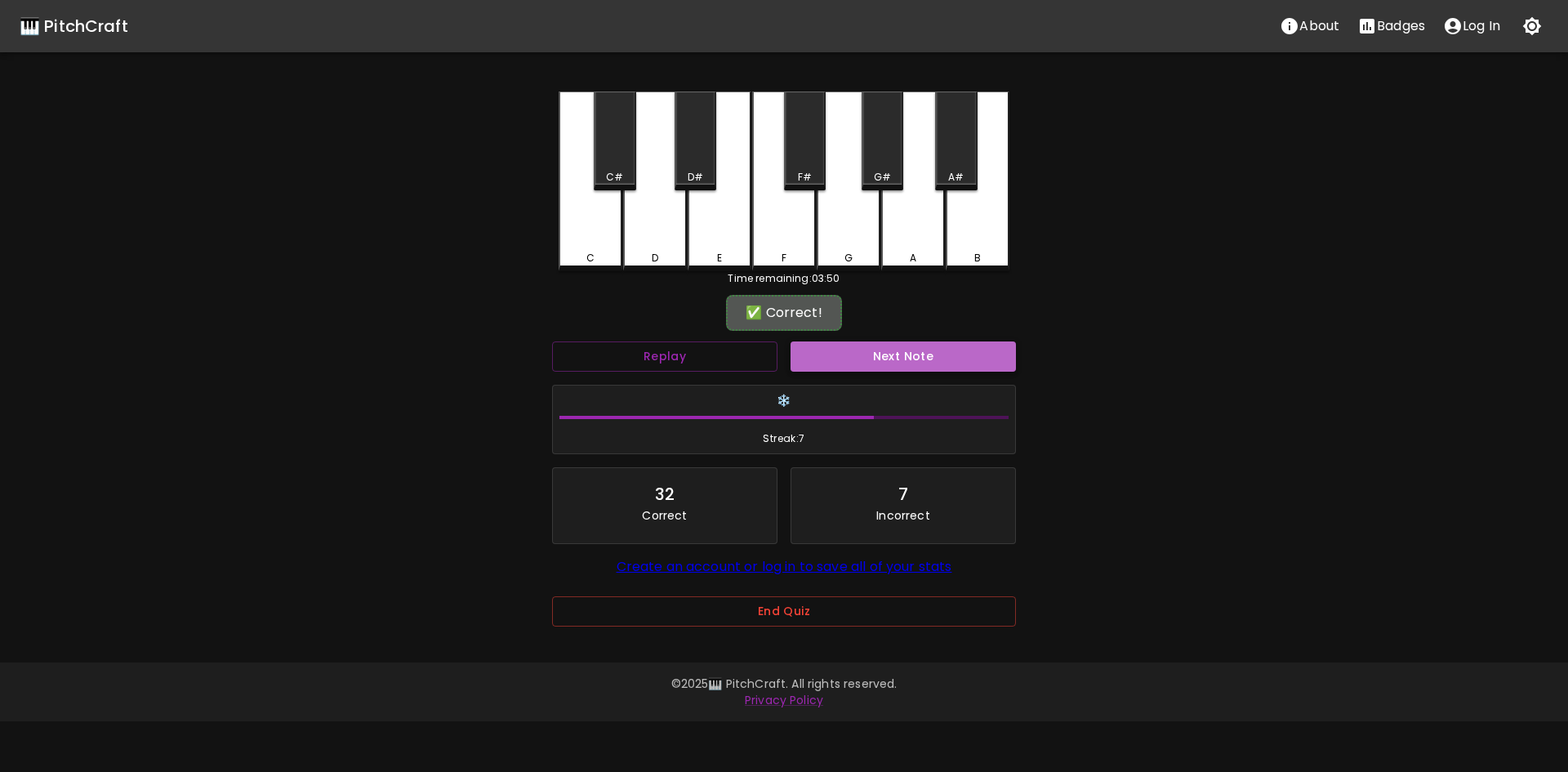
click at [930, 354] on button "Next Note" at bounding box center [903, 357] width 226 height 30
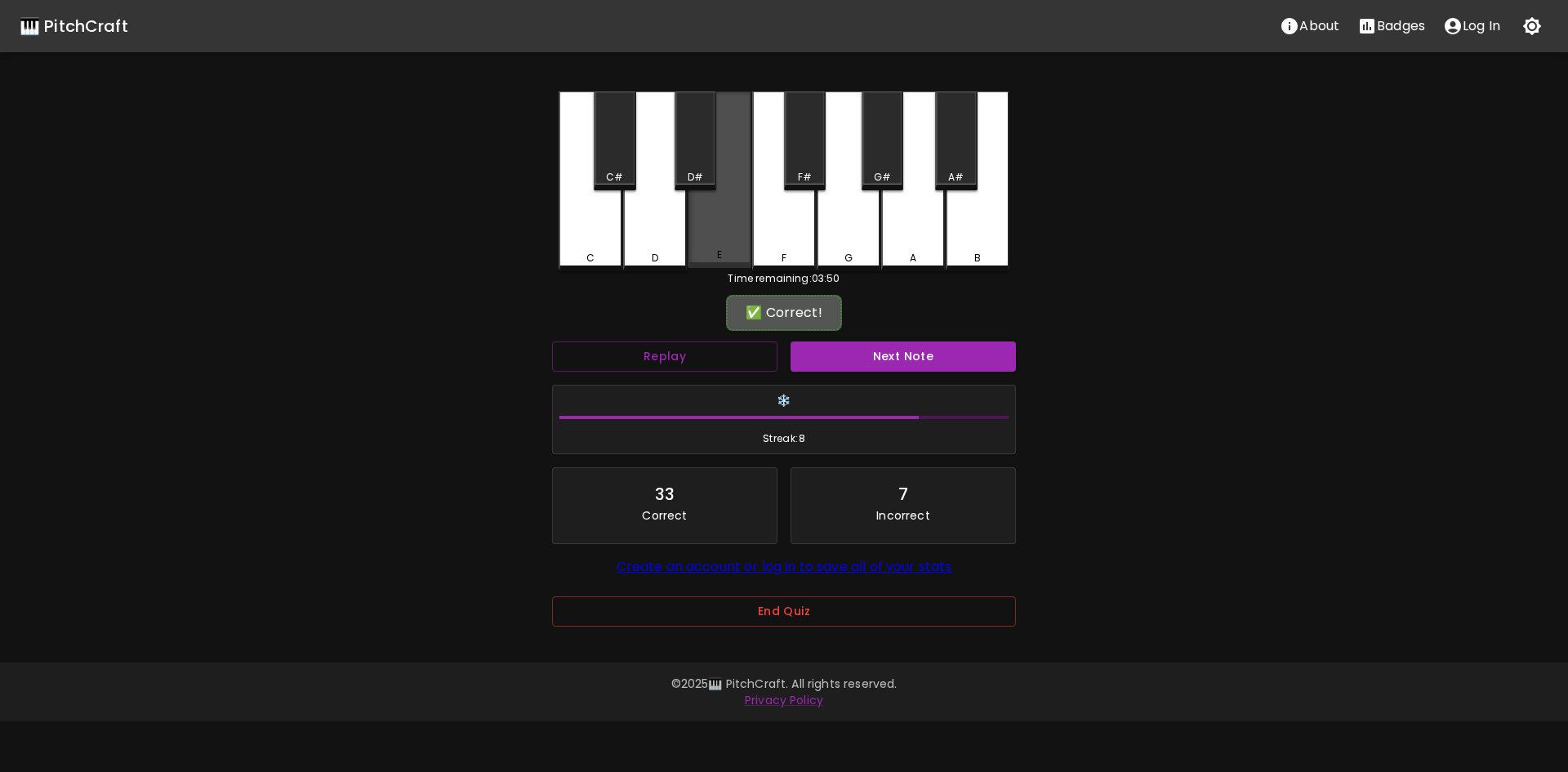
drag, startPoint x: 726, startPoint y: 239, endPoint x: 903, endPoint y: 324, distance: 196.4
click at [726, 239] on div "E" at bounding box center [719, 179] width 64 height 176
click at [911, 330] on div "✅ Correct!" at bounding box center [784, 312] width 464 height 41
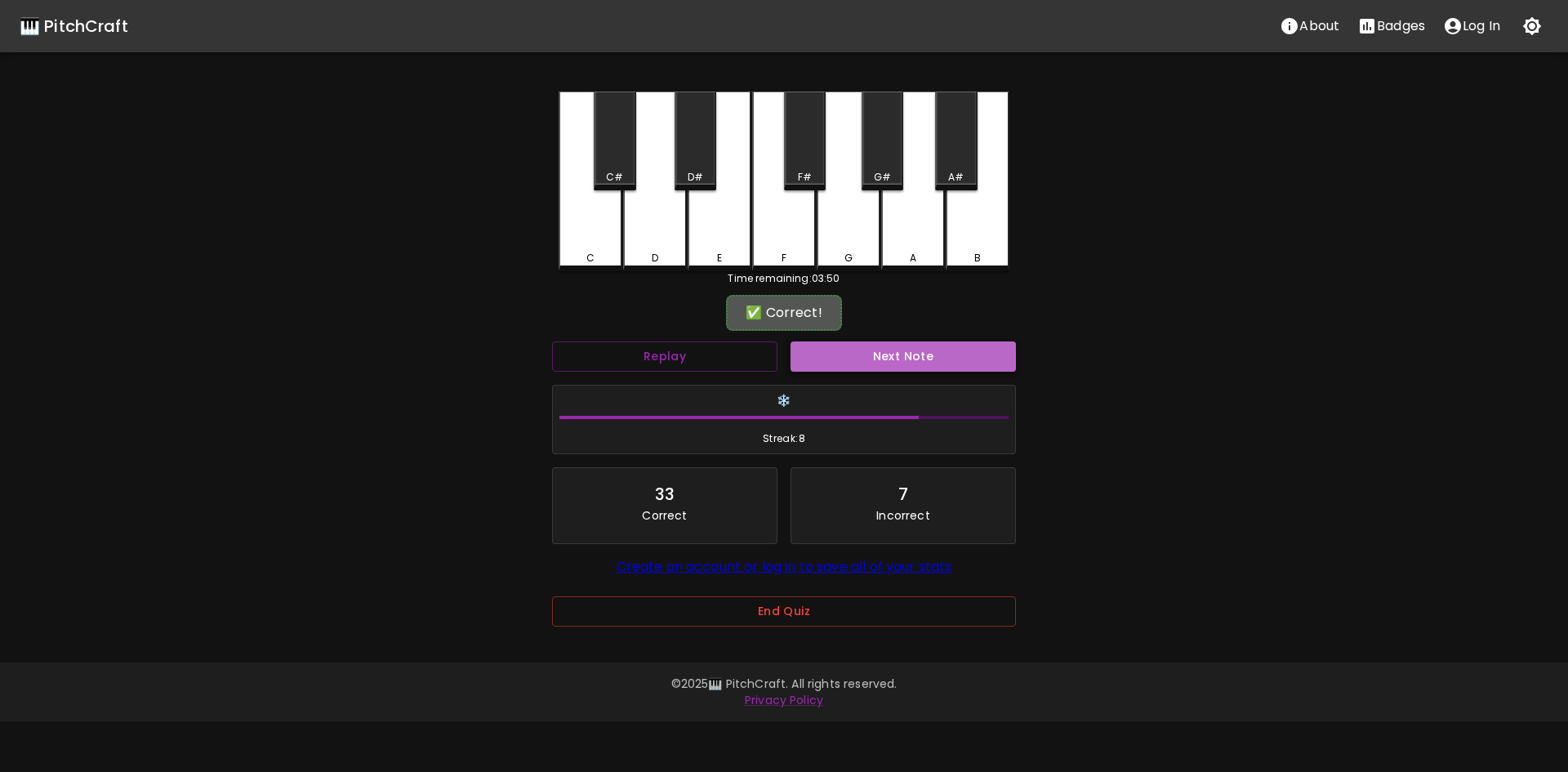
click at [917, 357] on button "Next Note" at bounding box center [903, 357] width 226 height 30
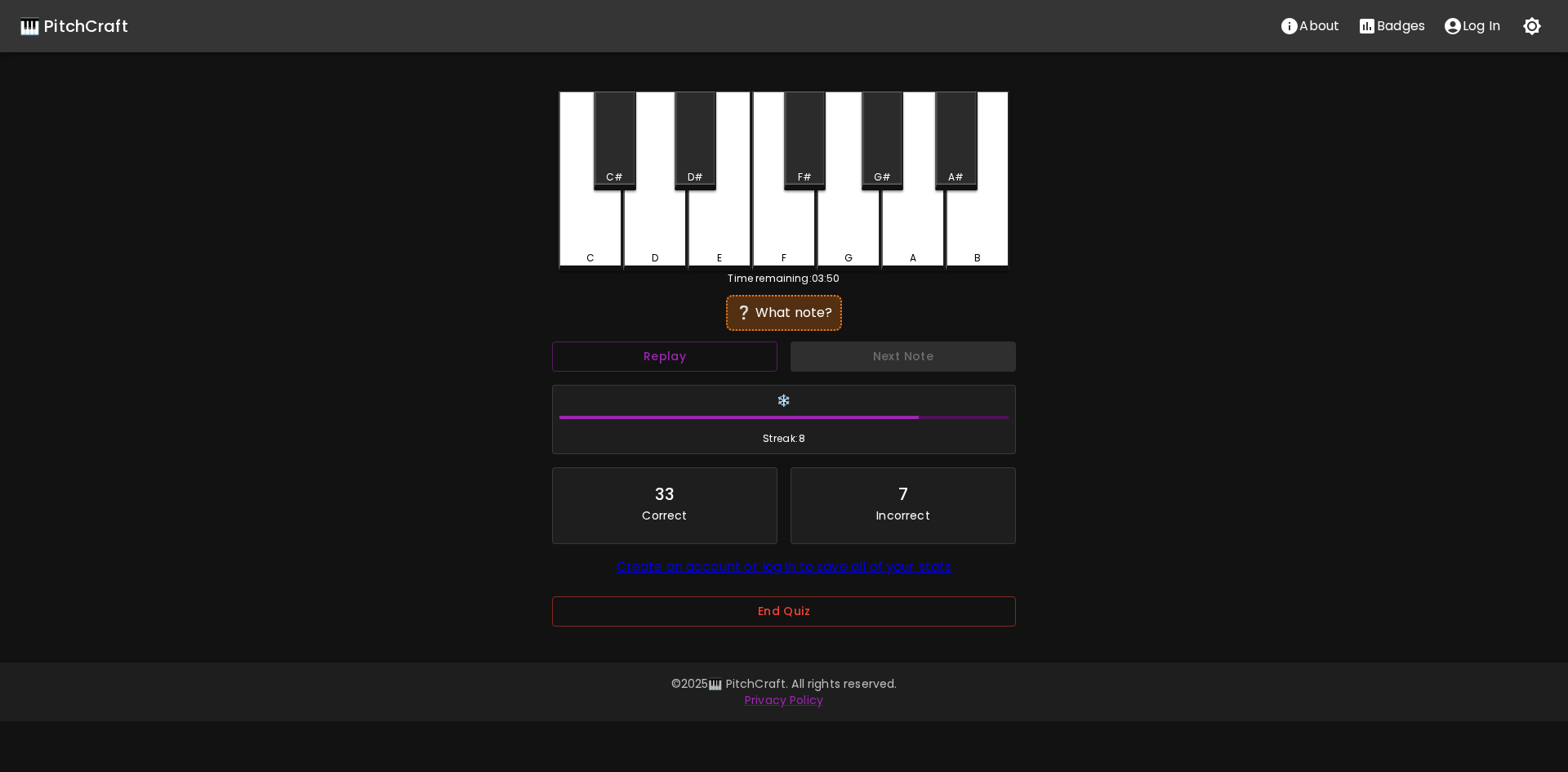
click at [772, 242] on div "F" at bounding box center [784, 181] width 64 height 180
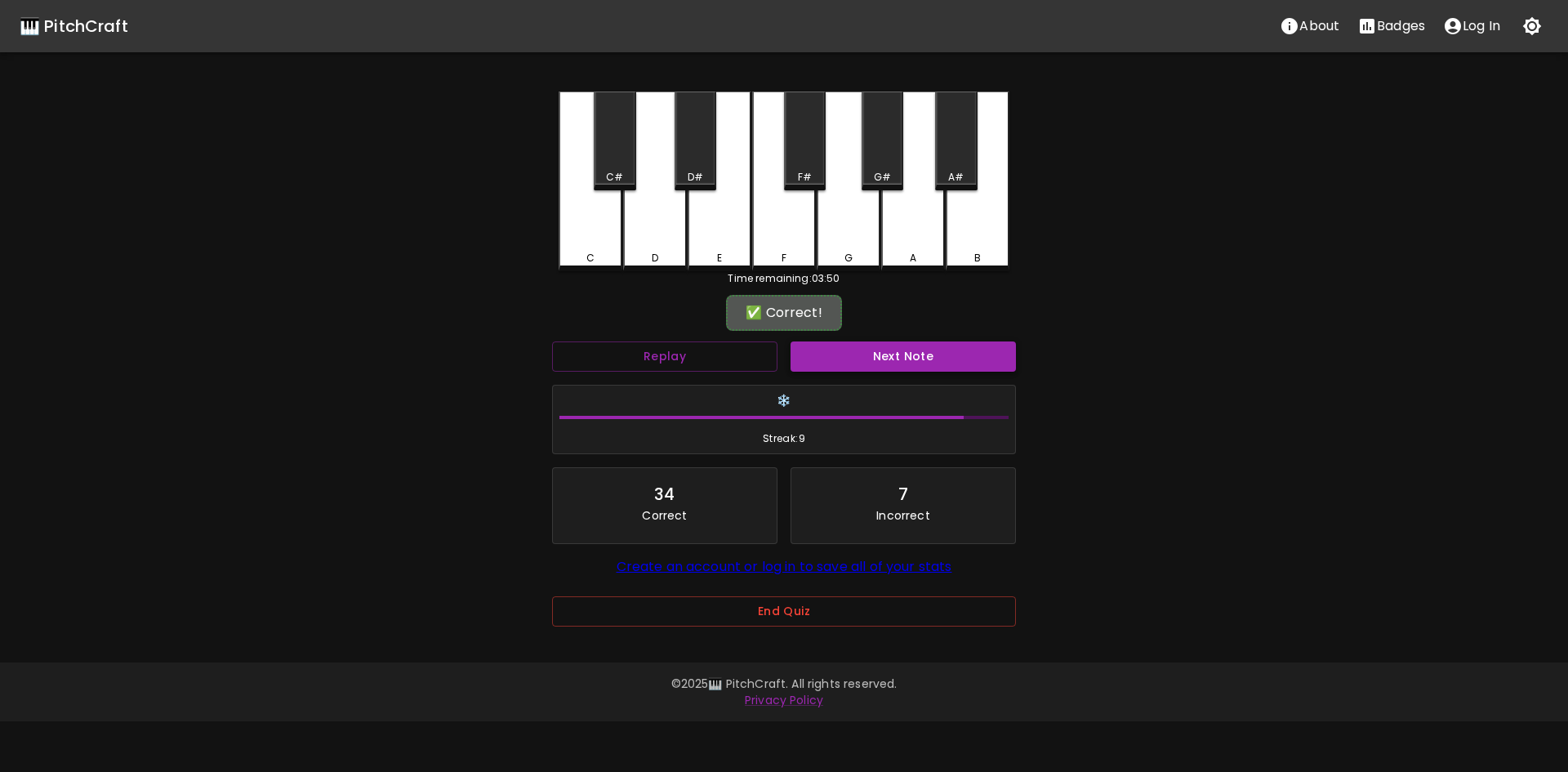
click at [903, 352] on button "Next Note" at bounding box center [903, 357] width 226 height 30
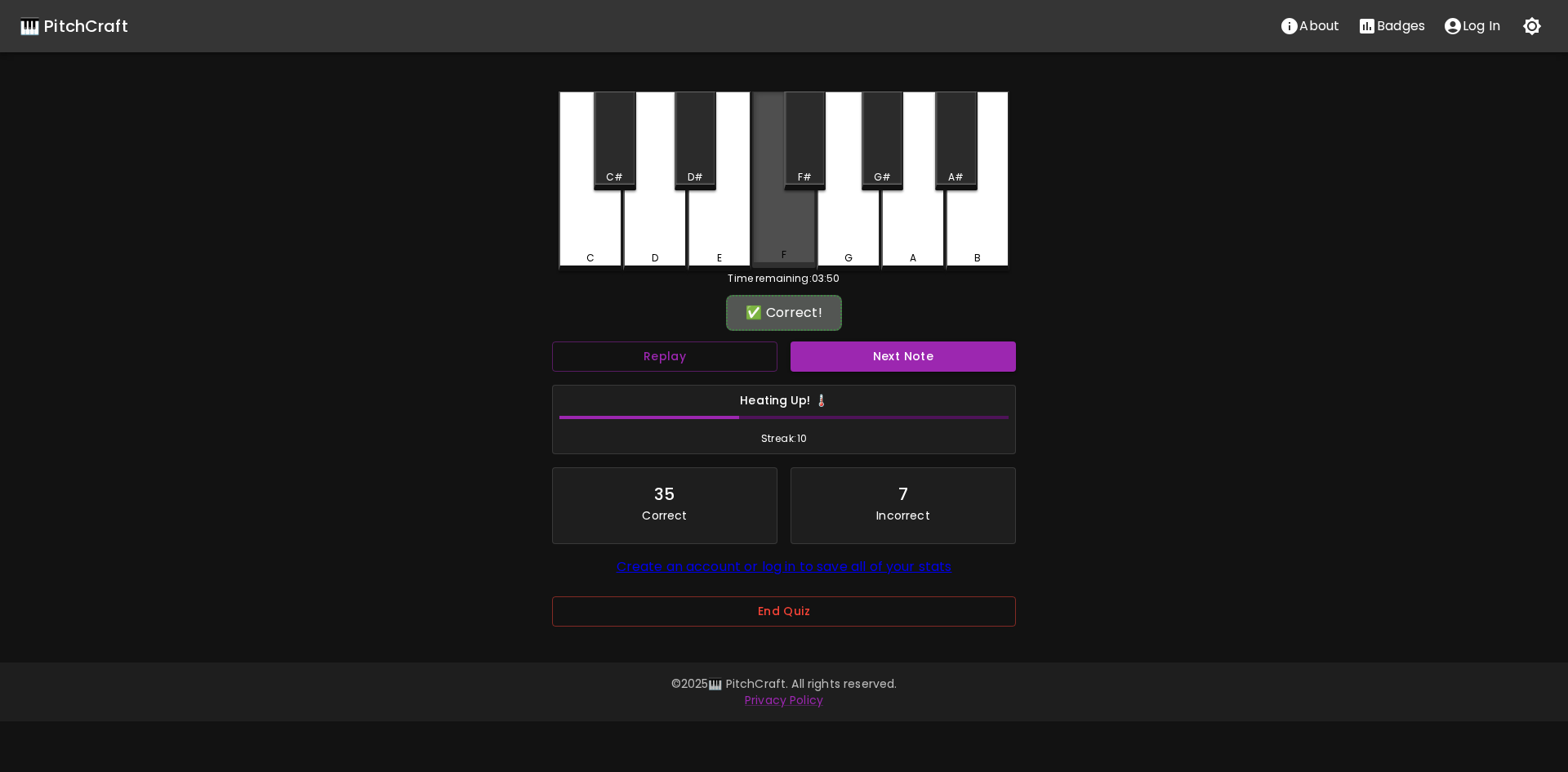
click at [779, 254] on div "F" at bounding box center [784, 254] width 60 height 14
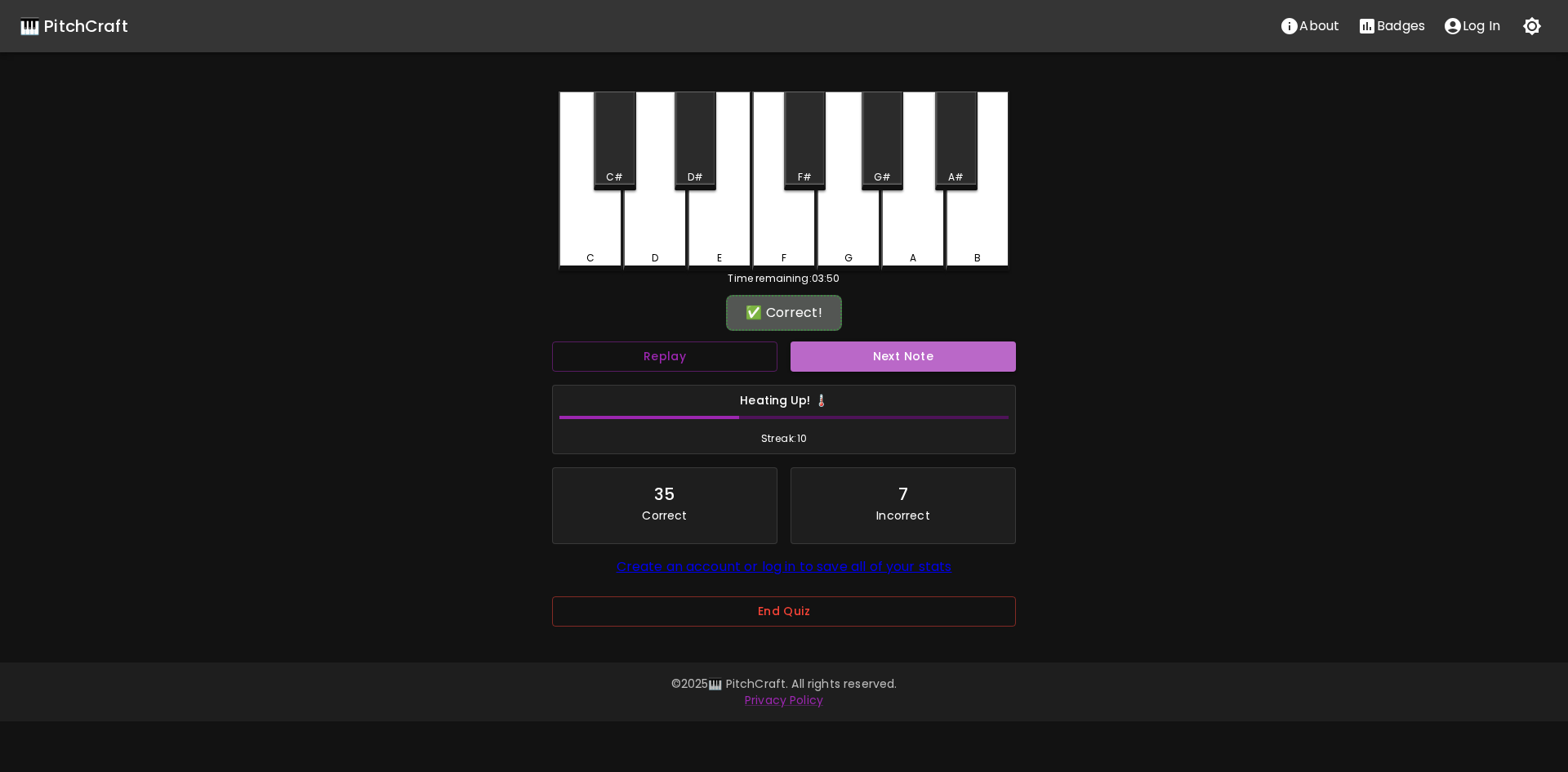
click at [961, 360] on button "Next Note" at bounding box center [903, 357] width 226 height 30
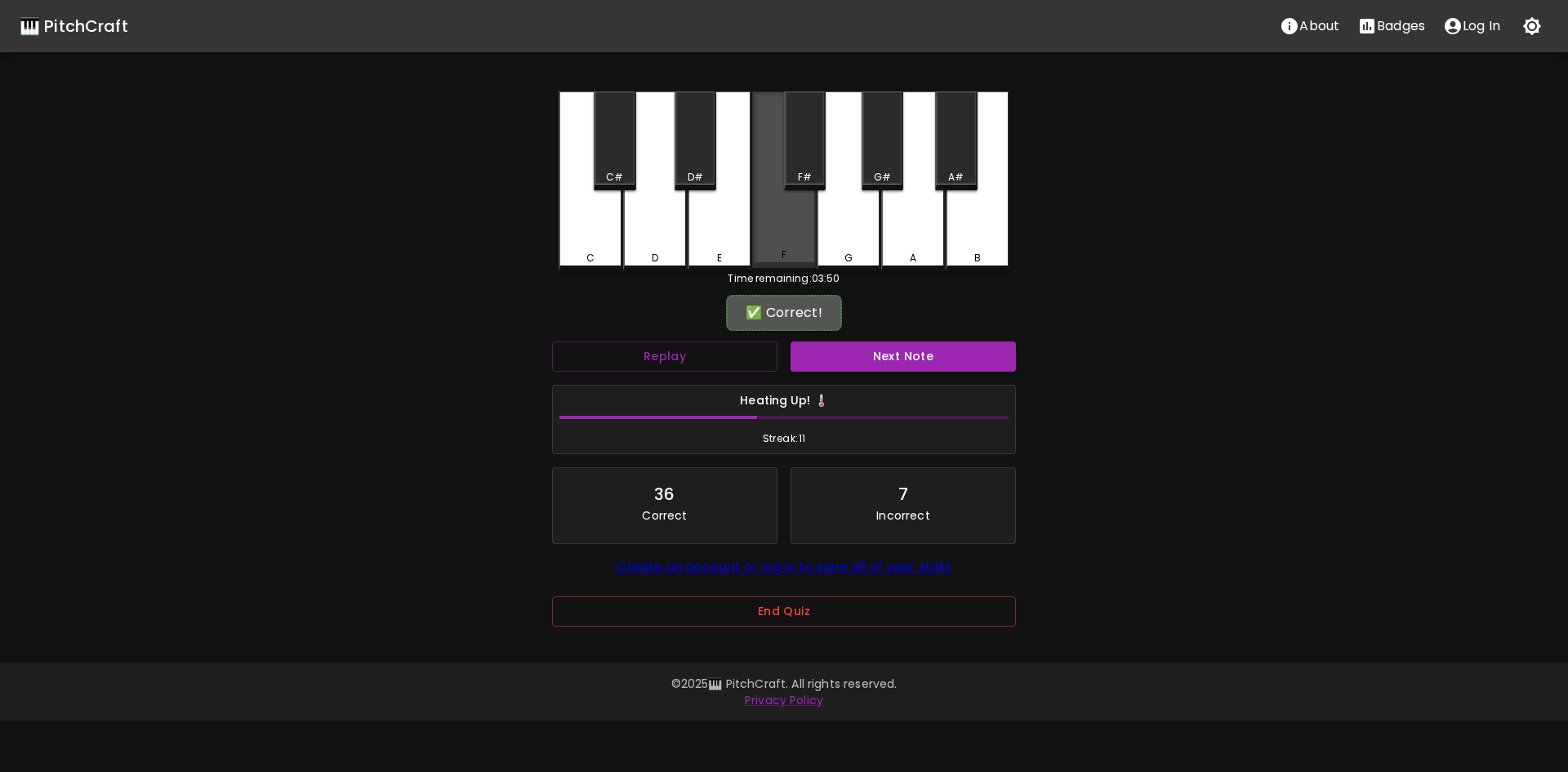
drag, startPoint x: 801, startPoint y: 247, endPoint x: 875, endPoint y: 320, distance: 103.9
click at [801, 247] on div "F" at bounding box center [784, 179] width 64 height 176
click at [919, 357] on button "Next Note" at bounding box center [903, 357] width 226 height 30
click at [795, 229] on div "F" at bounding box center [784, 179] width 64 height 176
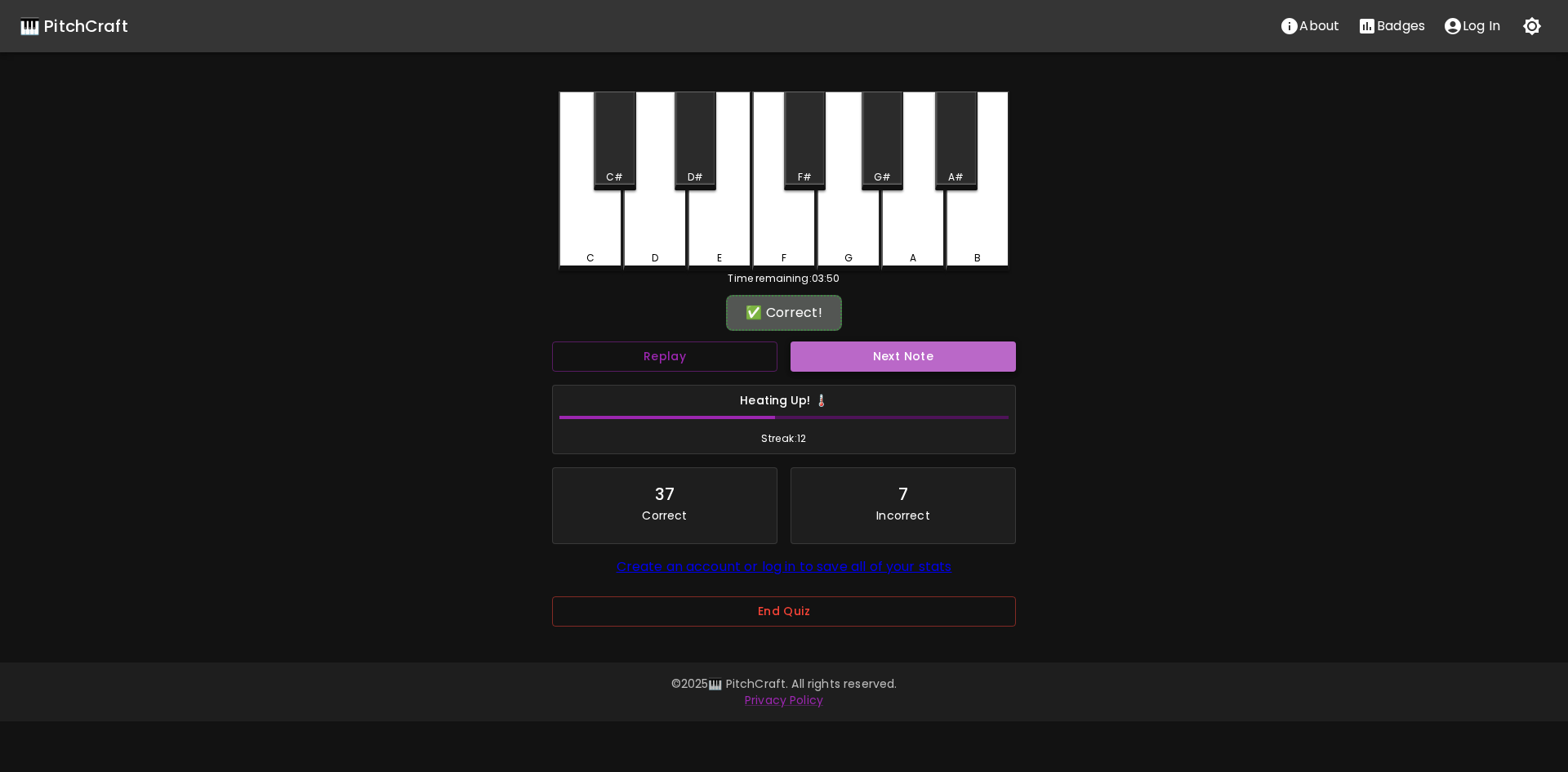
click at [913, 361] on button "Next Note" at bounding box center [903, 357] width 226 height 30
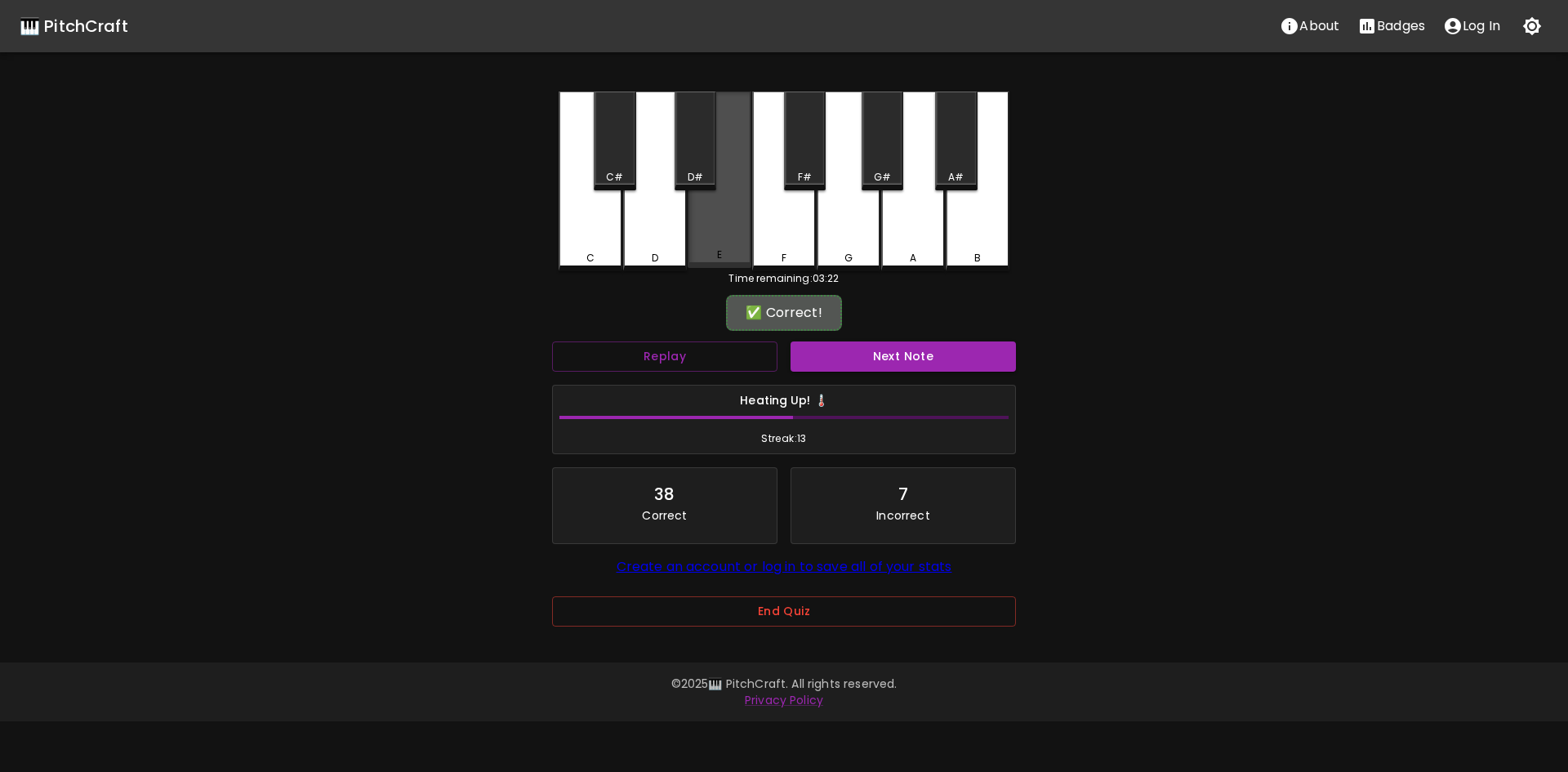
click at [727, 247] on div "E" at bounding box center [719, 179] width 64 height 176
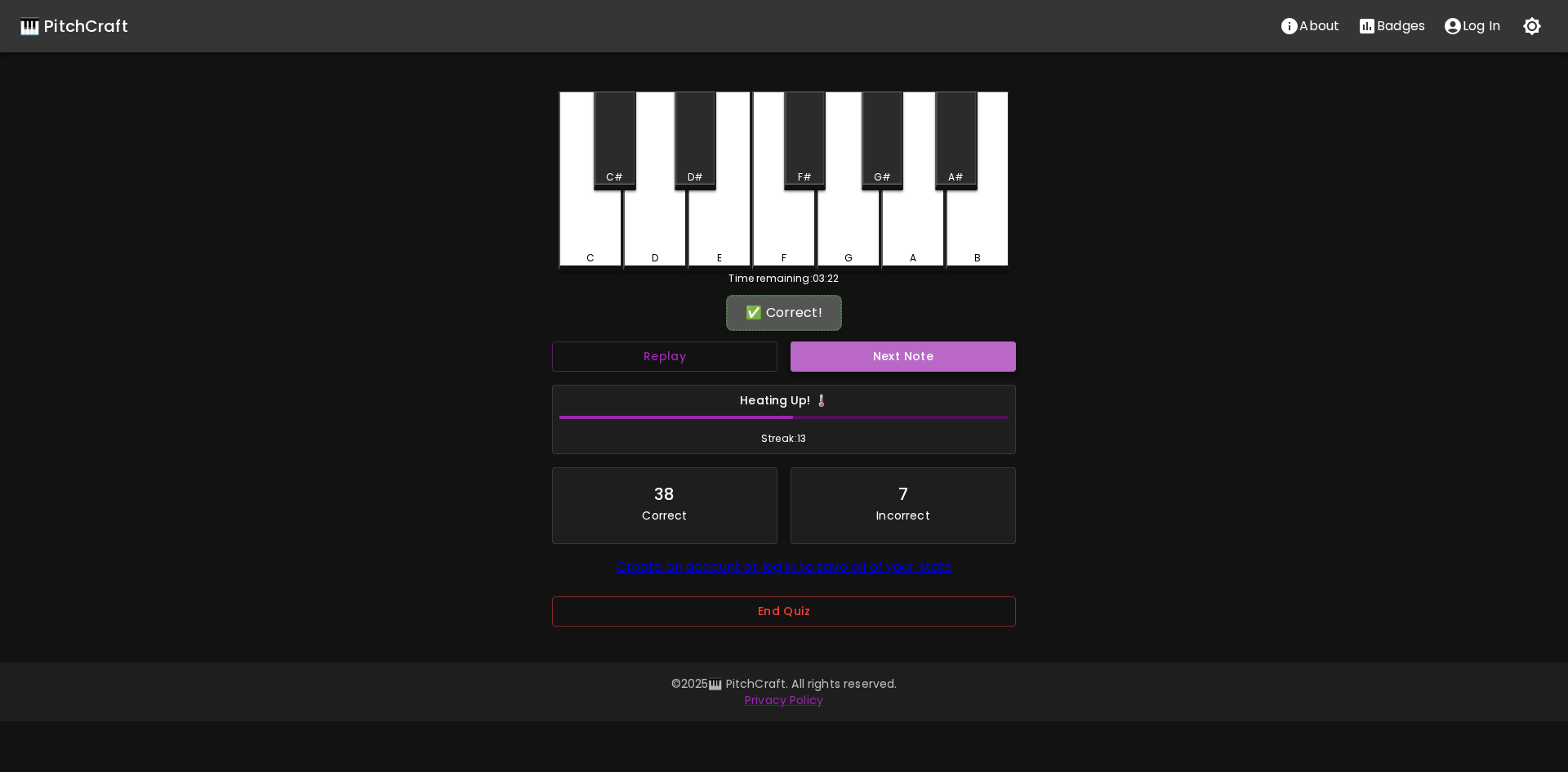
click at [901, 364] on button "Next Note" at bounding box center [903, 357] width 226 height 30
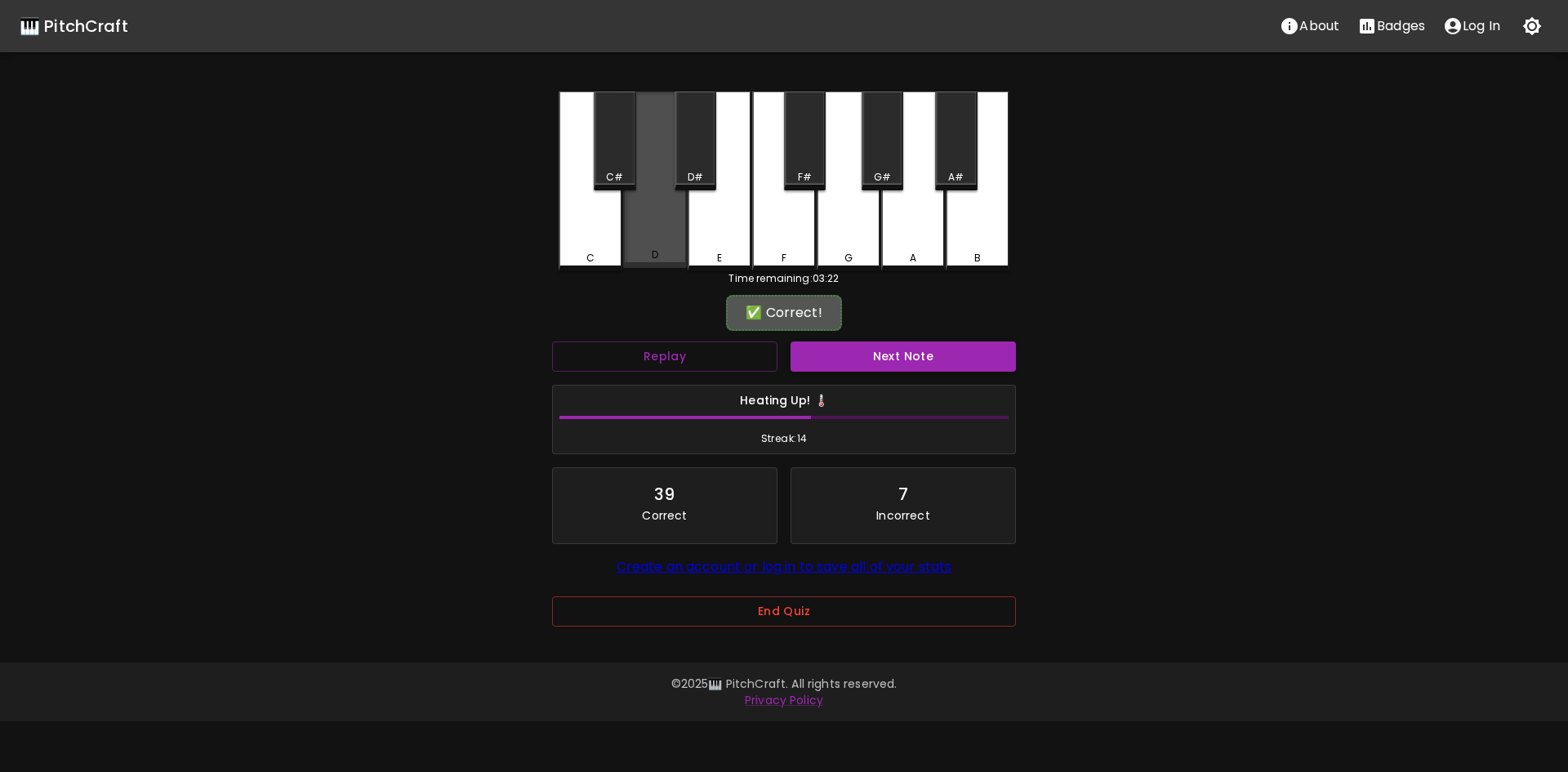
click at [650, 241] on div "D" at bounding box center [654, 179] width 64 height 176
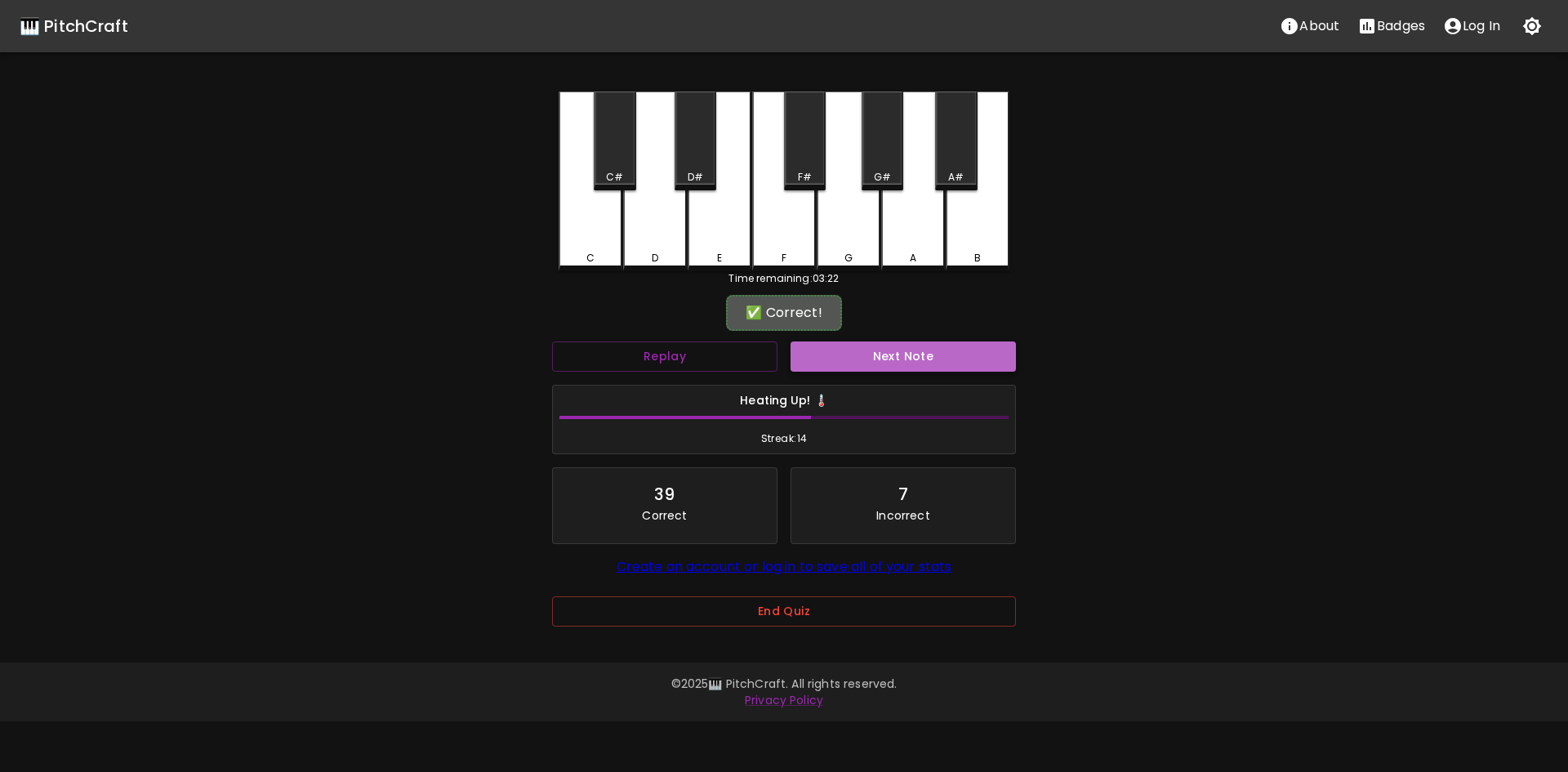
click at [887, 353] on button "Next Note" at bounding box center [903, 357] width 226 height 30
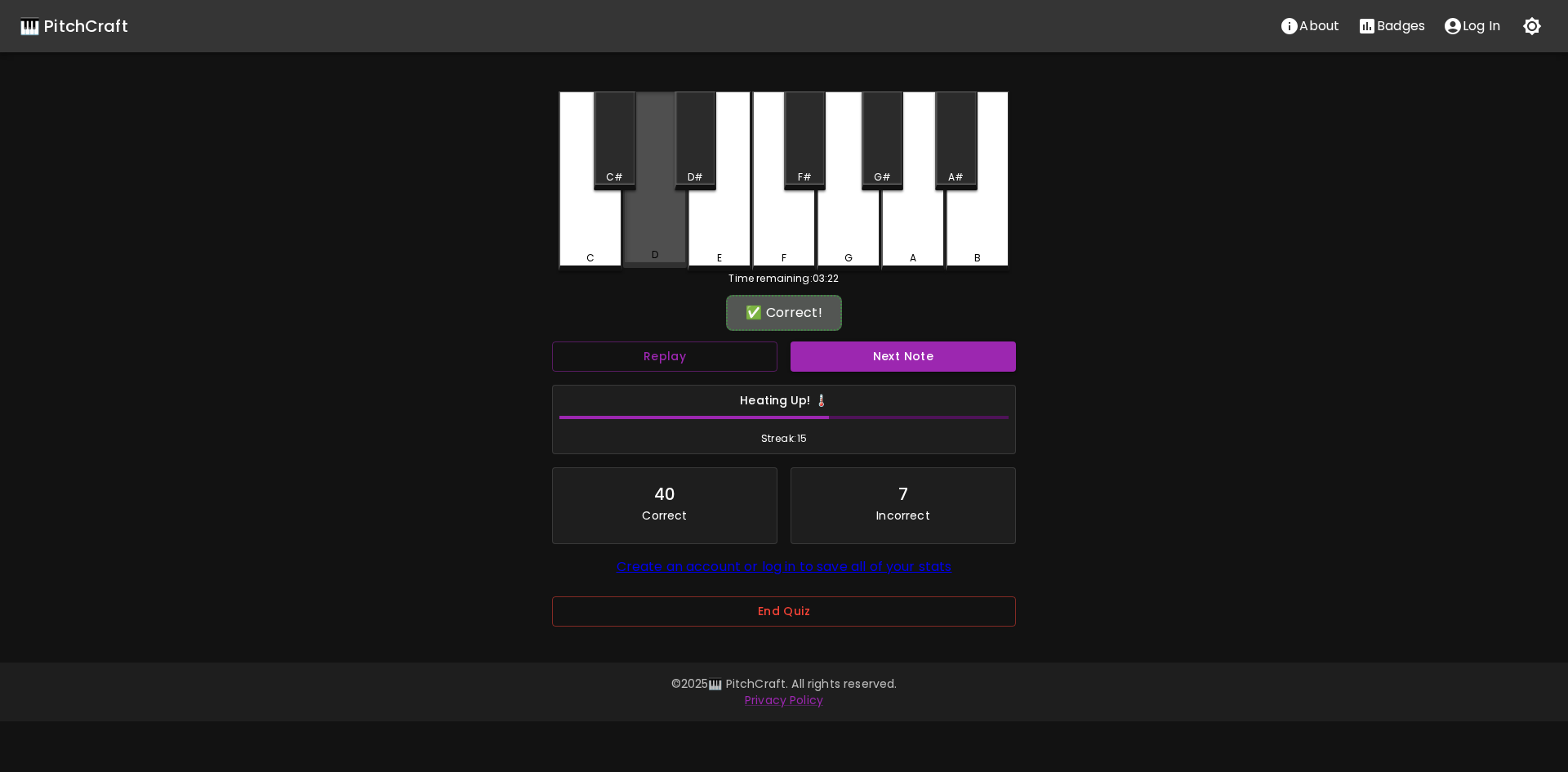
click at [657, 238] on div "D" at bounding box center [654, 179] width 64 height 176
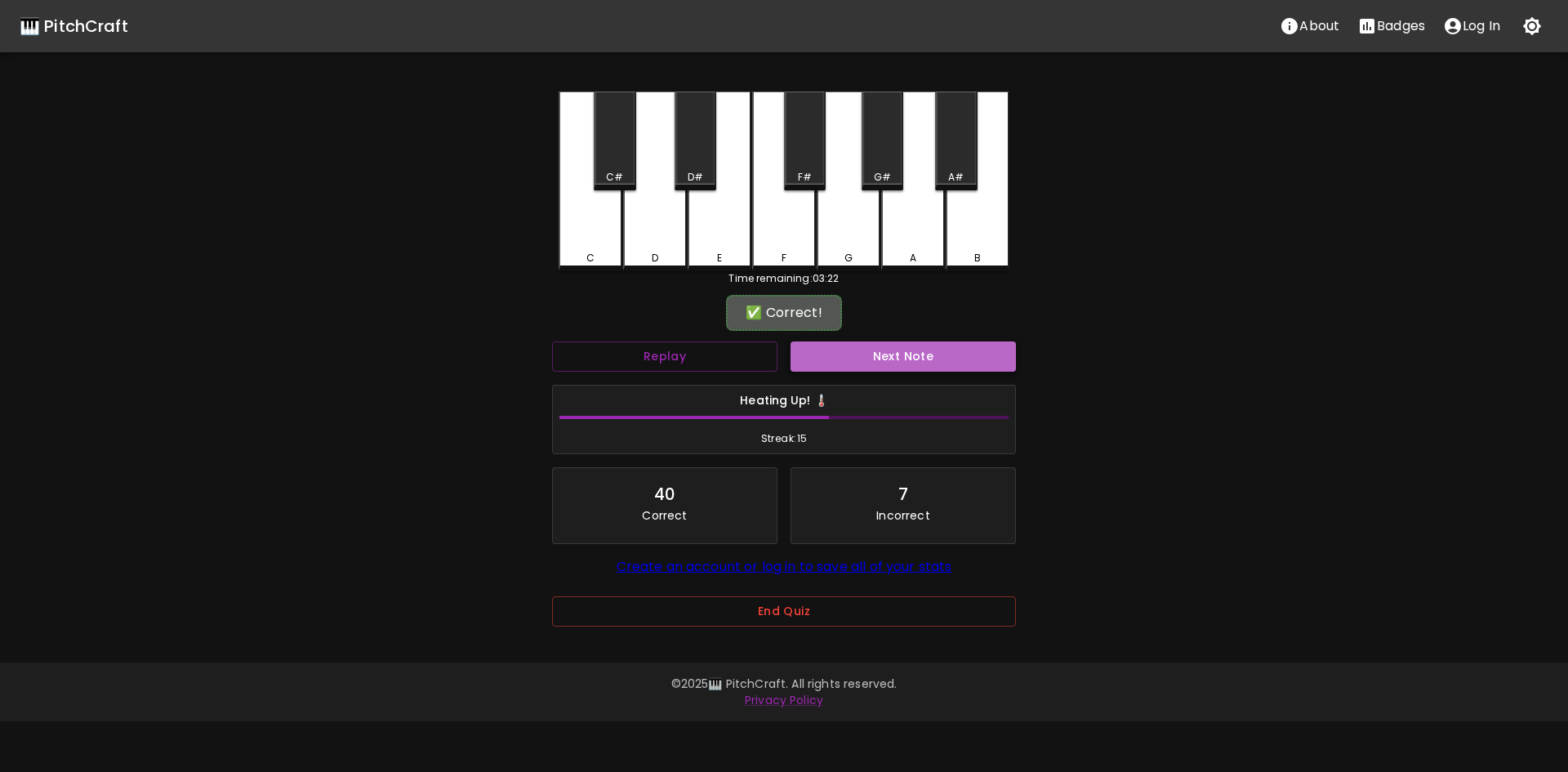
click at [907, 347] on button "Next Note" at bounding box center [903, 357] width 226 height 30
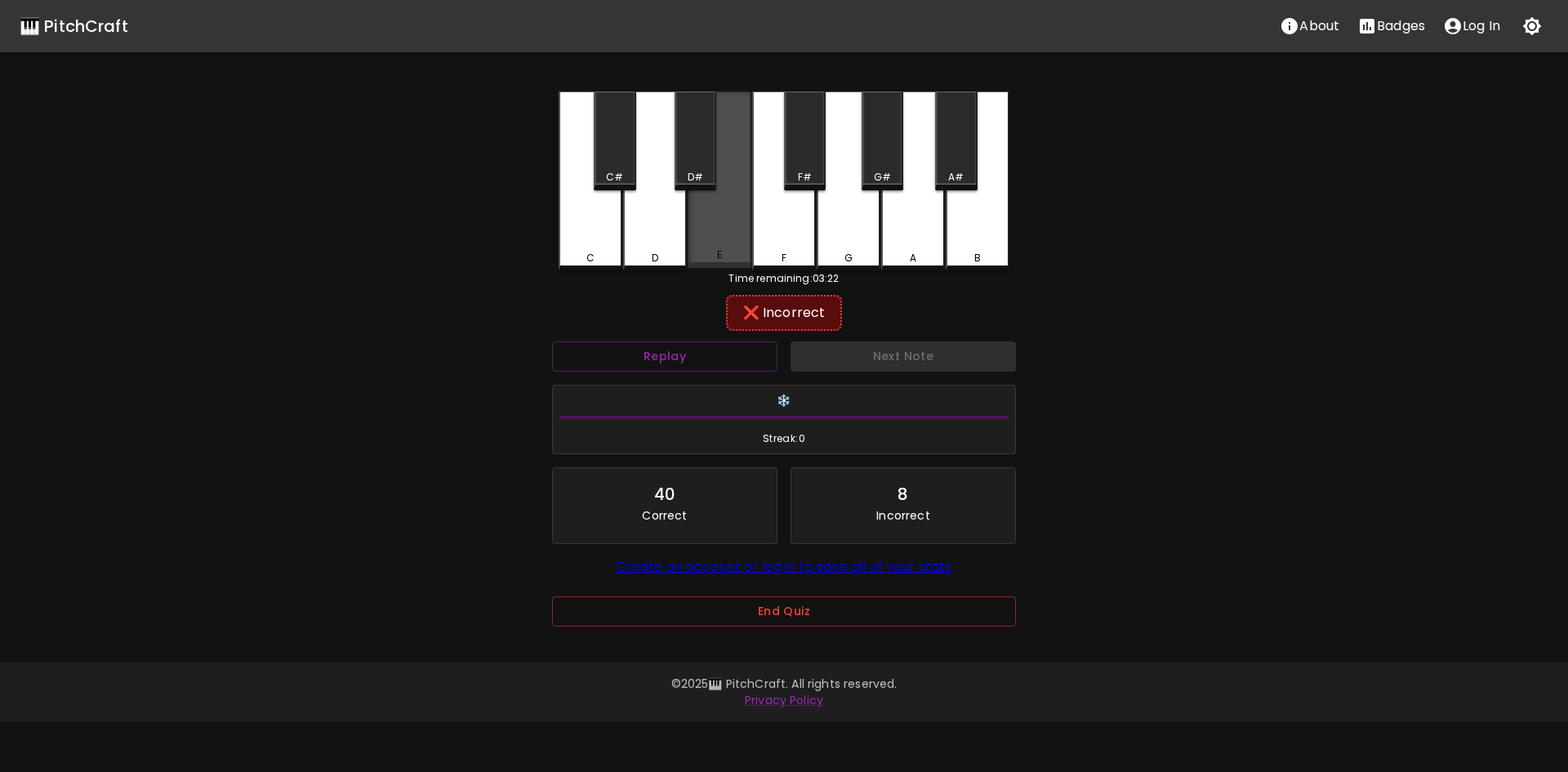
click at [730, 261] on div "E" at bounding box center [719, 254] width 60 height 14
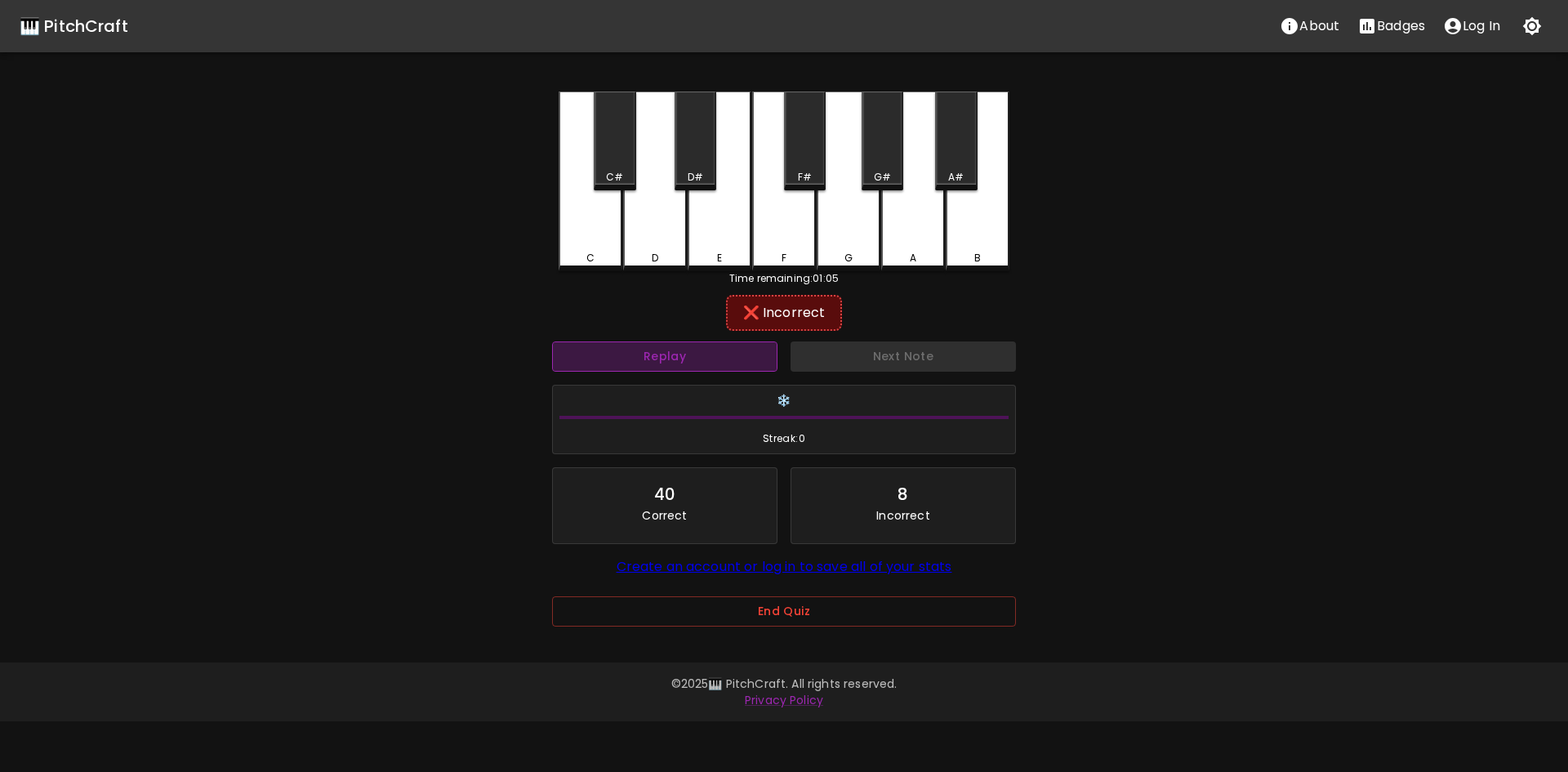
click at [644, 347] on button "Replay" at bounding box center [665, 357] width 226 height 30
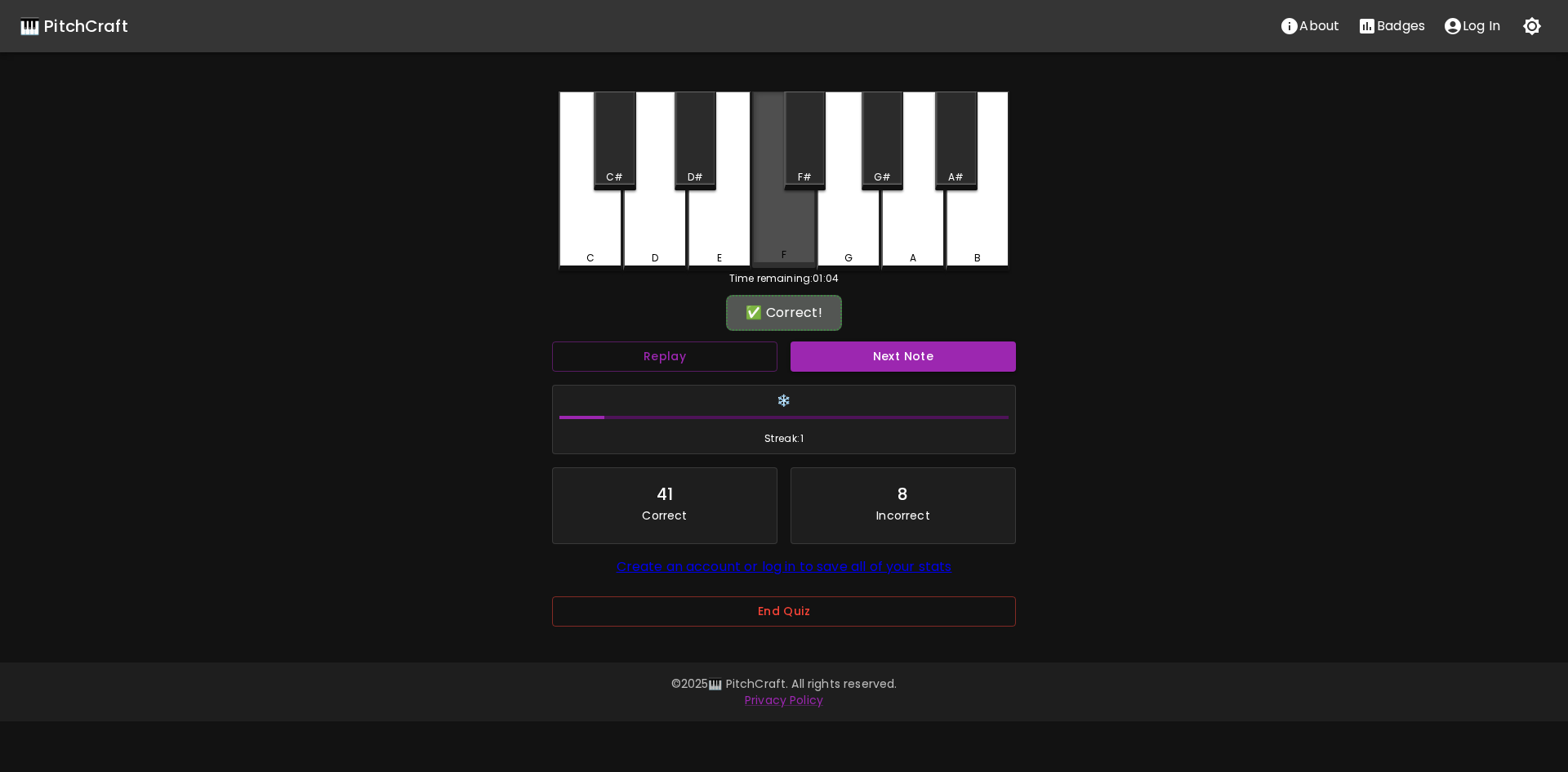
click at [772, 215] on div "F" at bounding box center [784, 179] width 64 height 176
click at [927, 336] on div "Next Note" at bounding box center [903, 356] width 238 height 43
click at [923, 352] on button "Next Note" at bounding box center [903, 357] width 226 height 30
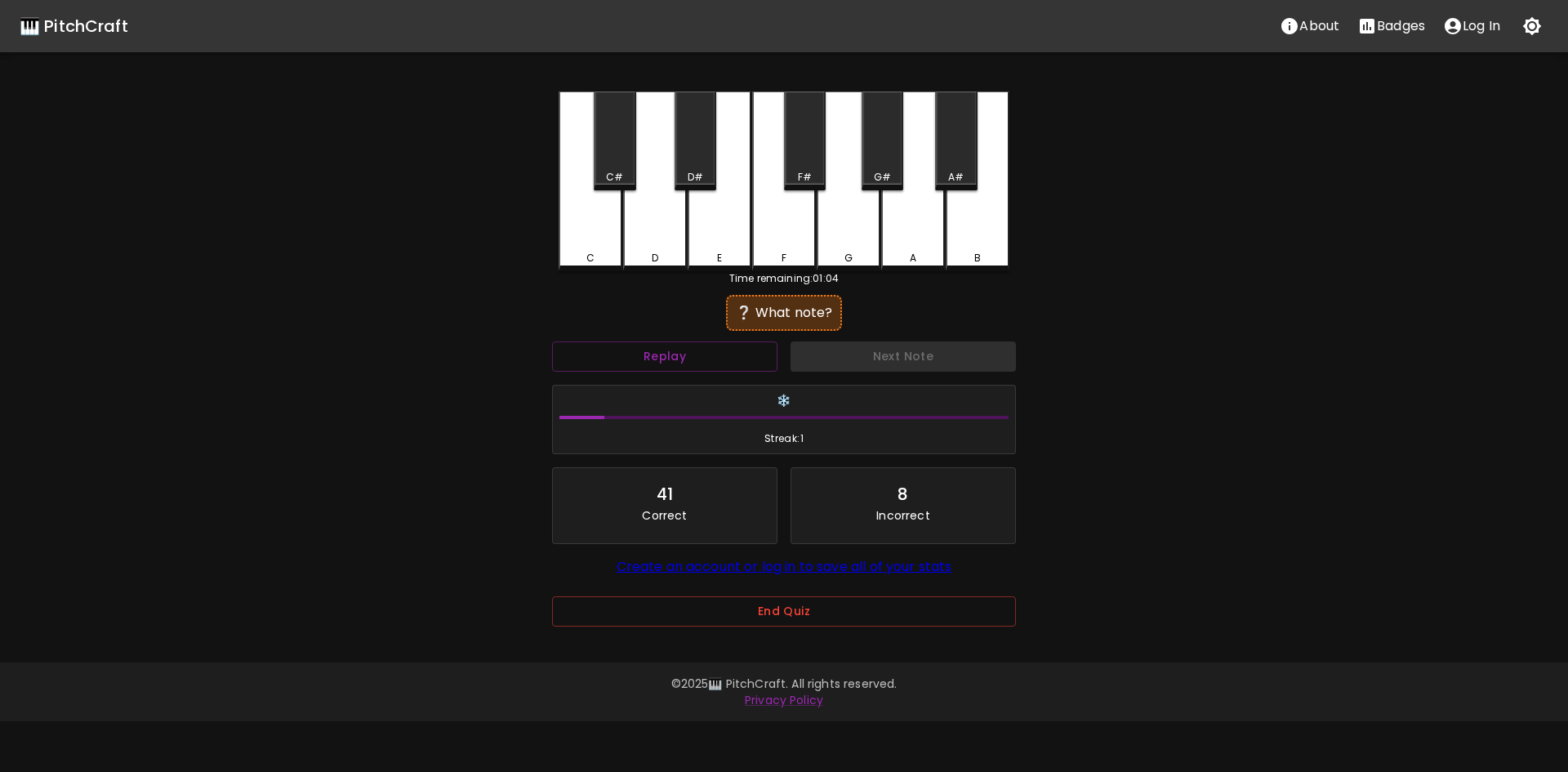
click at [769, 199] on div "F" at bounding box center [784, 181] width 64 height 180
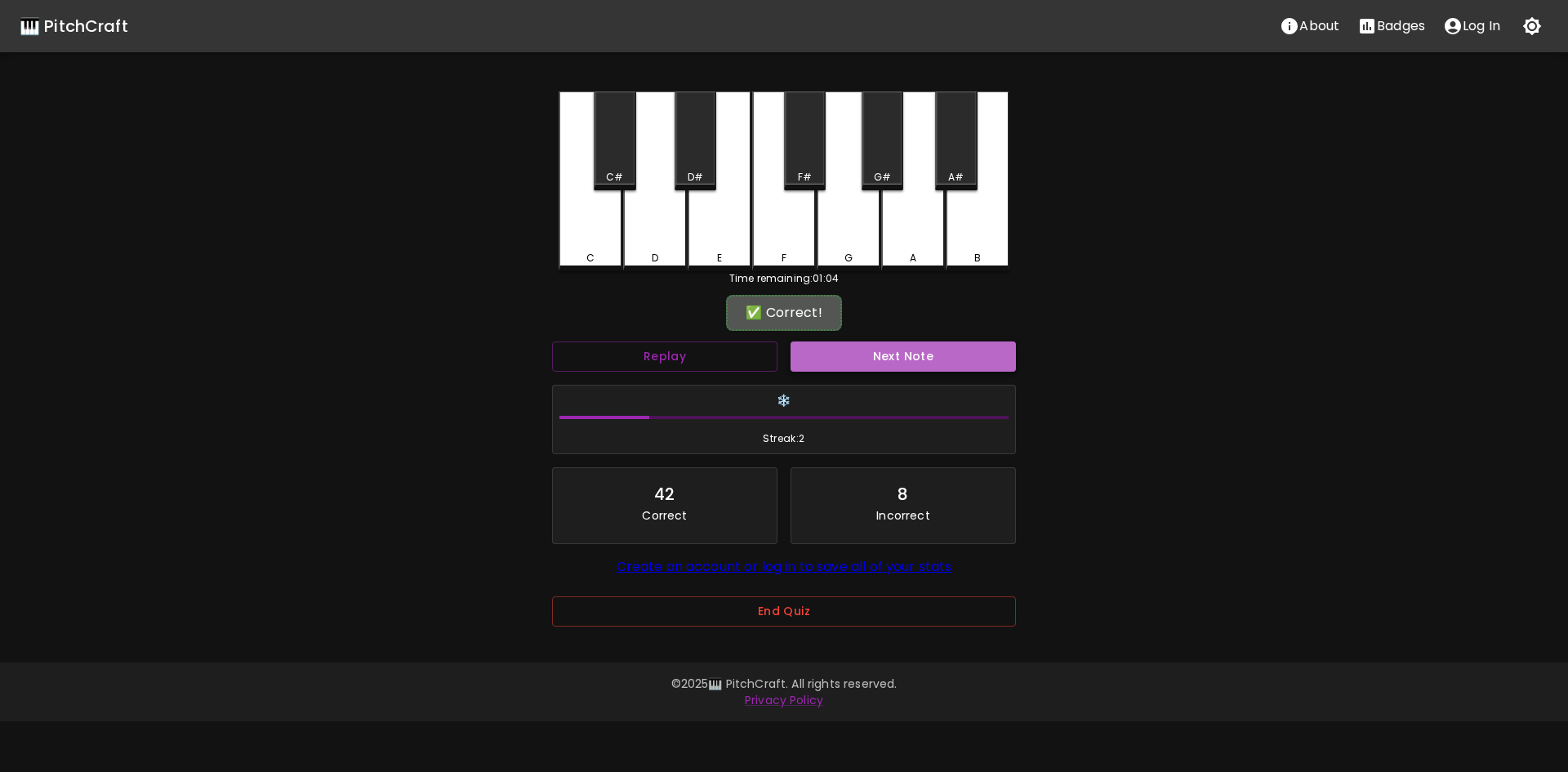
click at [900, 367] on button "Next Note" at bounding box center [903, 357] width 226 height 30
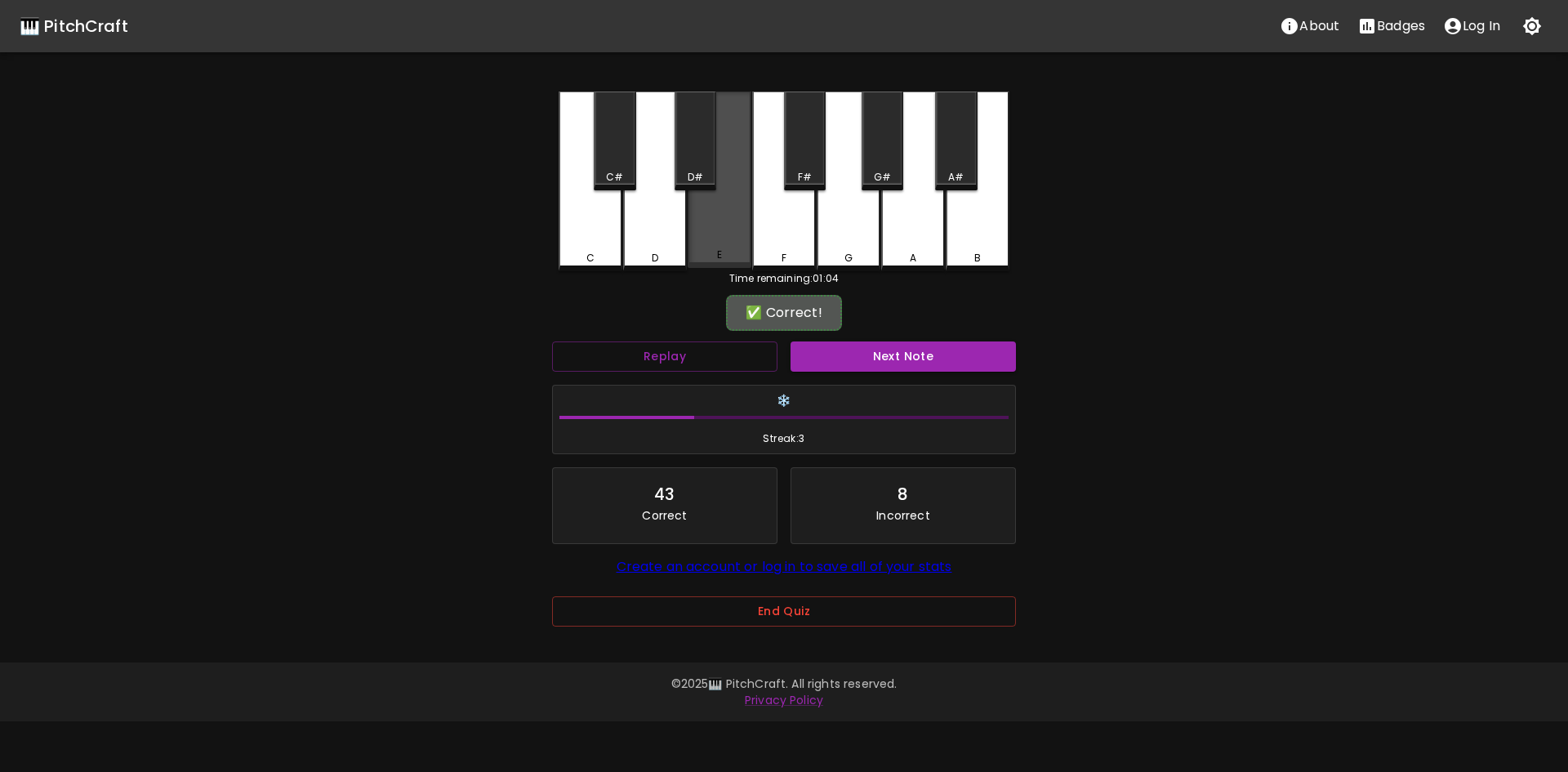
click at [746, 249] on div "E" at bounding box center [719, 179] width 64 height 176
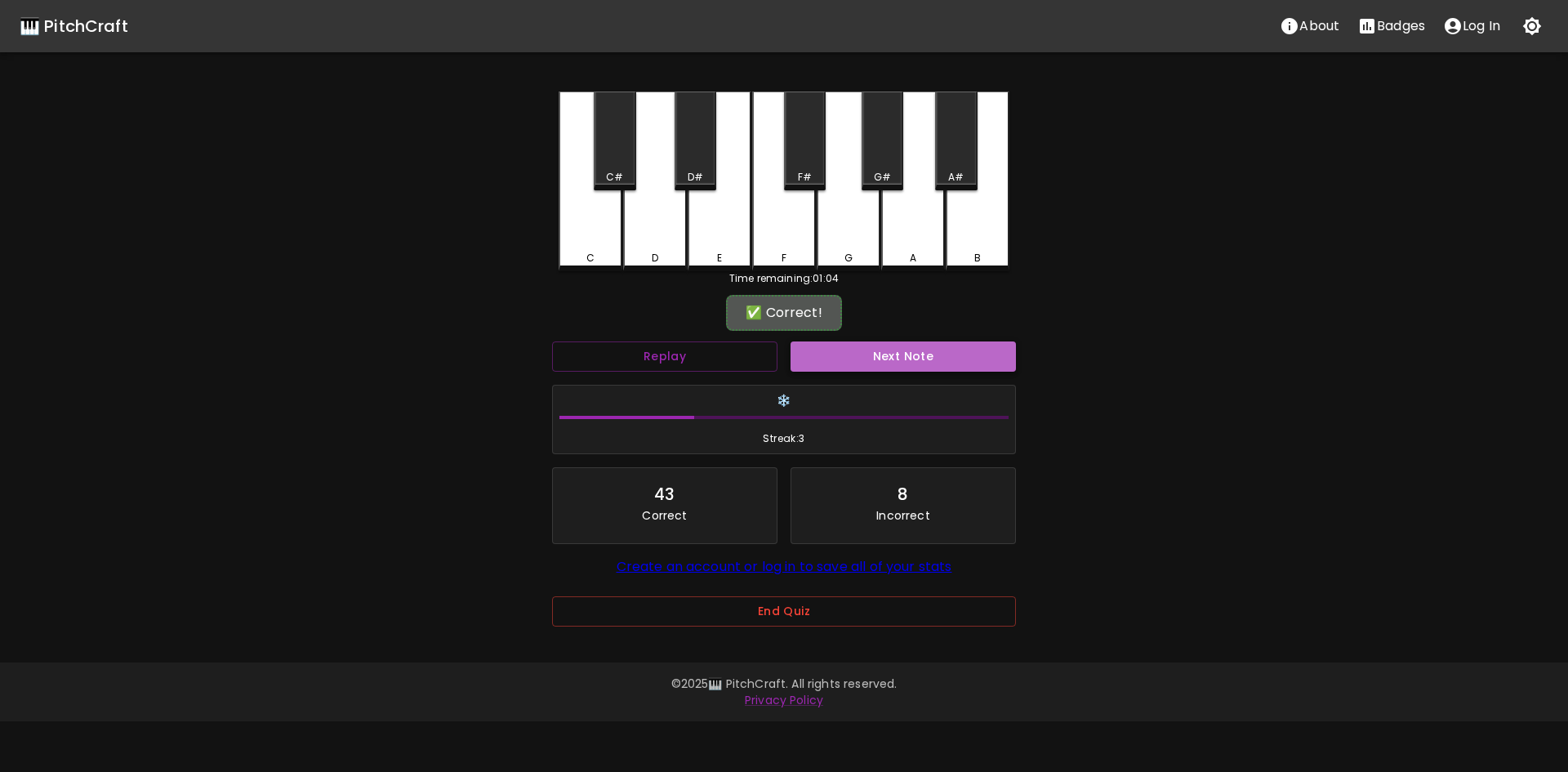
click at [900, 355] on button "Next Note" at bounding box center [903, 357] width 226 height 30
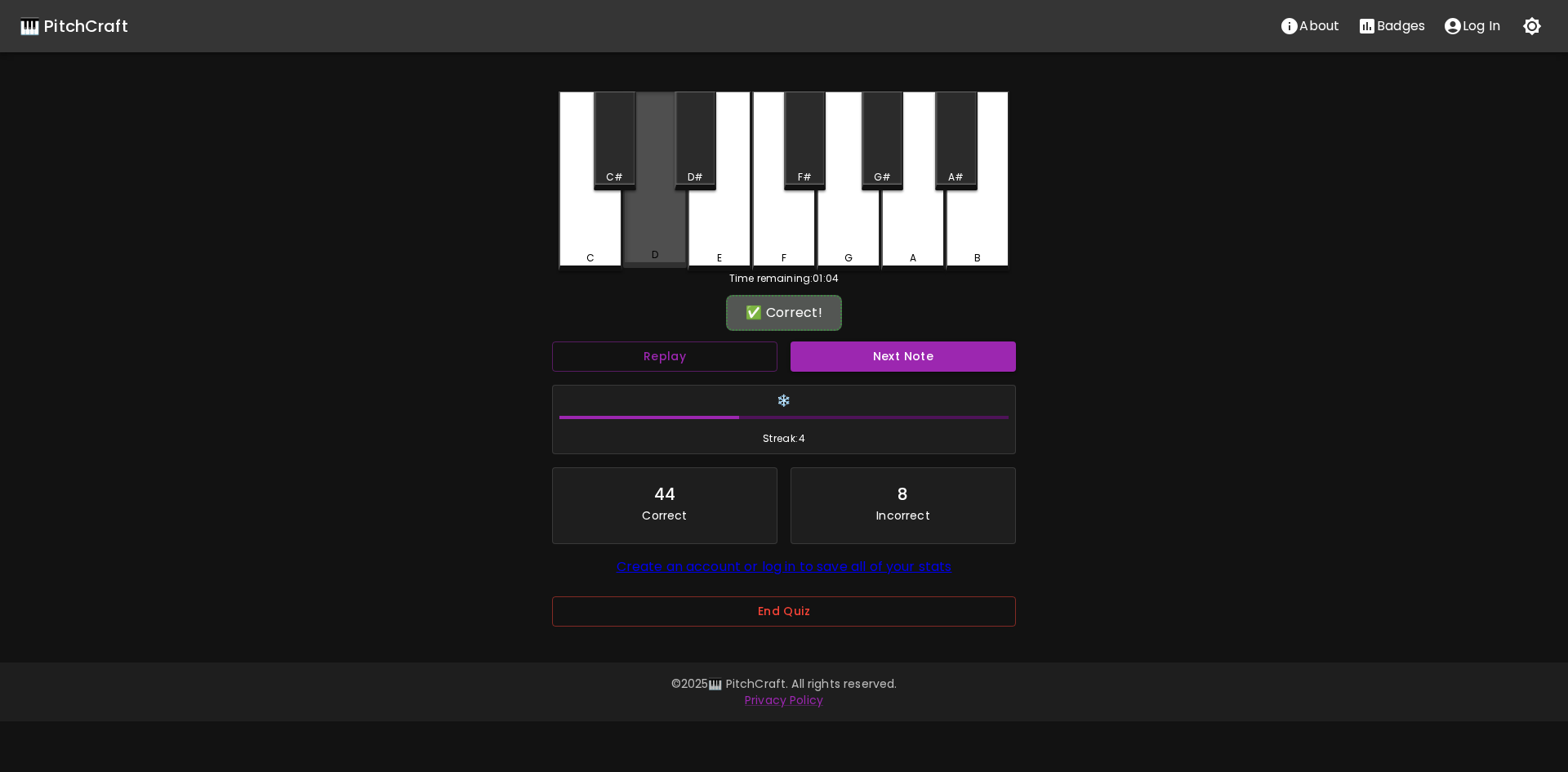
click at [657, 239] on div "D" at bounding box center [654, 179] width 64 height 176
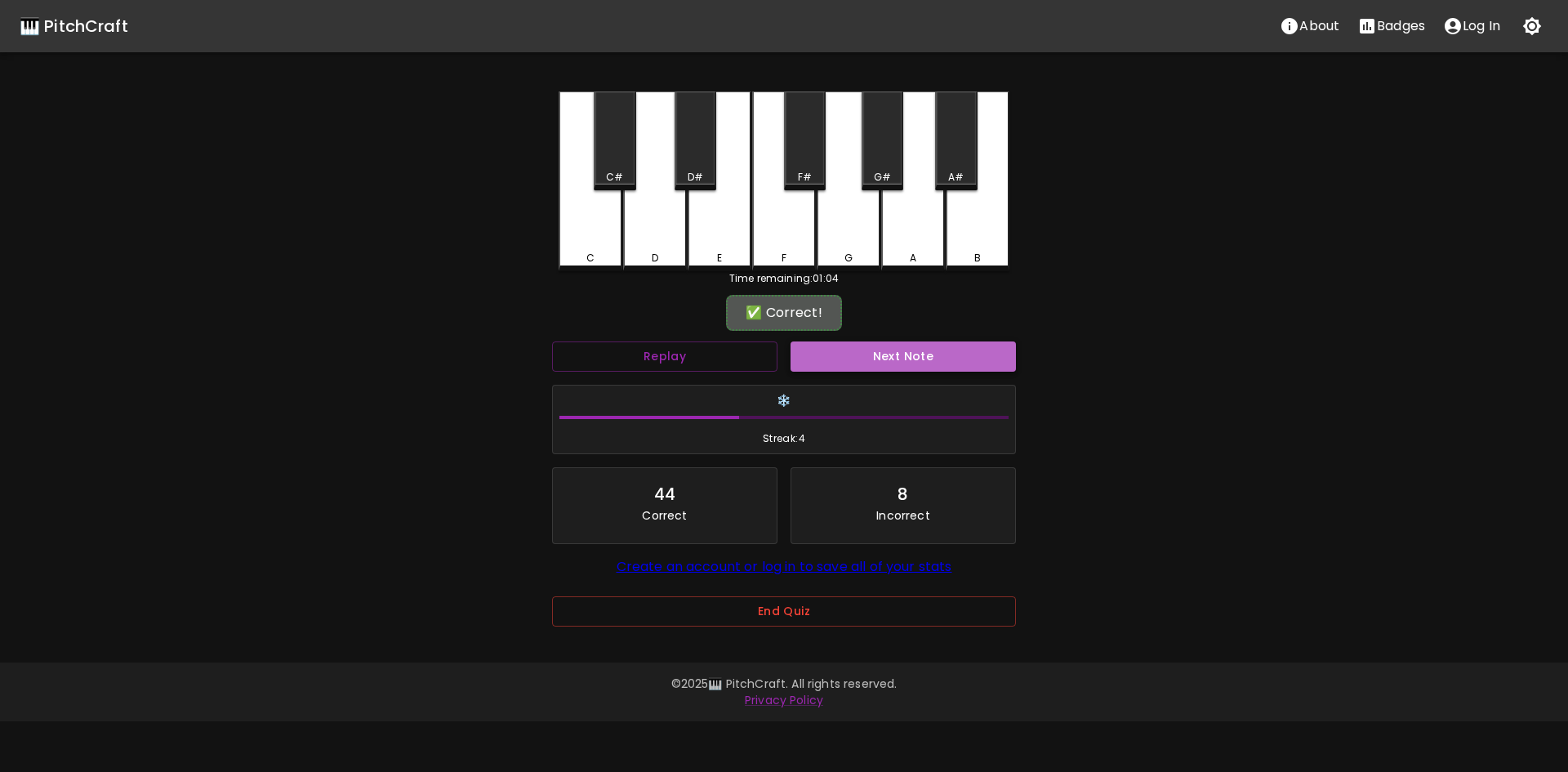
click at [931, 358] on button "Next Note" at bounding box center [903, 357] width 226 height 30
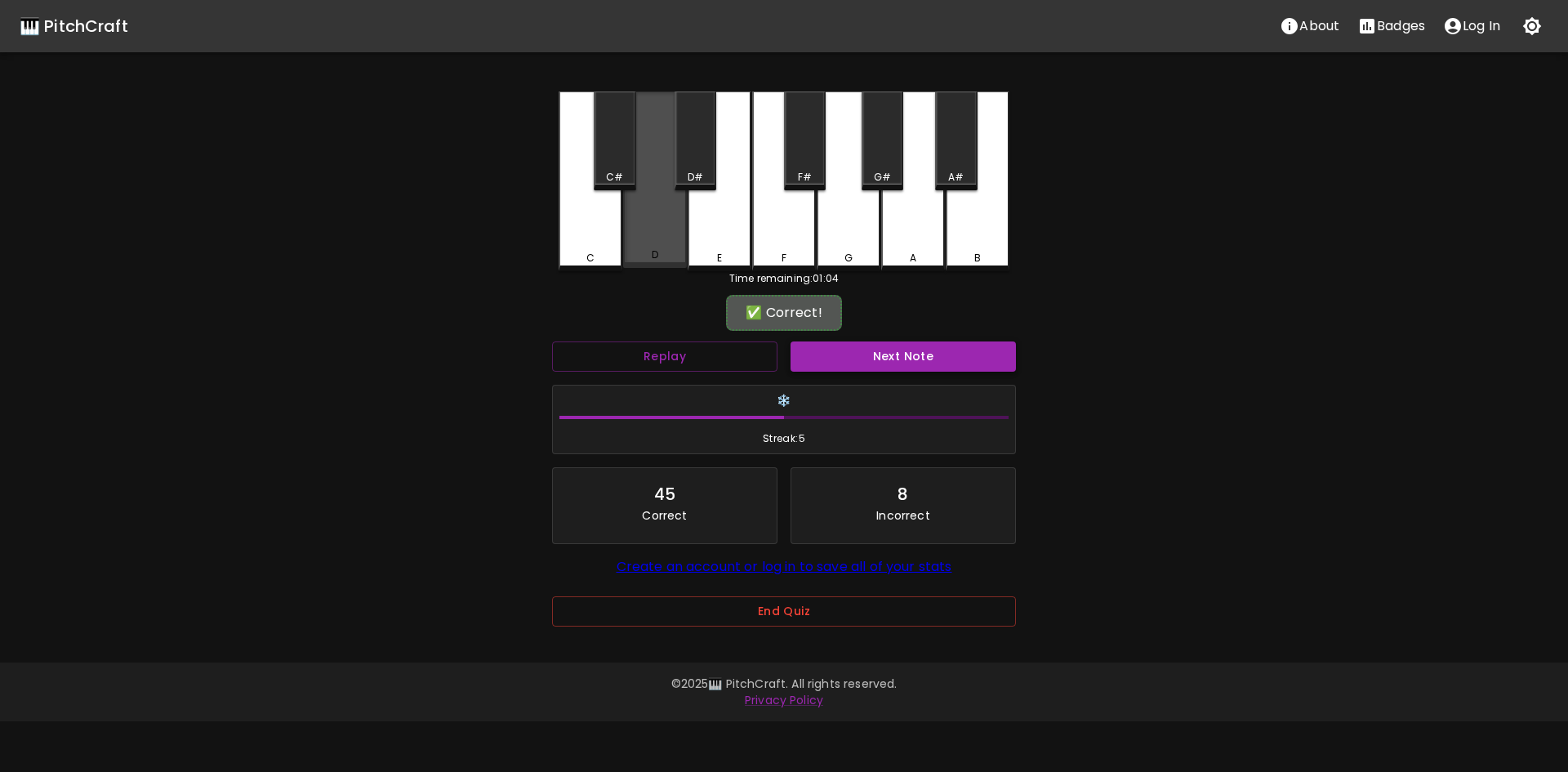
drag, startPoint x: 665, startPoint y: 232, endPoint x: 892, endPoint y: 348, distance: 254.9
click at [666, 232] on div "D" at bounding box center [654, 179] width 64 height 176
click at [901, 343] on button "Next Note" at bounding box center [903, 357] width 226 height 30
click at [650, 225] on div "D" at bounding box center [654, 179] width 64 height 176
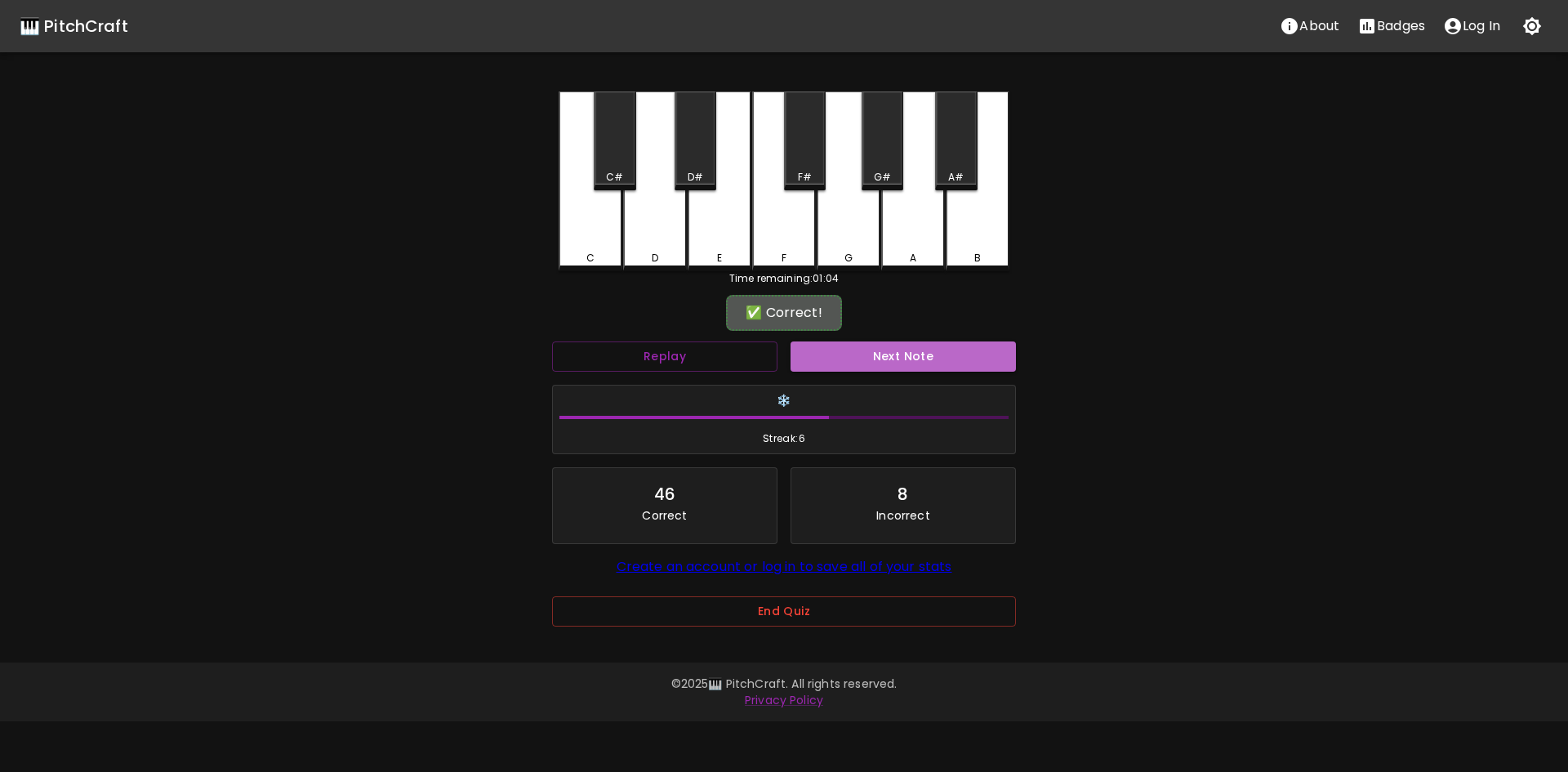
click at [923, 368] on button "Next Note" at bounding box center [903, 357] width 226 height 30
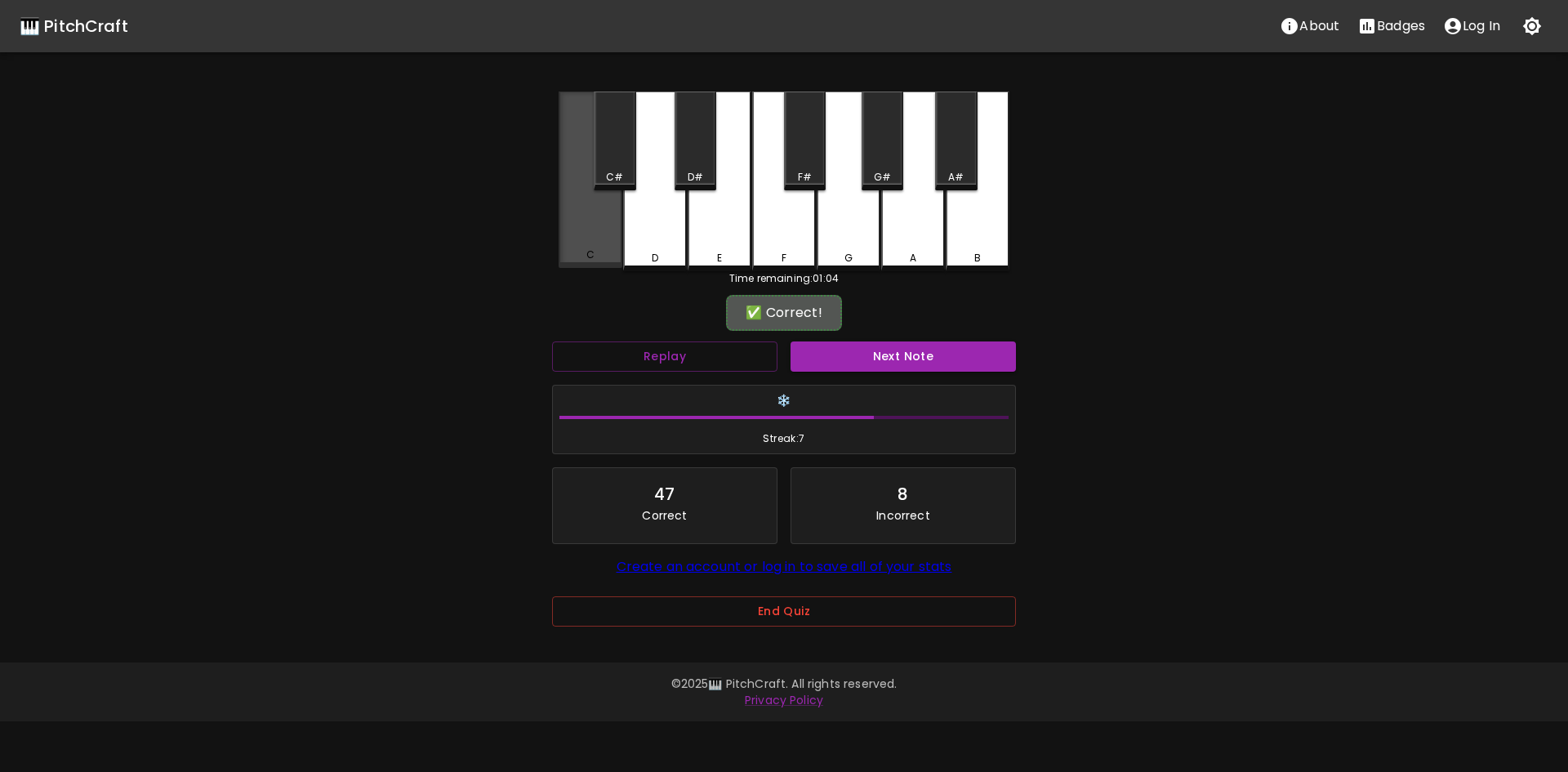
click at [617, 241] on div "C" at bounding box center [590, 179] width 64 height 176
click at [978, 366] on button "Next Note" at bounding box center [903, 357] width 226 height 30
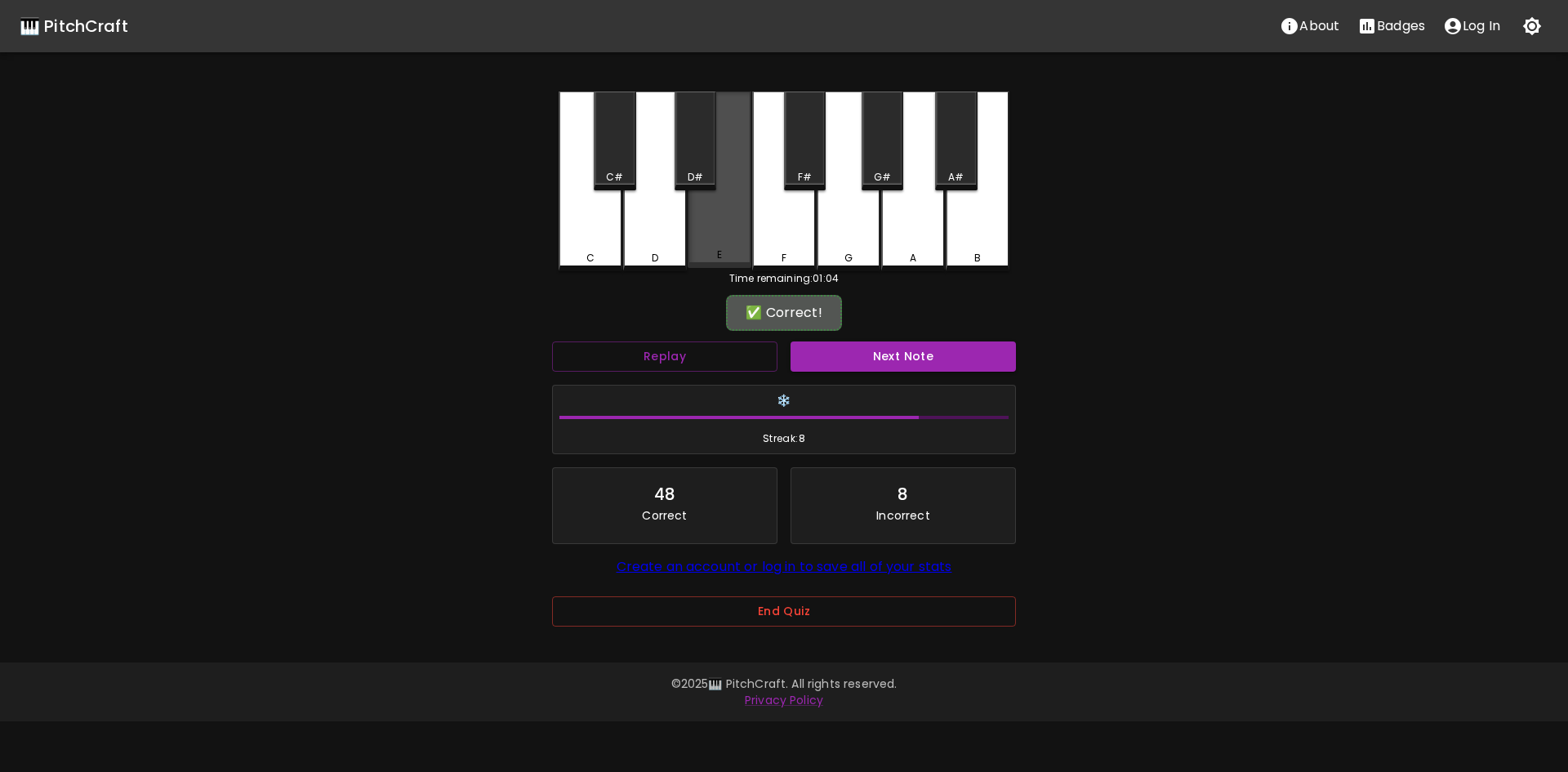
click at [732, 249] on div "E" at bounding box center [719, 179] width 64 height 176
click at [933, 355] on button "Next Note" at bounding box center [903, 357] width 226 height 30
click at [739, 236] on div "E" at bounding box center [719, 179] width 64 height 176
click at [908, 371] on div "Next Note" at bounding box center [903, 356] width 238 height 43
click at [909, 365] on button "Next Note" at bounding box center [903, 357] width 226 height 30
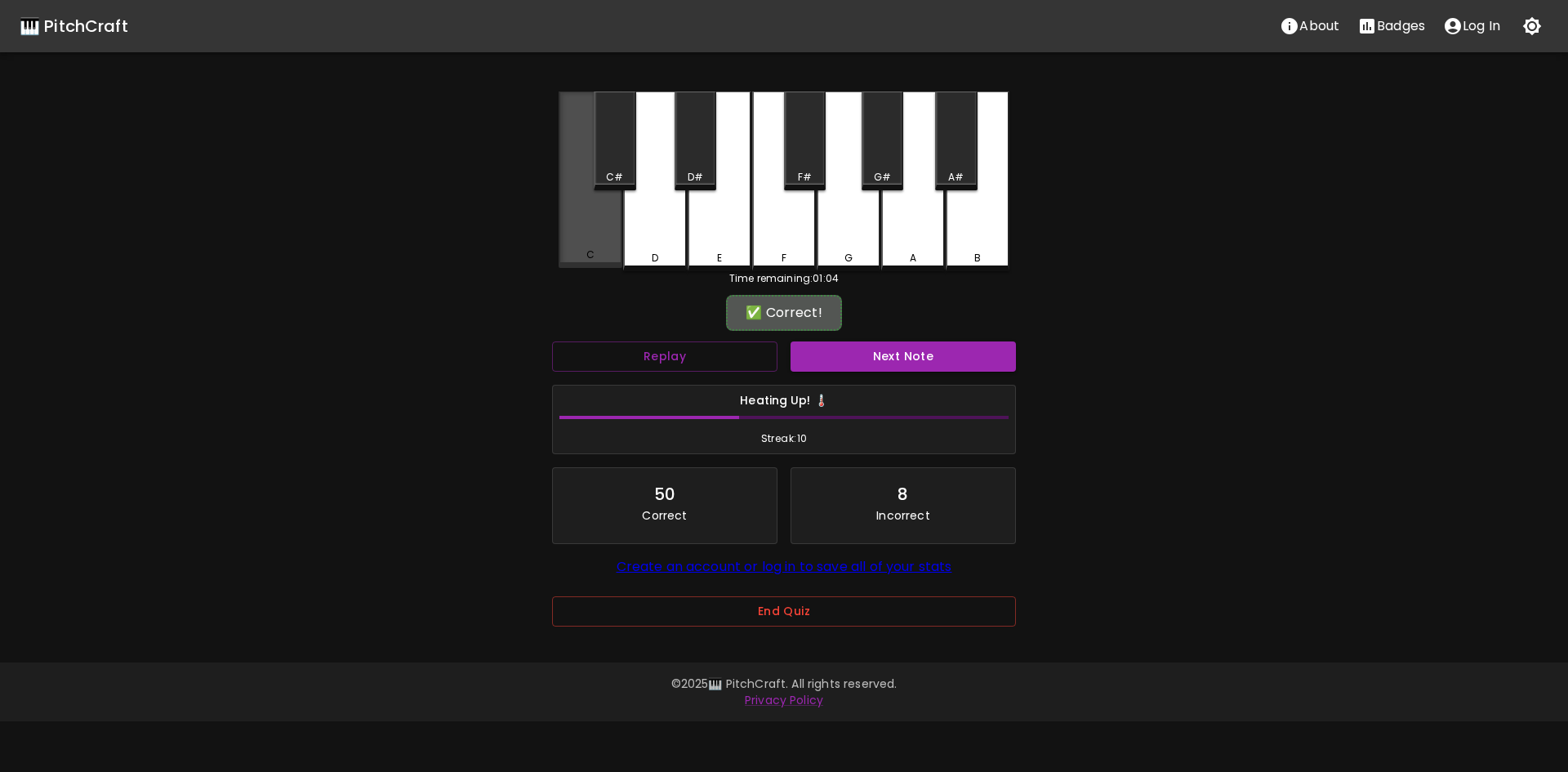
click at [605, 256] on div "C" at bounding box center [589, 254] width 60 height 14
click at [947, 351] on button "Next Note" at bounding box center [903, 357] width 226 height 30
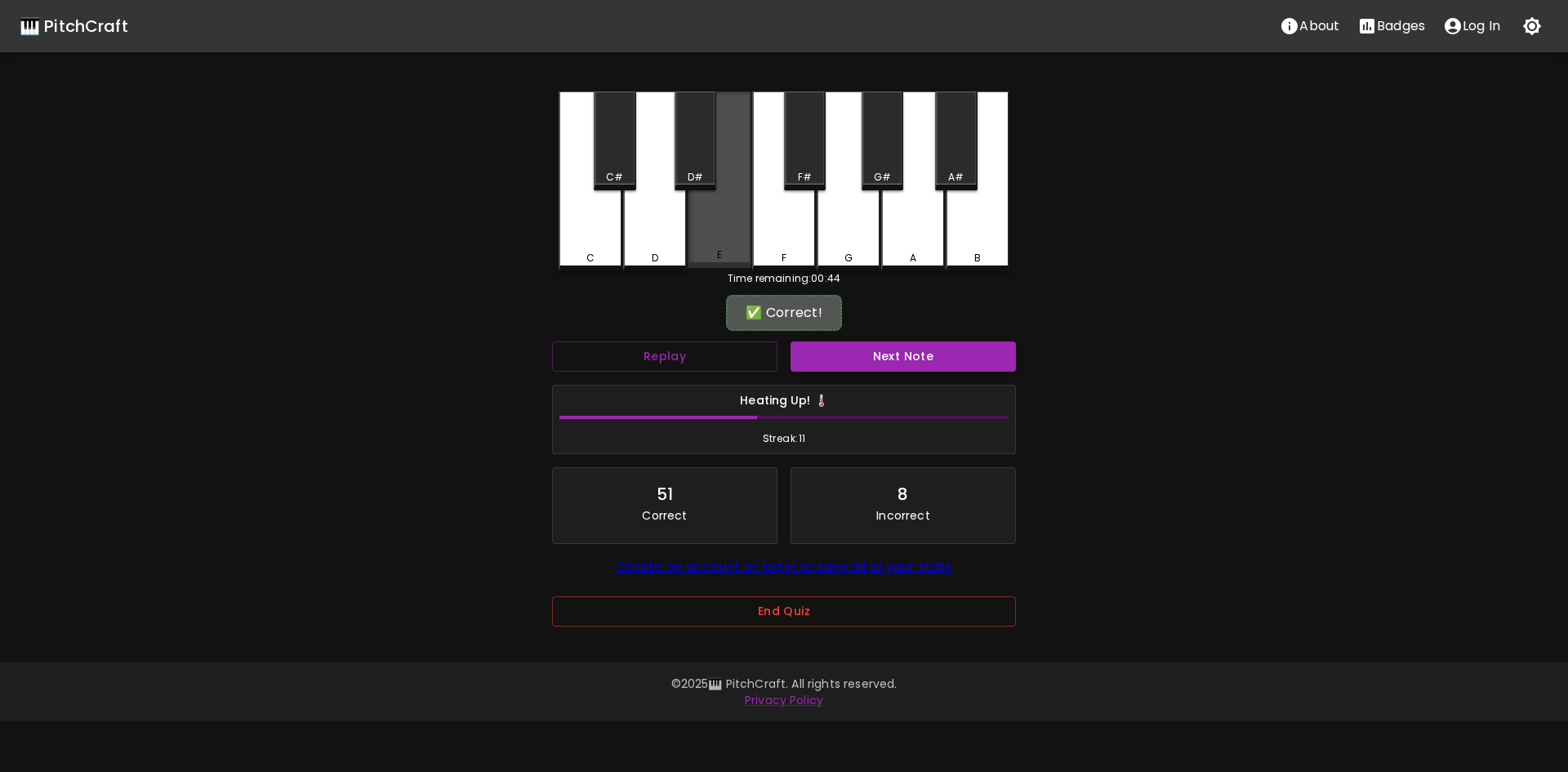
click at [735, 210] on div "E" at bounding box center [719, 179] width 64 height 176
click at [879, 343] on button "Next Note" at bounding box center [903, 357] width 226 height 30
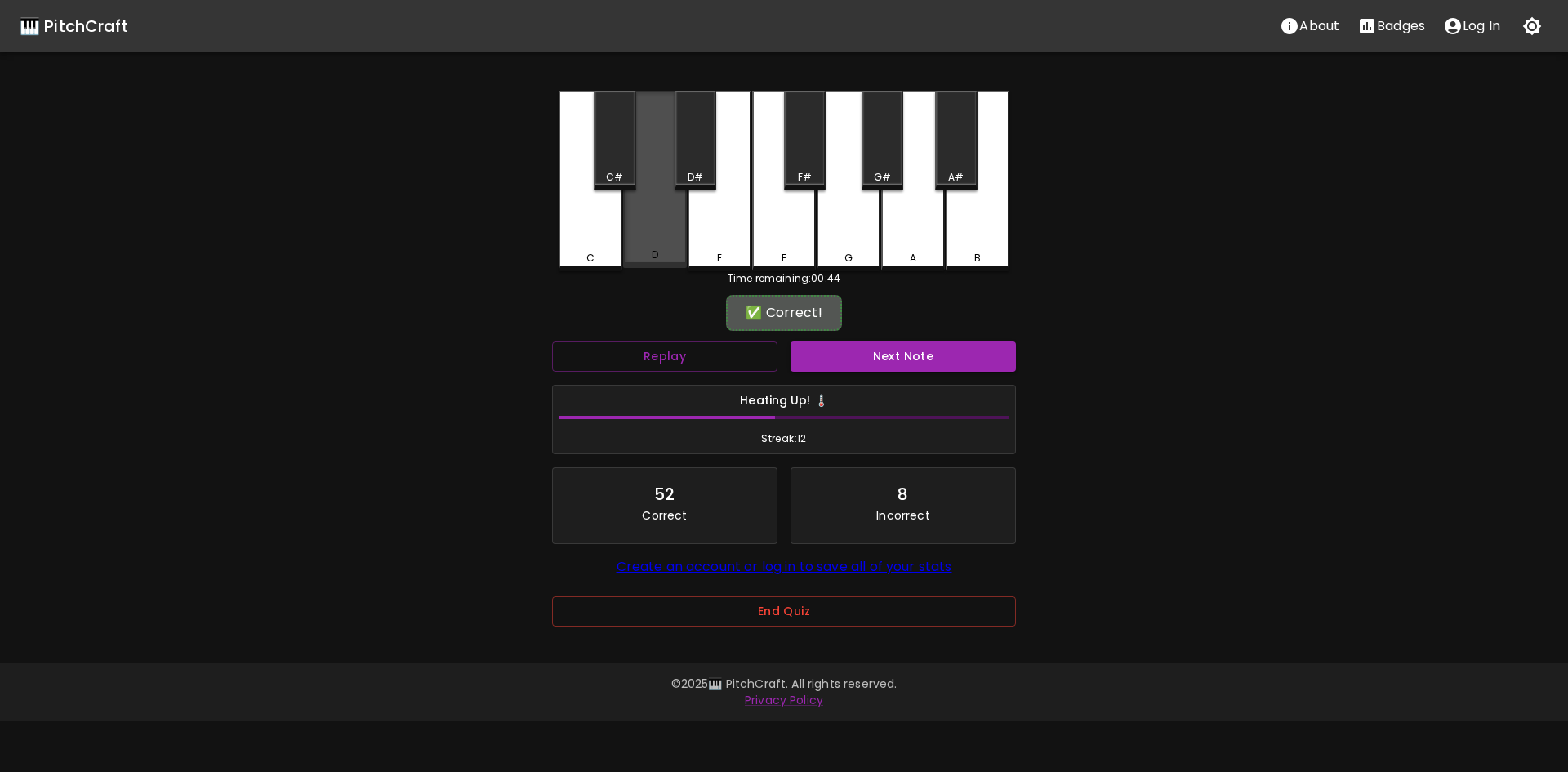
click at [657, 227] on div "D" at bounding box center [654, 179] width 64 height 176
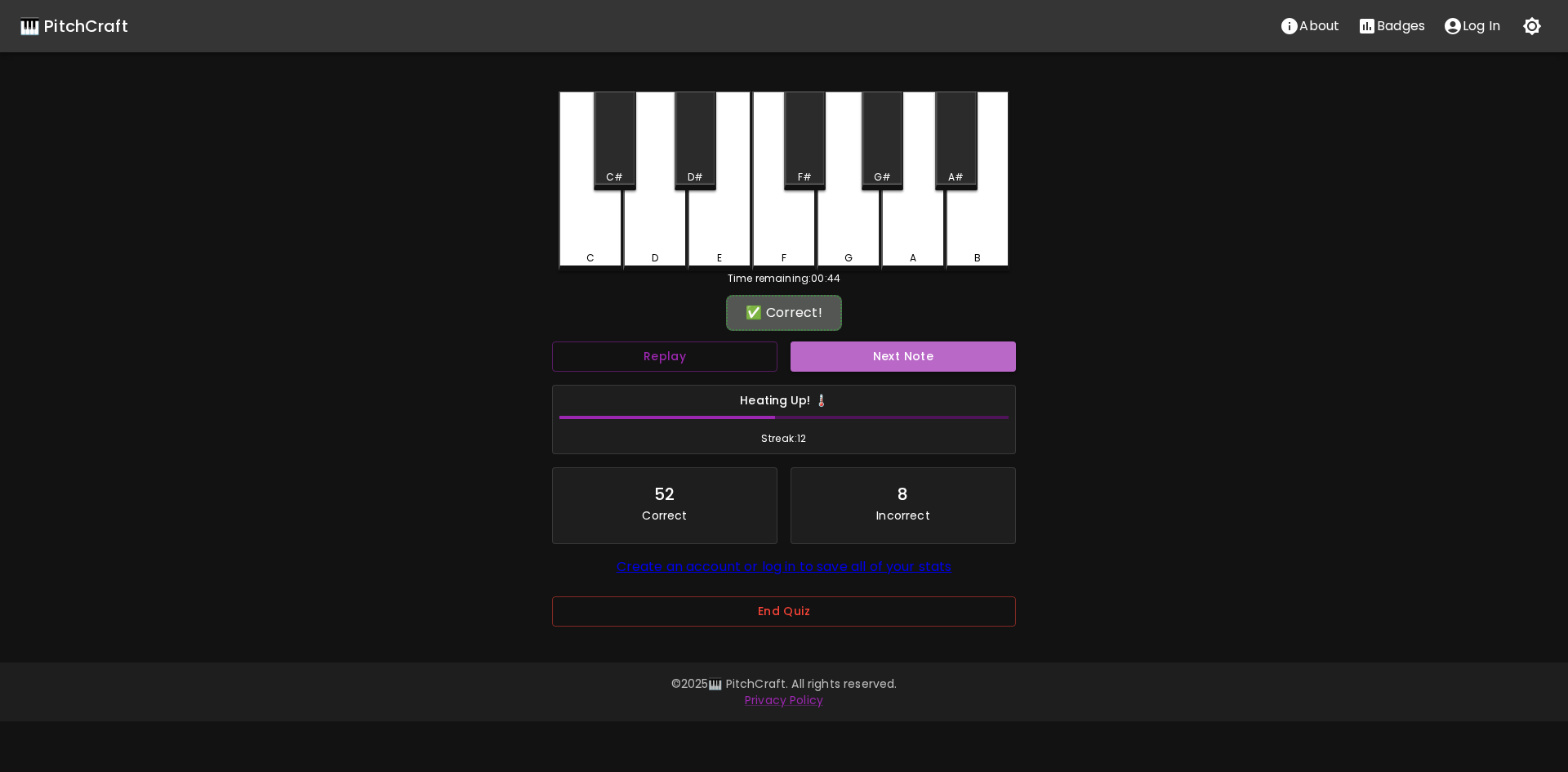
click at [903, 359] on button "Next Note" at bounding box center [903, 357] width 226 height 30
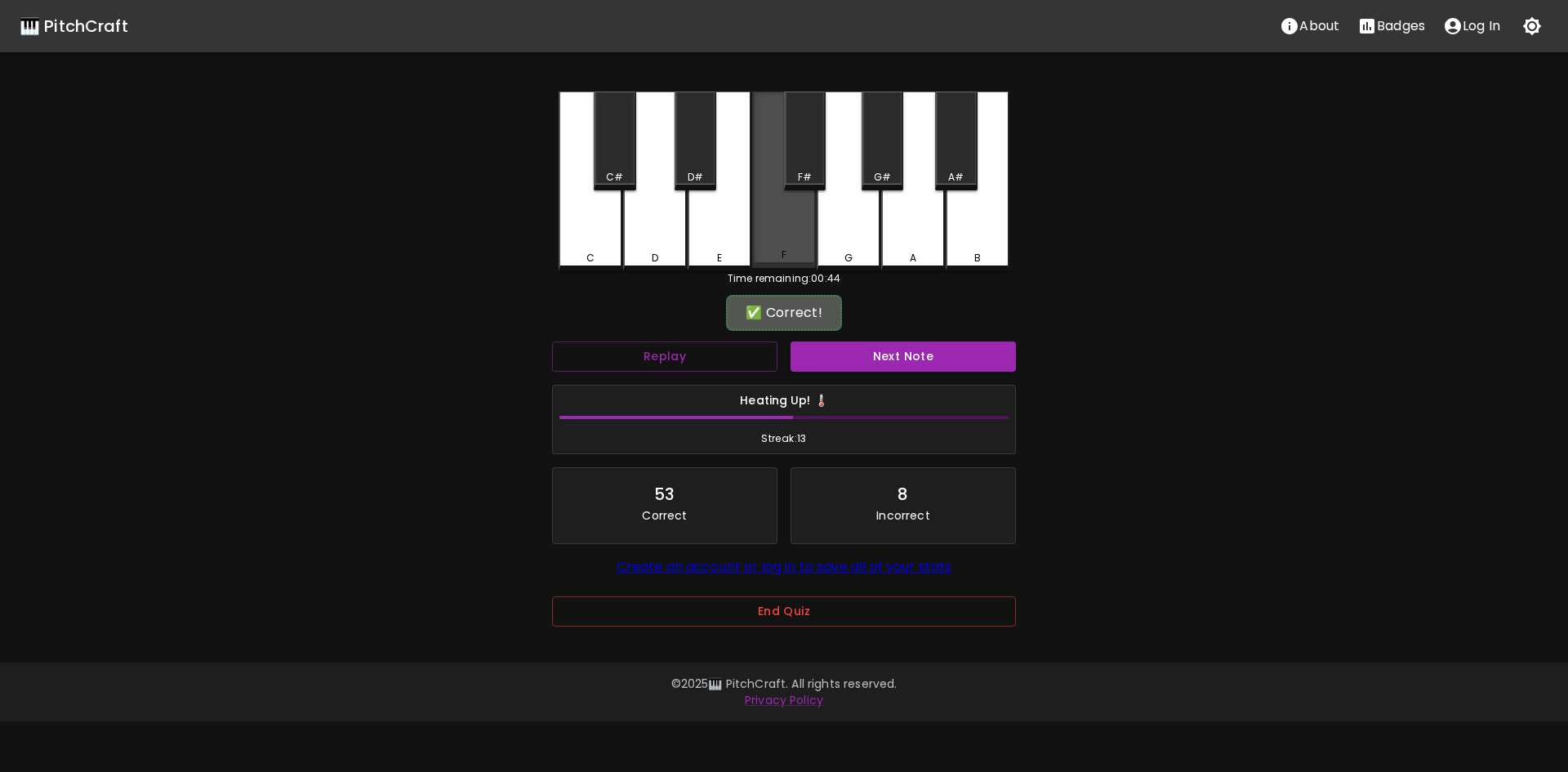
drag, startPoint x: 784, startPoint y: 264, endPoint x: 855, endPoint y: 321, distance: 91.0
click at [784, 267] on div "F" at bounding box center [784, 179] width 64 height 176
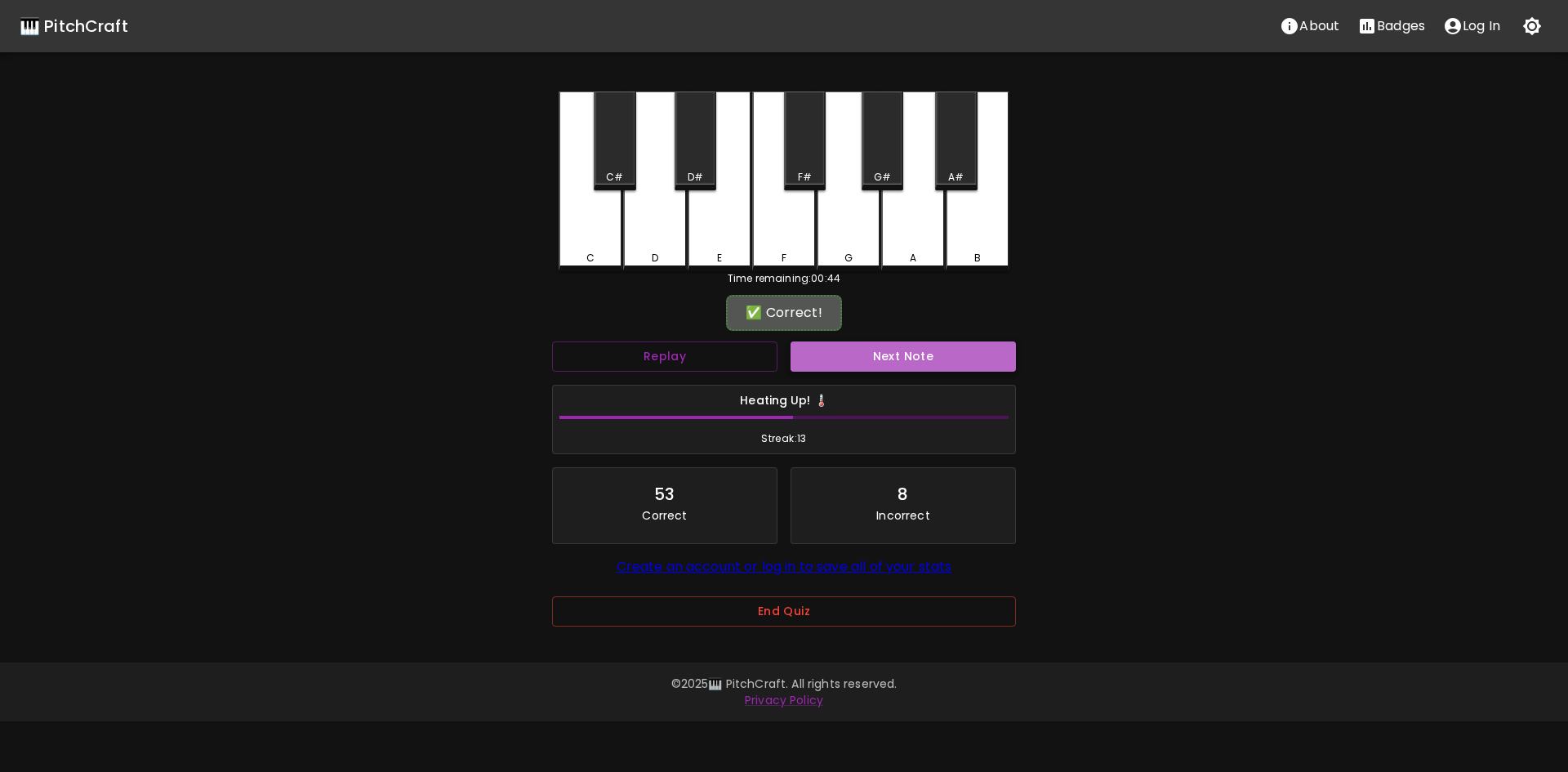
click at [905, 354] on button "Next Note" at bounding box center [903, 357] width 226 height 30
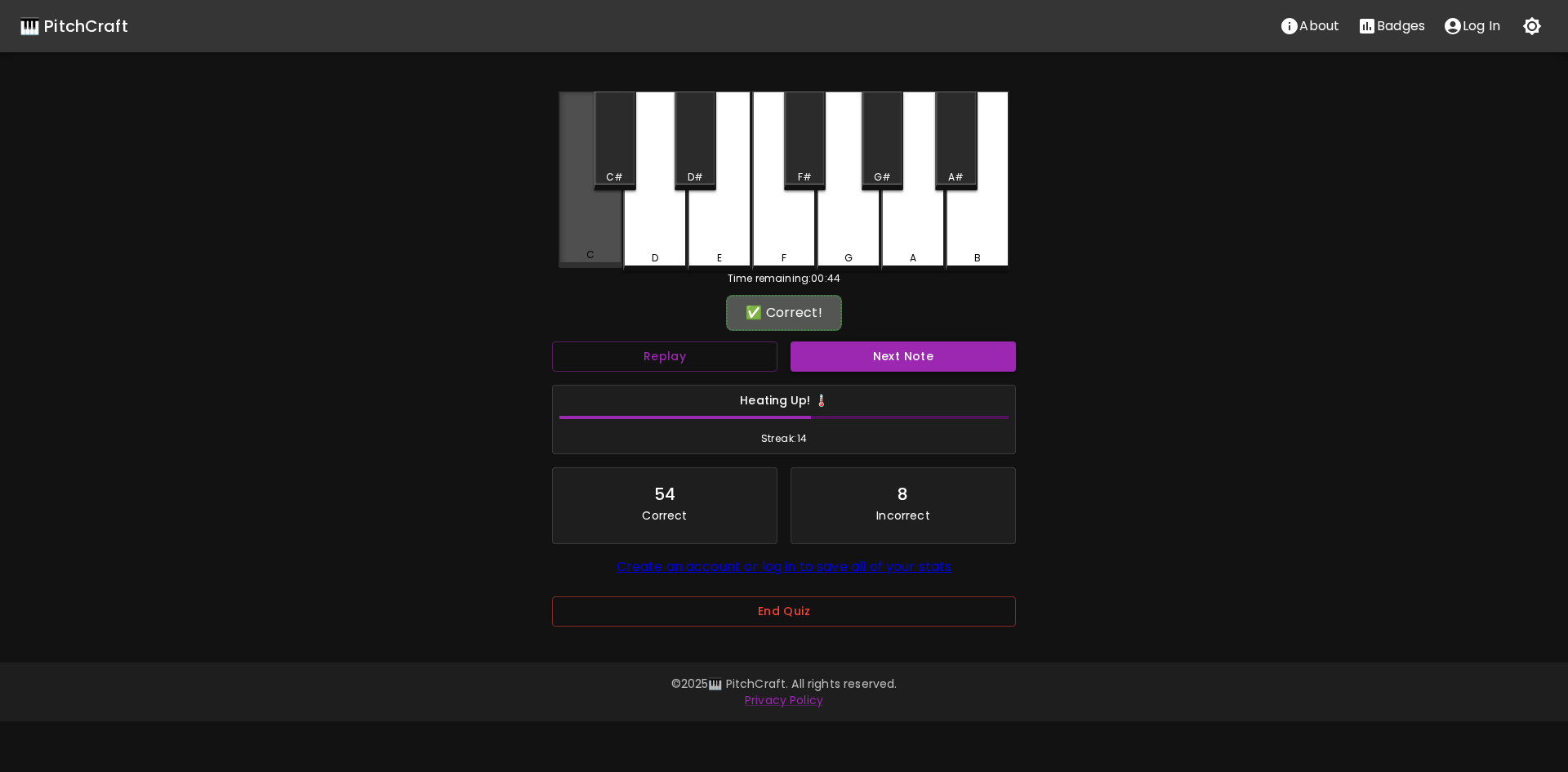
drag, startPoint x: 581, startPoint y: 244, endPoint x: 756, endPoint y: 332, distance: 195.9
click at [581, 245] on div "C" at bounding box center [590, 179] width 64 height 176
click at [991, 353] on button "Next Note" at bounding box center [903, 357] width 226 height 30
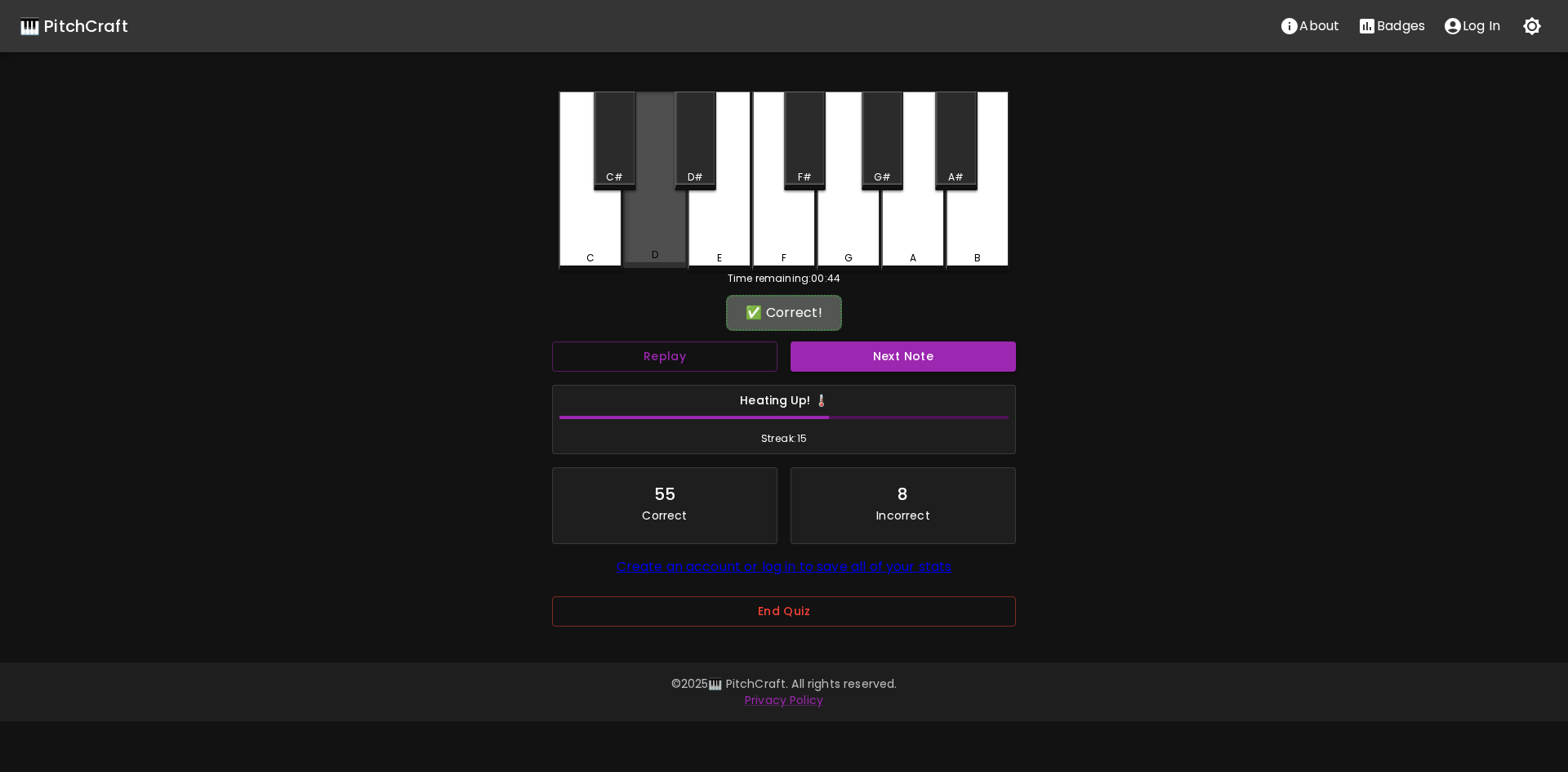
drag, startPoint x: 667, startPoint y: 224, endPoint x: 915, endPoint y: 352, distance: 279.1
click at [667, 225] on div "D" at bounding box center [654, 179] width 64 height 176
click at [944, 356] on button "Next Note" at bounding box center [903, 357] width 226 height 30
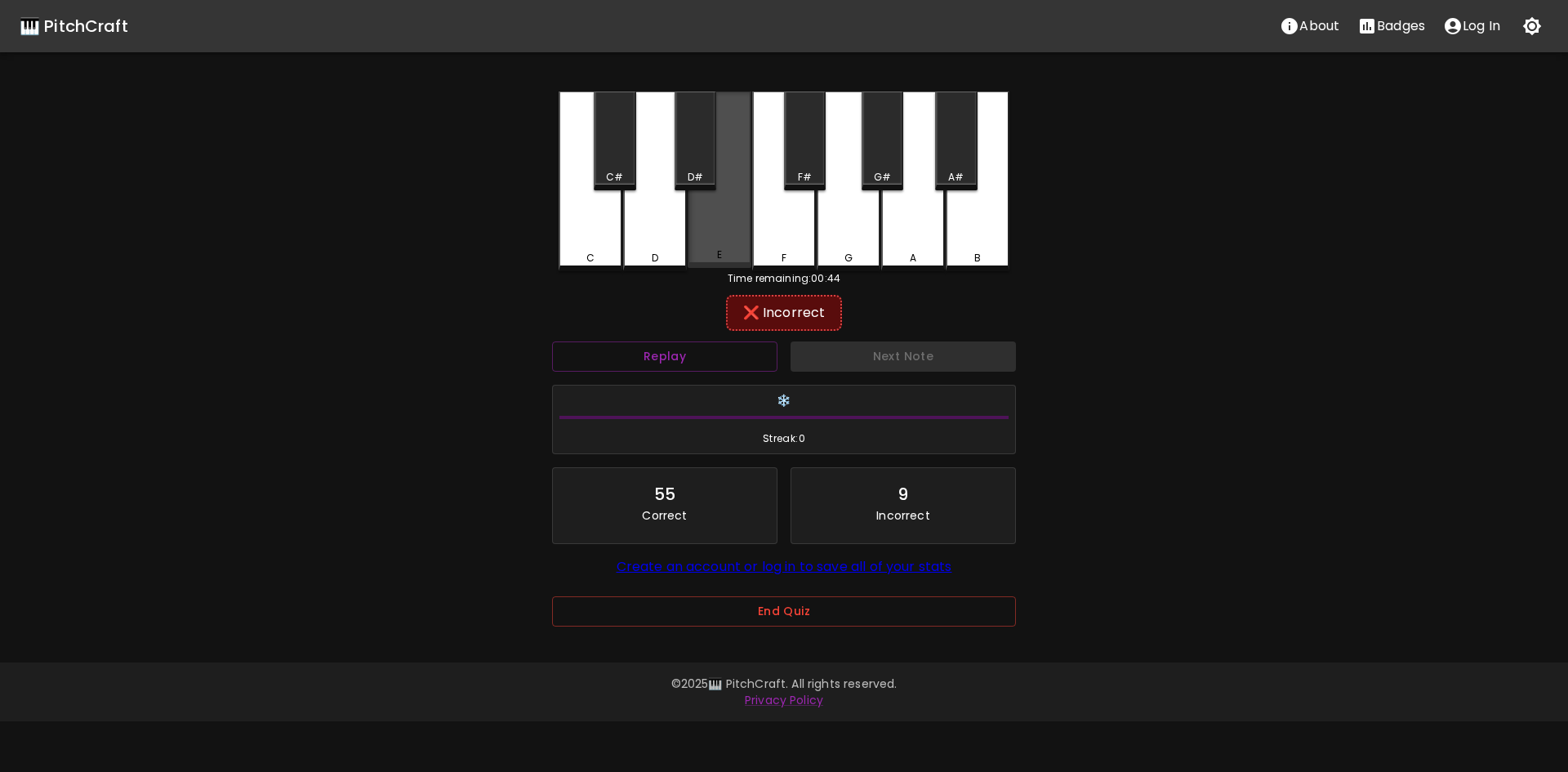
drag, startPoint x: 737, startPoint y: 242, endPoint x: 1185, endPoint y: 310, distance: 453.1
click at [737, 241] on div "E" at bounding box center [719, 179] width 64 height 176
